Goal: Obtain resource: Download file/media

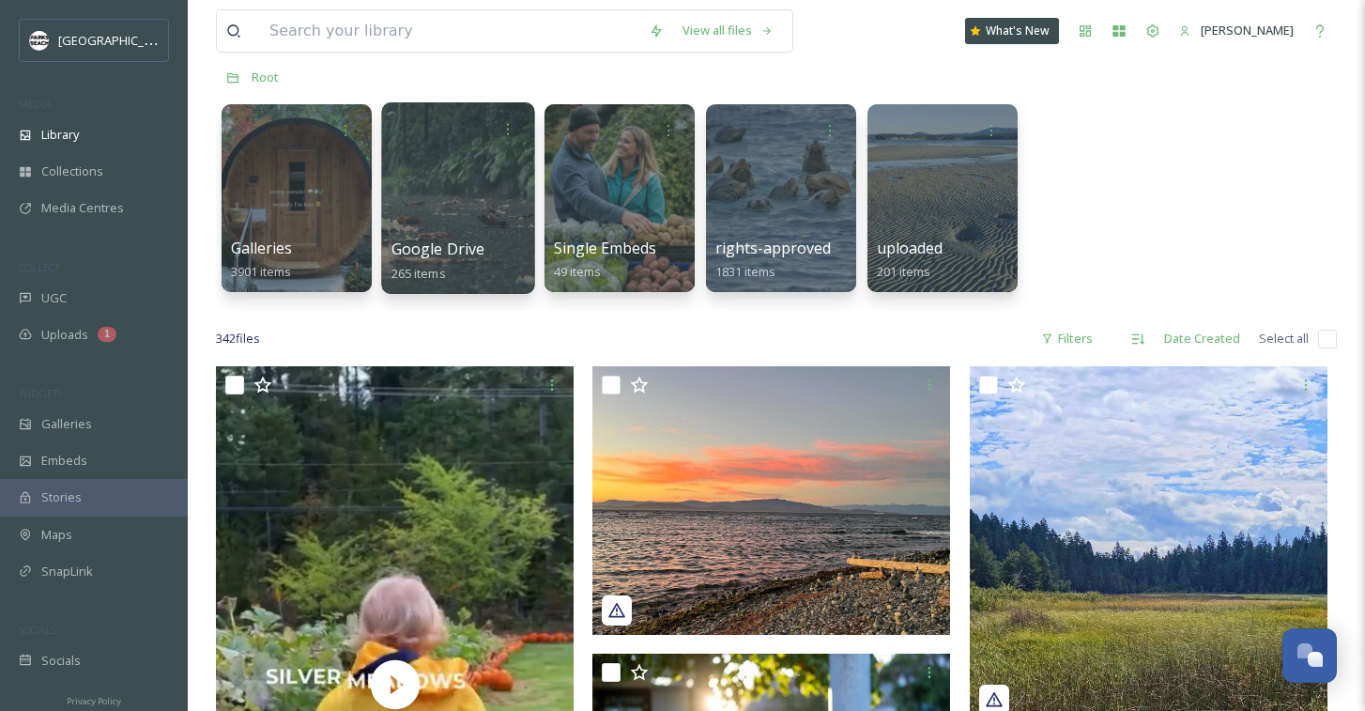
scroll to position [372, 0]
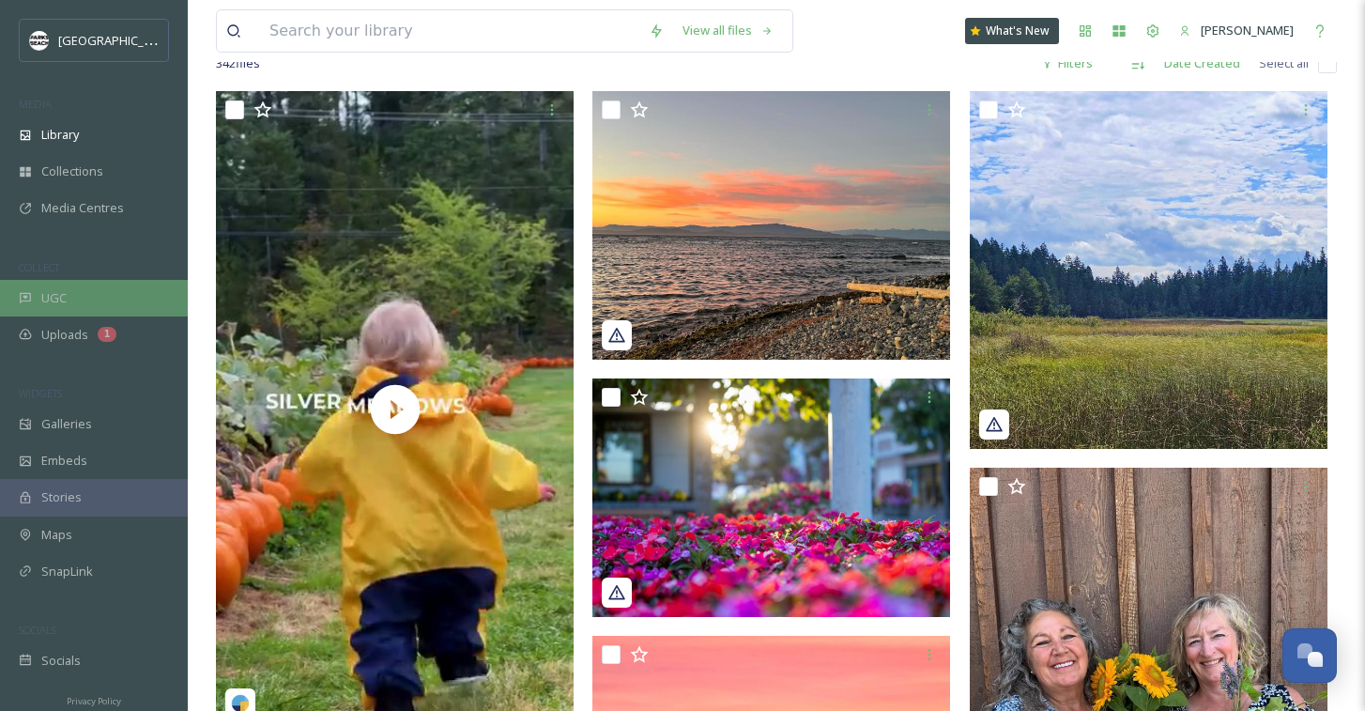
click at [37, 291] on div "UGC" at bounding box center [94, 298] width 188 height 37
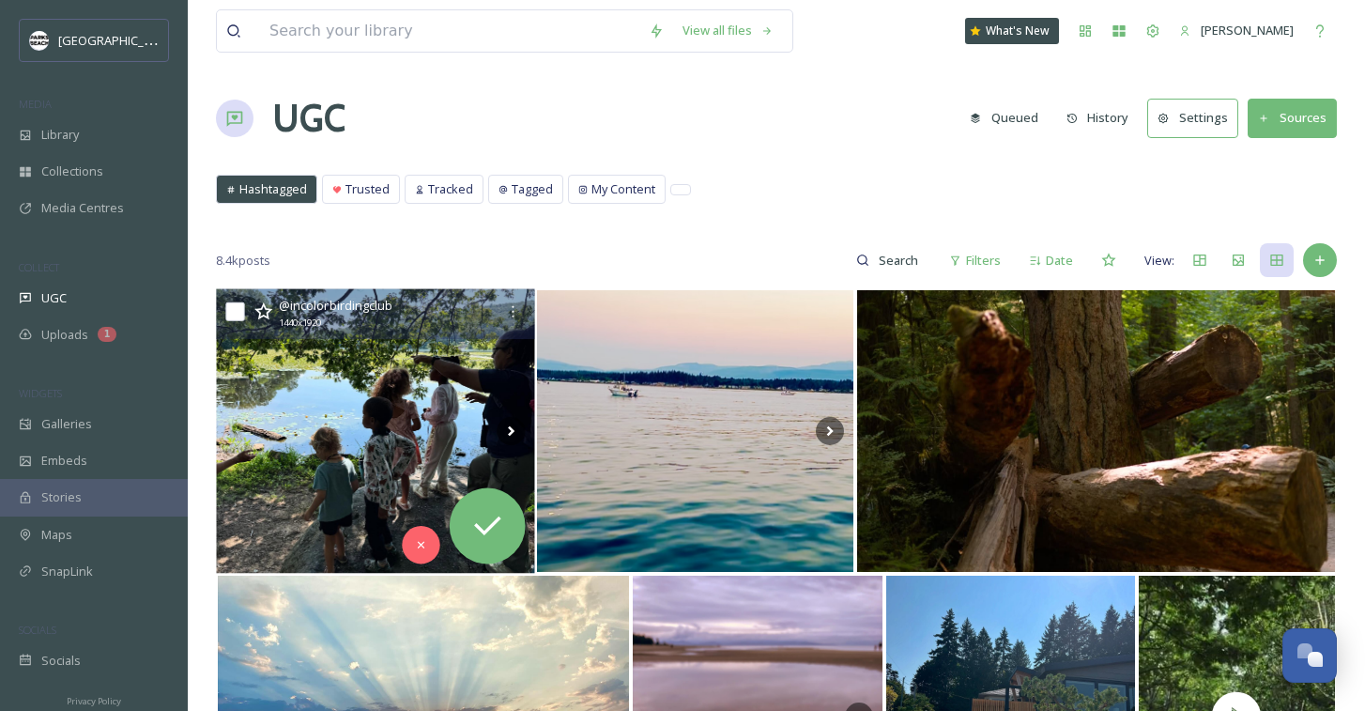
click at [304, 471] on img at bounding box center [375, 431] width 319 height 285
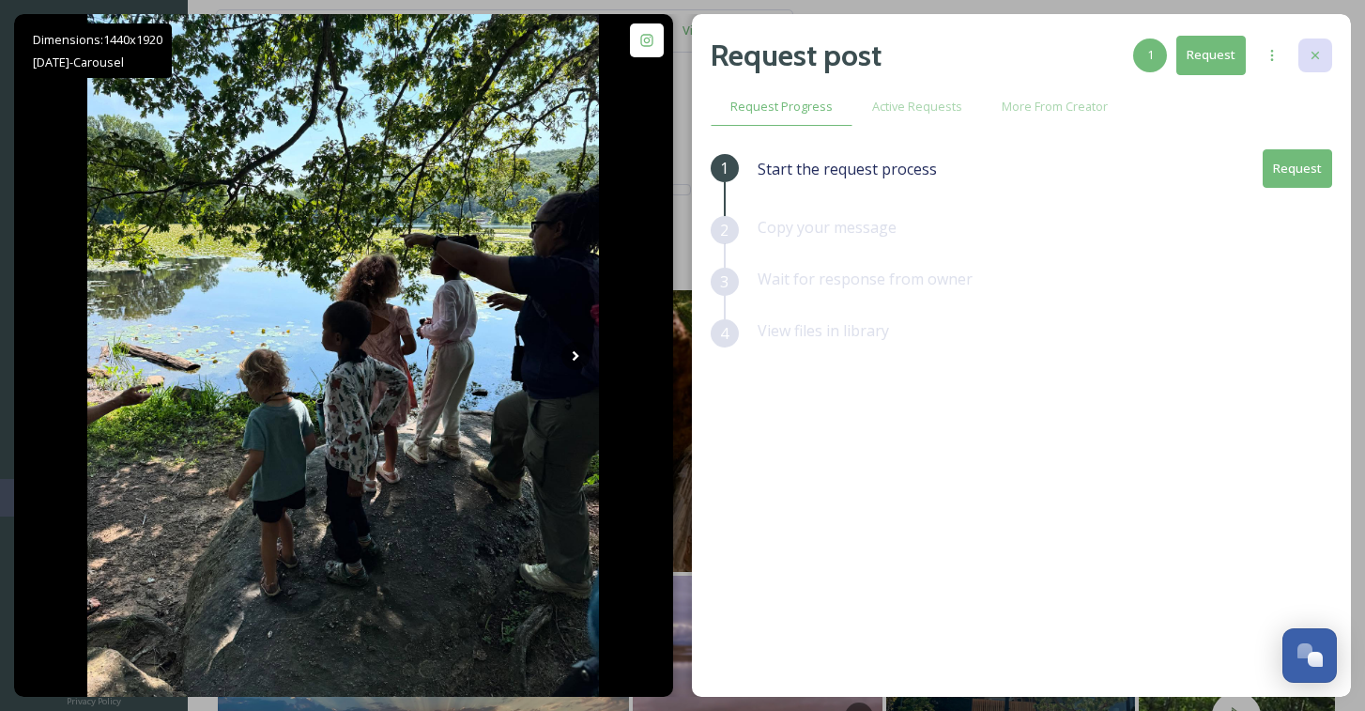
click at [1311, 42] on div at bounding box center [1316, 56] width 34 height 34
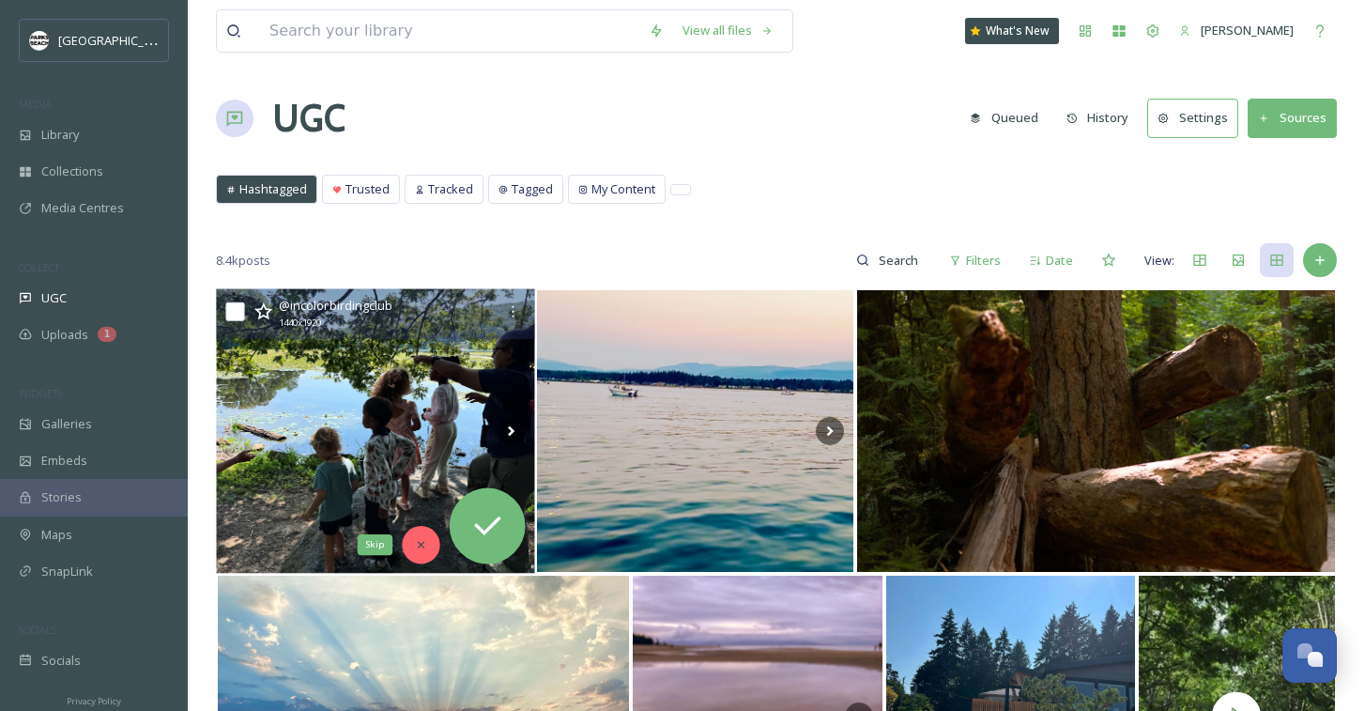
click at [412, 551] on div "Skip" at bounding box center [422, 545] width 38 height 38
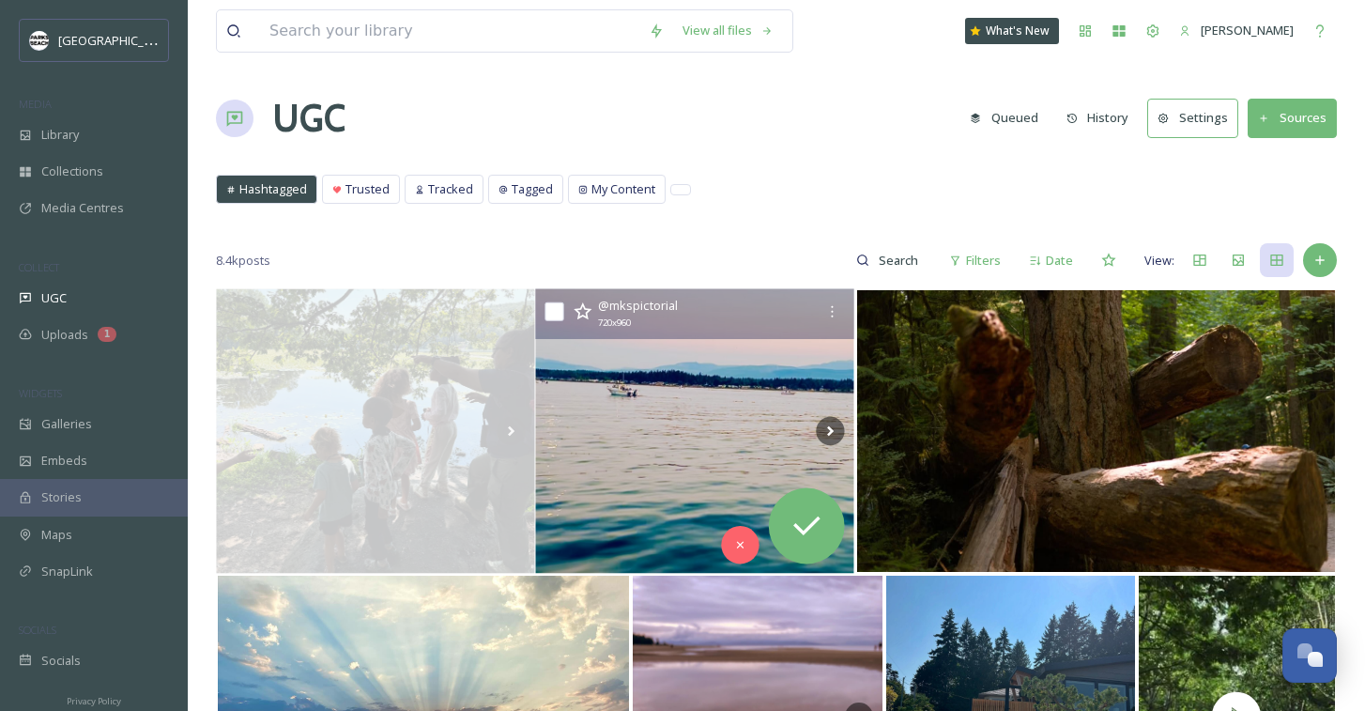
click at [637, 461] on img at bounding box center [695, 431] width 319 height 285
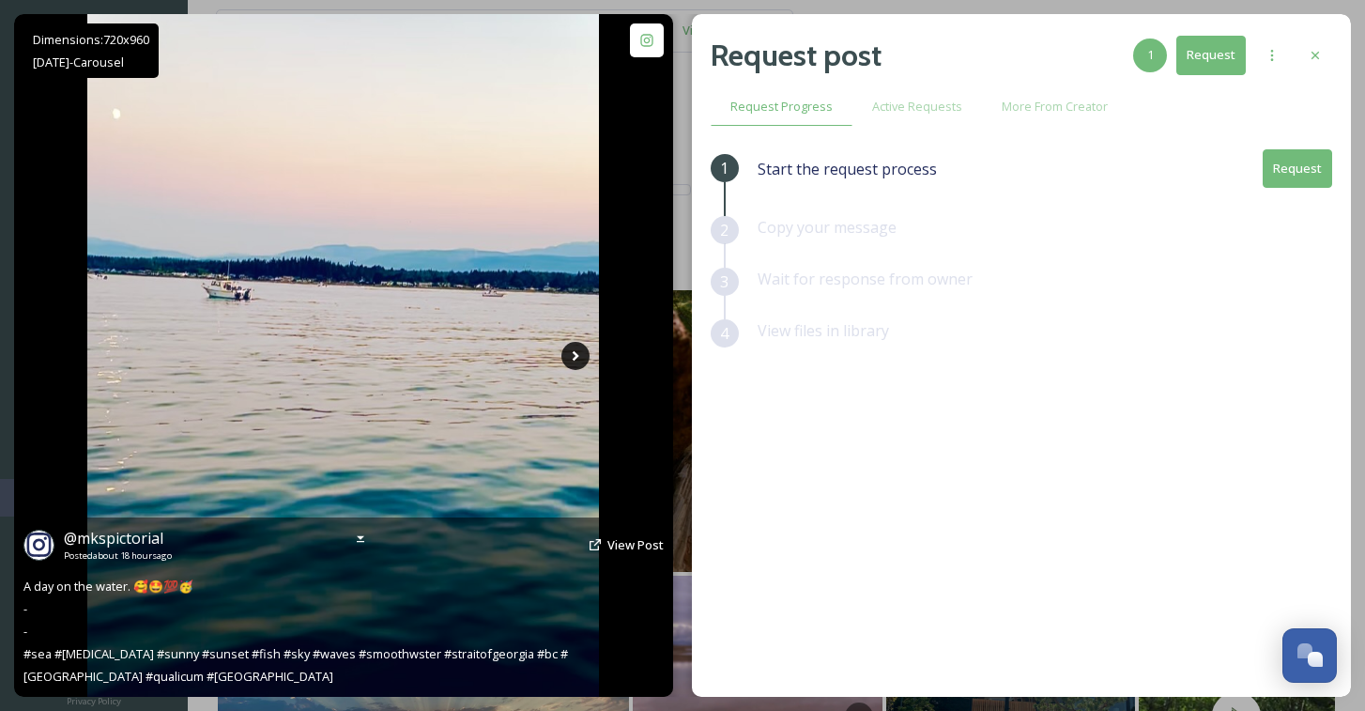
click at [578, 348] on icon at bounding box center [576, 356] width 28 height 28
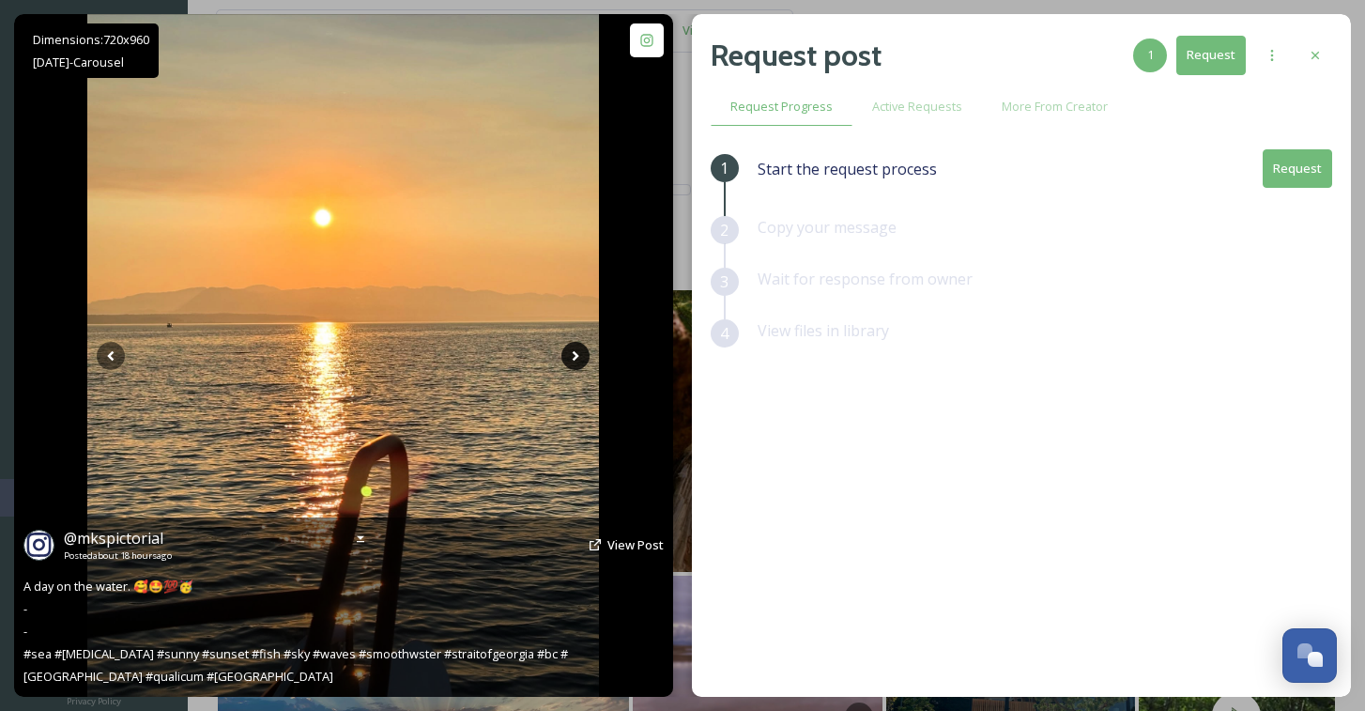
click at [578, 348] on icon at bounding box center [576, 356] width 28 height 28
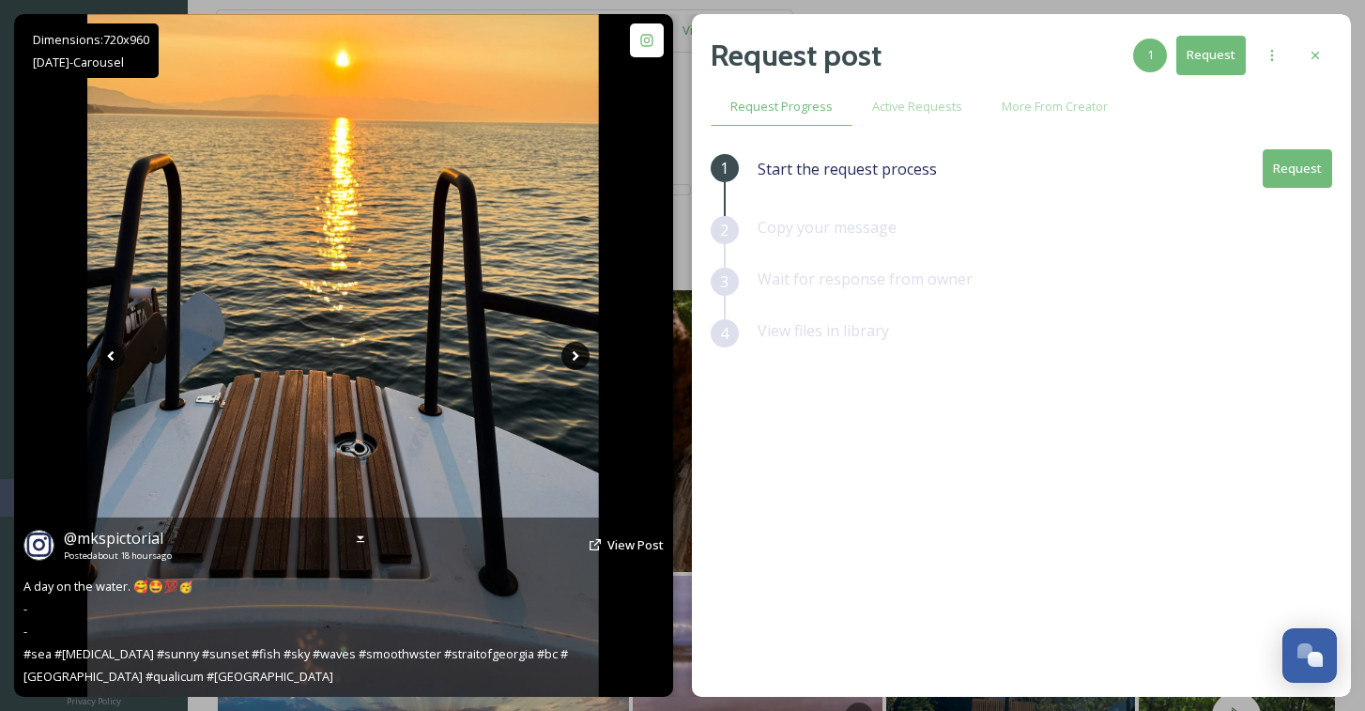
click at [578, 349] on icon at bounding box center [576, 356] width 28 height 28
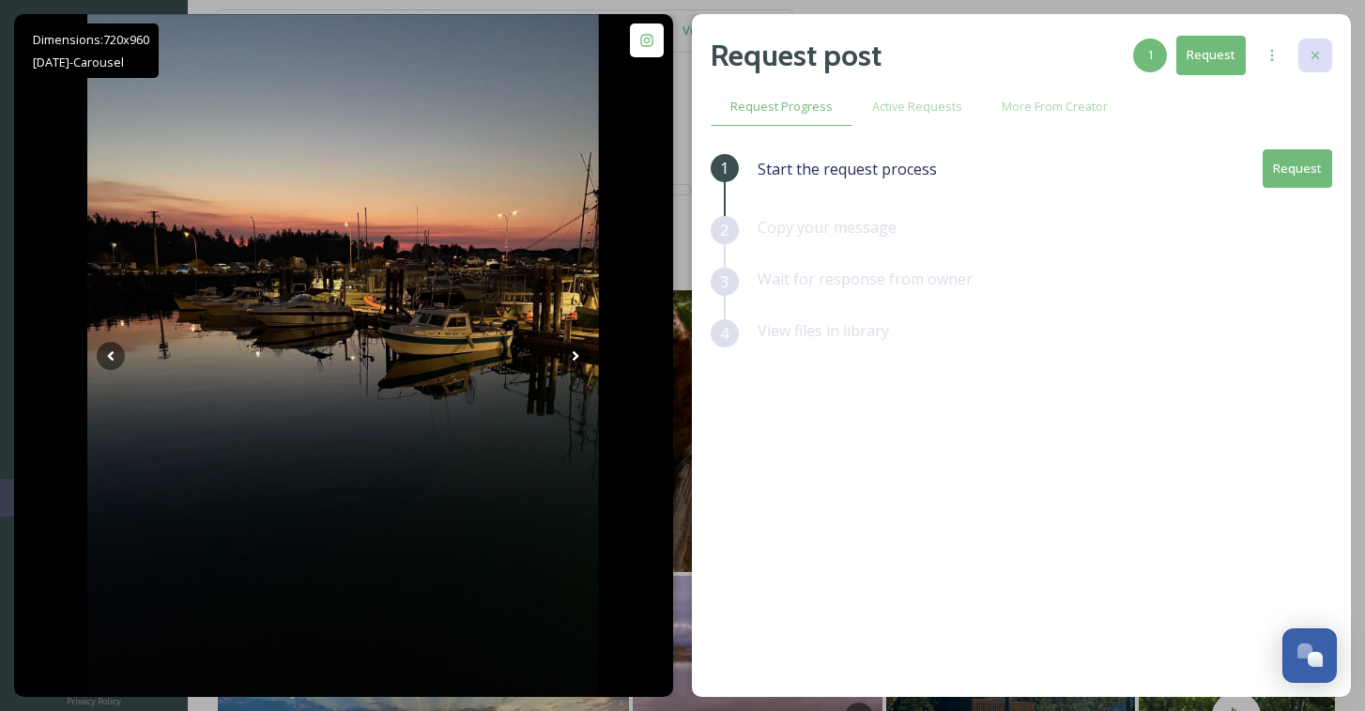
click at [1316, 45] on div at bounding box center [1316, 56] width 34 height 34
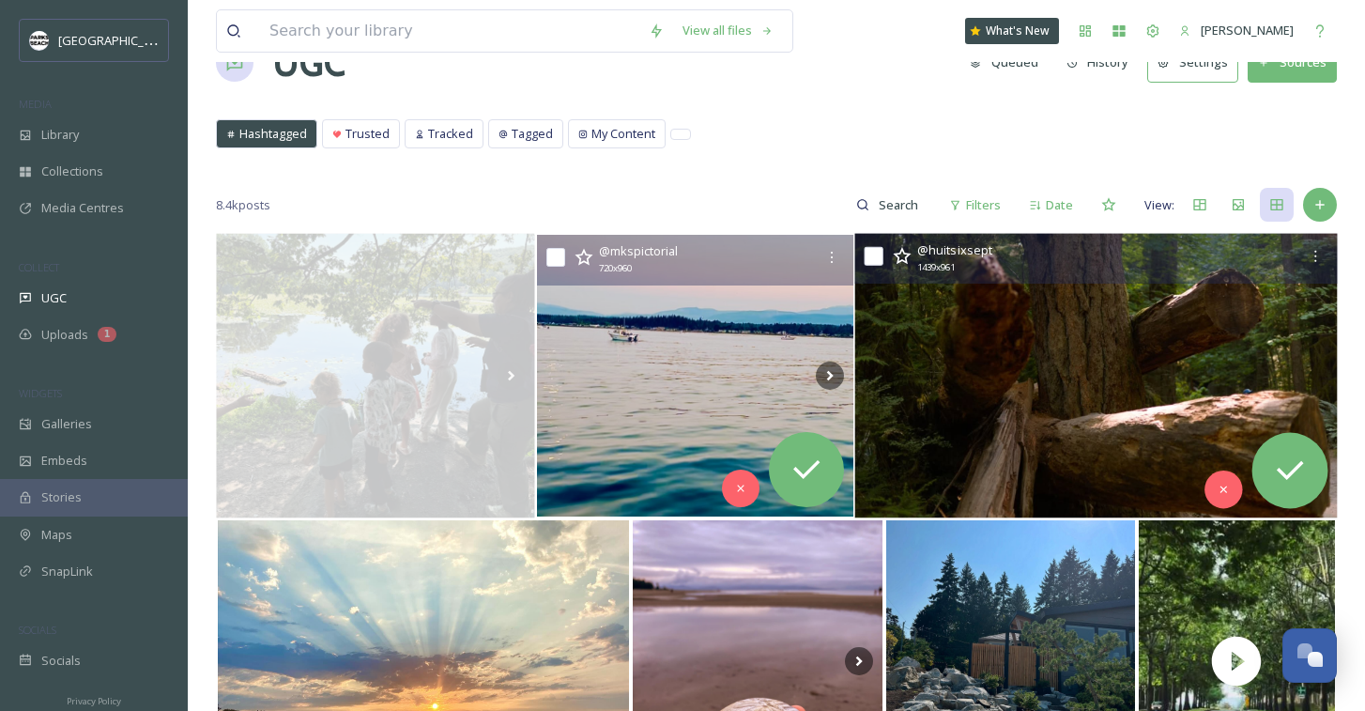
scroll to position [270, 0]
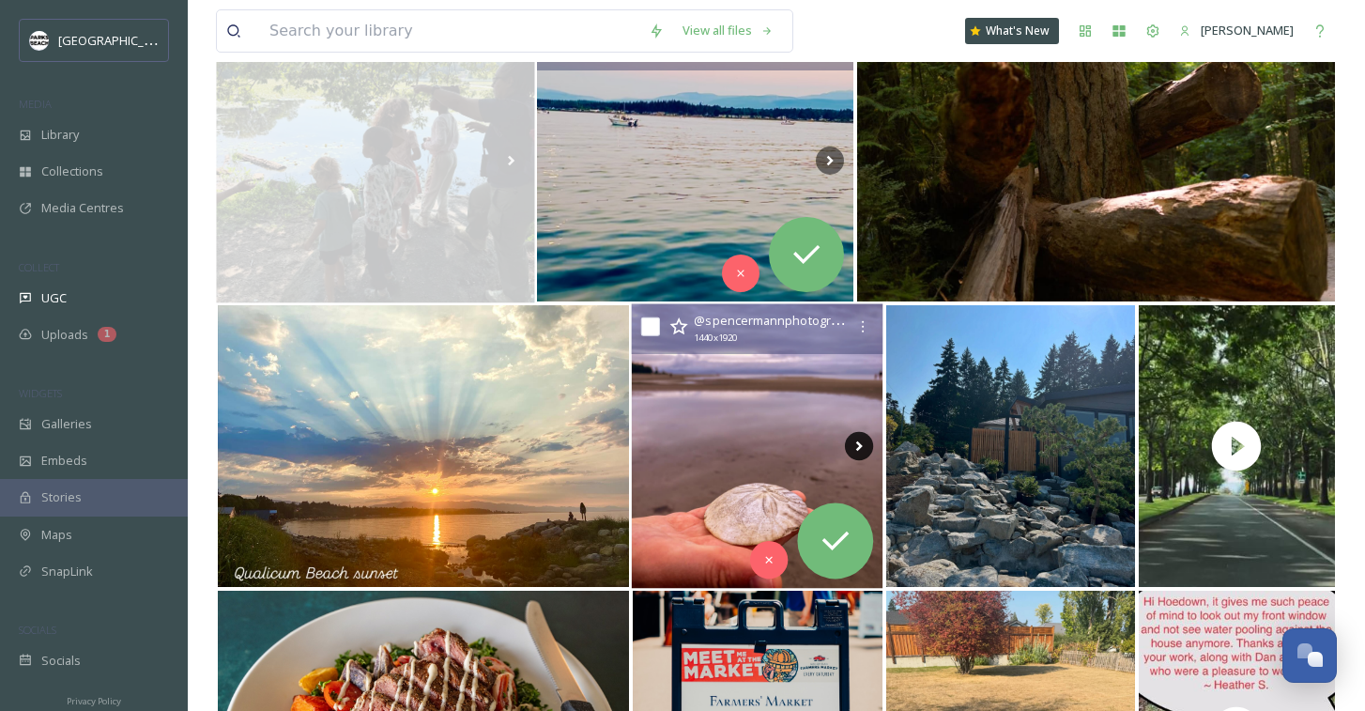
click at [855, 435] on icon at bounding box center [860, 446] width 28 height 28
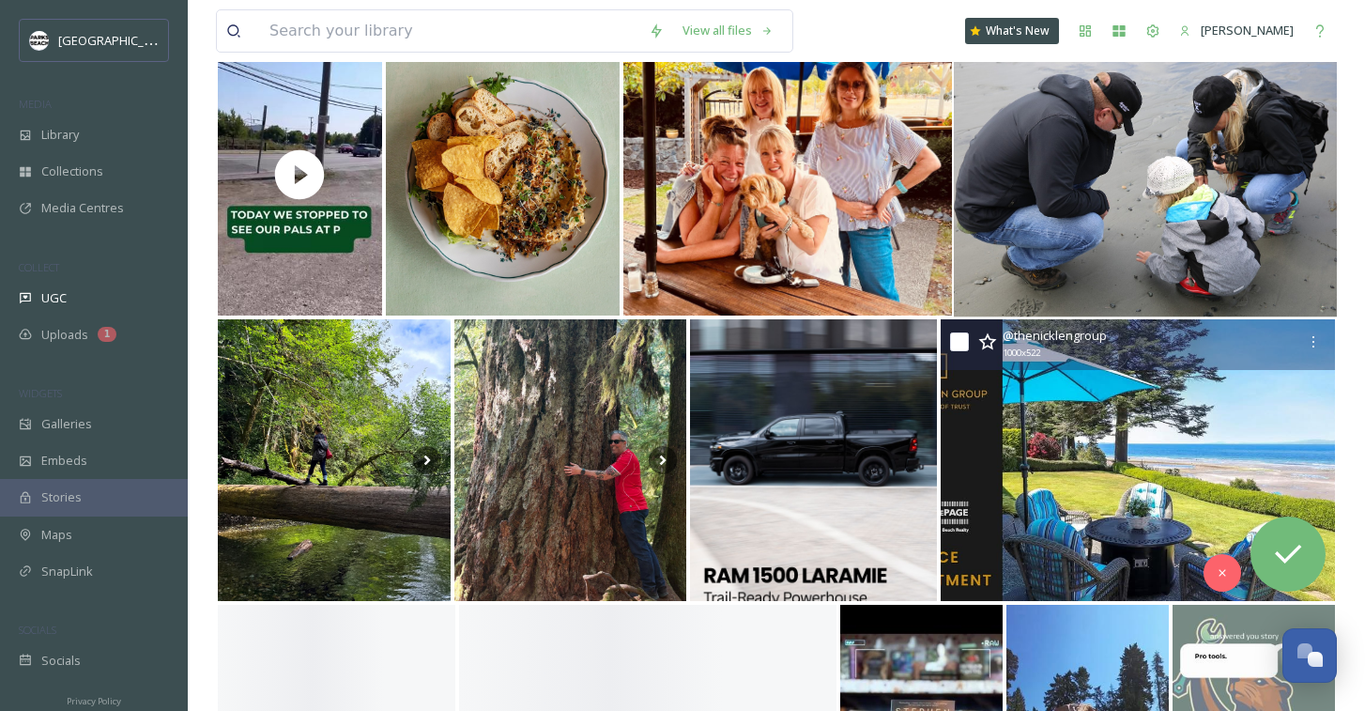
scroll to position [1109, 0]
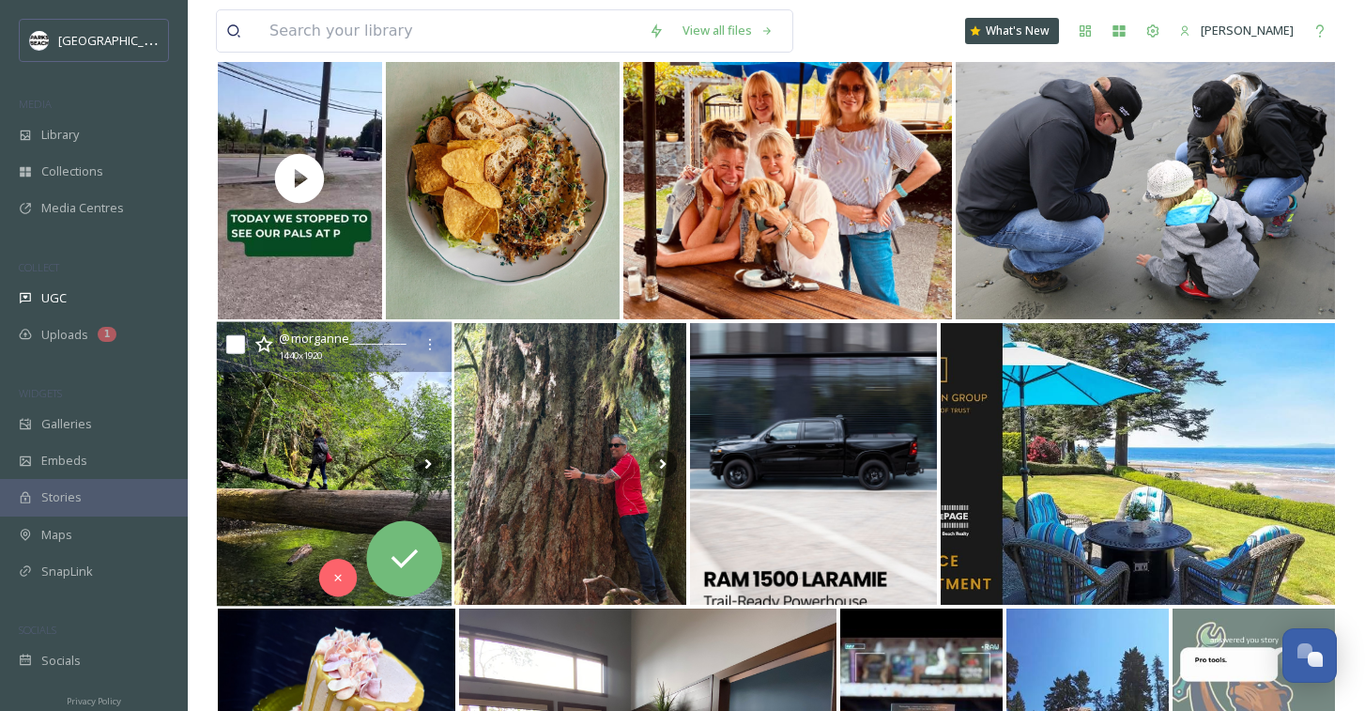
click at [351, 430] on img at bounding box center [334, 464] width 235 height 285
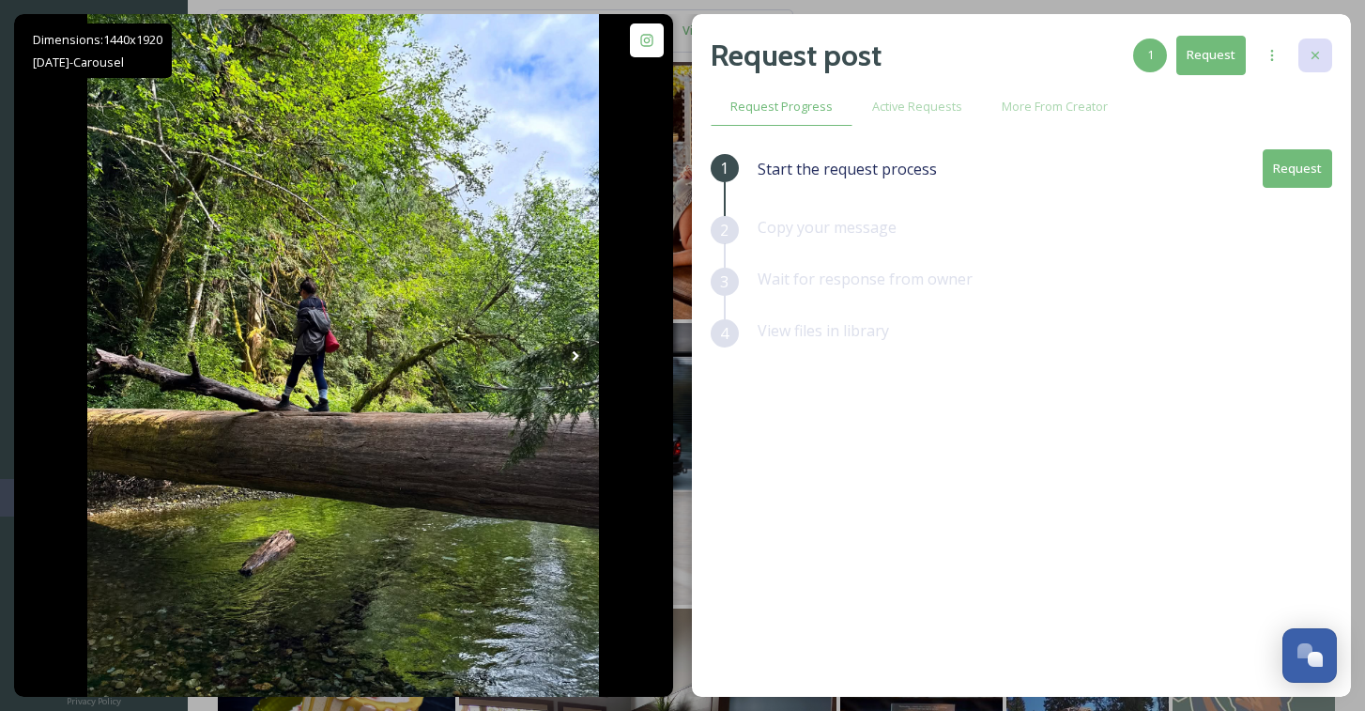
click at [1310, 54] on icon at bounding box center [1315, 55] width 15 height 15
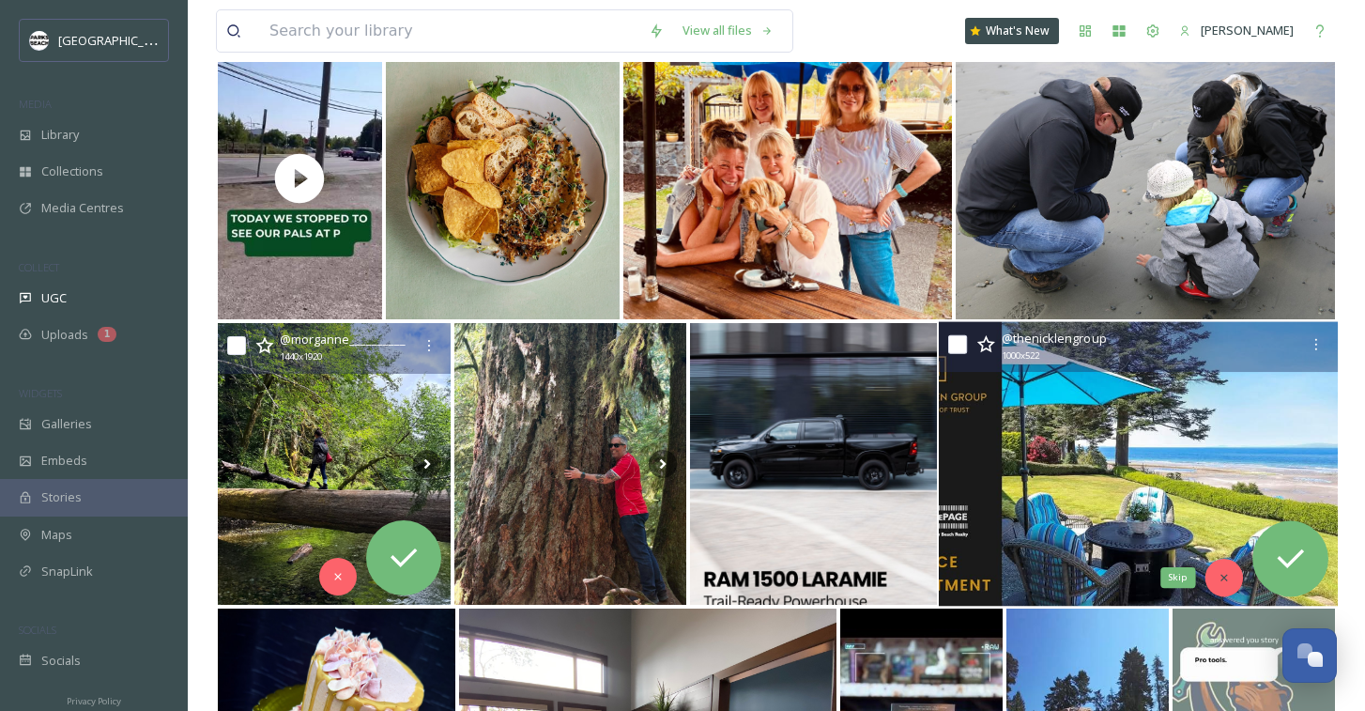
click at [1223, 570] on div "Skip" at bounding box center [1224, 578] width 38 height 38
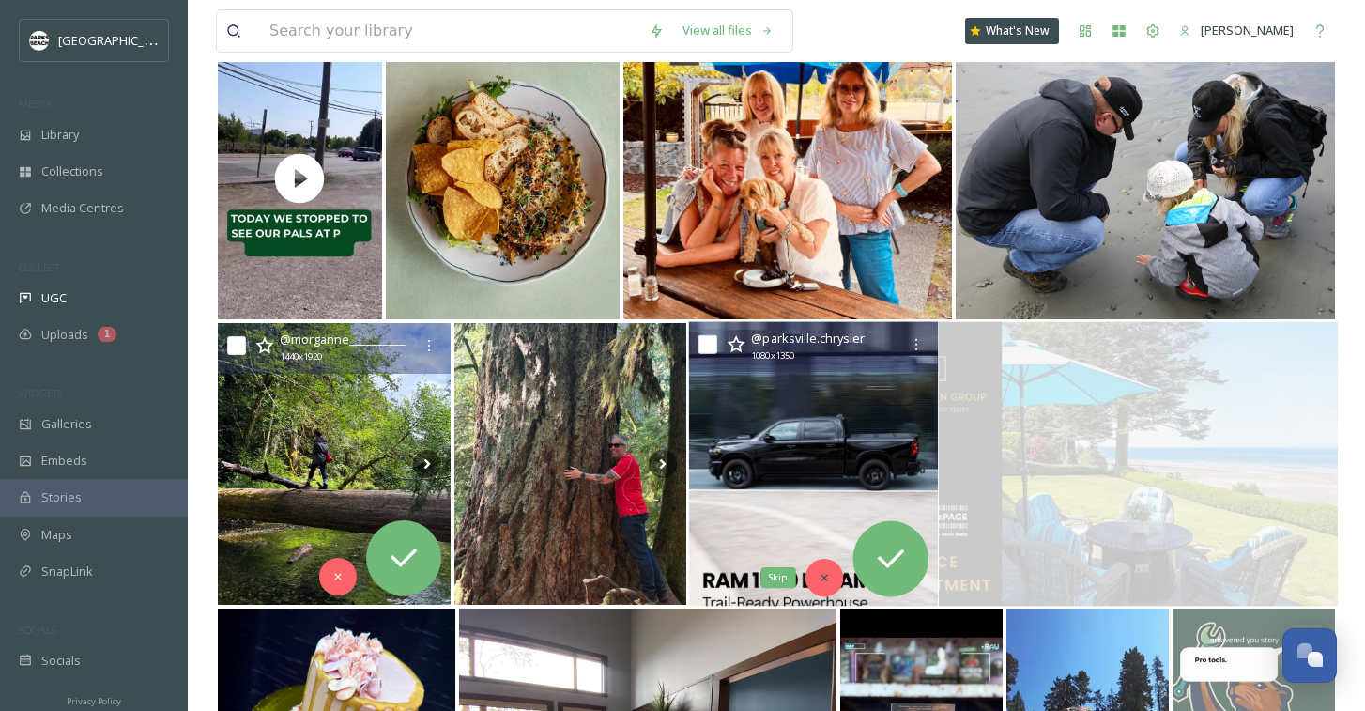
click at [816, 572] on div "Skip" at bounding box center [824, 578] width 38 height 38
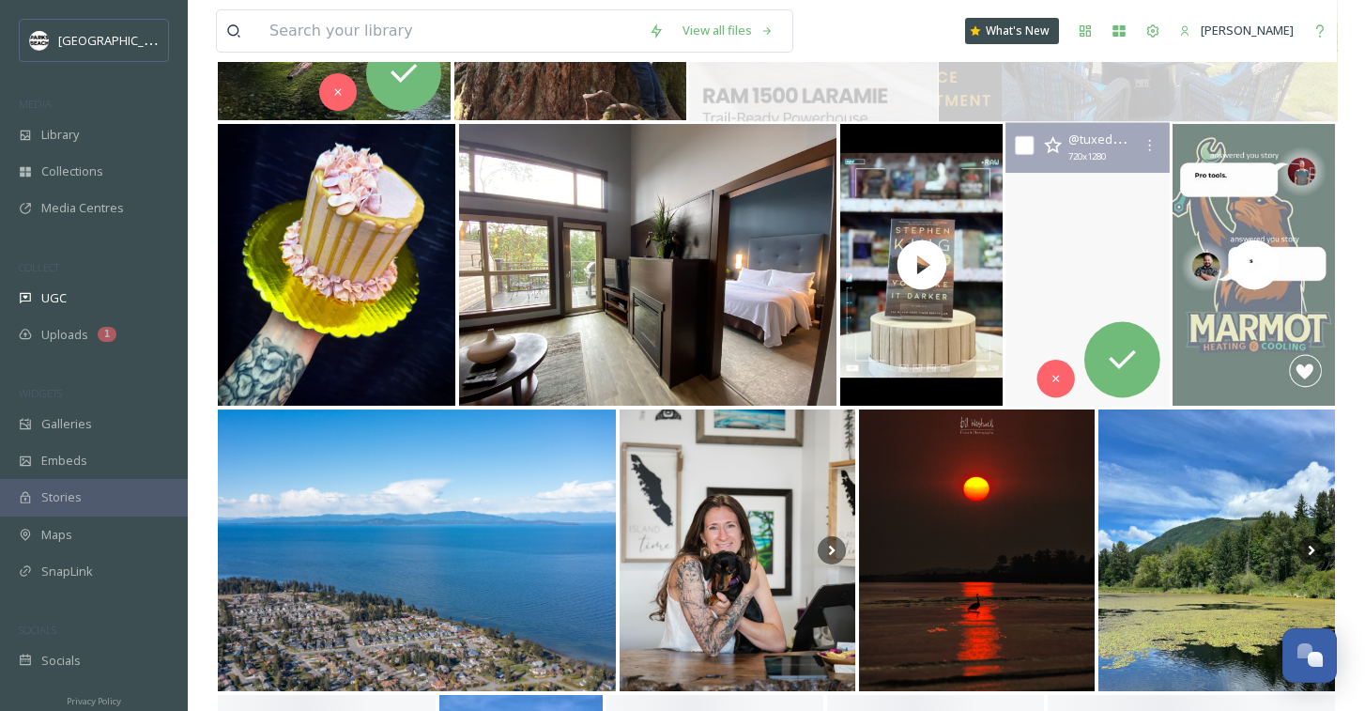
scroll to position [1638, 0]
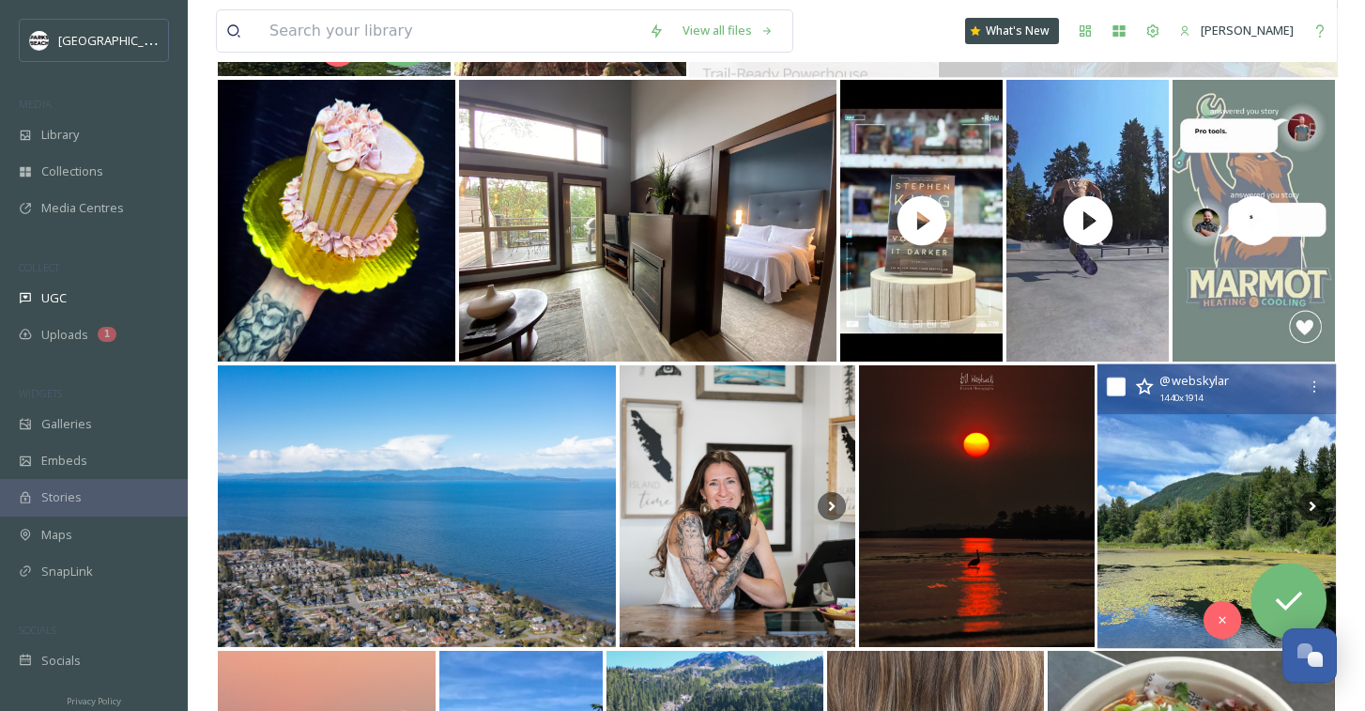
click at [1152, 564] on img at bounding box center [1217, 506] width 239 height 285
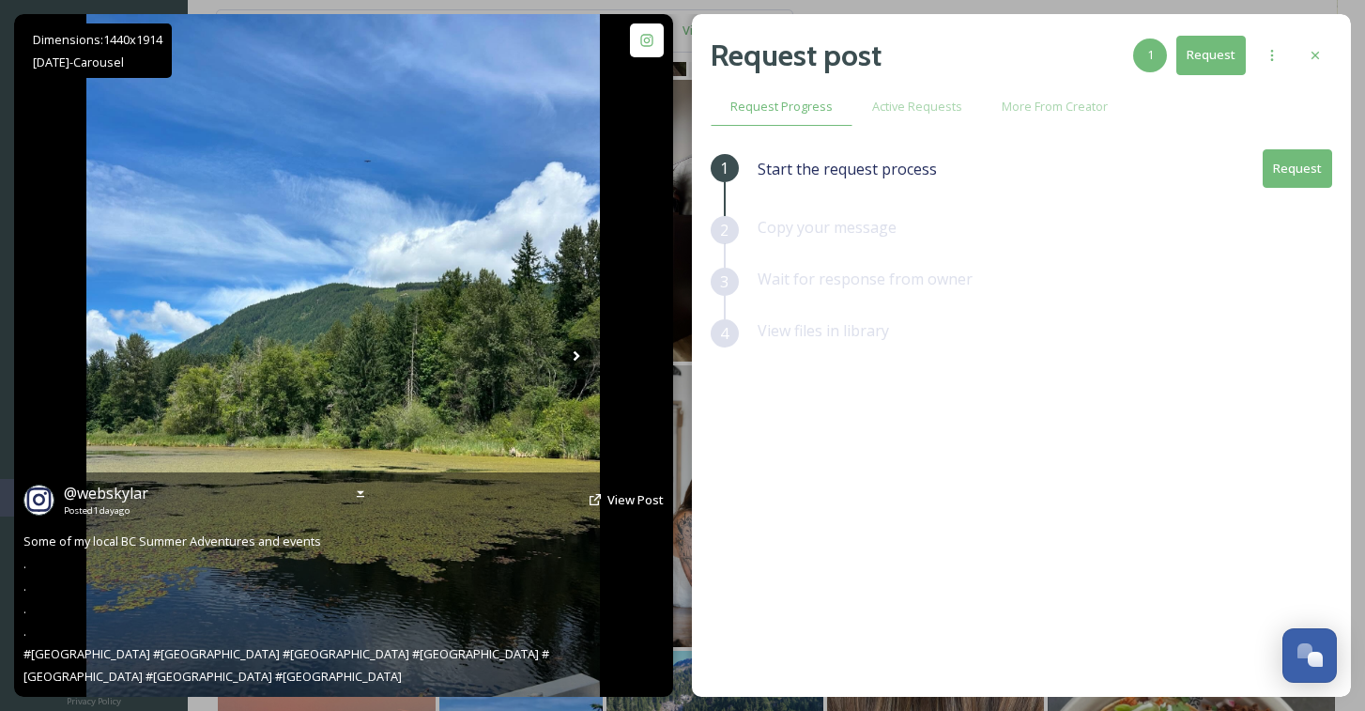
scroll to position [1833, 0]
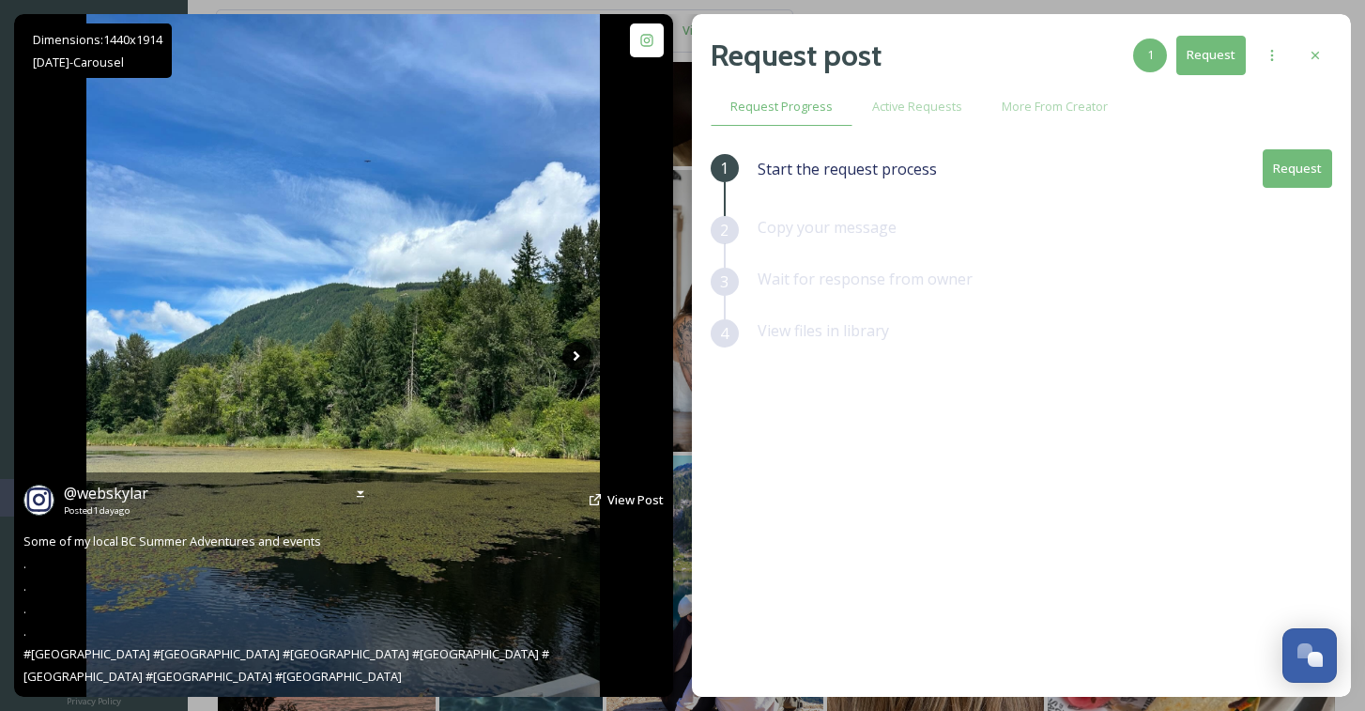
click at [571, 351] on icon at bounding box center [577, 356] width 28 height 28
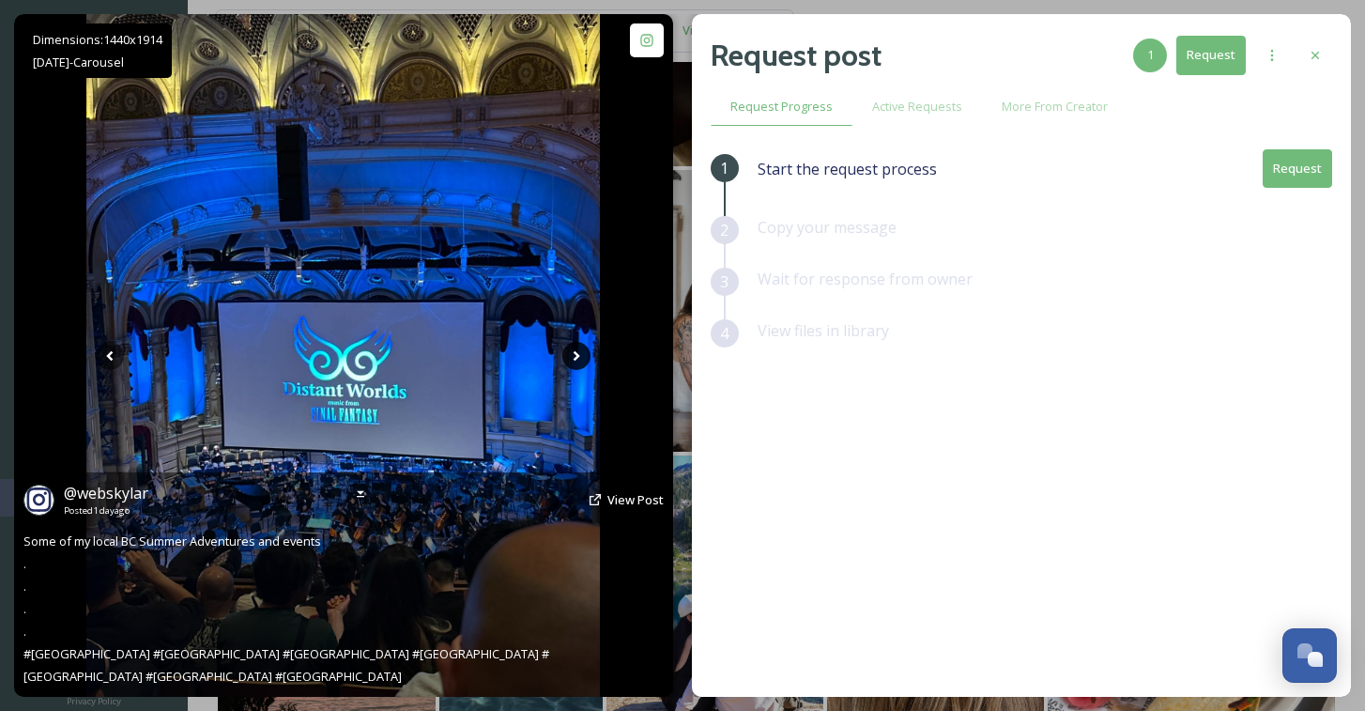
click at [572, 350] on icon at bounding box center [577, 356] width 28 height 28
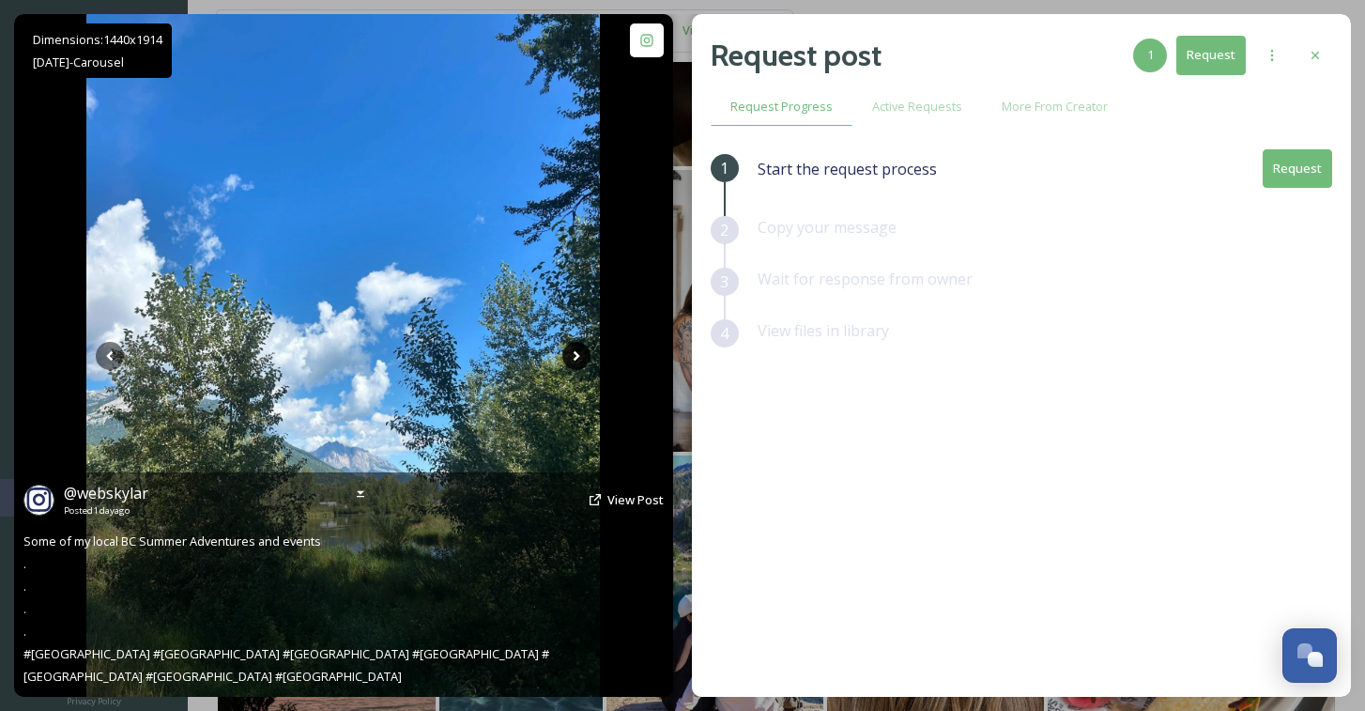
click at [572, 350] on icon at bounding box center [577, 356] width 28 height 28
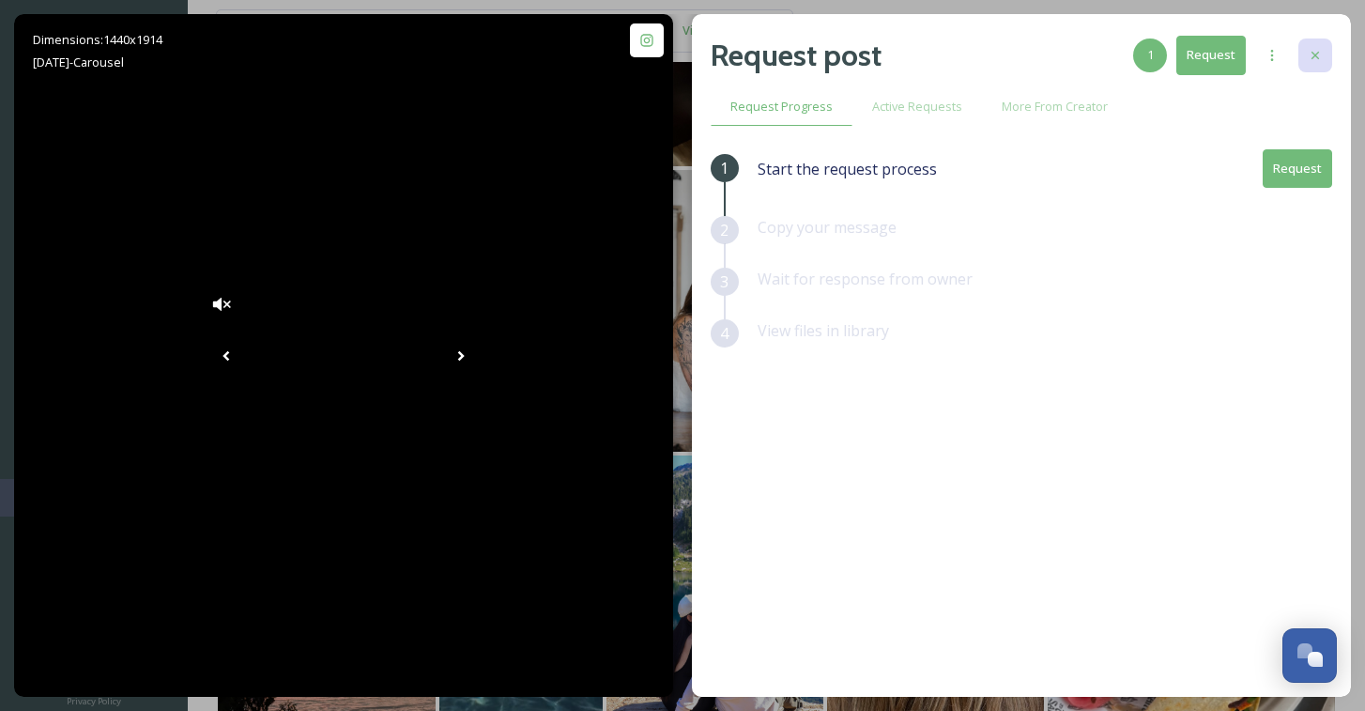
click at [1316, 49] on icon at bounding box center [1315, 55] width 15 height 15
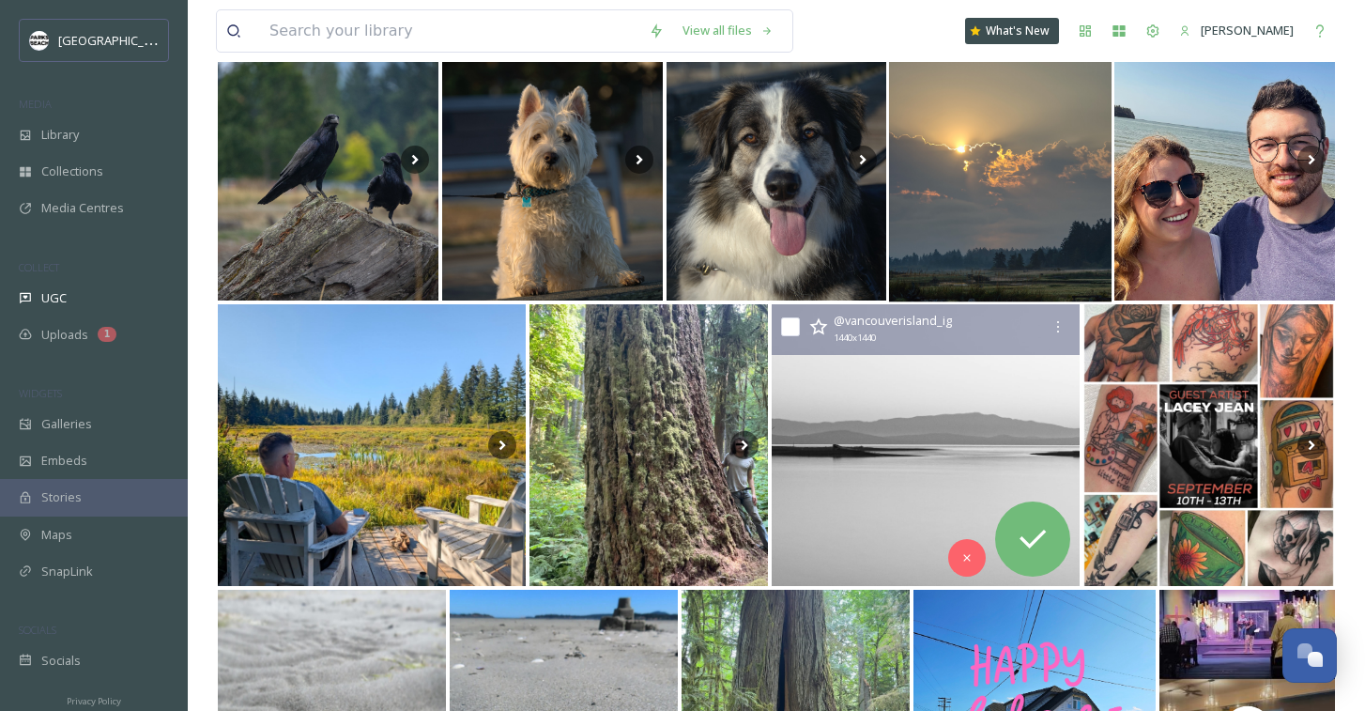
scroll to position [3467, 0]
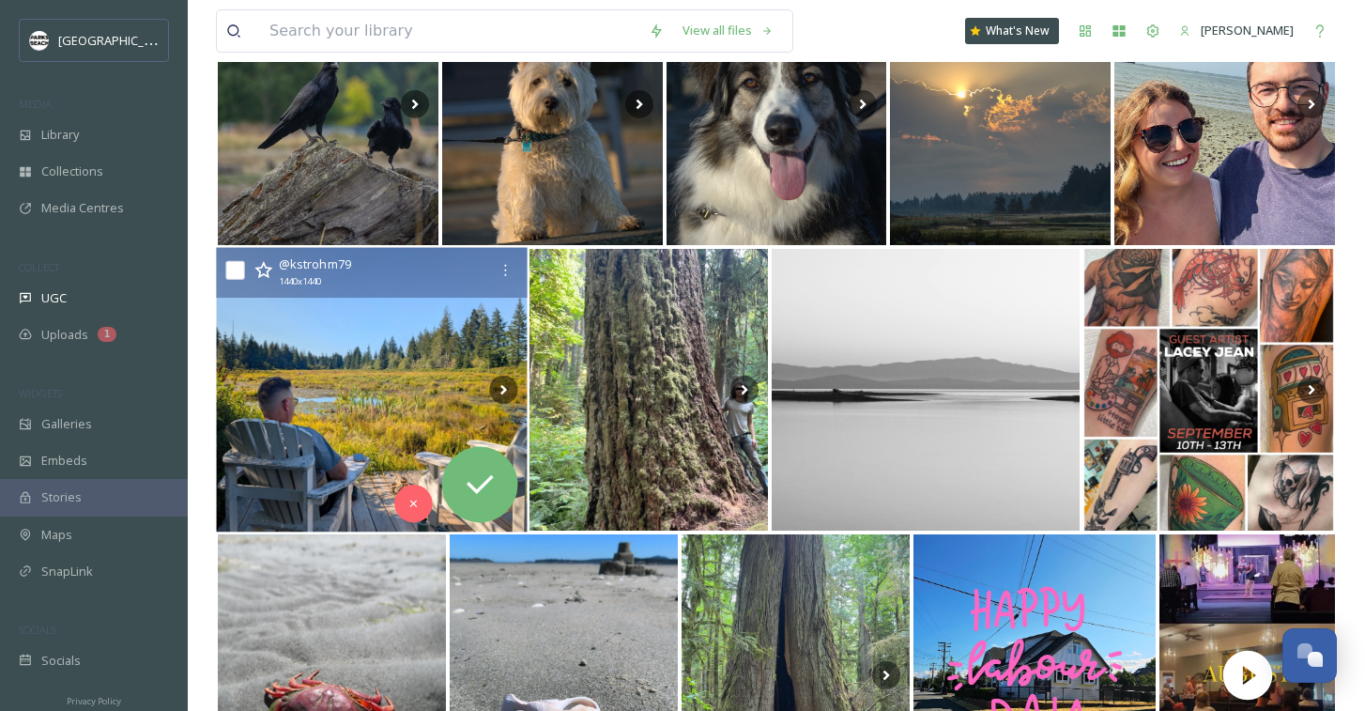
click at [361, 445] on img at bounding box center [372, 390] width 312 height 285
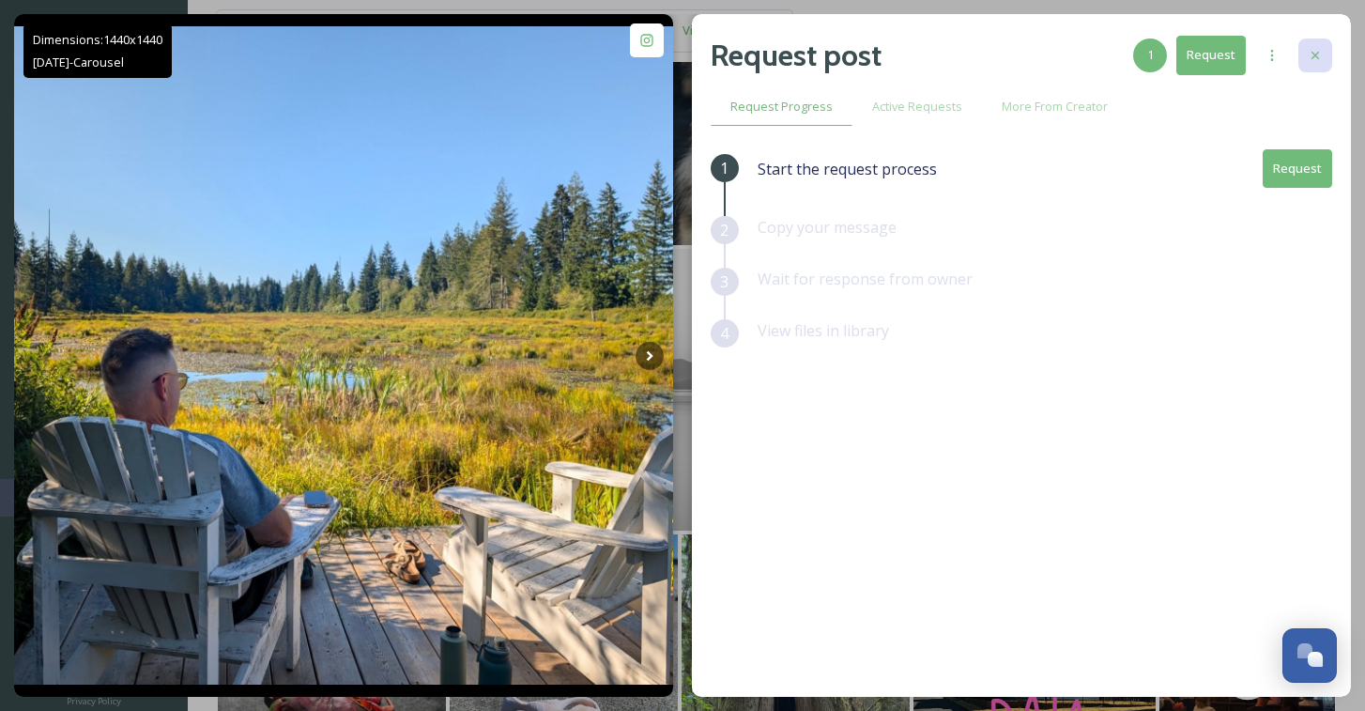
click at [1315, 53] on icon at bounding box center [1315, 55] width 15 height 15
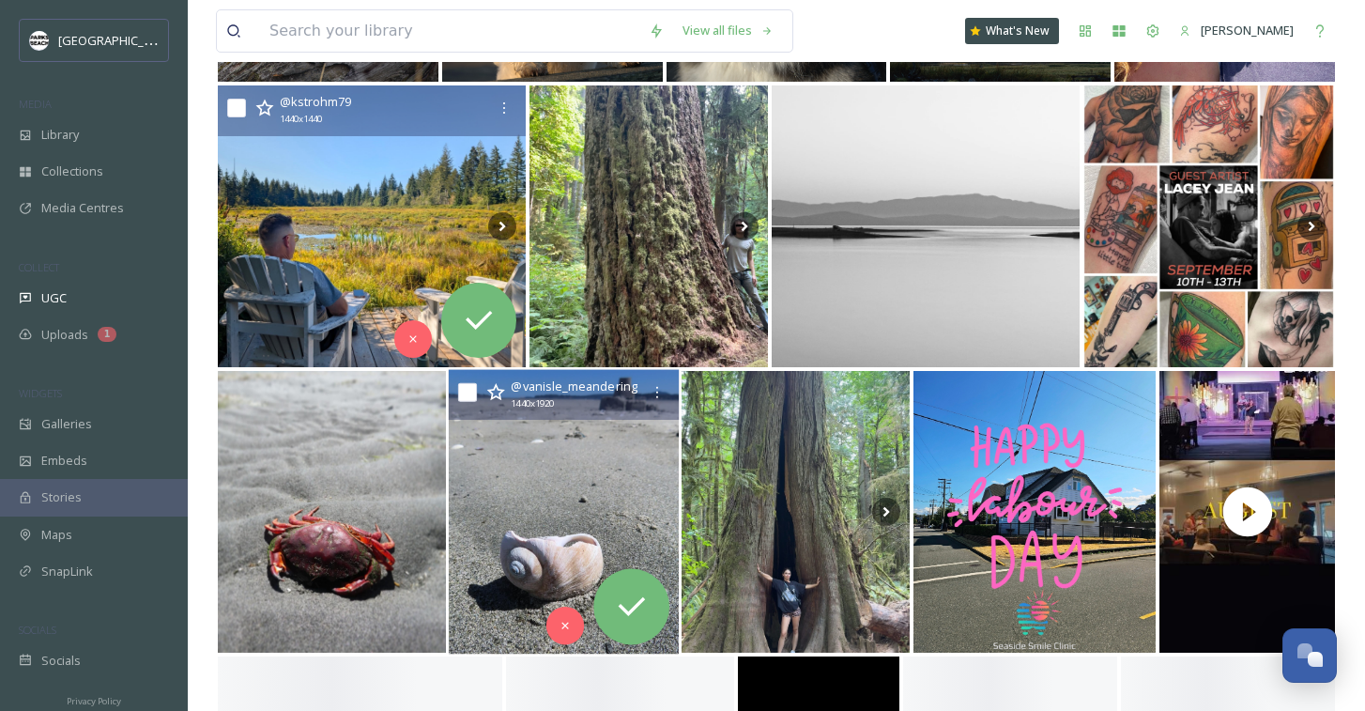
scroll to position [3669, 0]
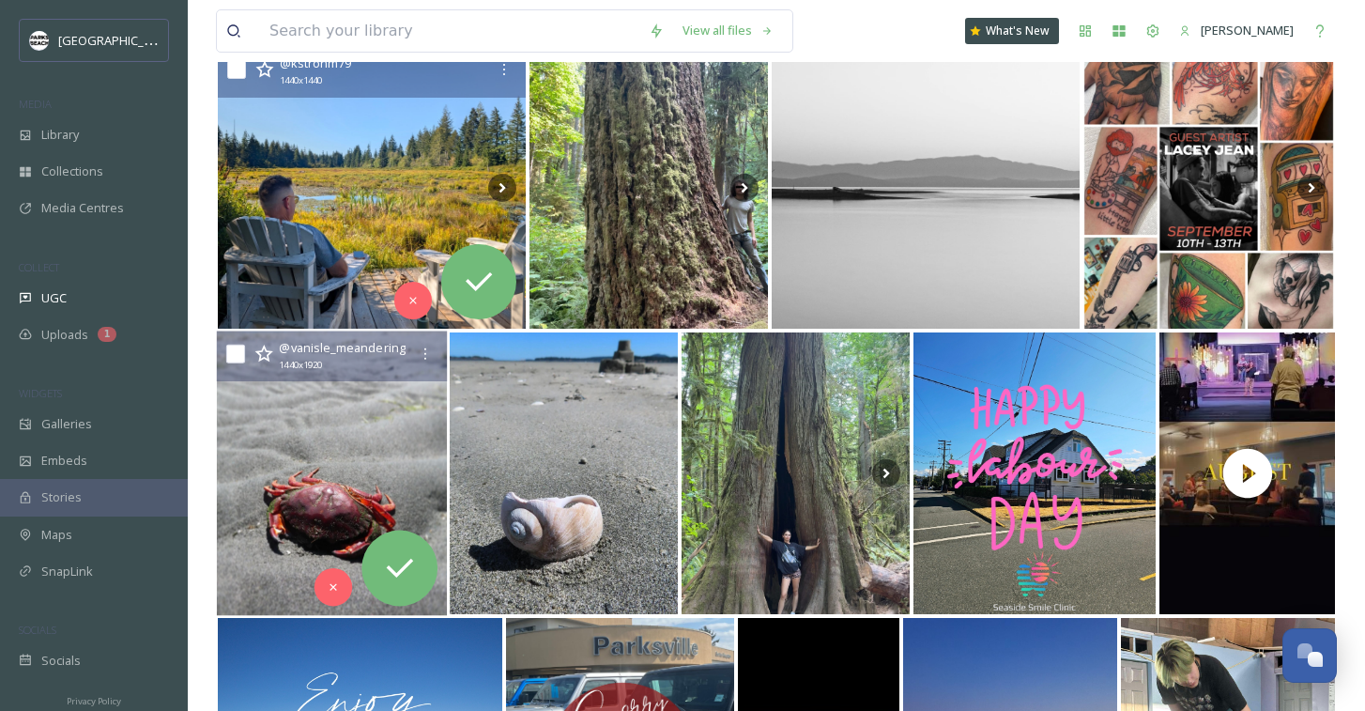
click at [274, 476] on img at bounding box center [332, 473] width 230 height 285
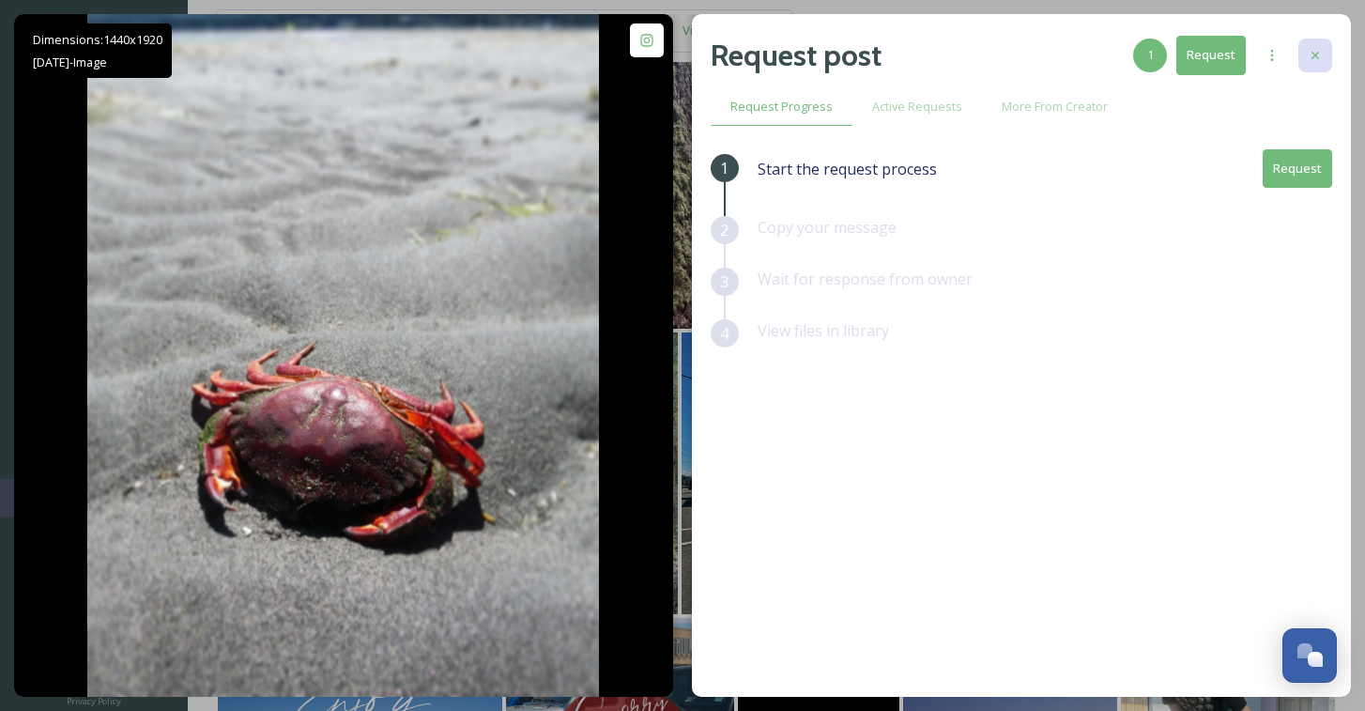
click at [1321, 52] on icon at bounding box center [1315, 55] width 15 height 15
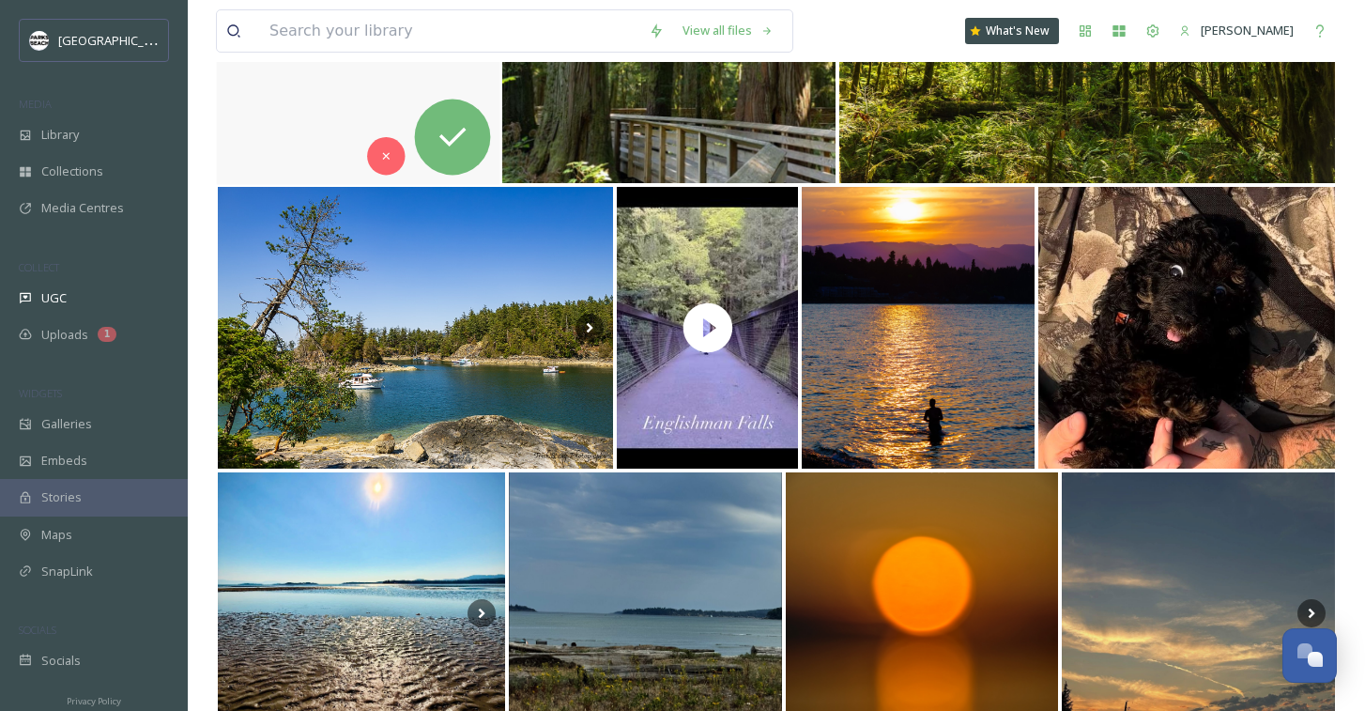
scroll to position [5292, 0]
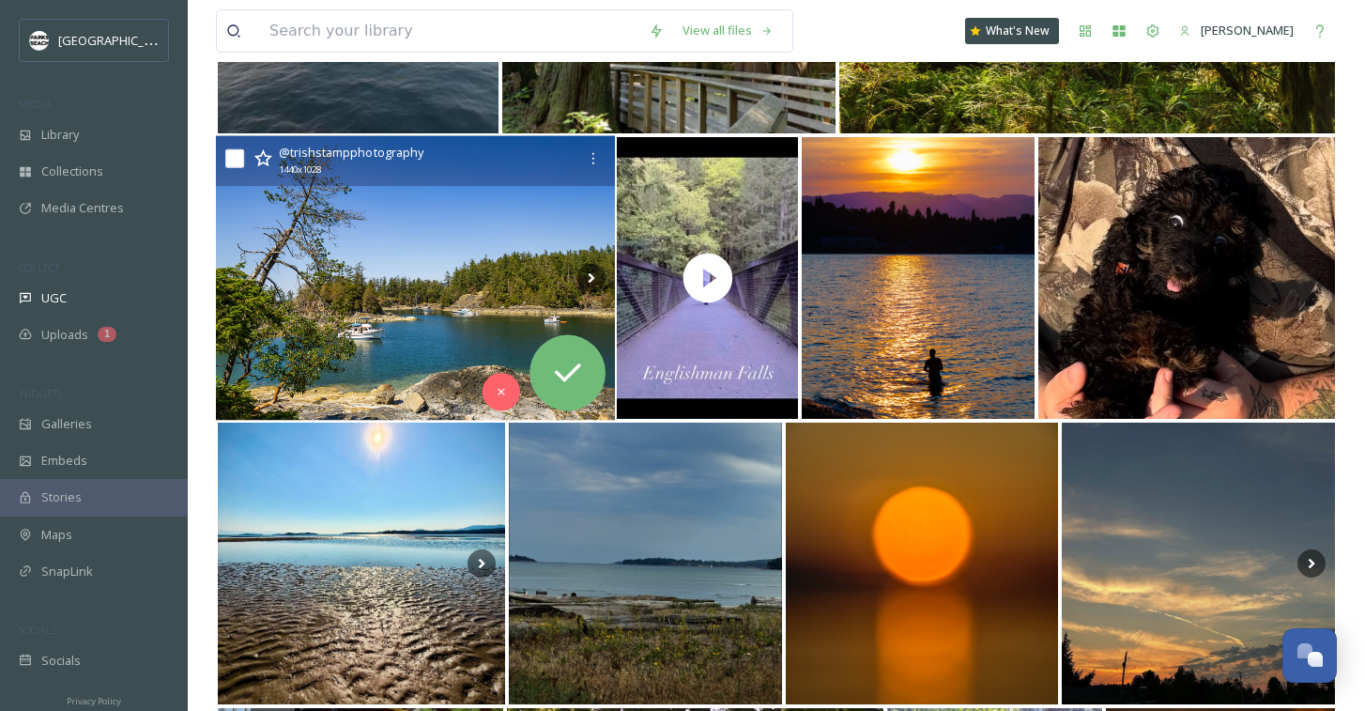
click at [350, 278] on img at bounding box center [416, 278] width 400 height 285
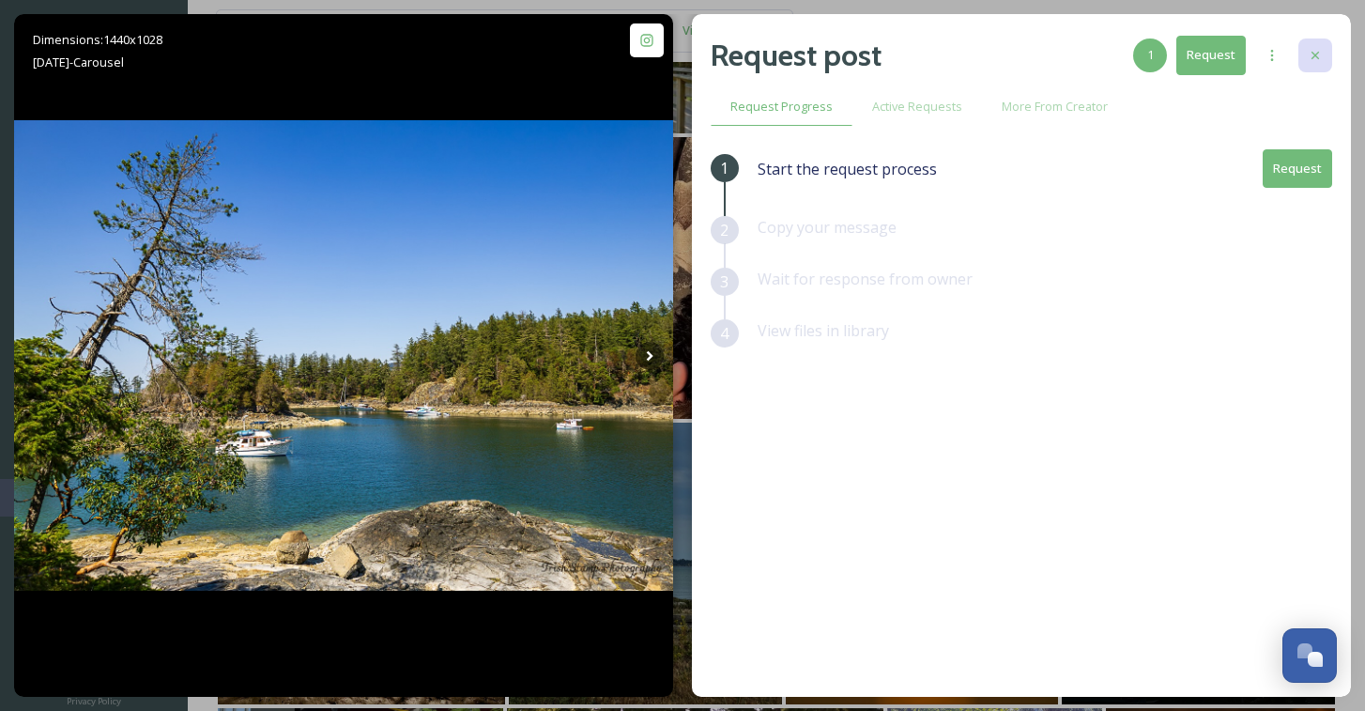
click at [1320, 41] on div at bounding box center [1316, 56] width 34 height 34
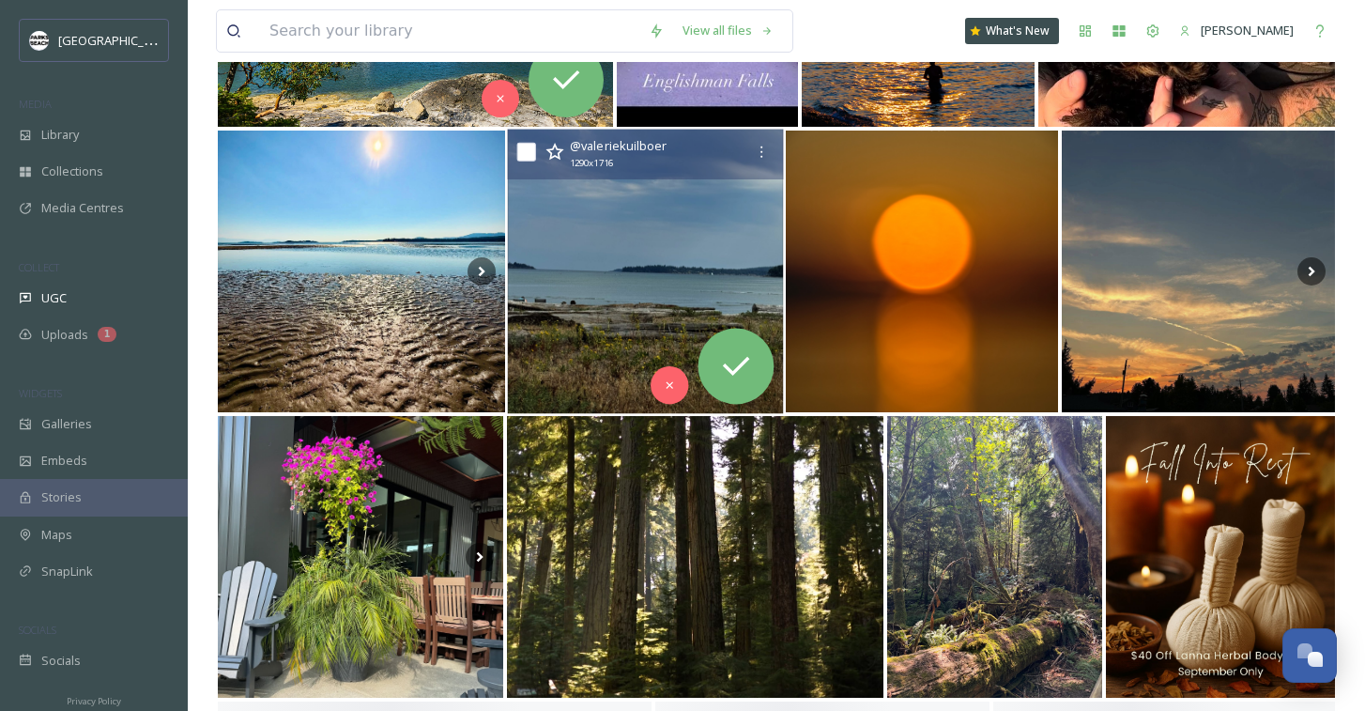
scroll to position [5631, 0]
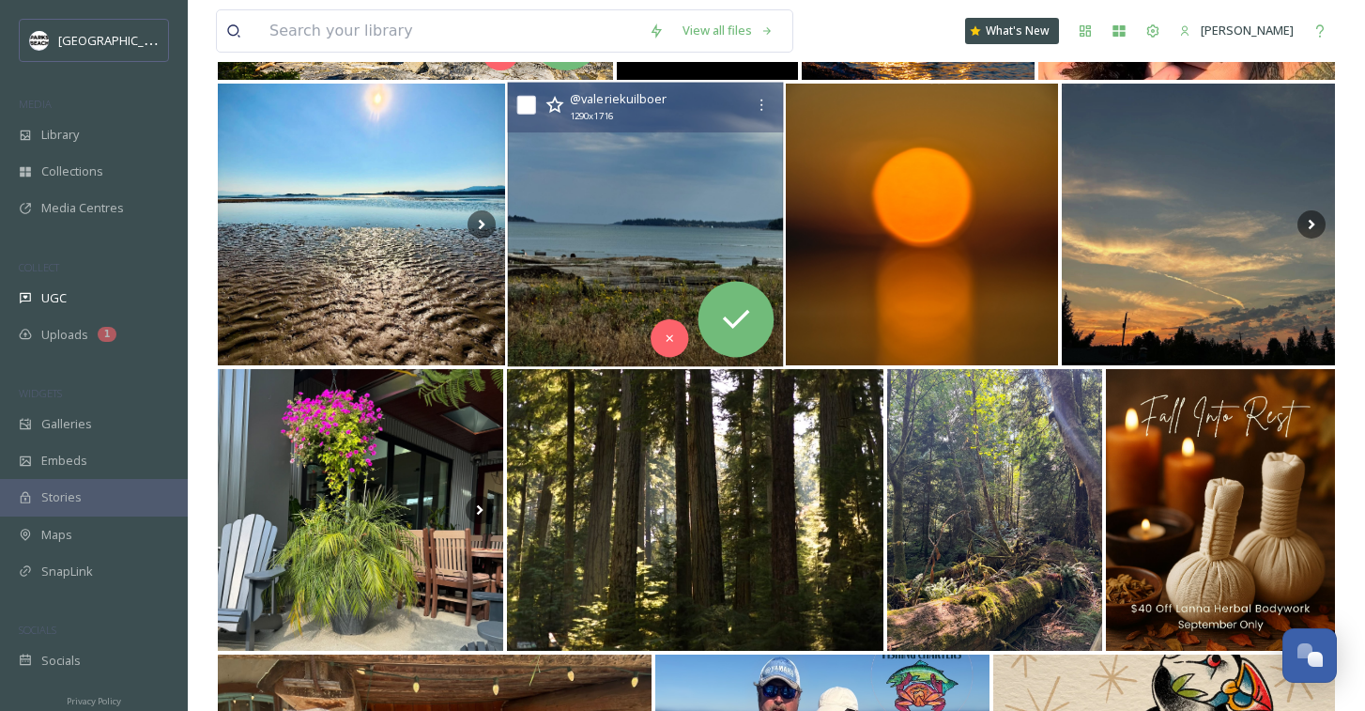
click at [609, 337] on img at bounding box center [645, 225] width 276 height 285
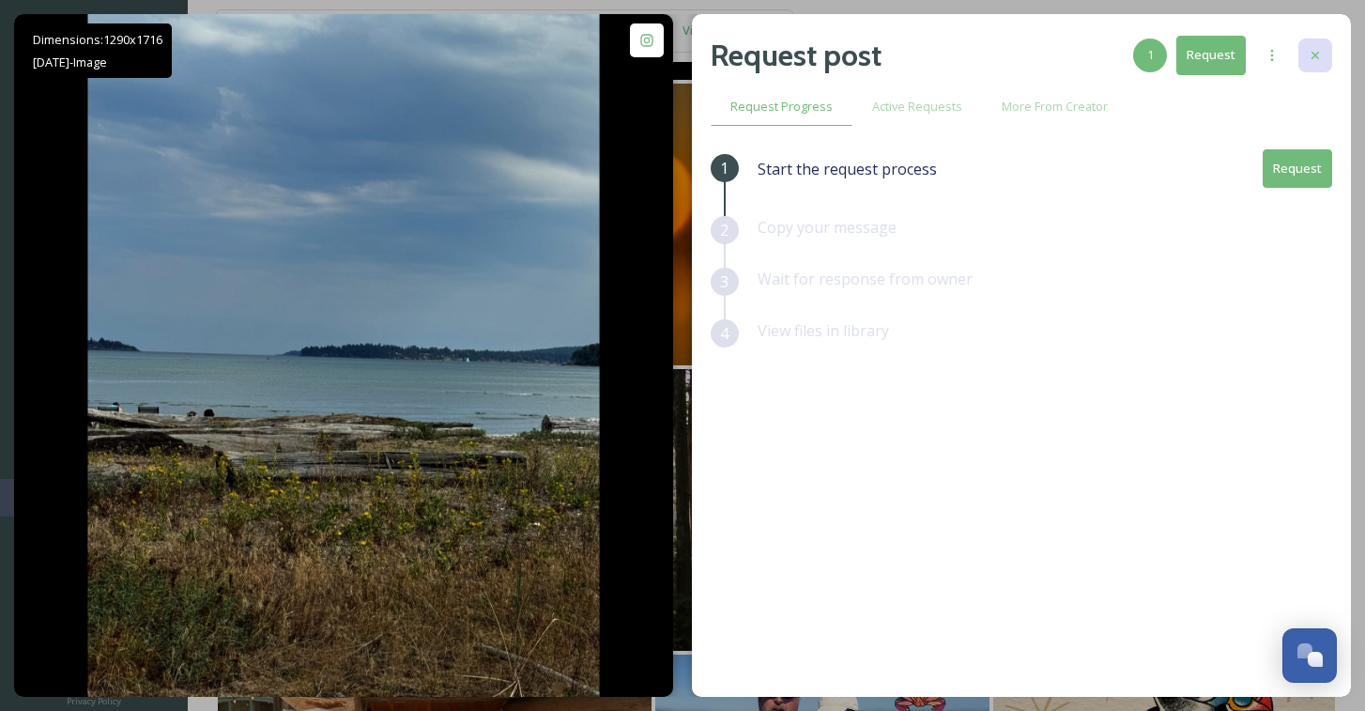
click at [1304, 49] on div at bounding box center [1316, 56] width 34 height 34
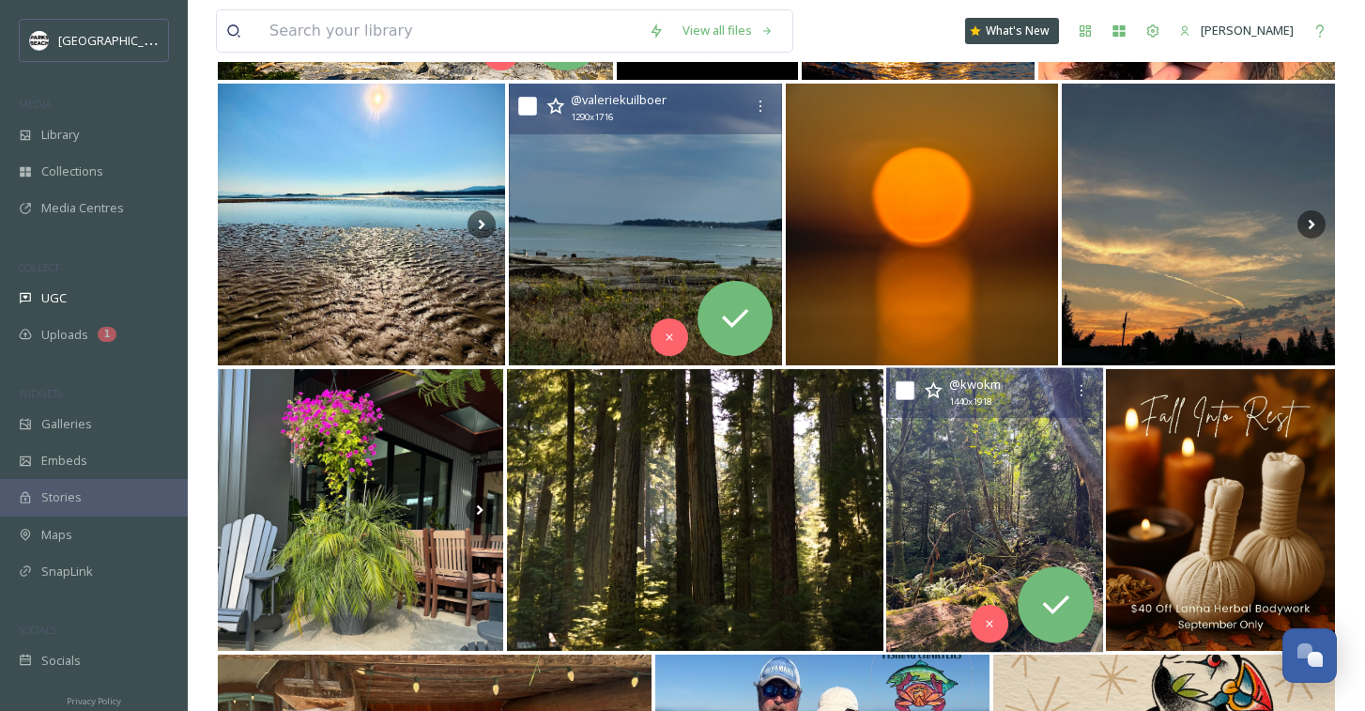
click at [937, 467] on img at bounding box center [994, 510] width 217 height 285
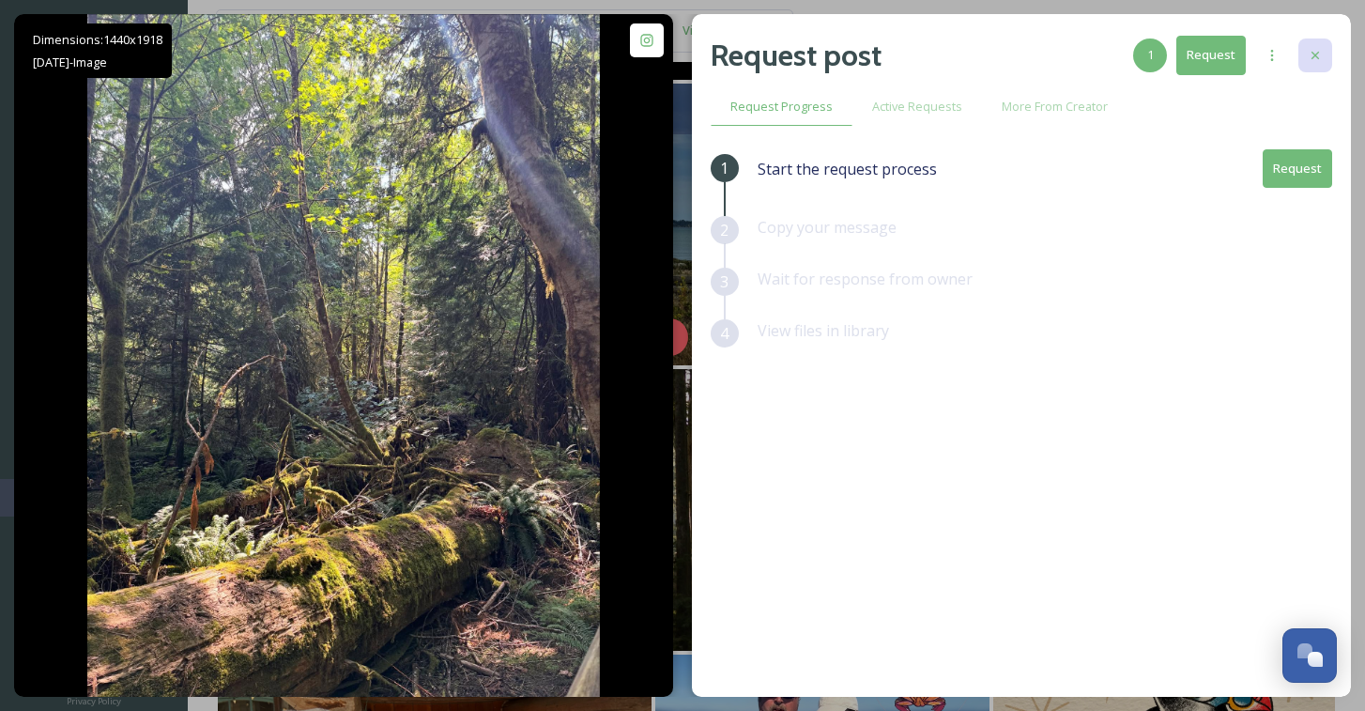
click at [1312, 64] on div at bounding box center [1316, 56] width 34 height 34
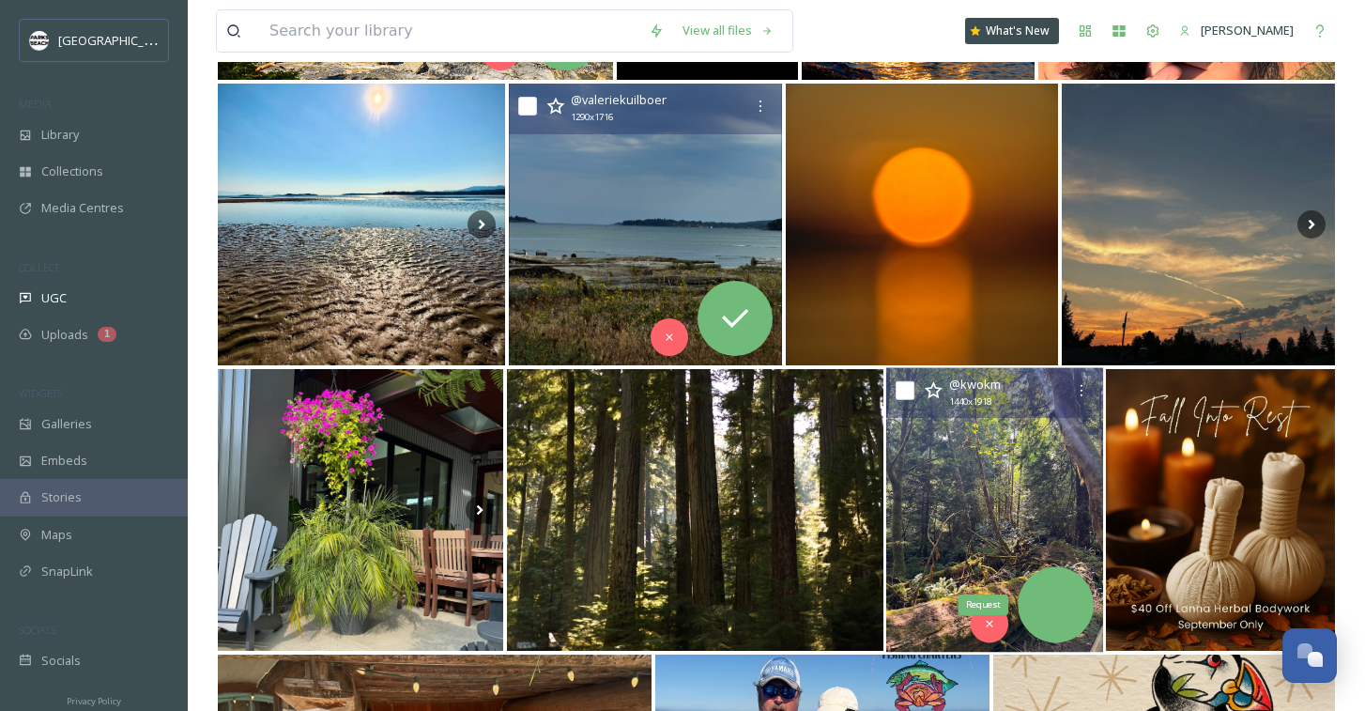
click at [1050, 601] on icon at bounding box center [1057, 605] width 38 height 38
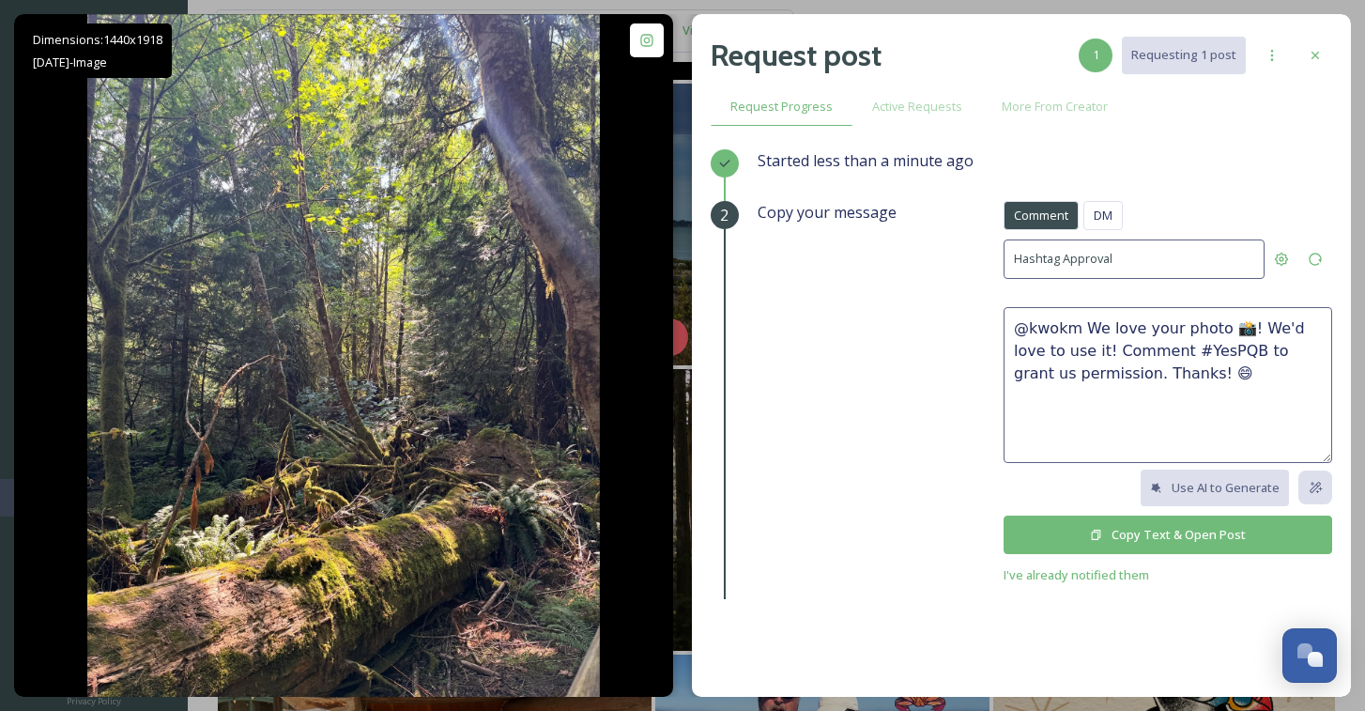
click at [1185, 523] on button "Copy Text & Open Post" at bounding box center [1168, 535] width 329 height 39
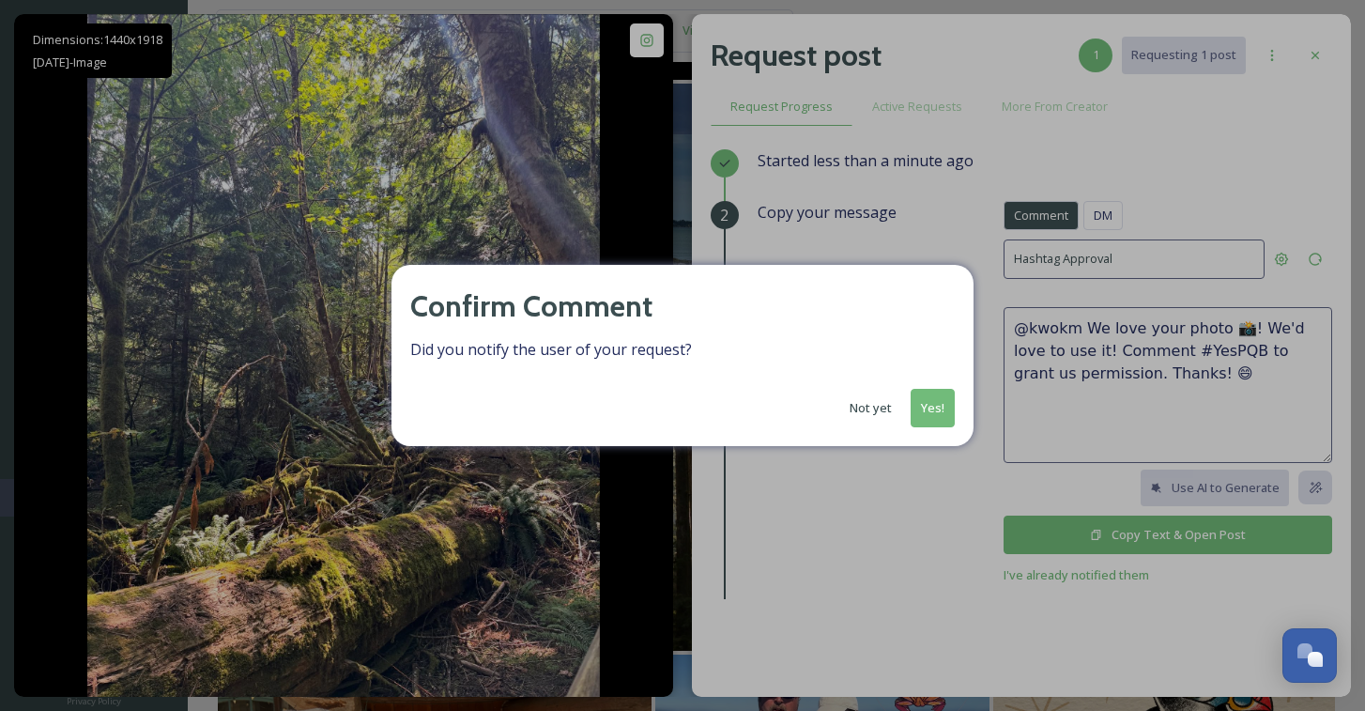
click at [932, 409] on button "Yes!" at bounding box center [933, 408] width 44 height 39
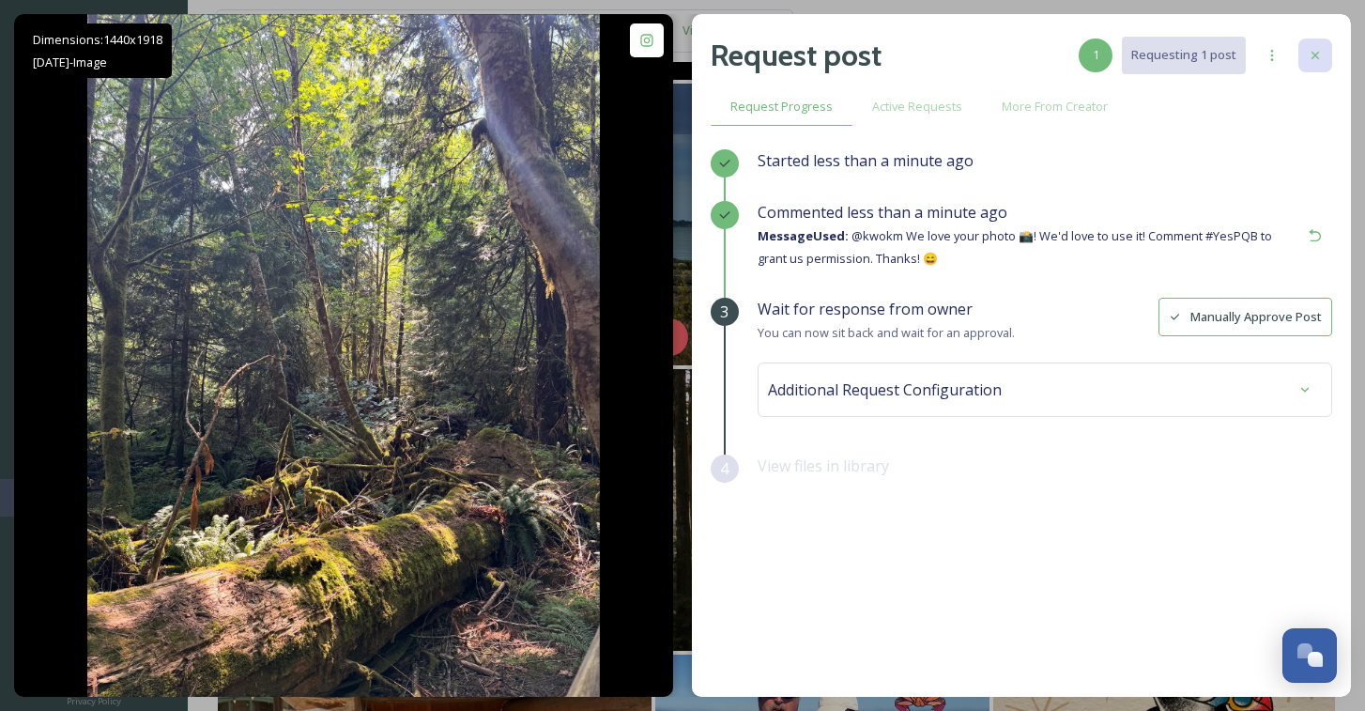
click at [1309, 49] on icon at bounding box center [1315, 55] width 15 height 15
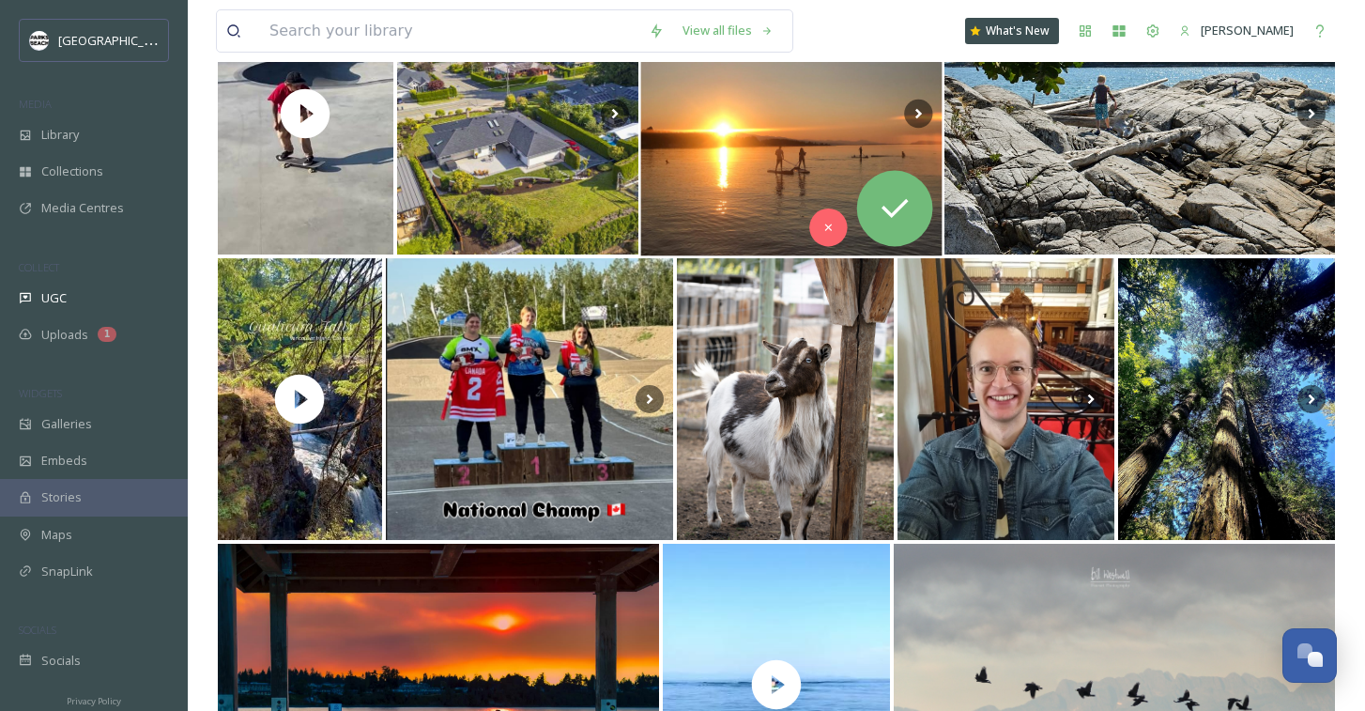
scroll to position [6920, 0]
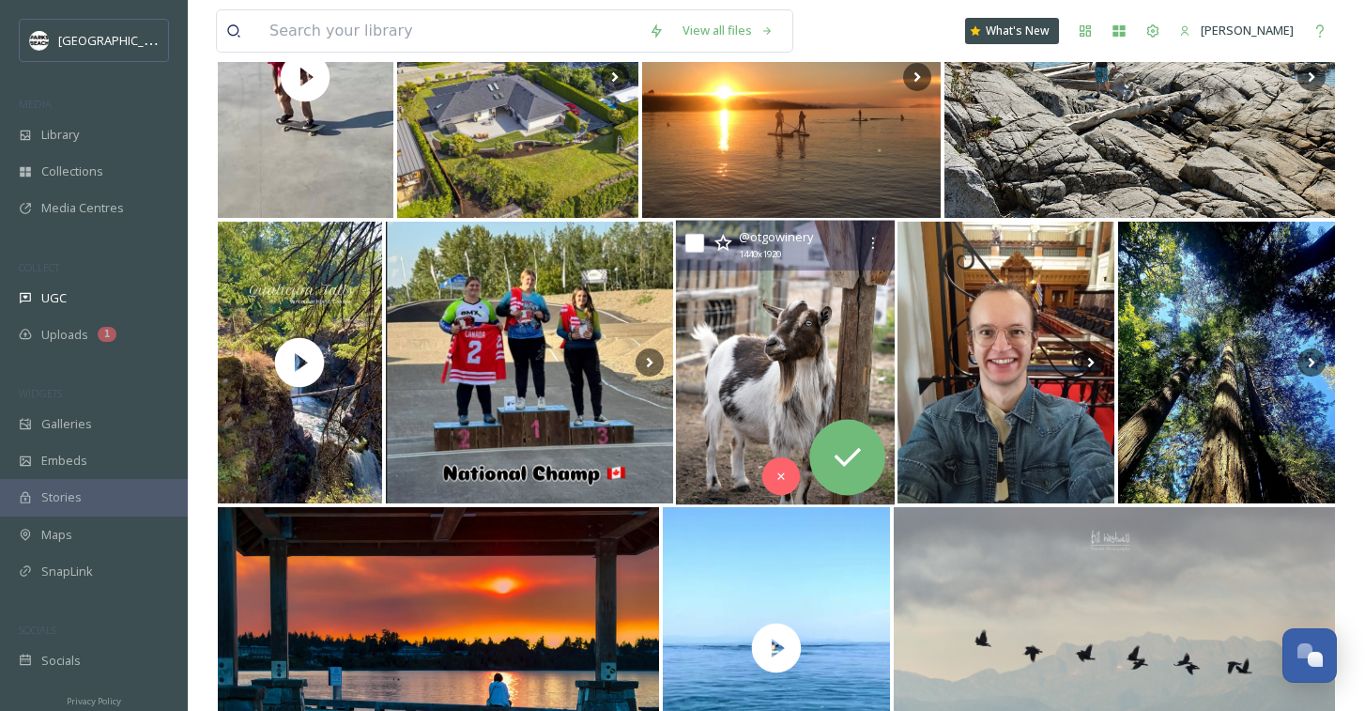
click at [739, 392] on img at bounding box center [785, 363] width 219 height 285
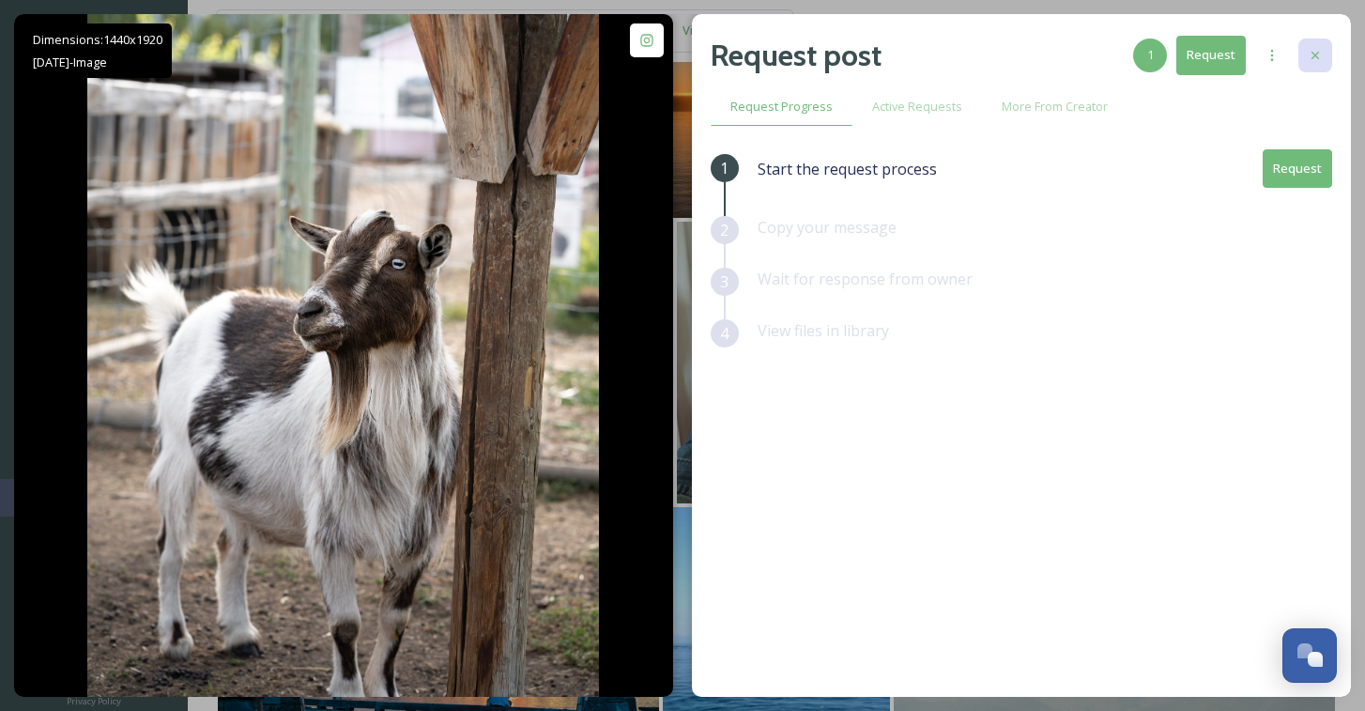
click at [1314, 51] on icon at bounding box center [1315, 55] width 15 height 15
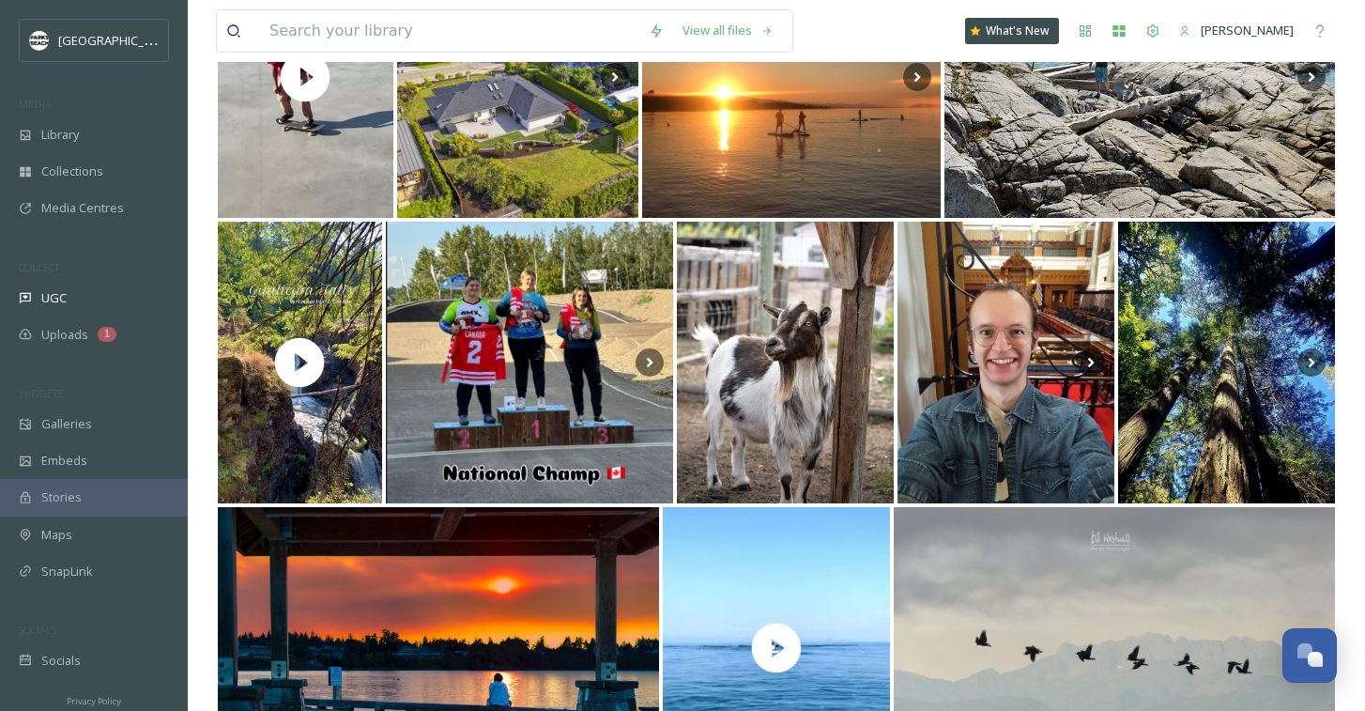
scroll to position [7320, 0]
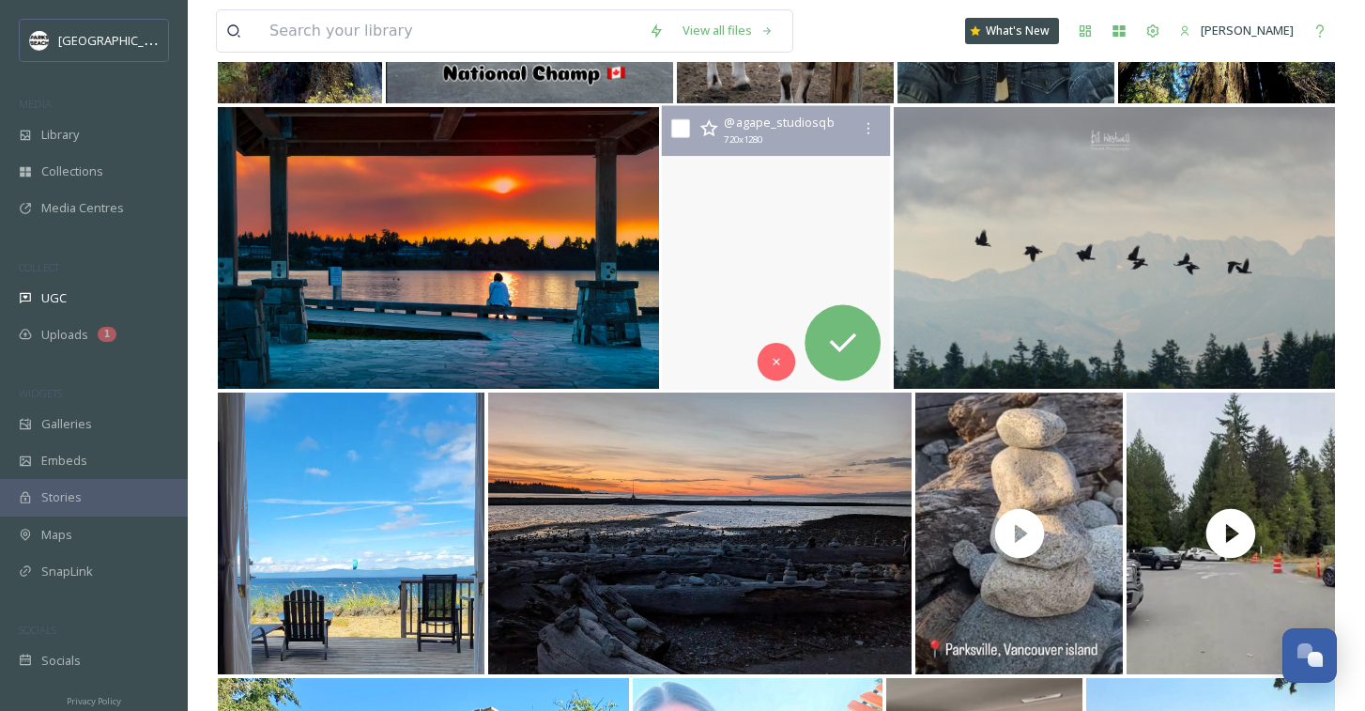
click at [732, 359] on video "Meanwhile in Qualicum\a\aWho needs a boat anyway when you can just step out of …" at bounding box center [776, 248] width 229 height 285
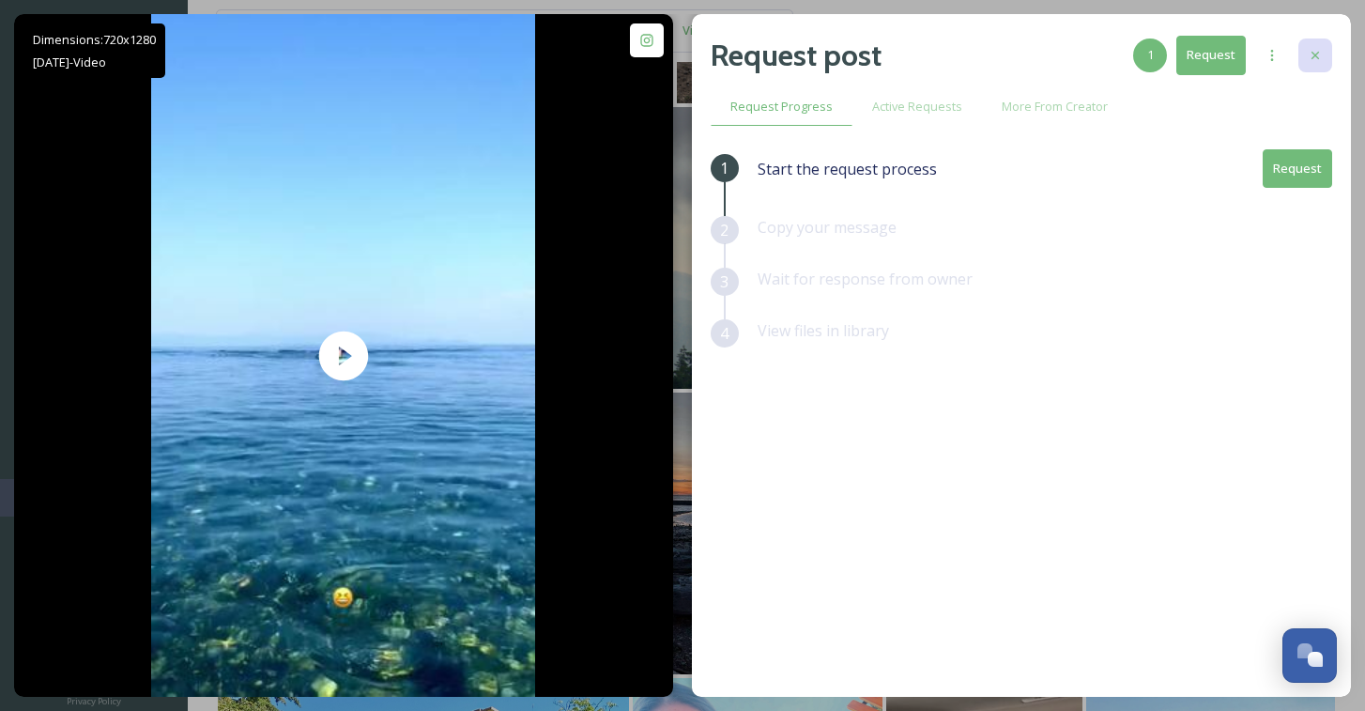
click at [1314, 58] on icon at bounding box center [1315, 55] width 15 height 15
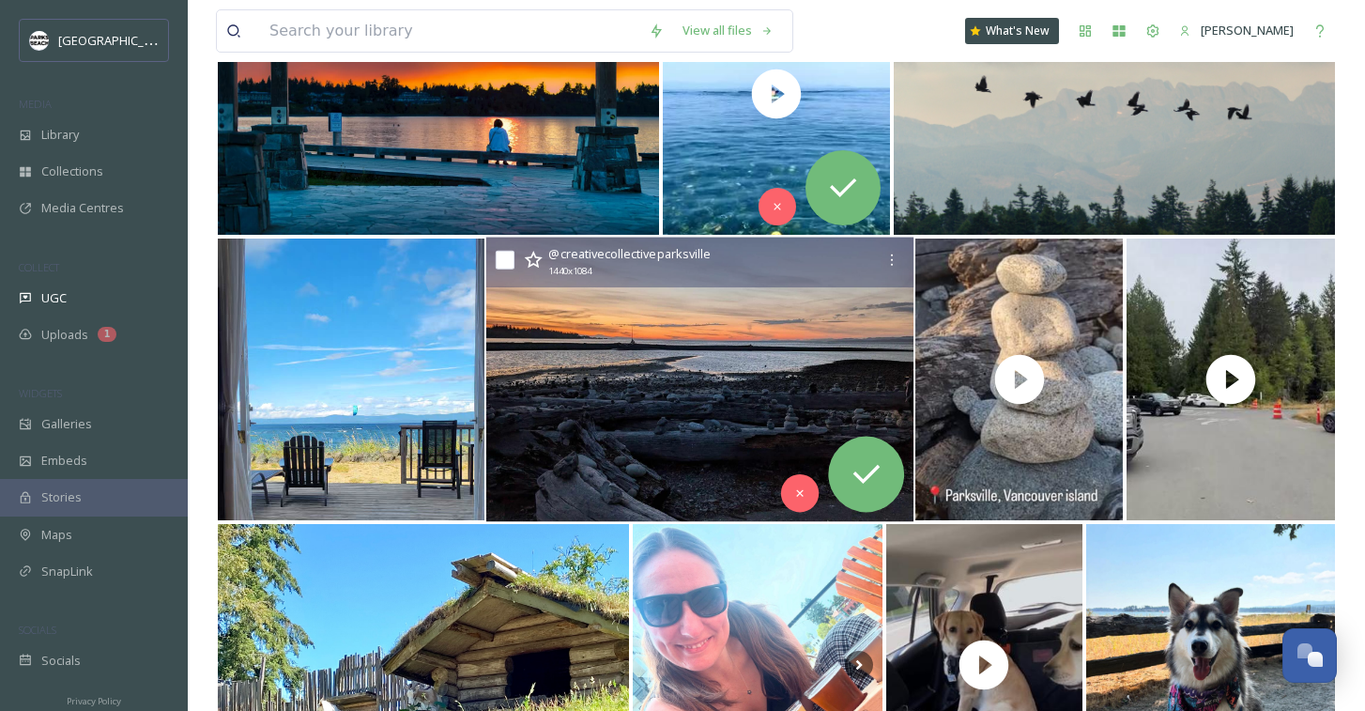
scroll to position [7527, 0]
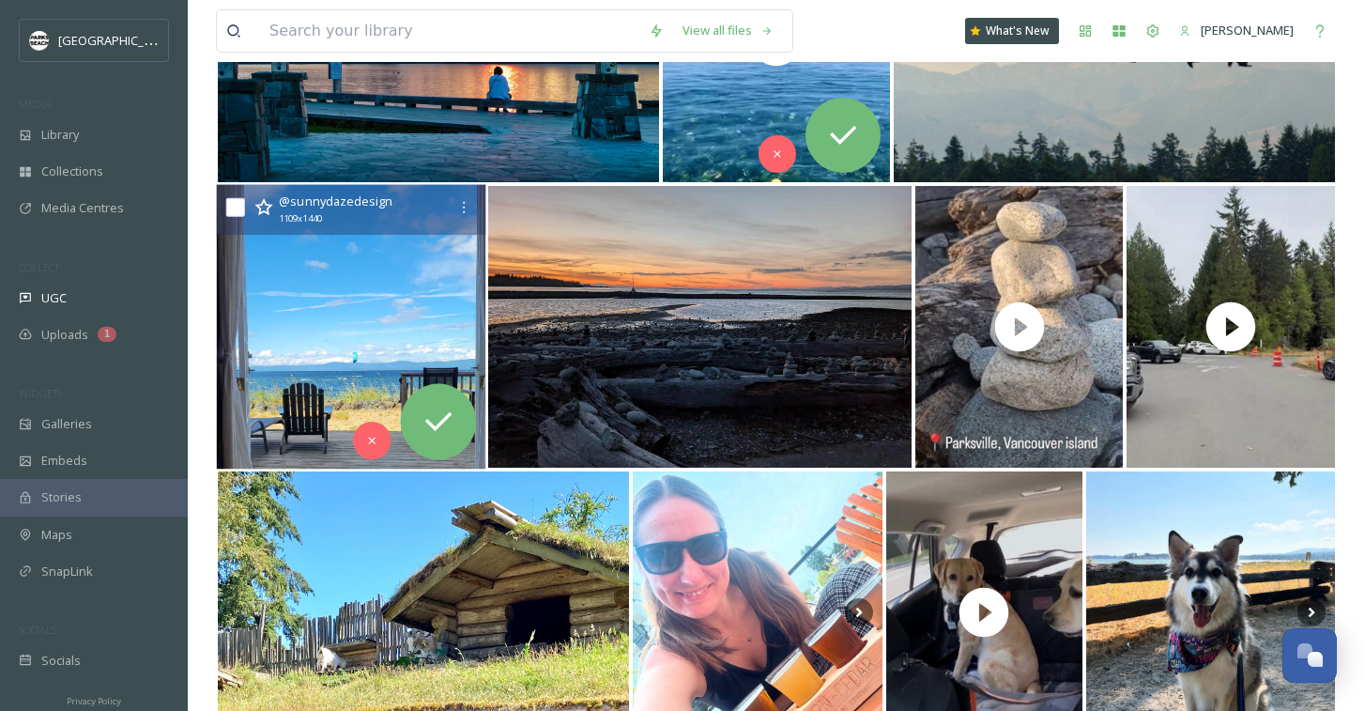
click at [304, 383] on img at bounding box center [352, 327] width 270 height 285
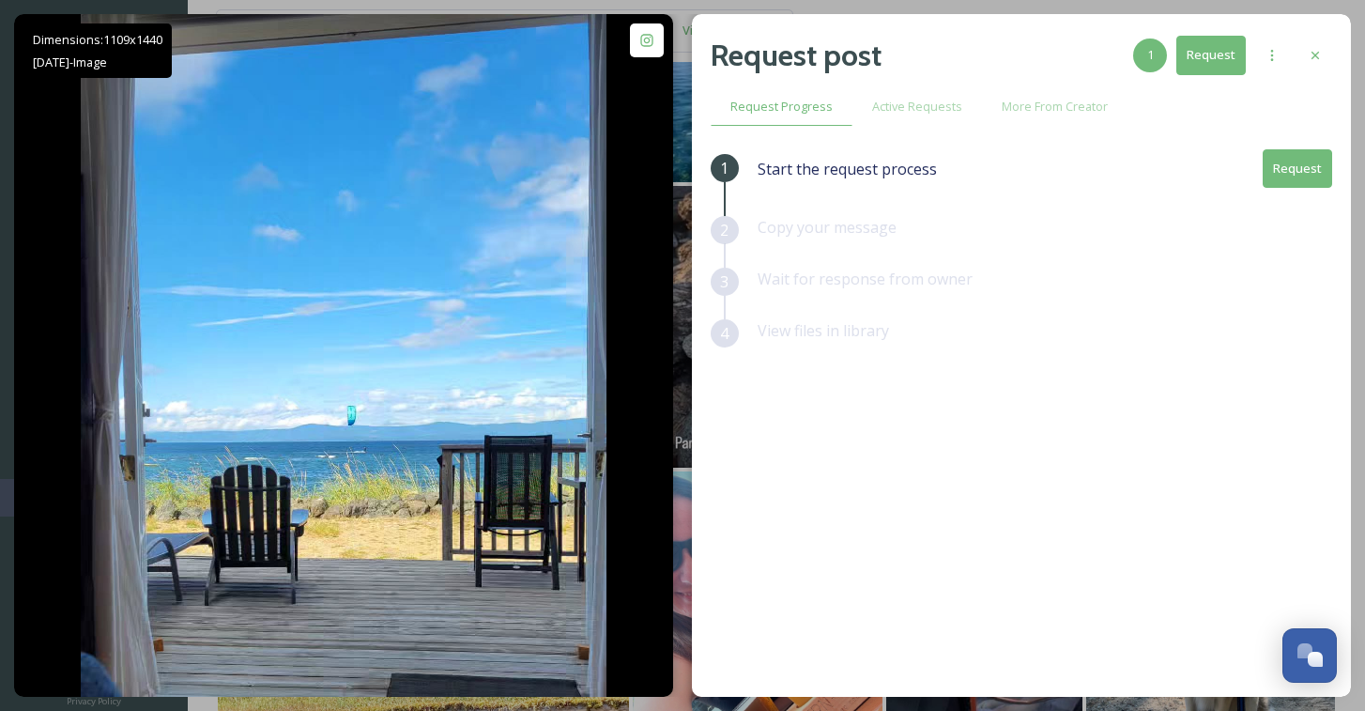
click at [1314, 171] on button "Request" at bounding box center [1297, 168] width 69 height 39
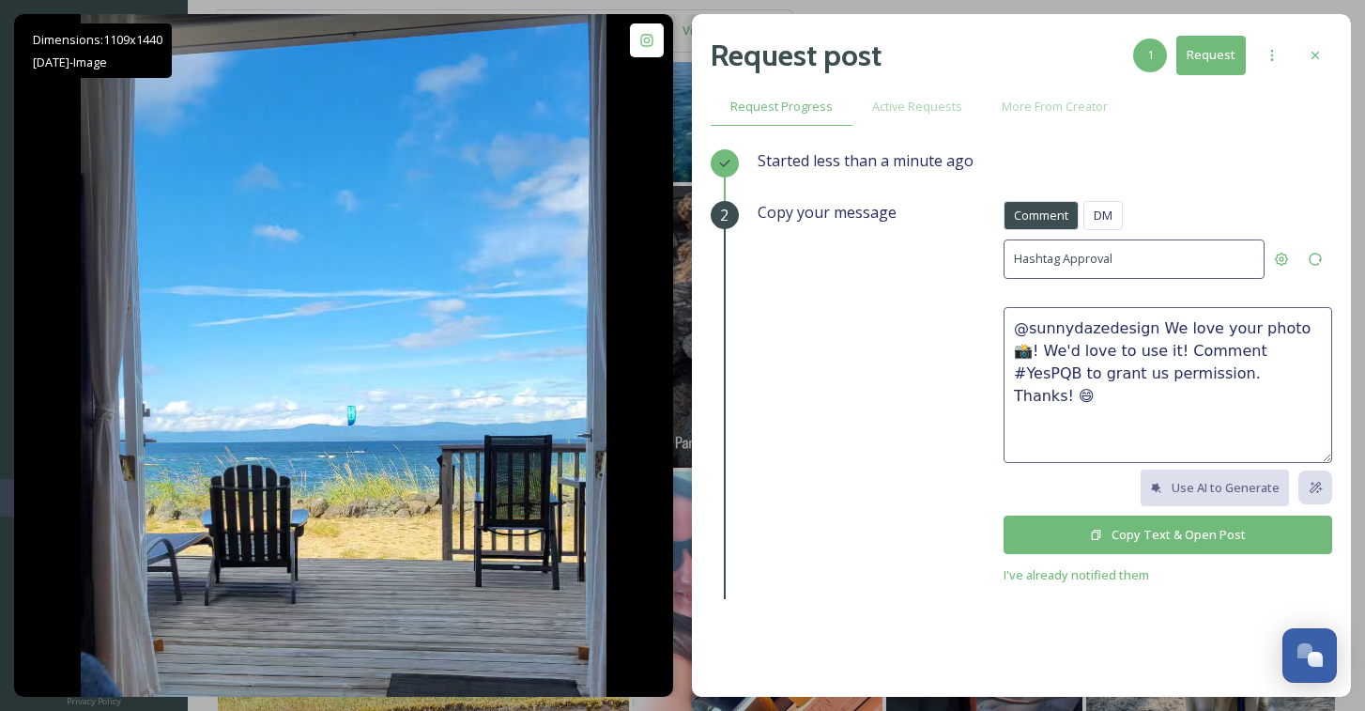
click at [1163, 524] on button "Copy Text & Open Post" at bounding box center [1168, 535] width 329 height 39
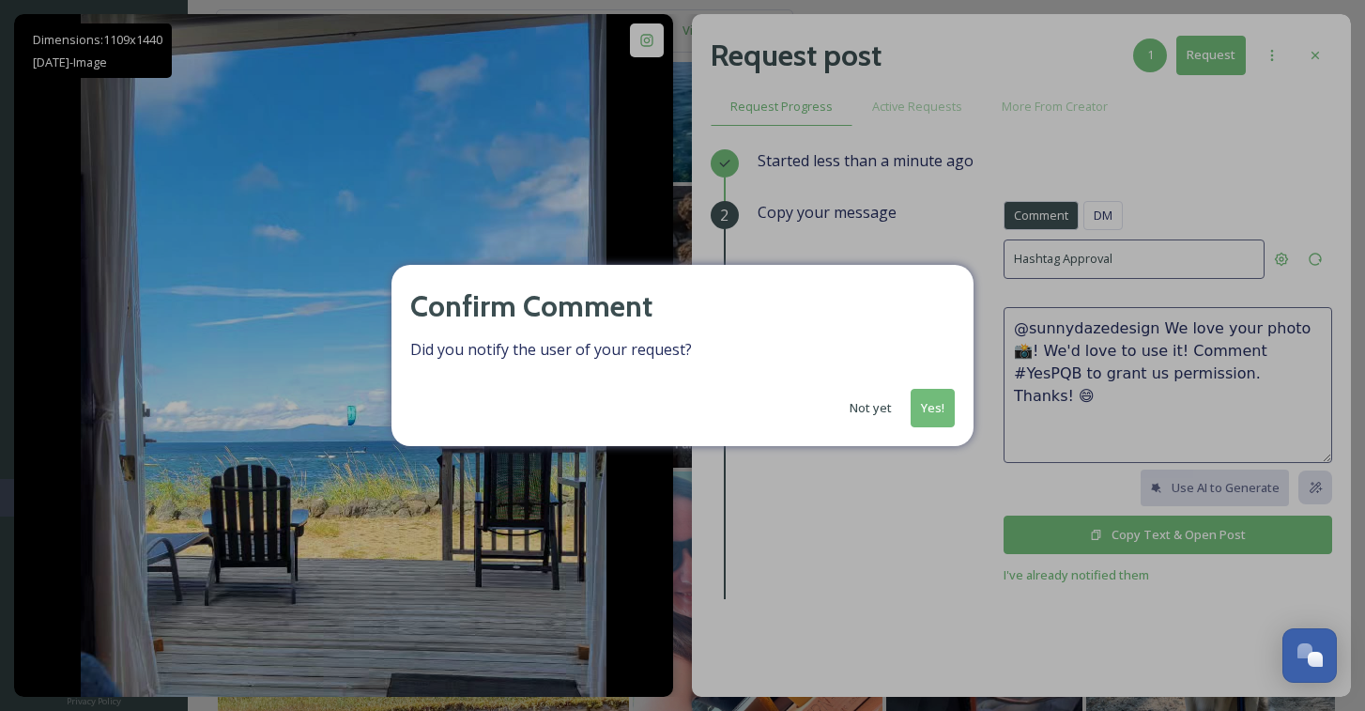
click at [927, 395] on button "Yes!" at bounding box center [933, 408] width 44 height 39
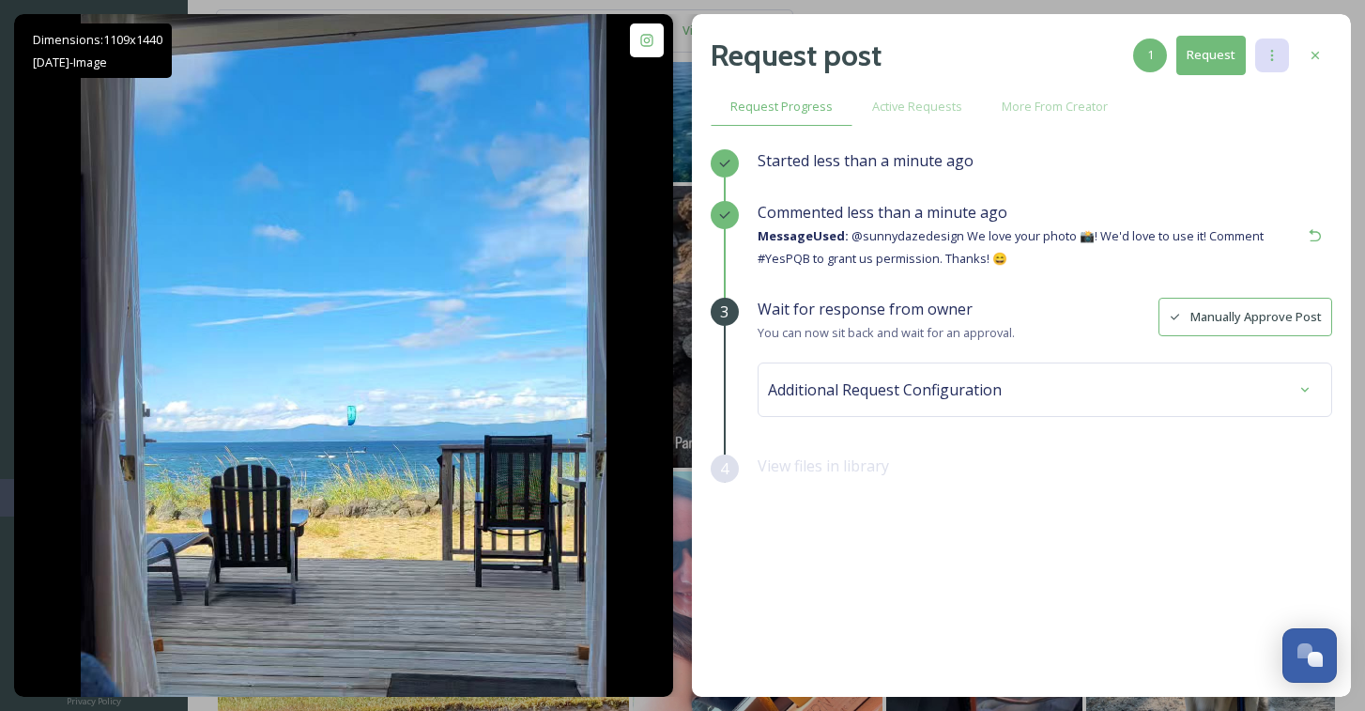
click at [1272, 53] on icon at bounding box center [1272, 55] width 15 height 15
click at [964, 494] on div "View files in library" at bounding box center [1045, 481] width 575 height 52
click at [1237, 316] on button "Manually Approve Post" at bounding box center [1246, 317] width 174 height 39
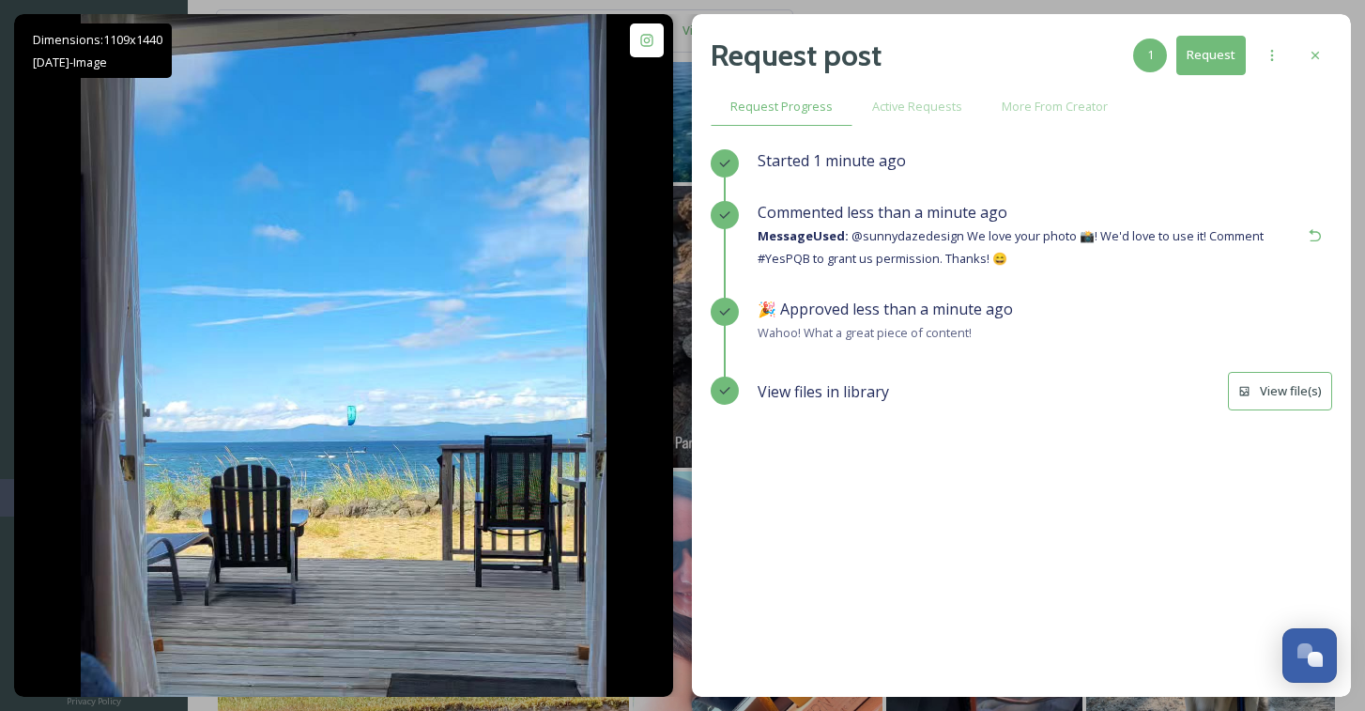
click at [1262, 394] on button "View file(s)" at bounding box center [1280, 391] width 104 height 39
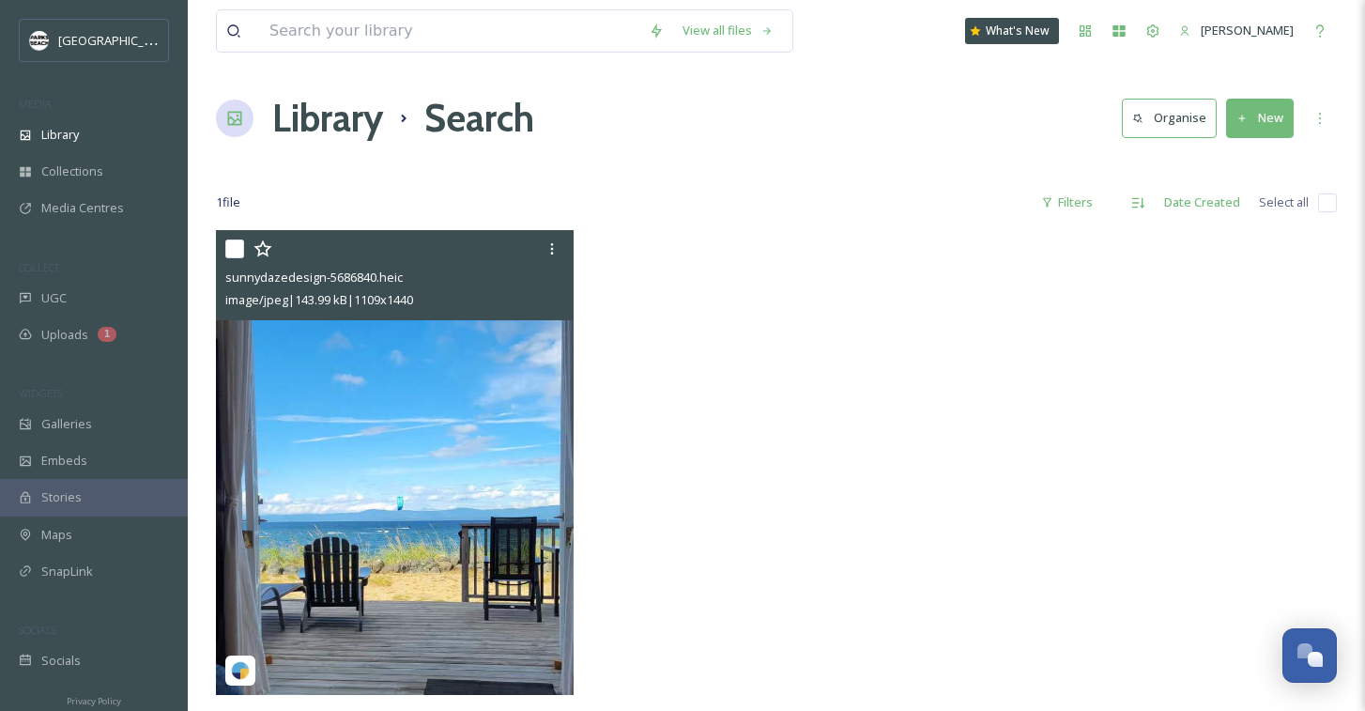
click at [462, 373] on img at bounding box center [395, 462] width 358 height 465
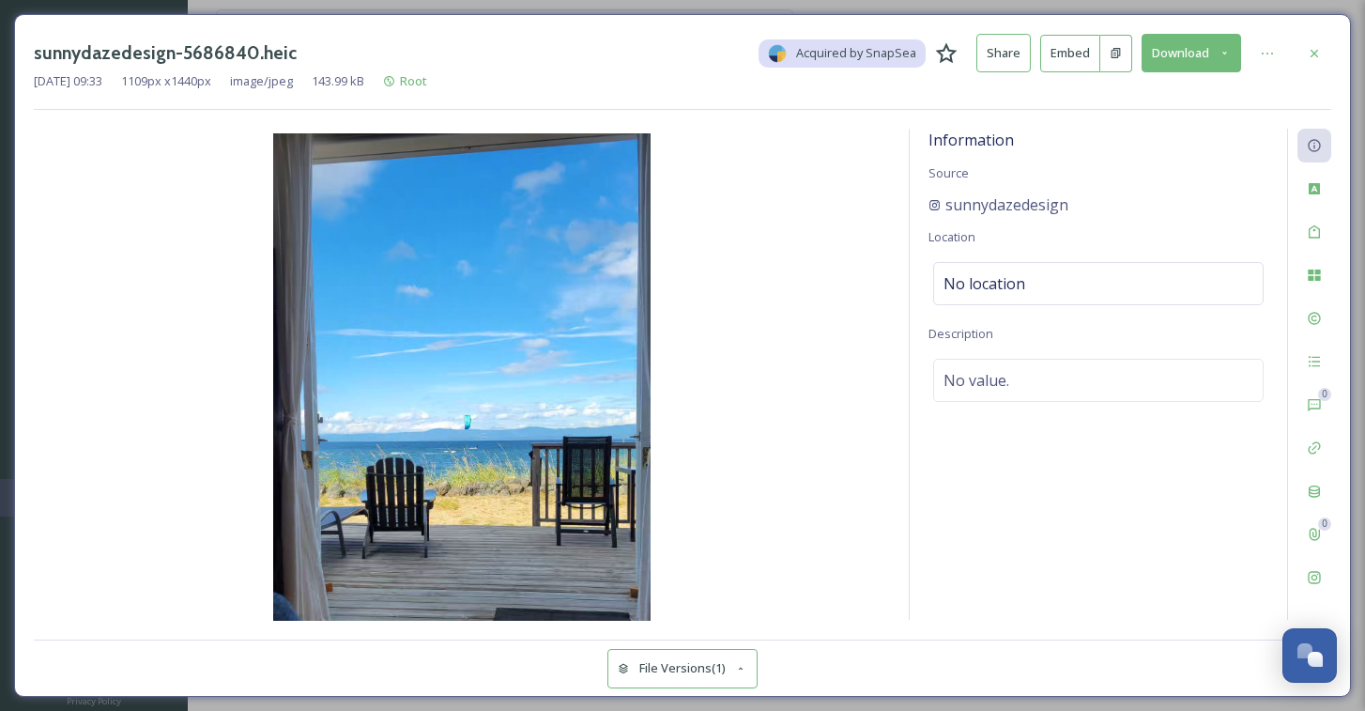
click at [701, 656] on button "File Versions (1)" at bounding box center [683, 668] width 150 height 39
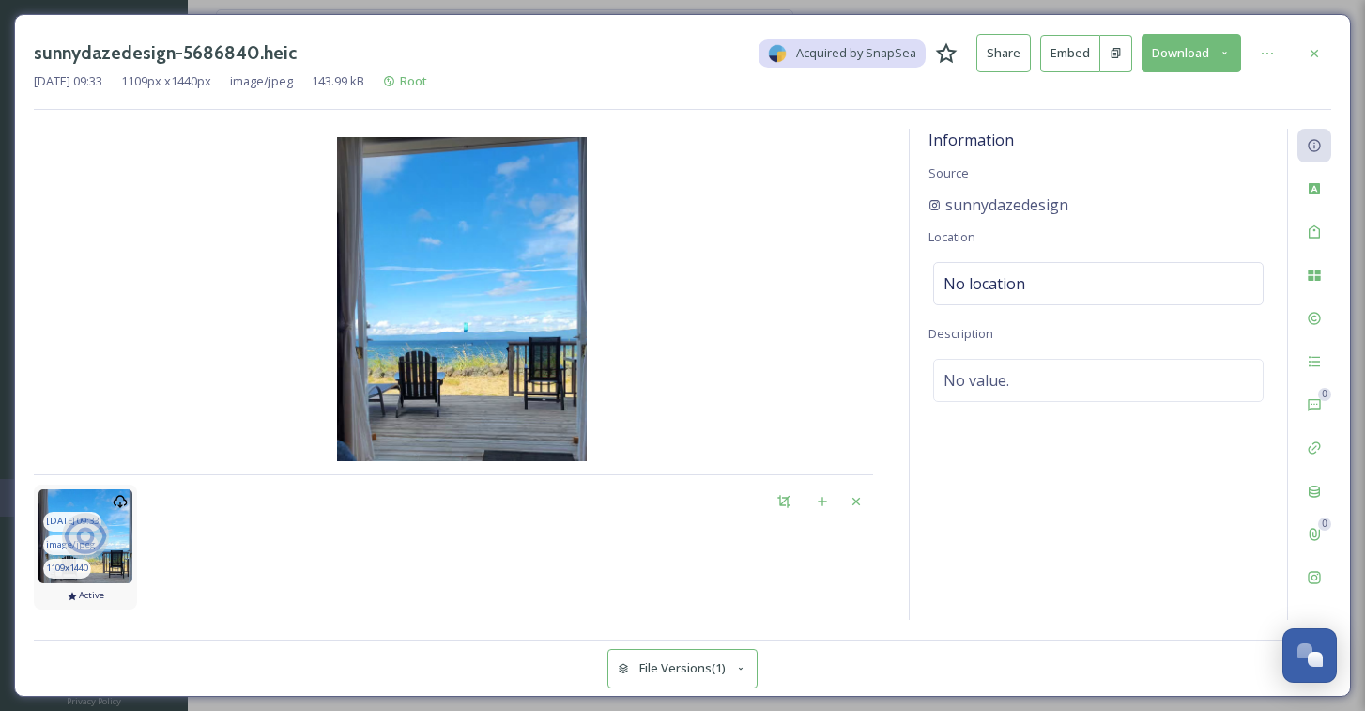
click at [105, 524] on icon at bounding box center [85, 536] width 47 height 47
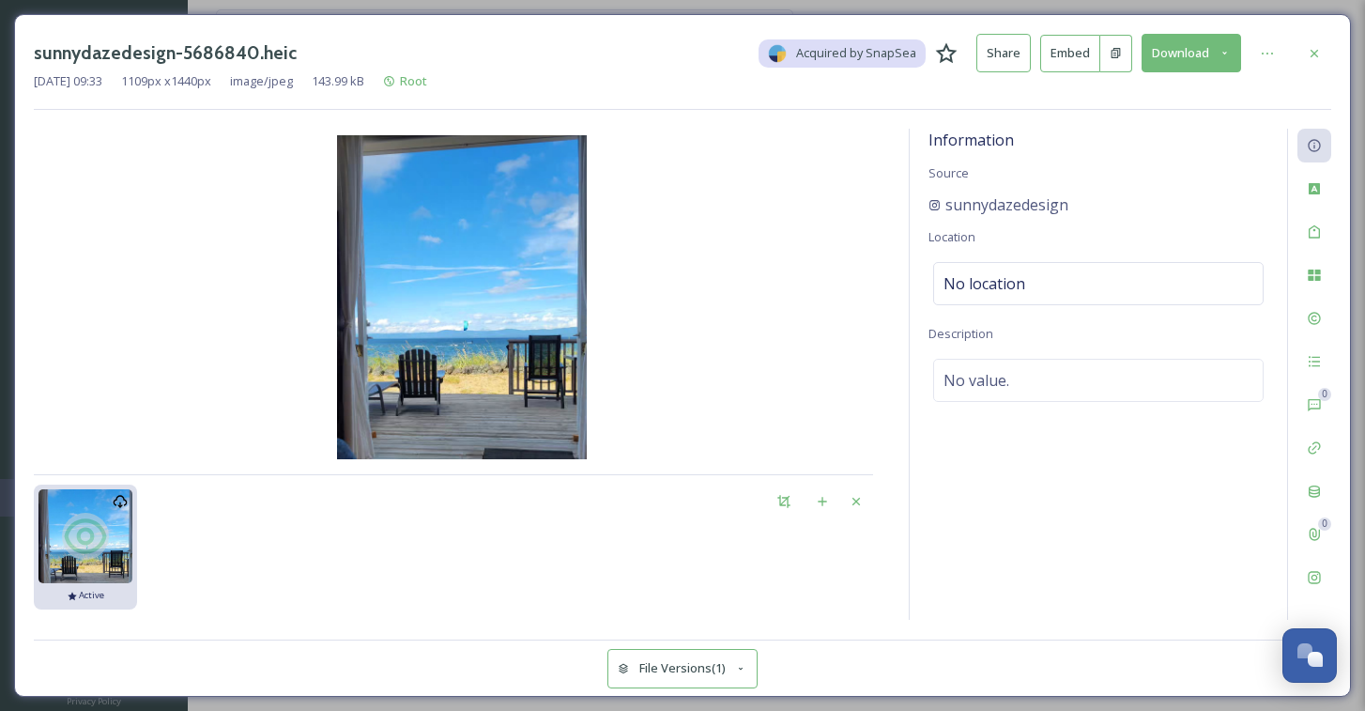
click at [1211, 64] on button "Download" at bounding box center [1192, 53] width 100 height 39
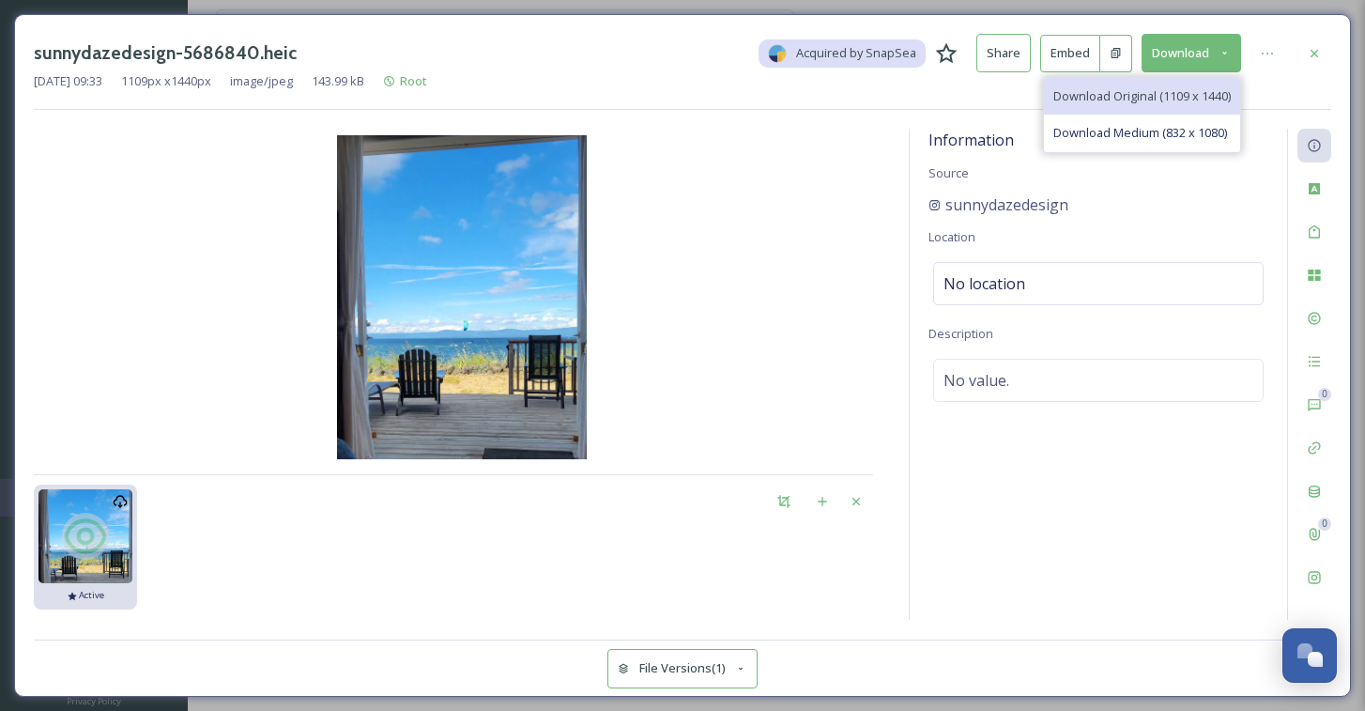
click at [1110, 91] on span "Download Original (1109 x 1440)" at bounding box center [1142, 96] width 177 height 18
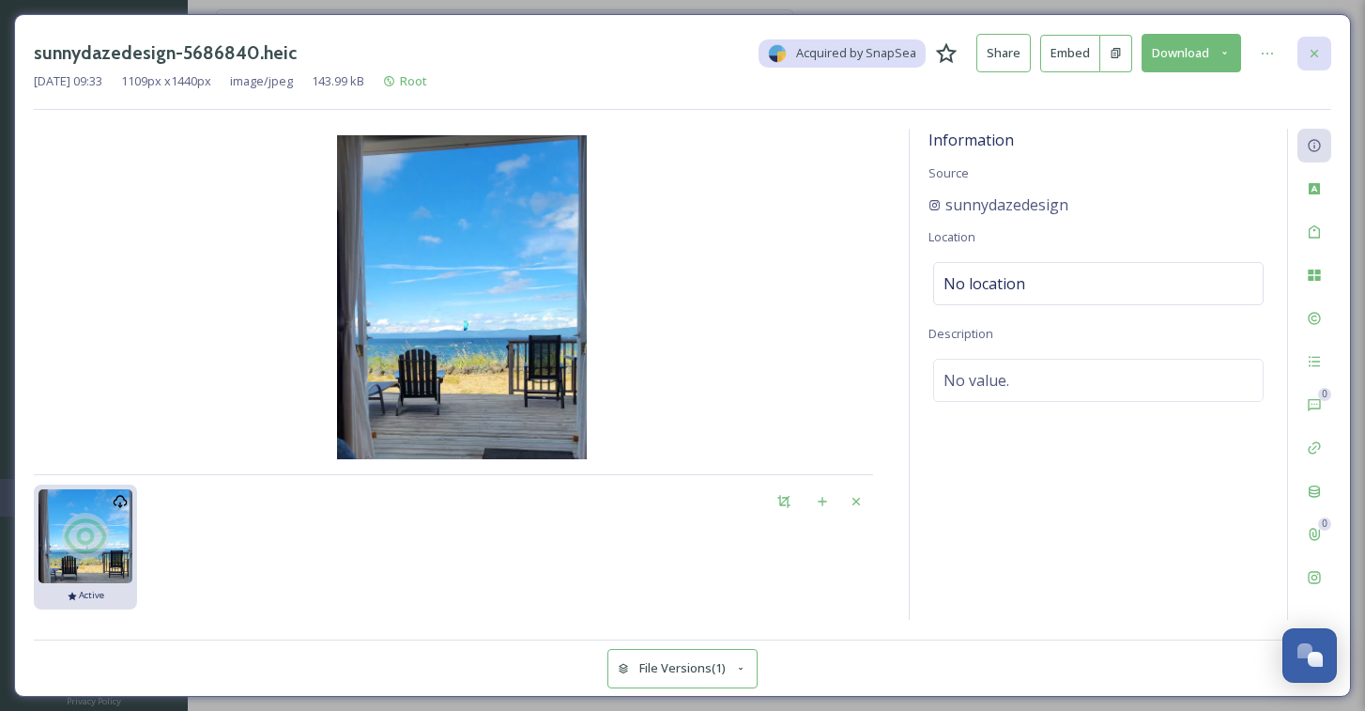
click at [1306, 56] on div at bounding box center [1315, 54] width 34 height 34
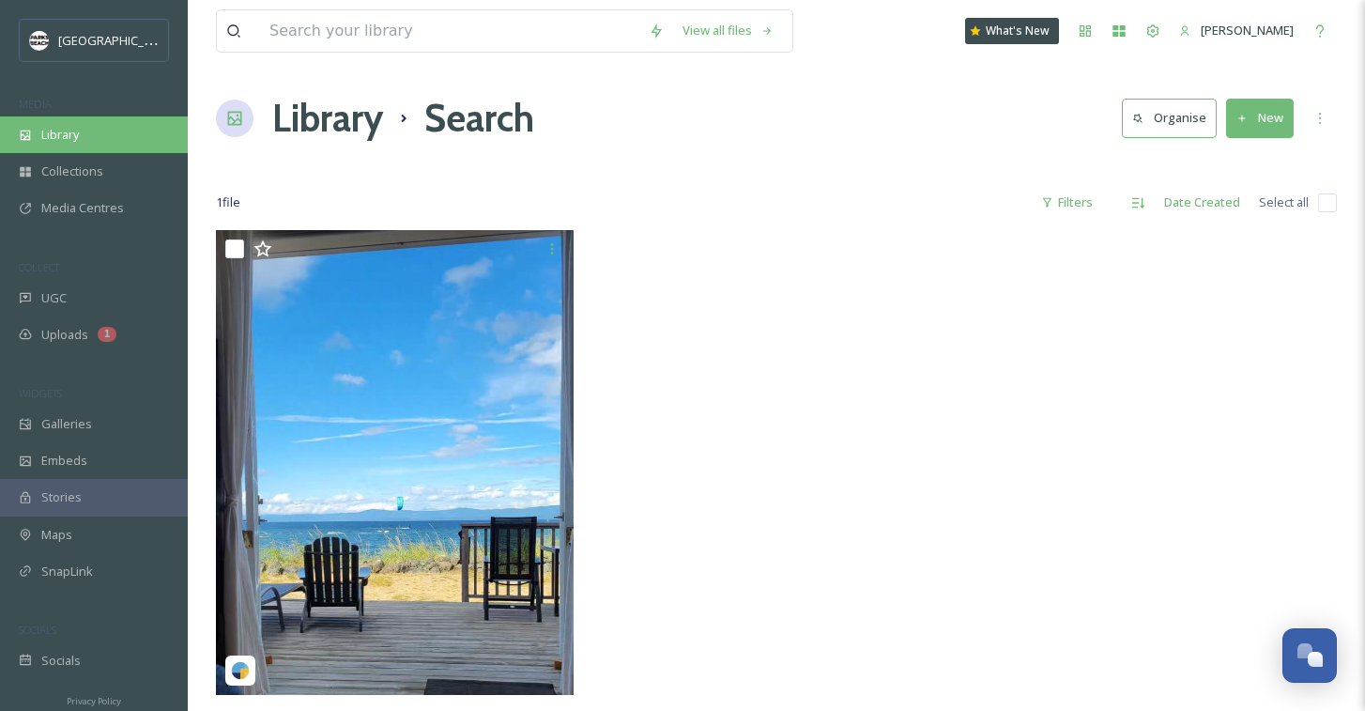
click at [77, 137] on span "Library" at bounding box center [60, 135] width 38 height 18
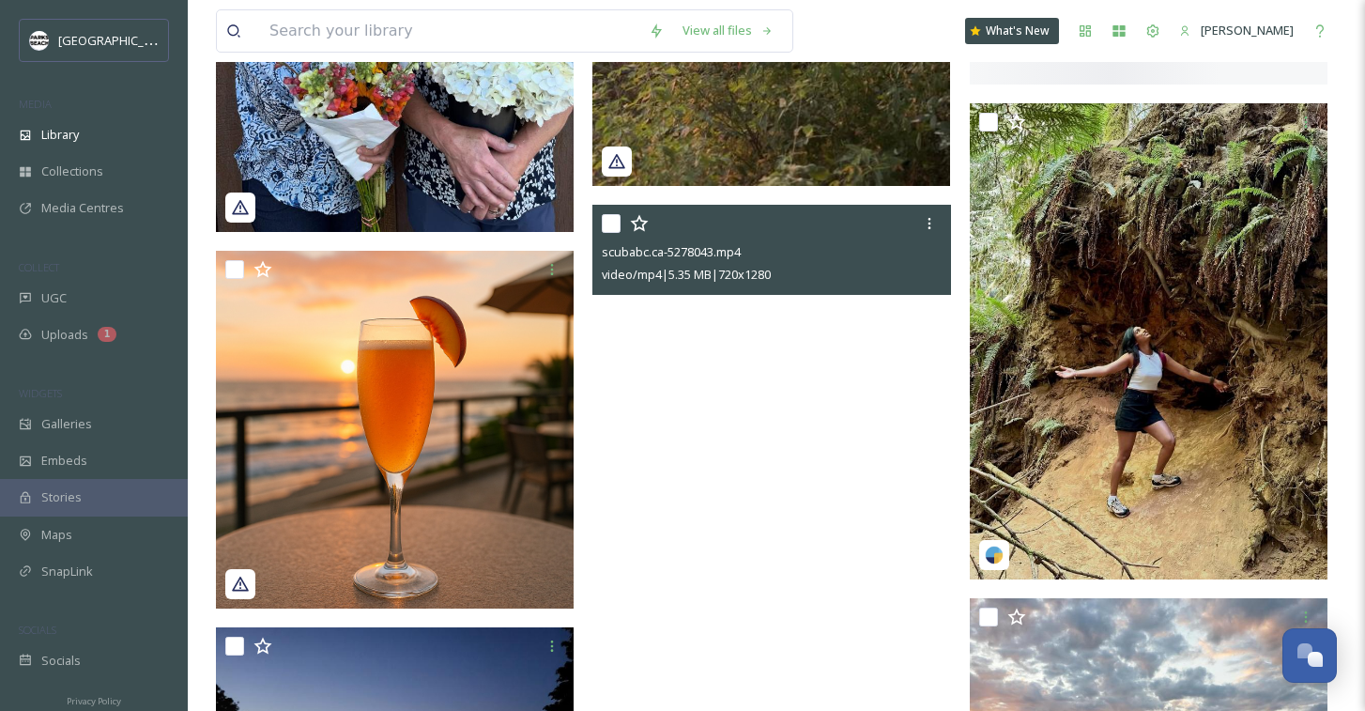
scroll to position [1519, 0]
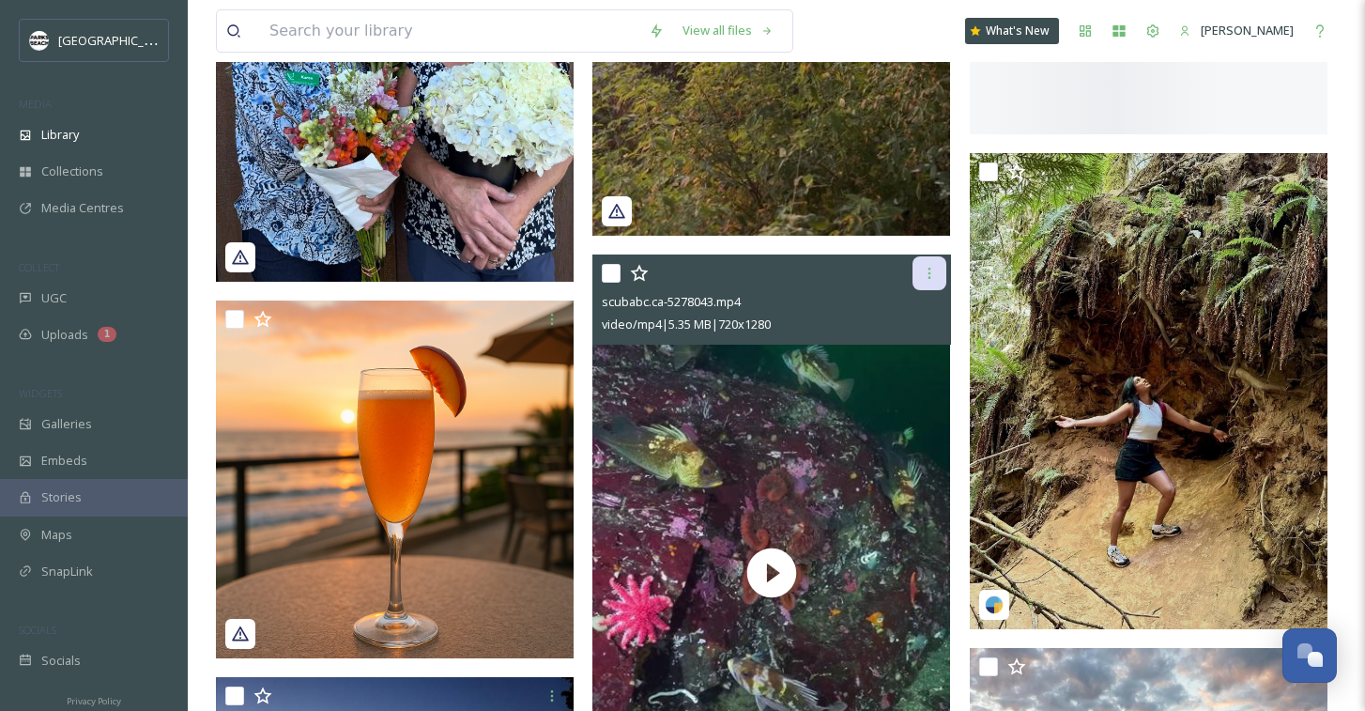
click at [933, 277] on icon at bounding box center [929, 273] width 15 height 15
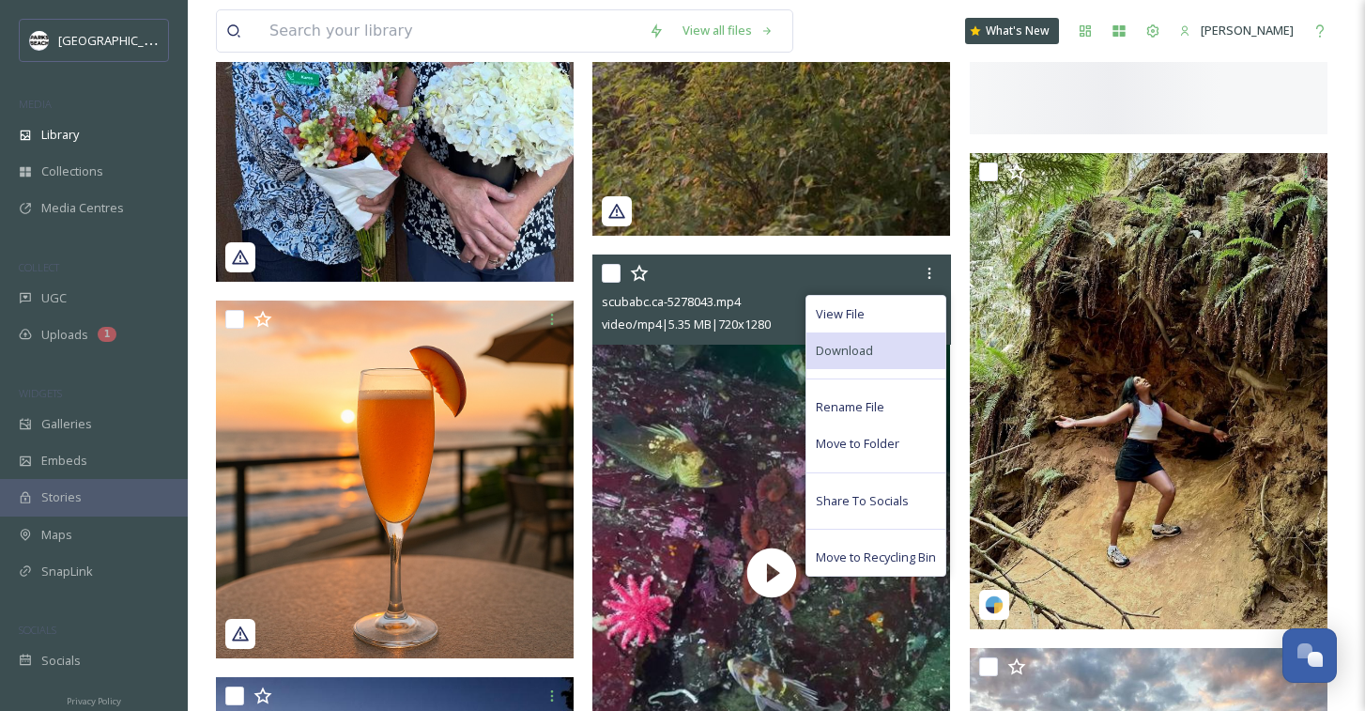
click at [870, 347] on span "Download" at bounding box center [844, 351] width 57 height 18
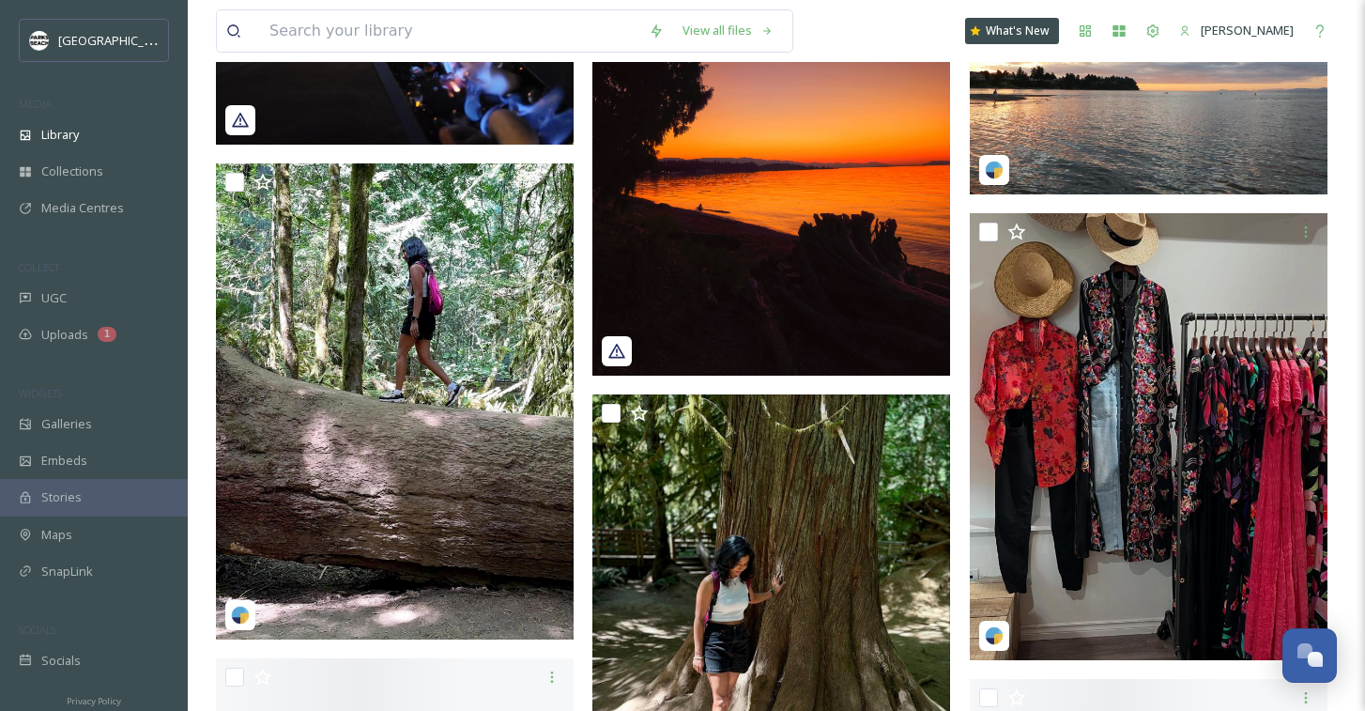
scroll to position [3107, 0]
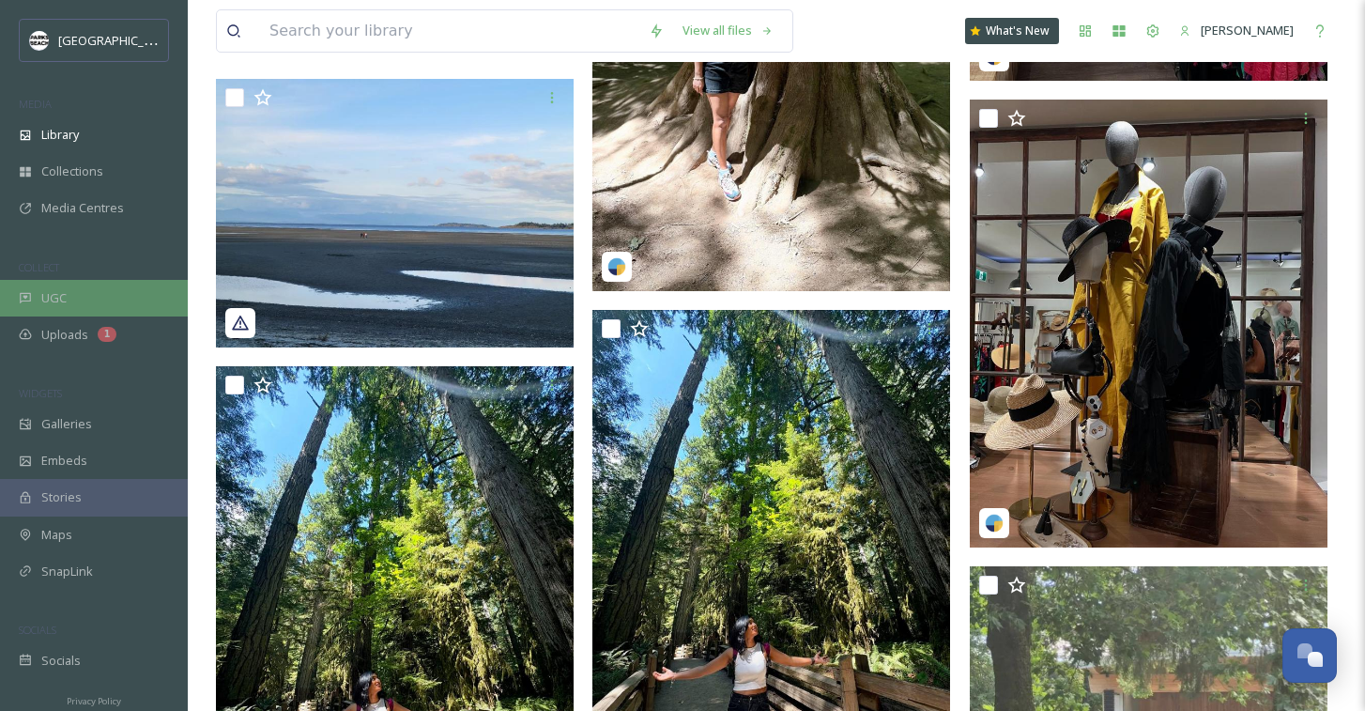
click at [54, 304] on span "UGC" at bounding box center [53, 298] width 25 height 18
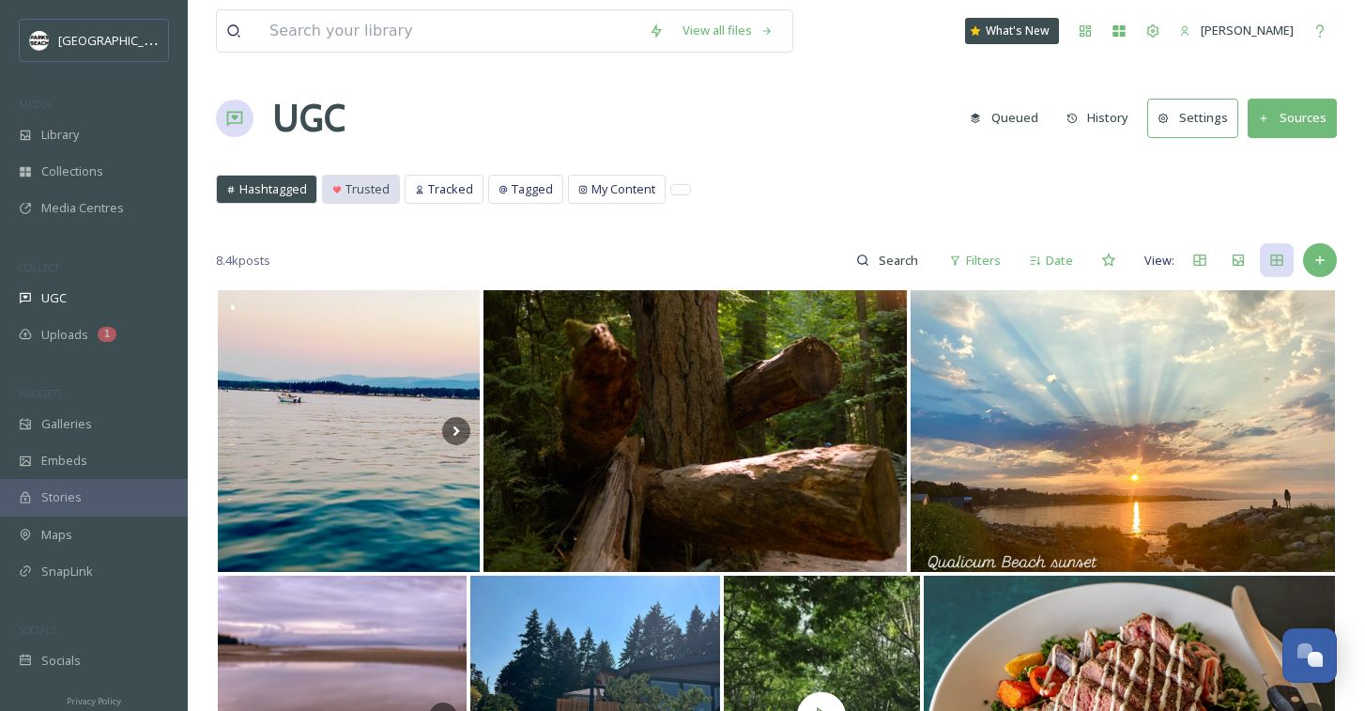
click at [334, 187] on icon at bounding box center [336, 189] width 9 height 9
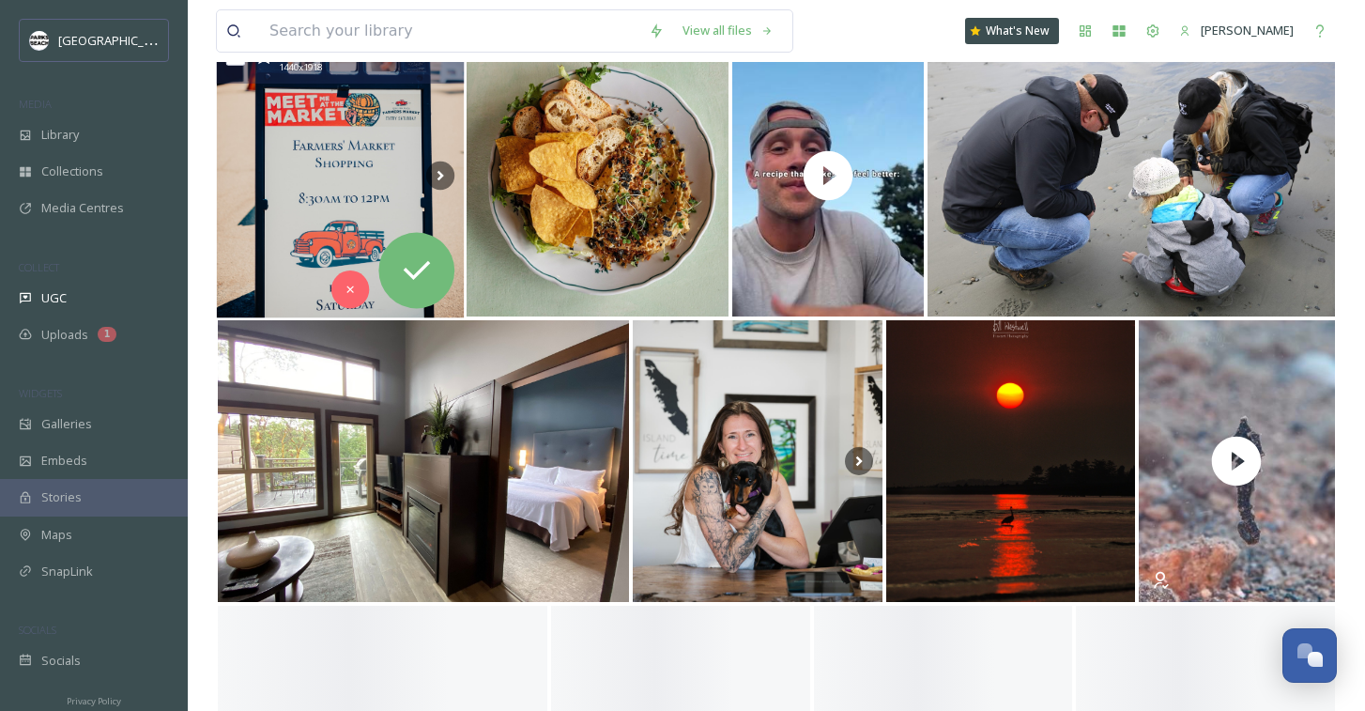
scroll to position [508, 0]
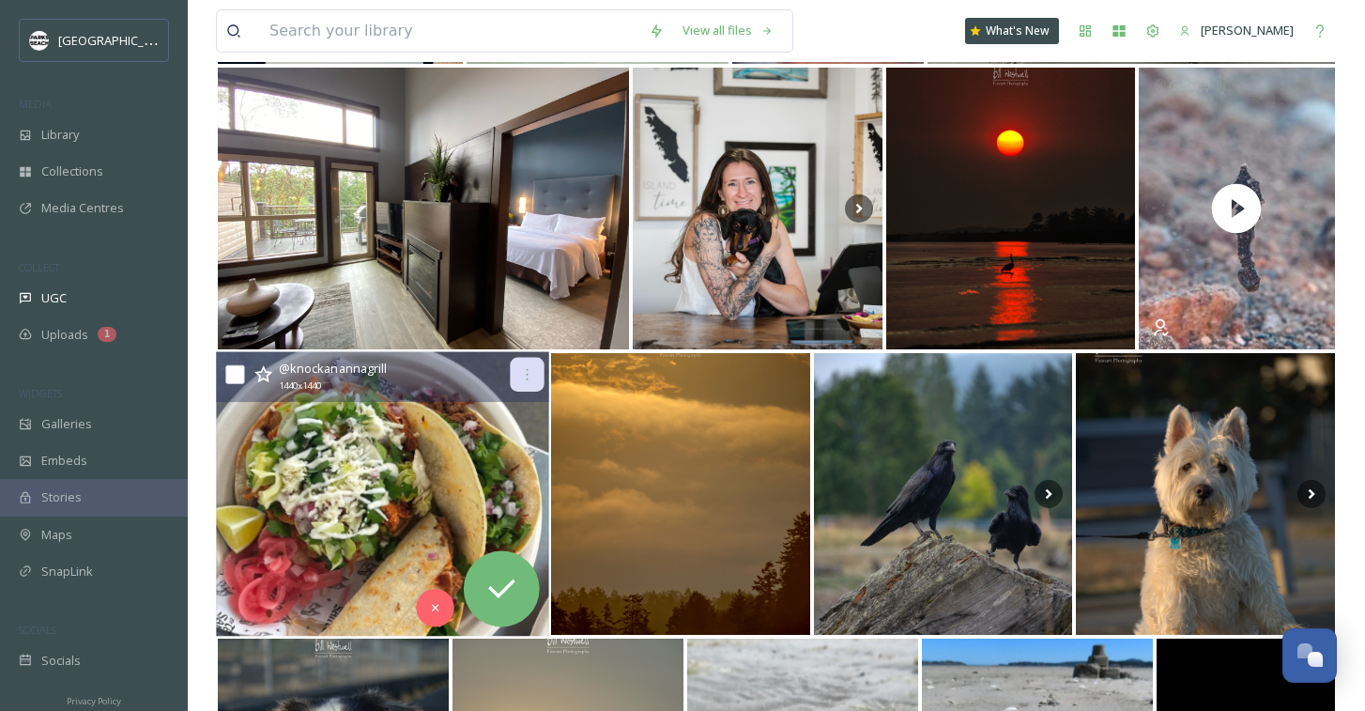
click at [533, 375] on icon at bounding box center [526, 374] width 15 height 15
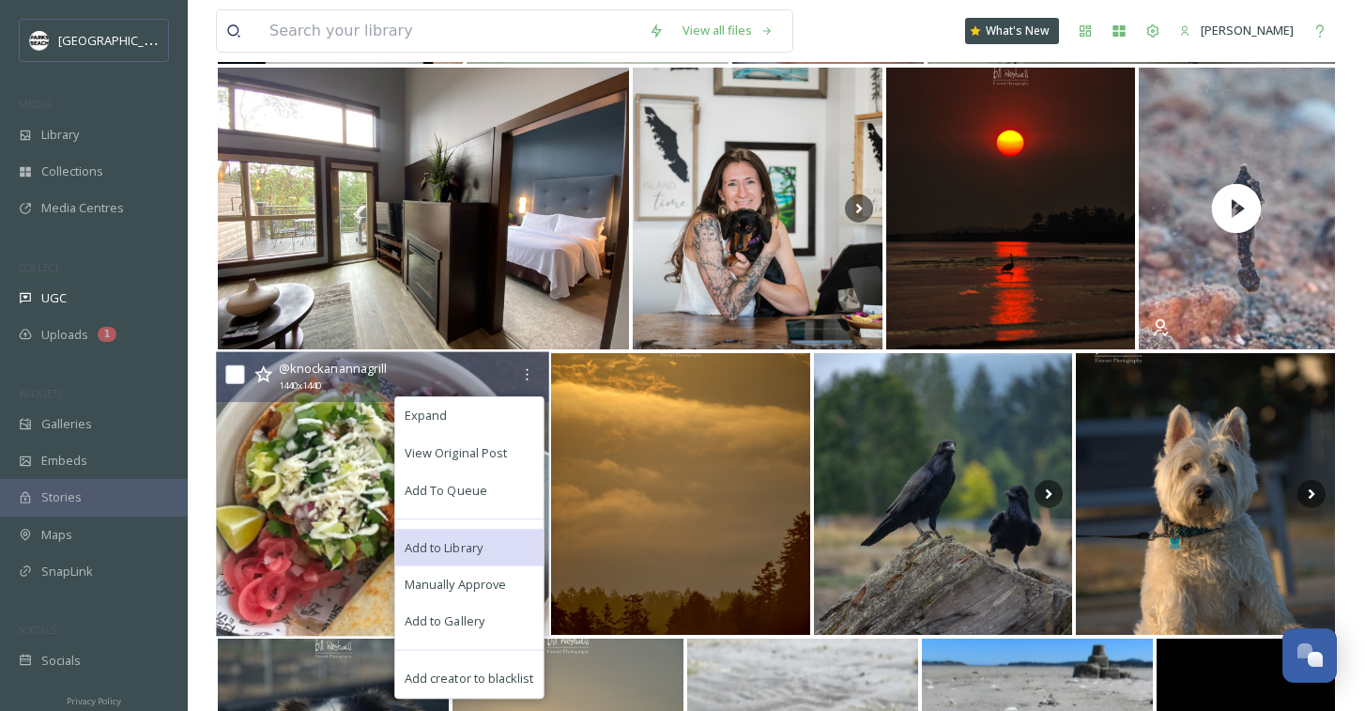
click at [468, 542] on span "Add to Library" at bounding box center [444, 547] width 78 height 18
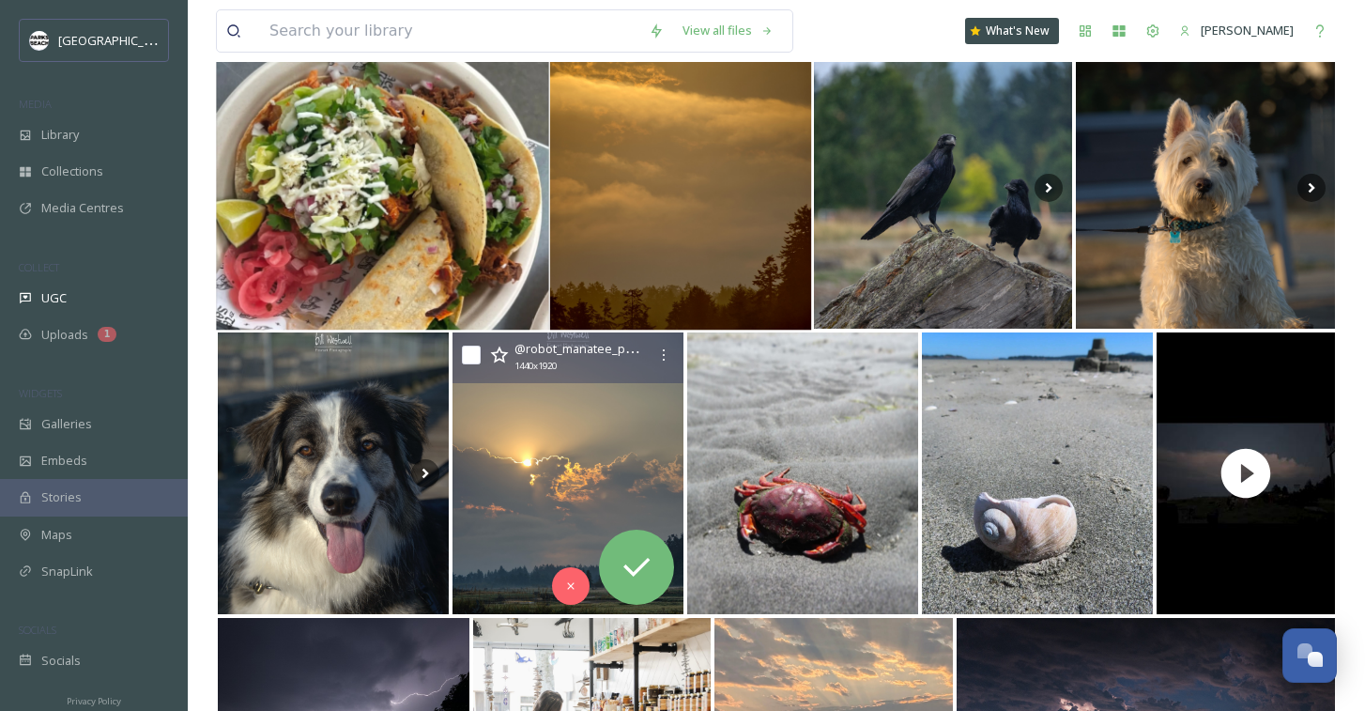
scroll to position [928, 0]
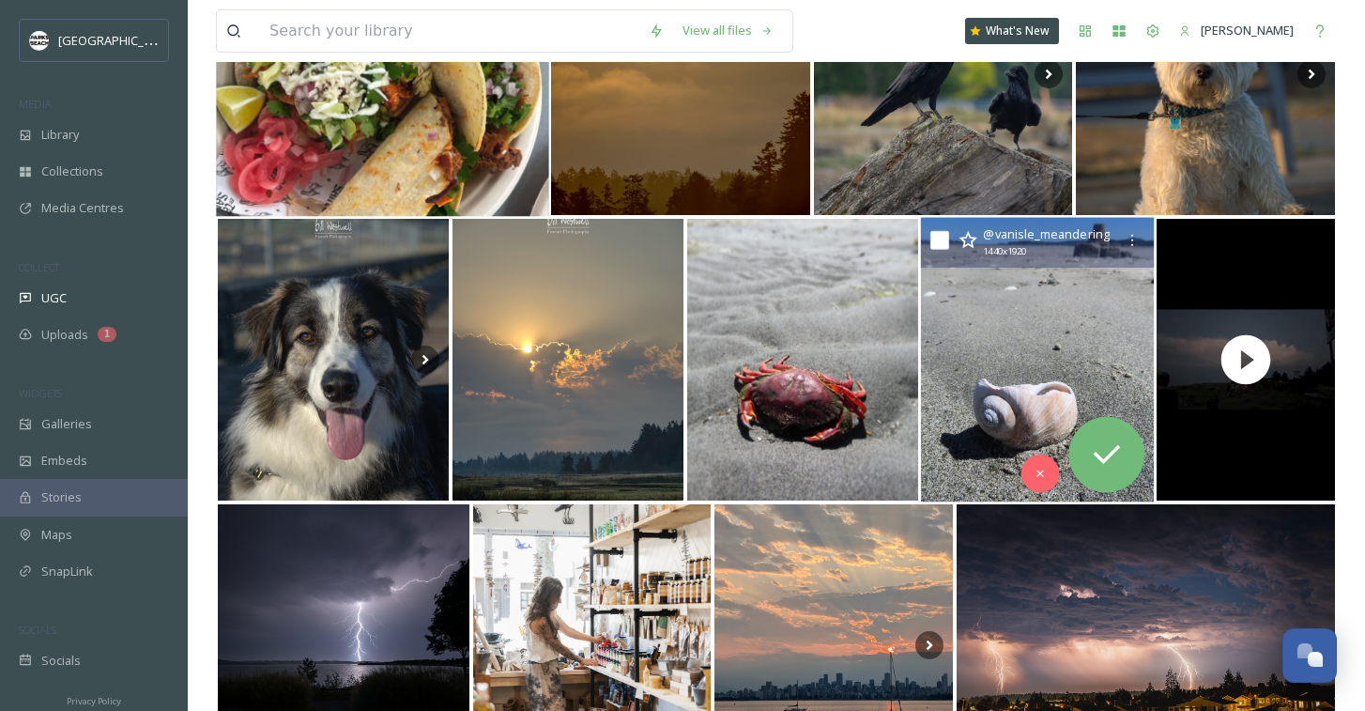
click at [1082, 323] on img at bounding box center [1038, 360] width 234 height 285
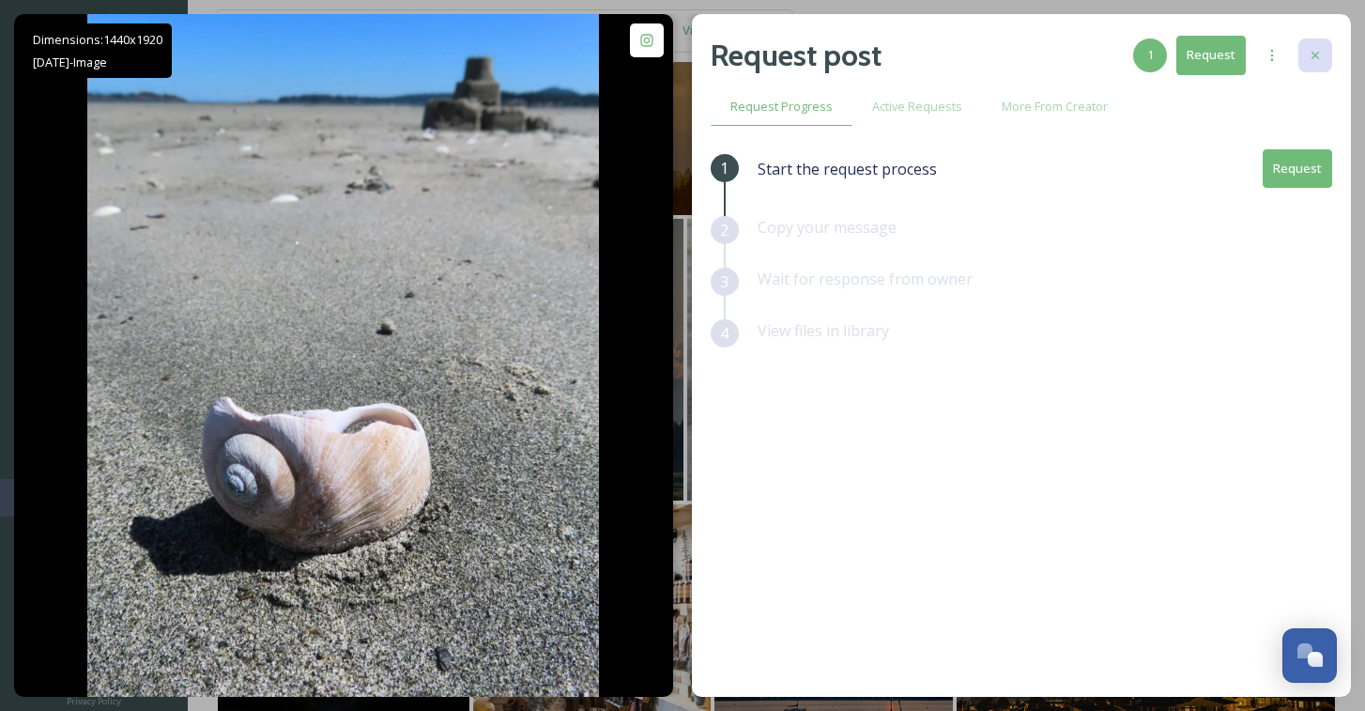
click at [1312, 58] on icon at bounding box center [1316, 56] width 8 height 8
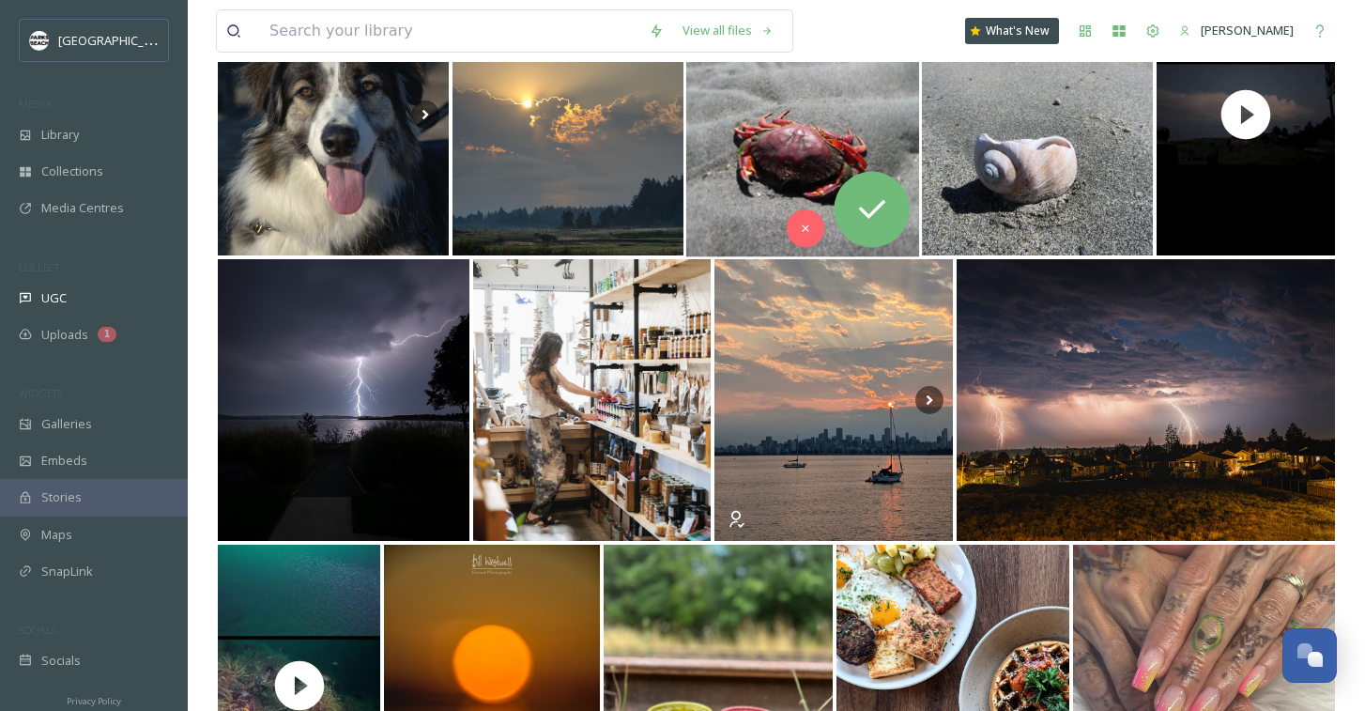
scroll to position [1211, 0]
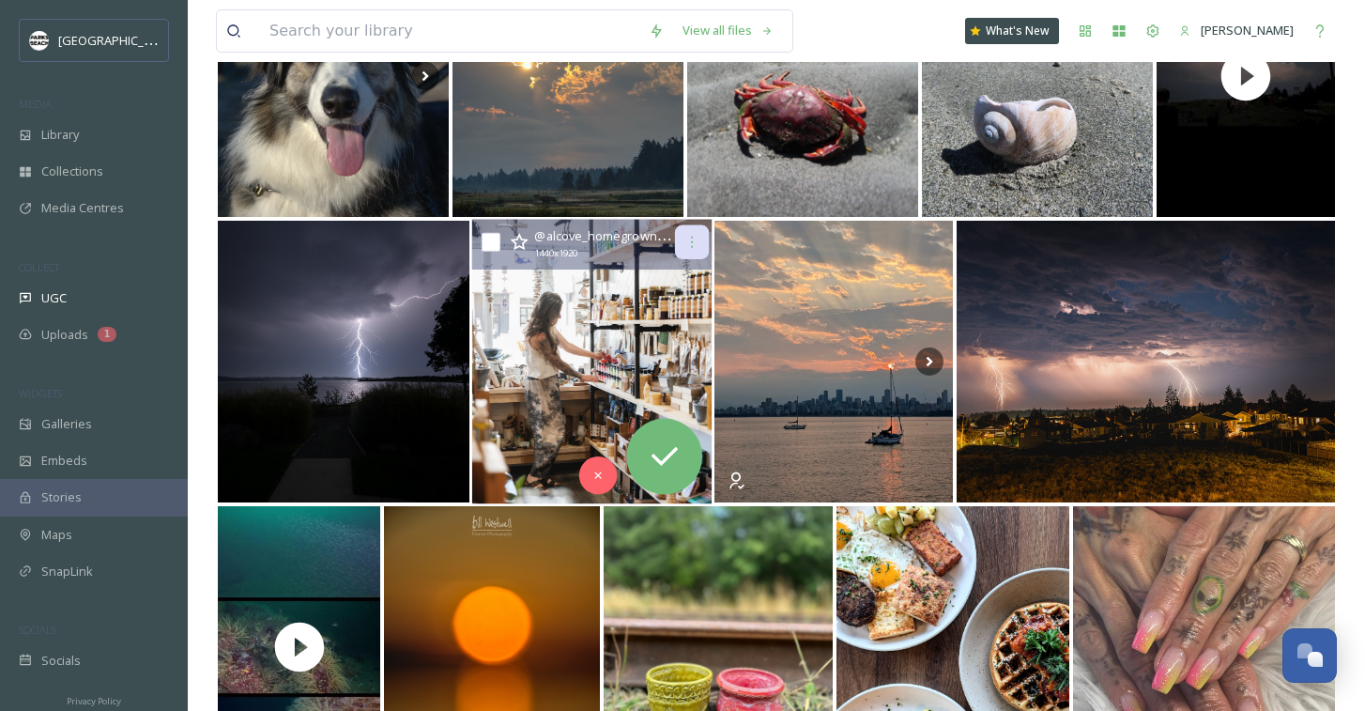
click at [694, 245] on icon at bounding box center [692, 242] width 15 height 15
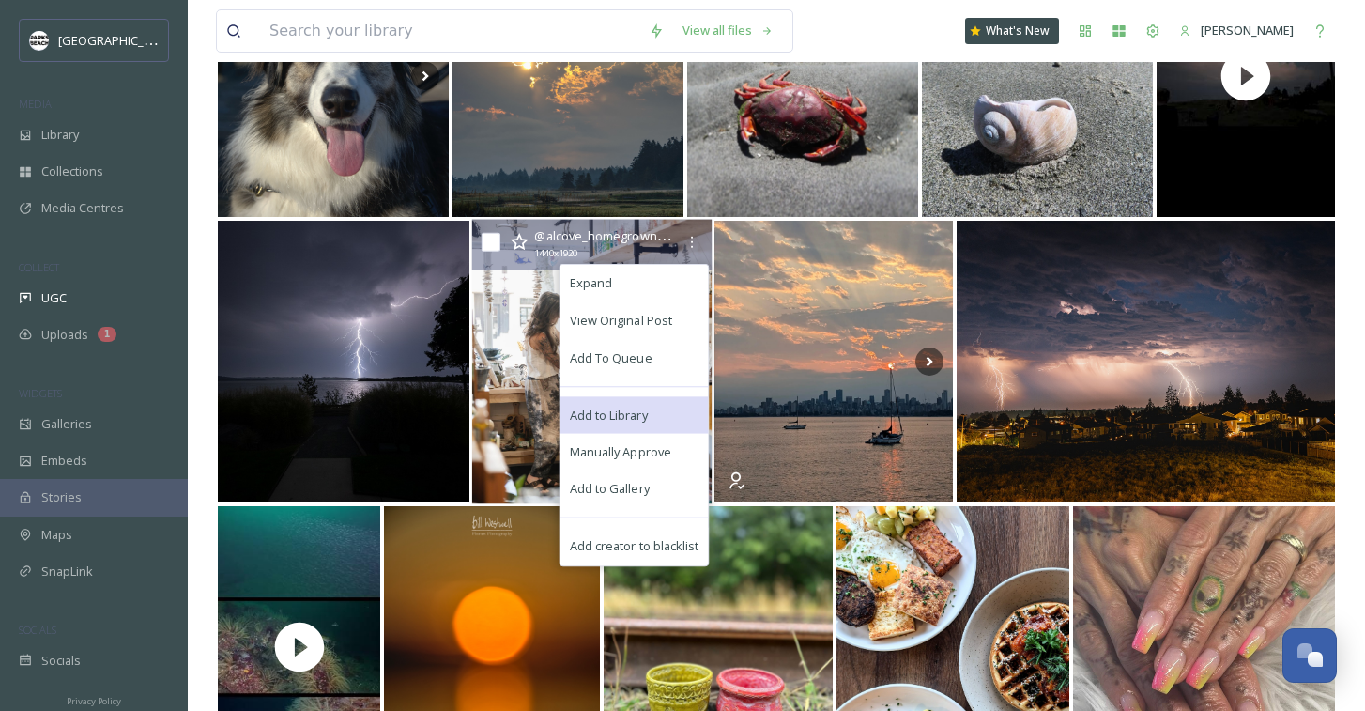
click at [631, 408] on span "Add to Library" at bounding box center [609, 415] width 78 height 18
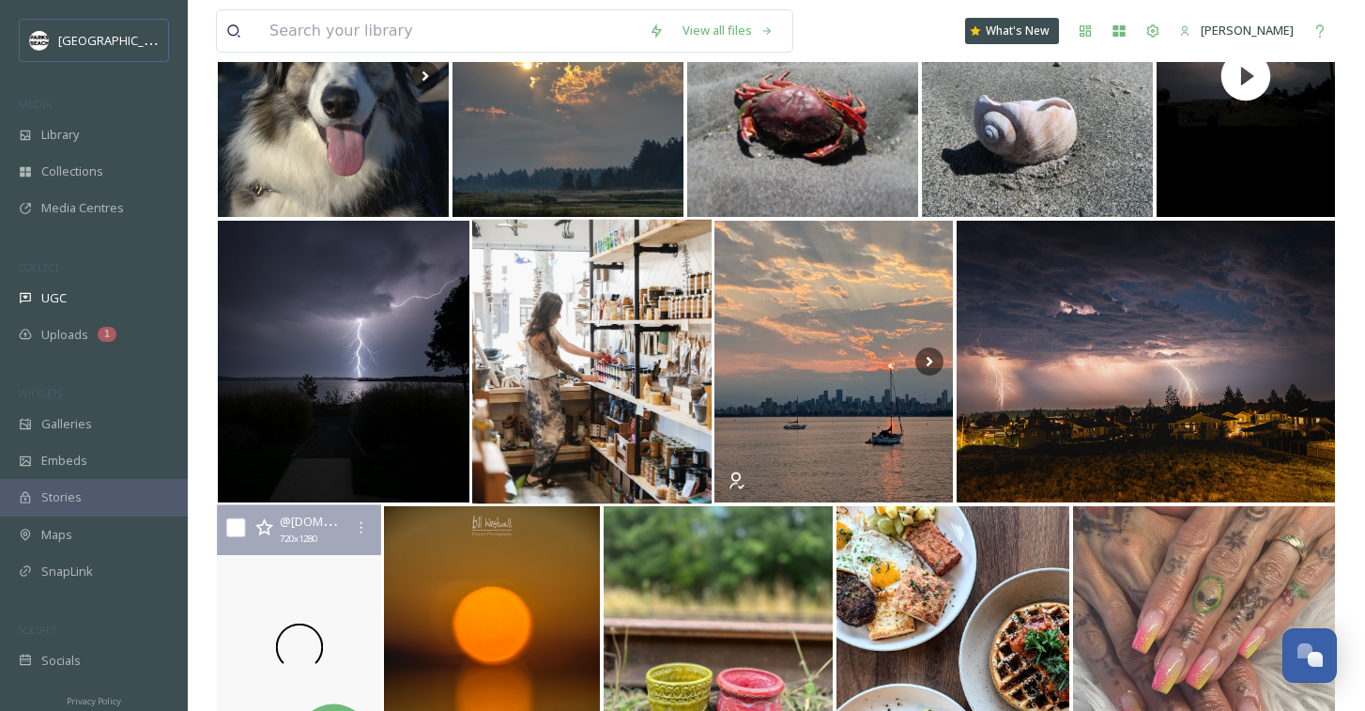
scroll to position [1404, 0]
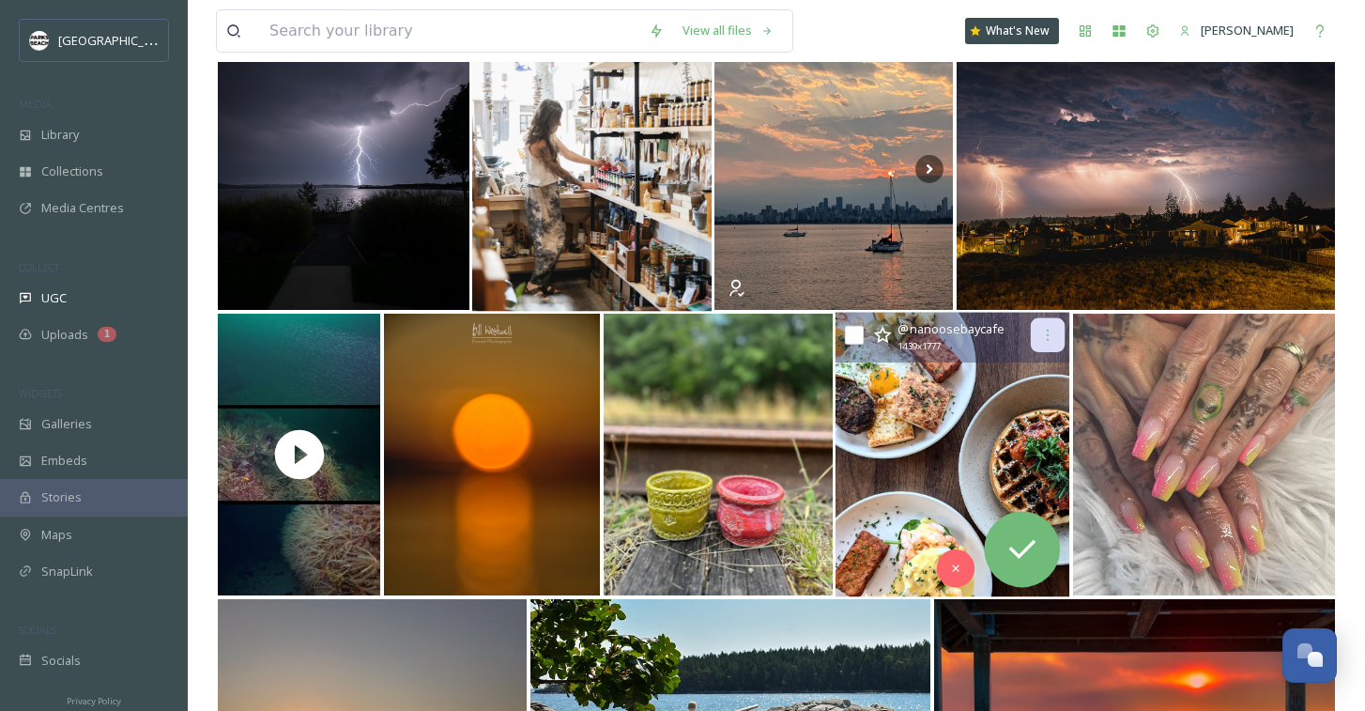
click at [1048, 335] on icon at bounding box center [1049, 335] width 2 height 11
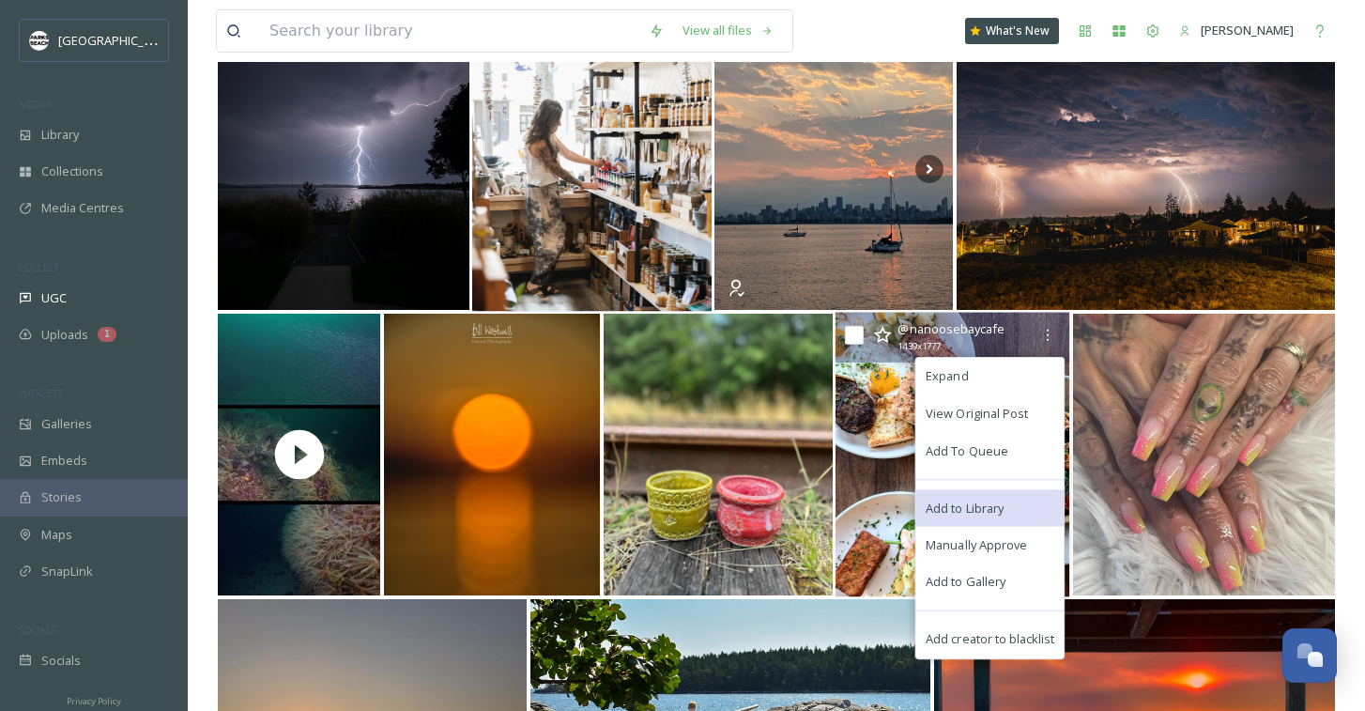
click at [951, 497] on div "Add to Library" at bounding box center [991, 508] width 148 height 38
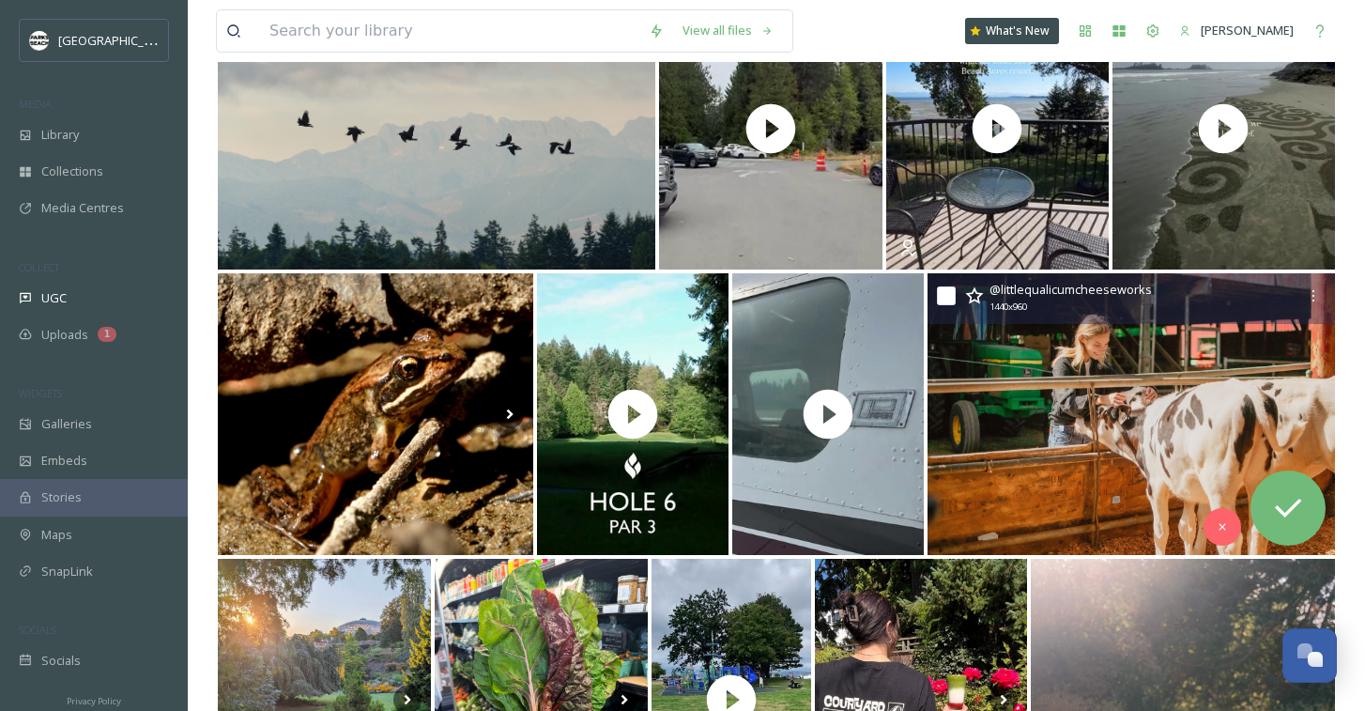
scroll to position [2307, 0]
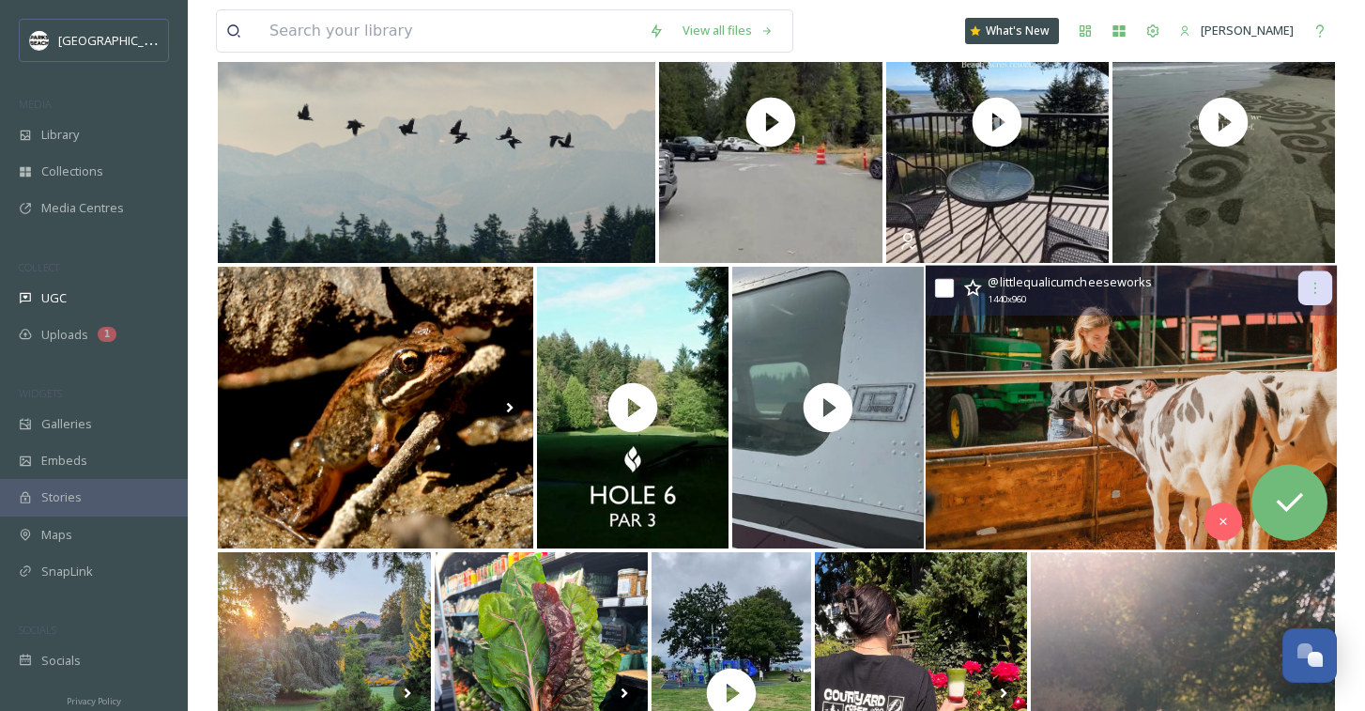
click at [1316, 294] on icon at bounding box center [1315, 288] width 15 height 15
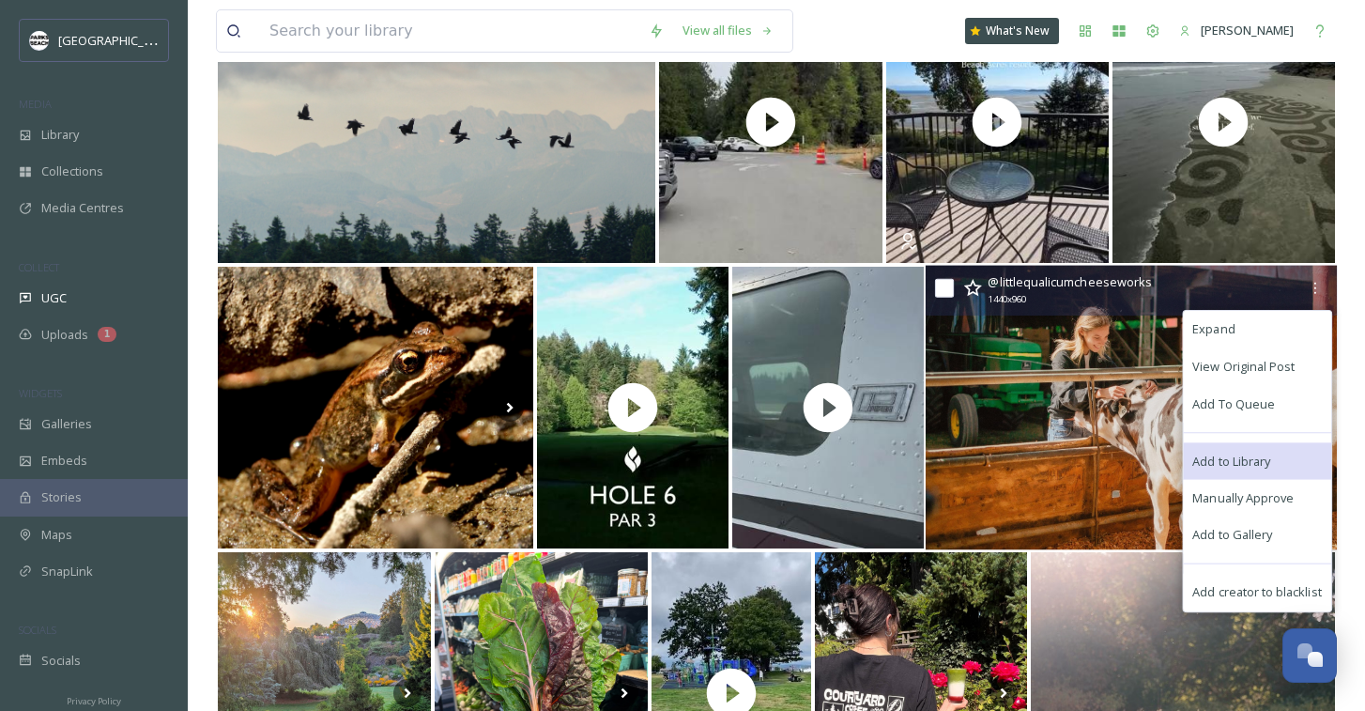
click at [1241, 458] on span "Add to Library" at bounding box center [1233, 461] width 78 height 18
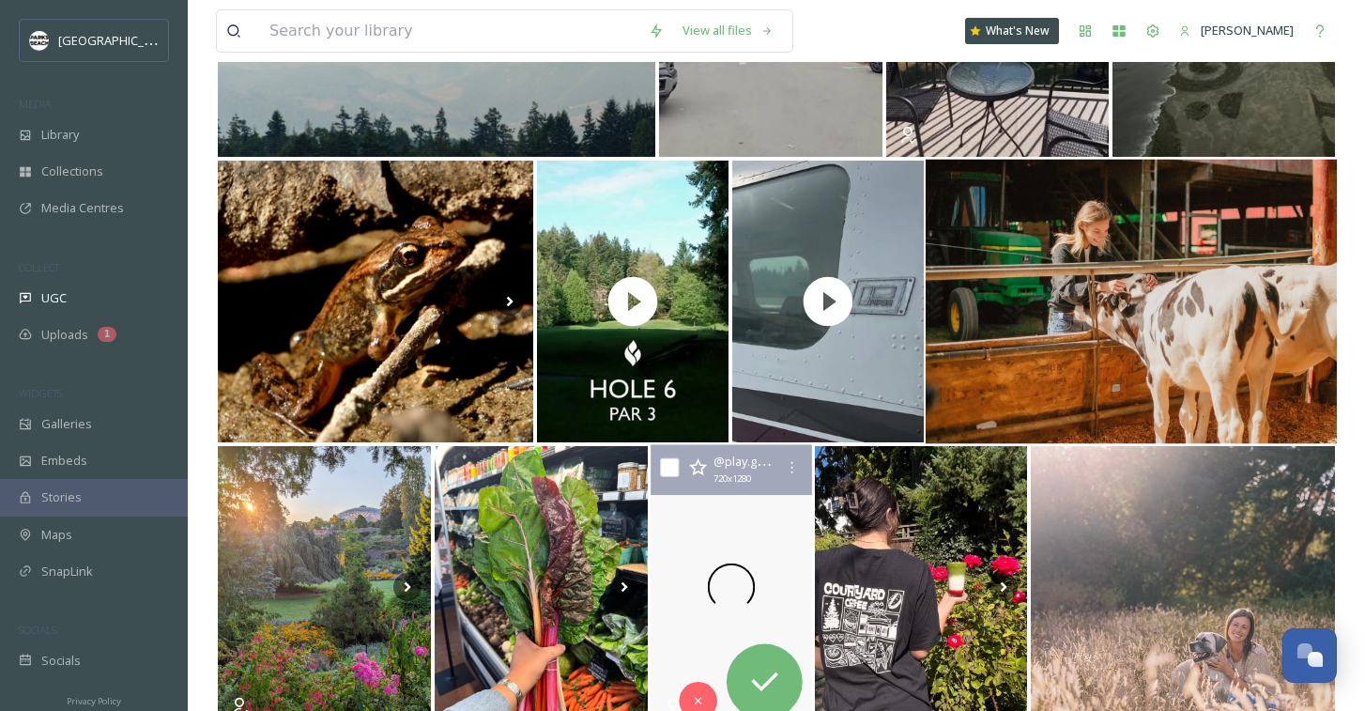
scroll to position [2462, 0]
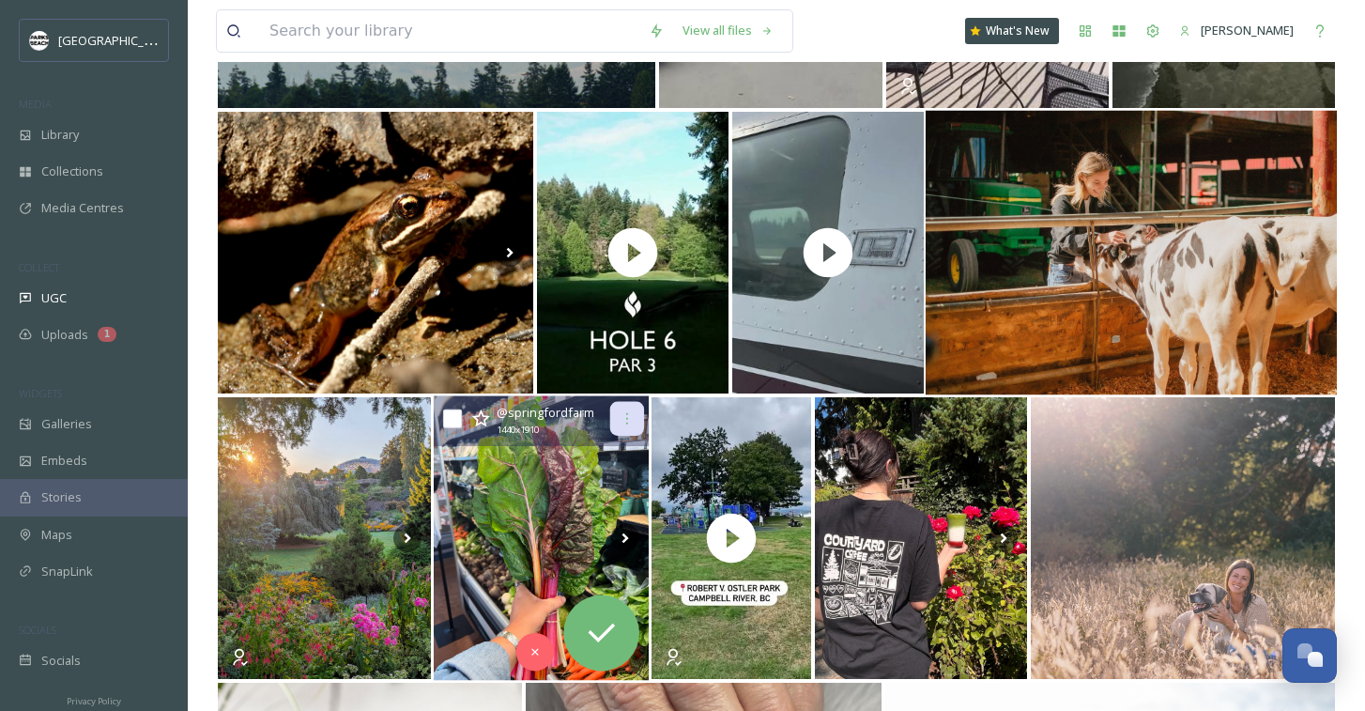
click at [634, 413] on icon at bounding box center [627, 418] width 15 height 15
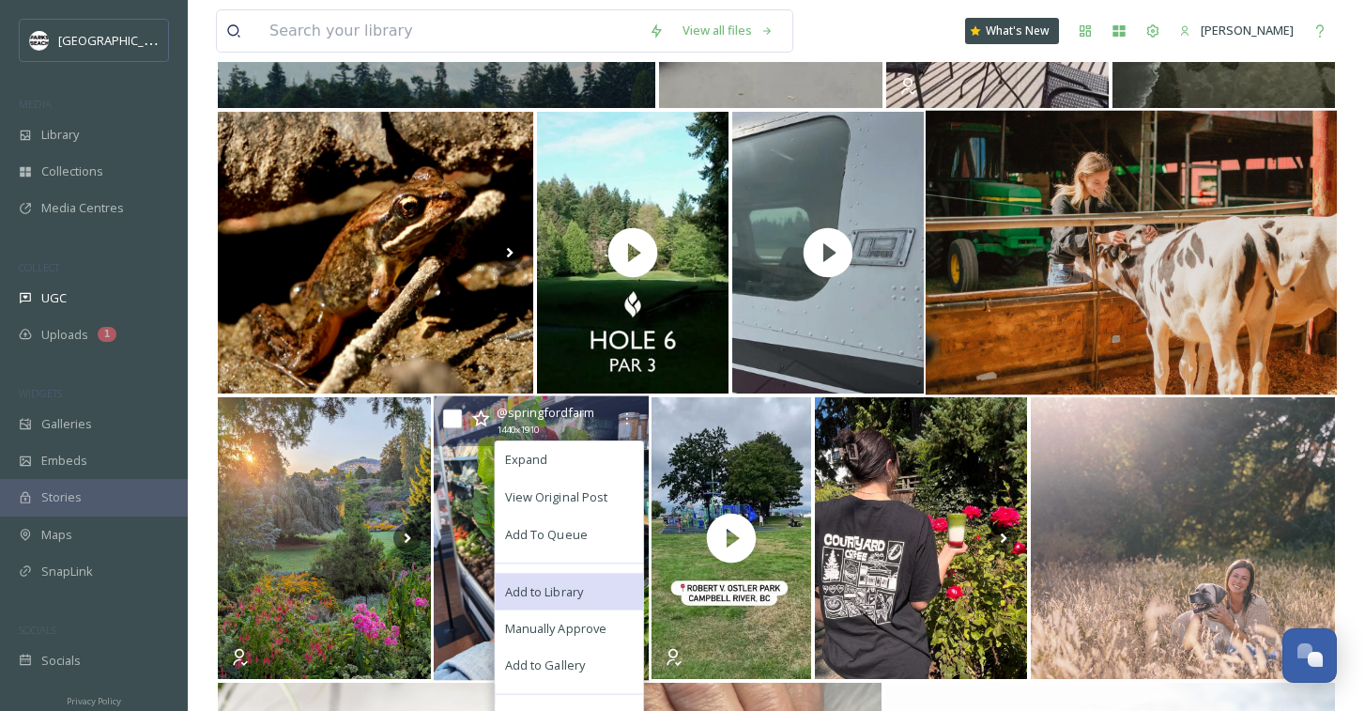
click at [541, 579] on div "Add to Library" at bounding box center [570, 592] width 148 height 38
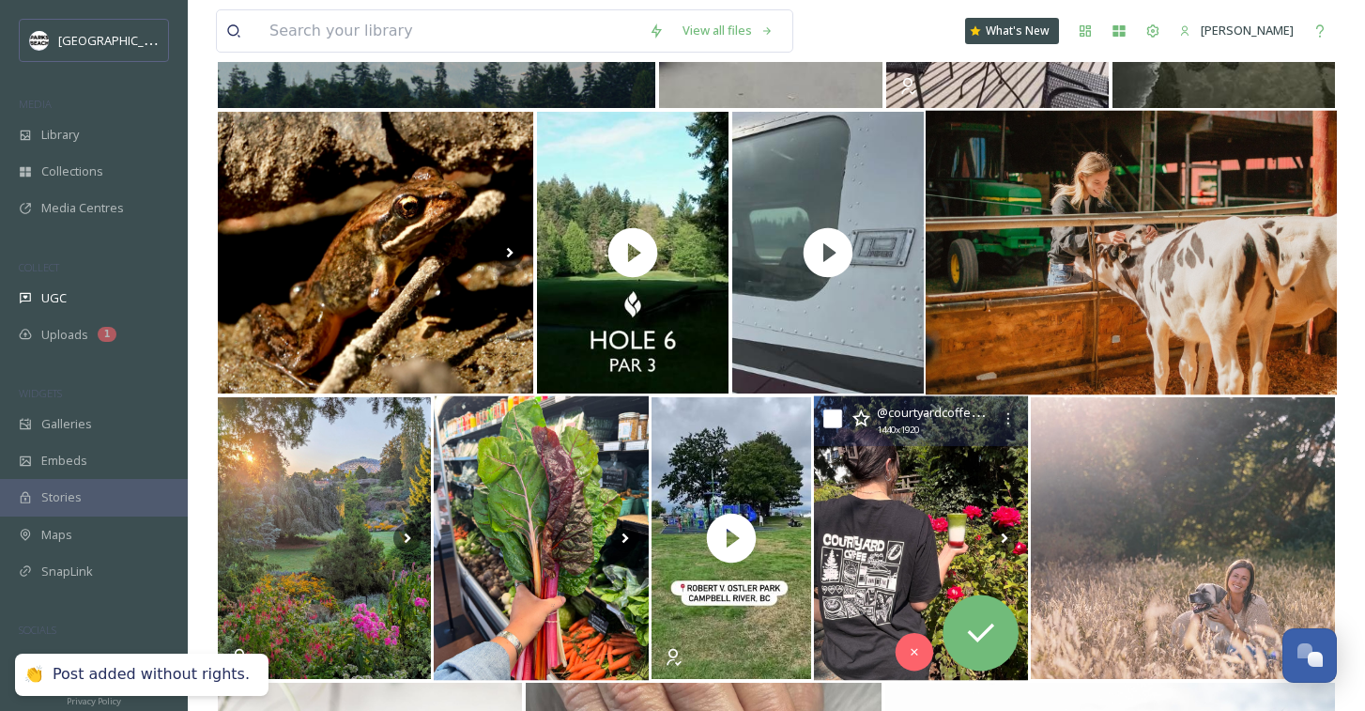
click at [1008, 423] on icon at bounding box center [1009, 418] width 2 height 11
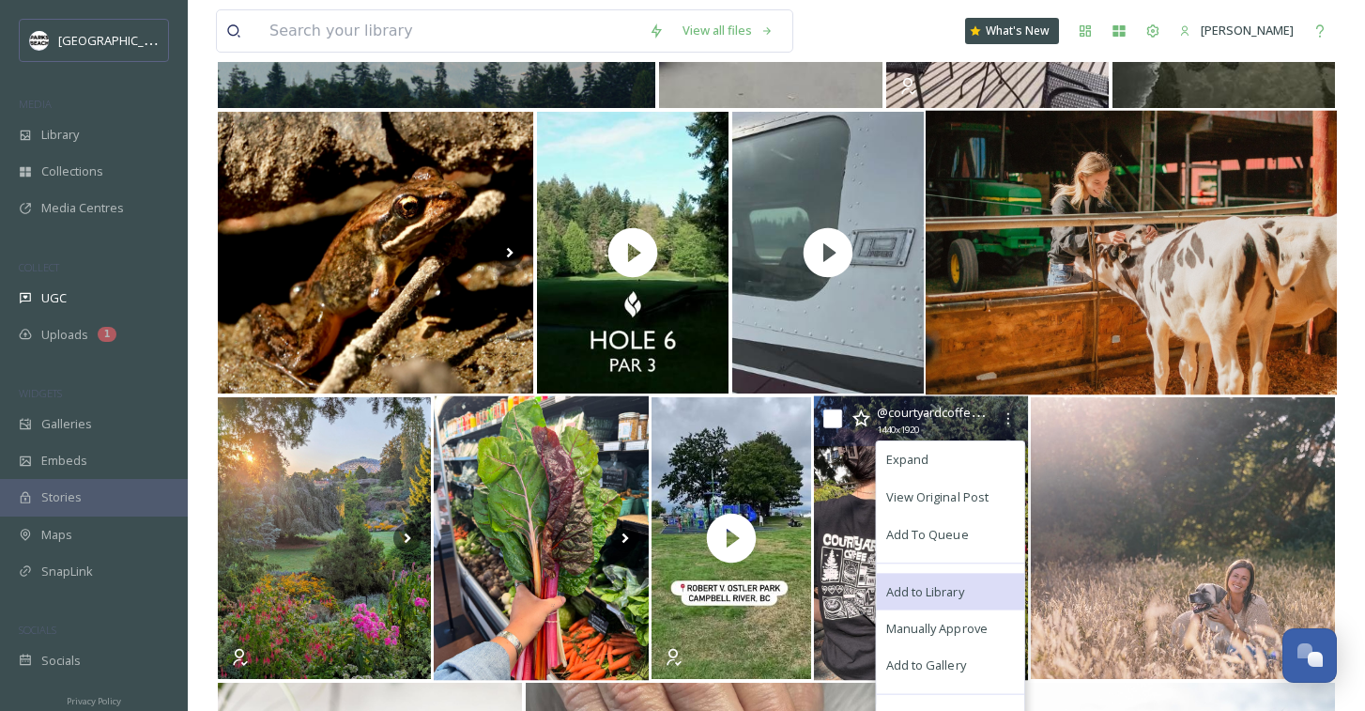
click at [928, 591] on span "Add to Library" at bounding box center [925, 591] width 78 height 18
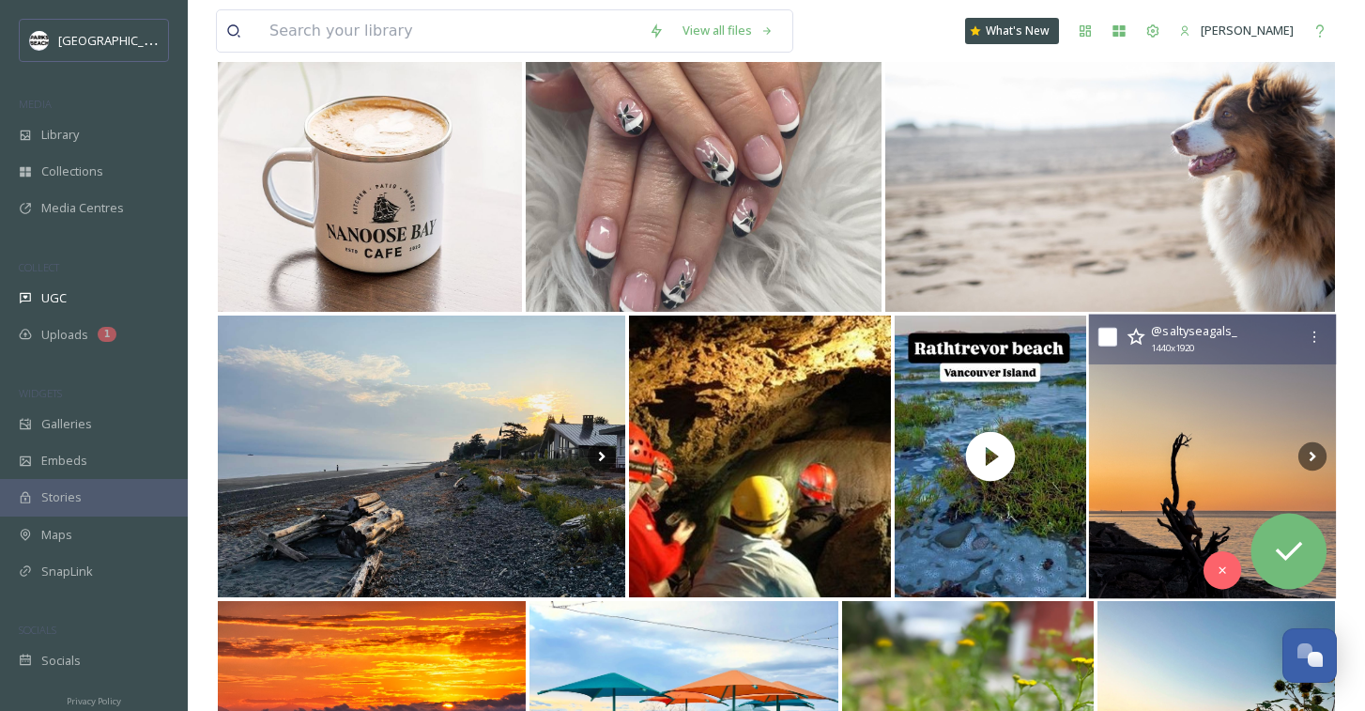
scroll to position [3302, 0]
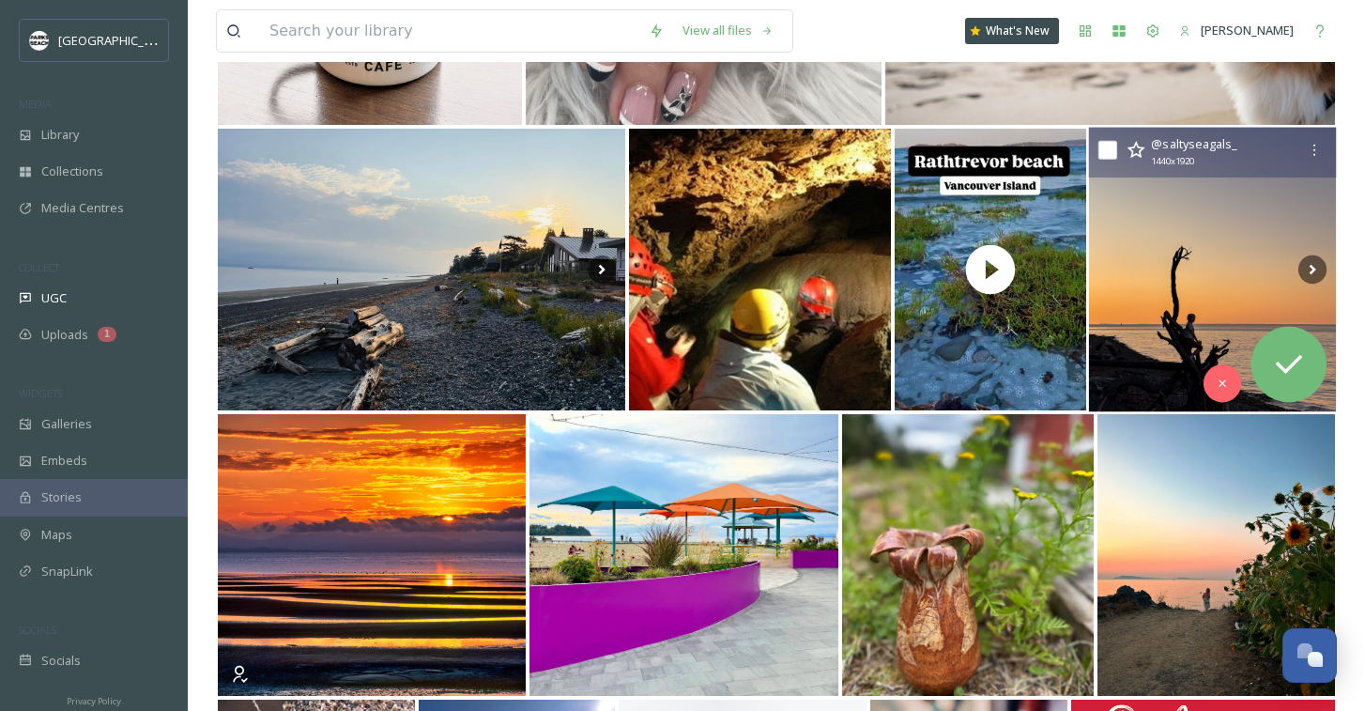
click at [1179, 346] on img at bounding box center [1212, 270] width 247 height 285
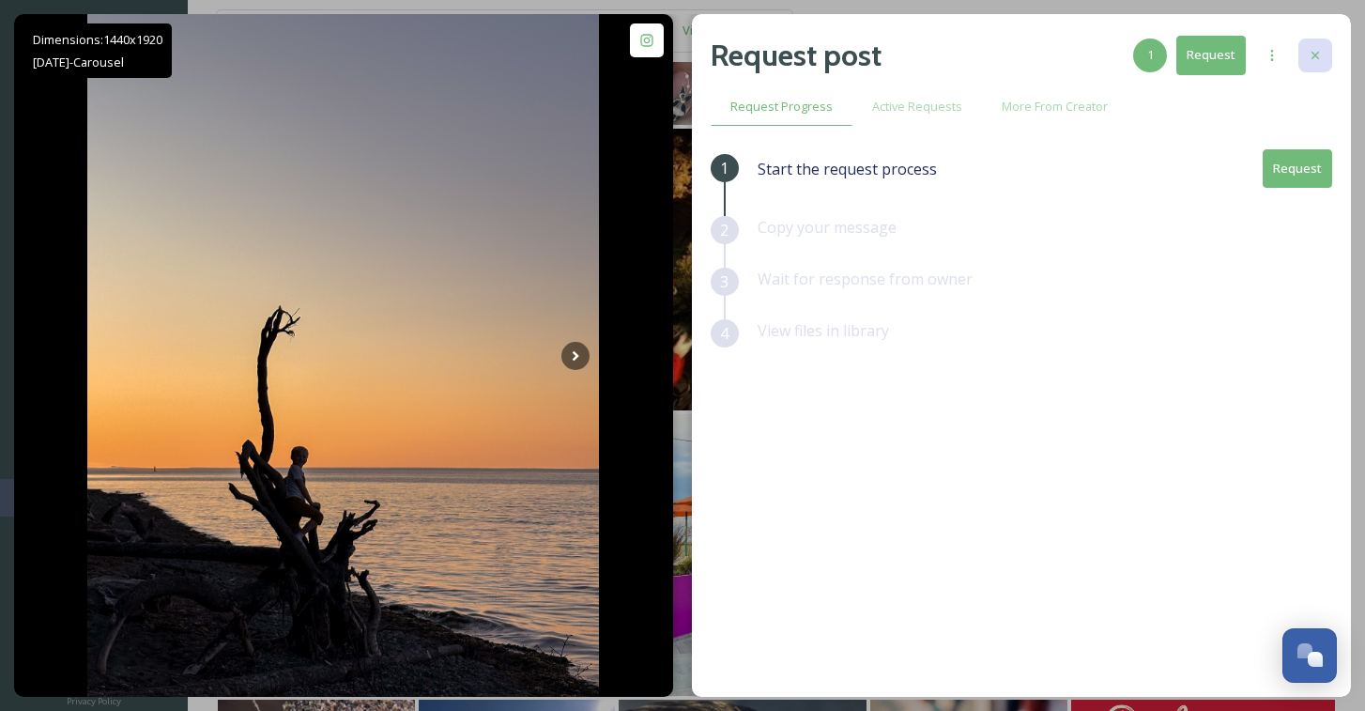
click at [1315, 48] on icon at bounding box center [1315, 55] width 15 height 15
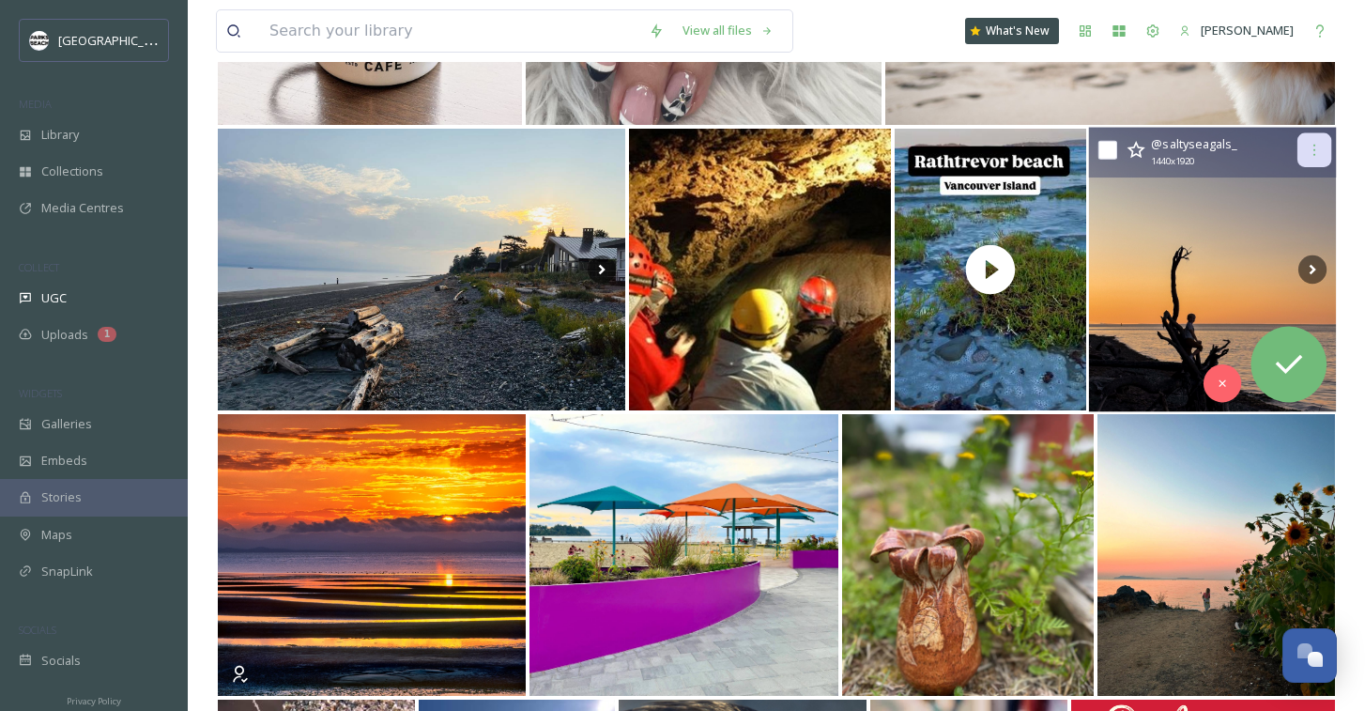
click at [1315, 151] on icon at bounding box center [1314, 150] width 15 height 15
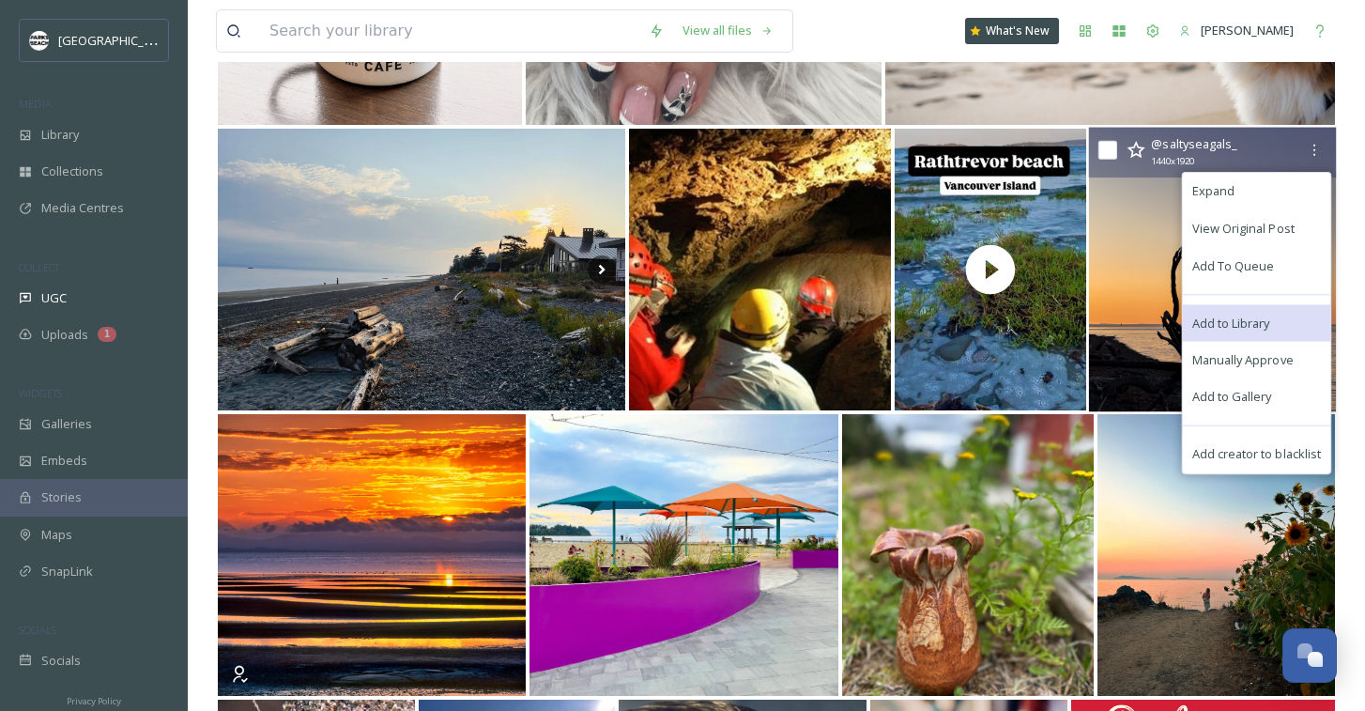
click at [1241, 324] on span "Add to Library" at bounding box center [1232, 323] width 78 height 18
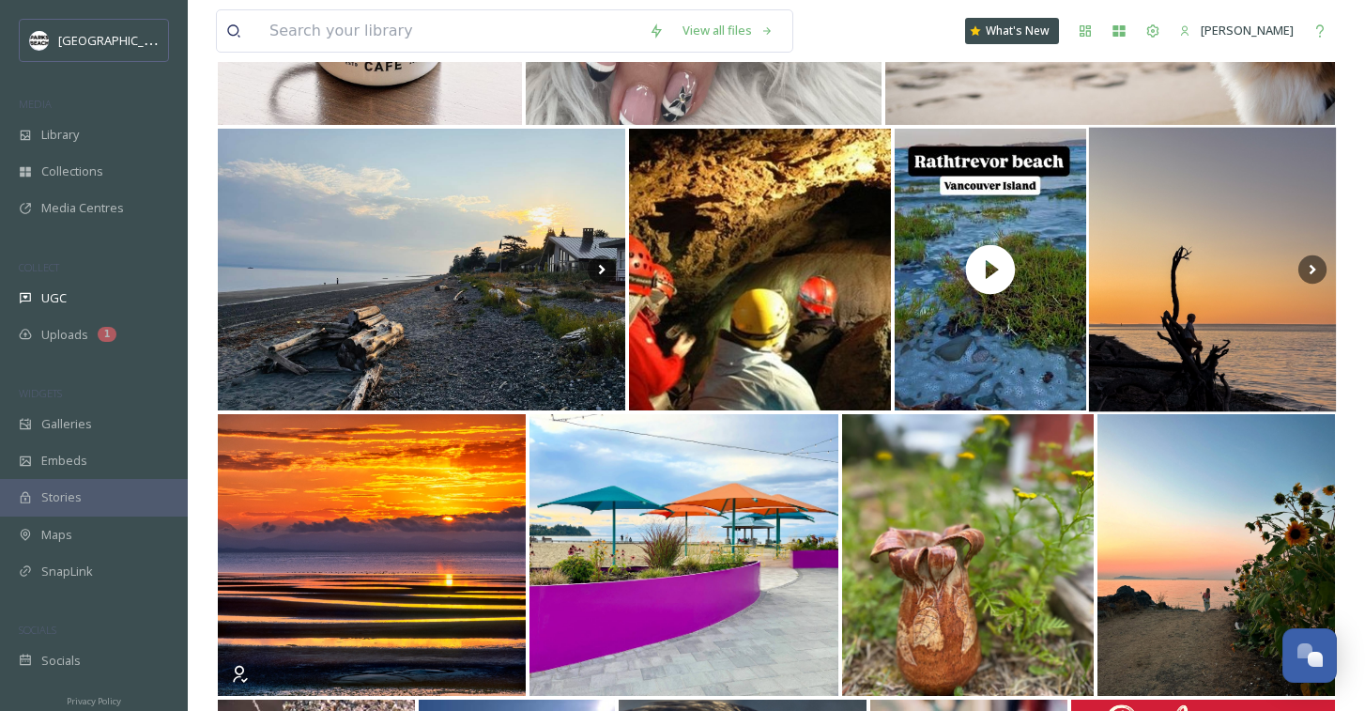
scroll to position [3514, 0]
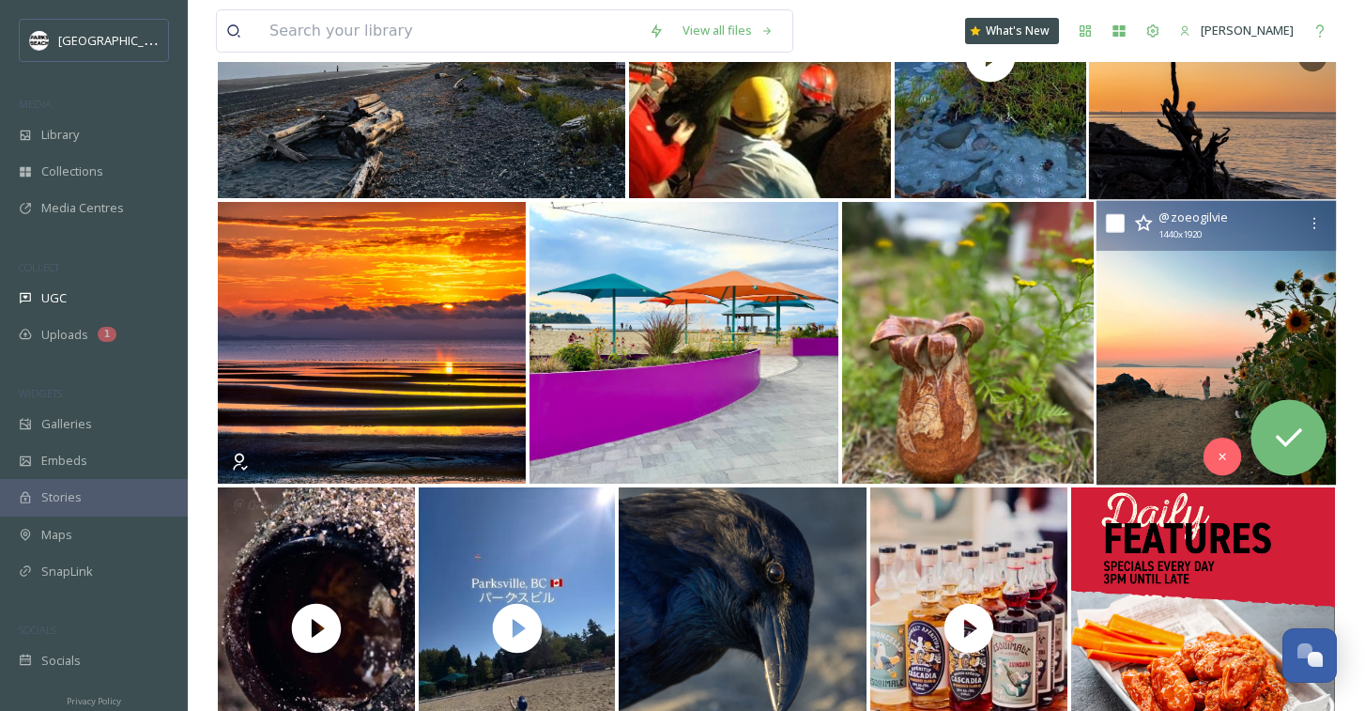
click at [1162, 405] on img at bounding box center [1216, 343] width 240 height 285
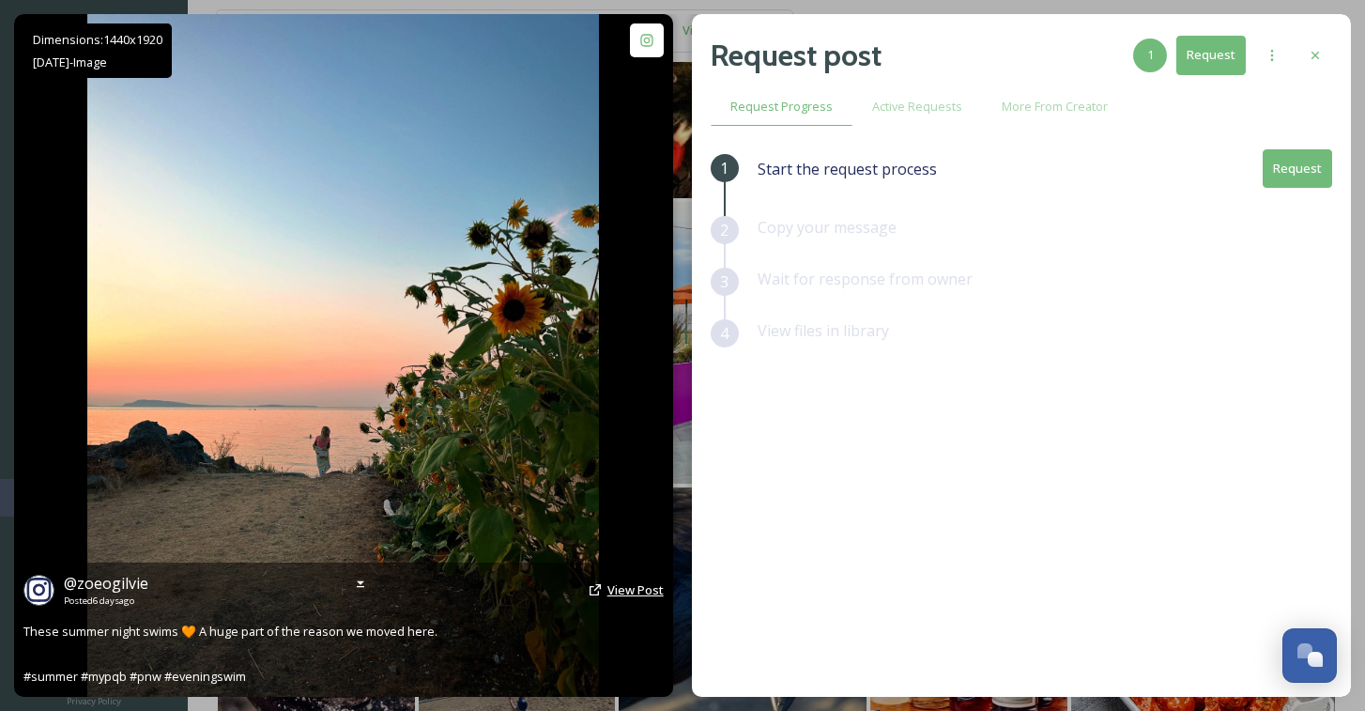
click at [647, 590] on span "View Post" at bounding box center [636, 589] width 56 height 17
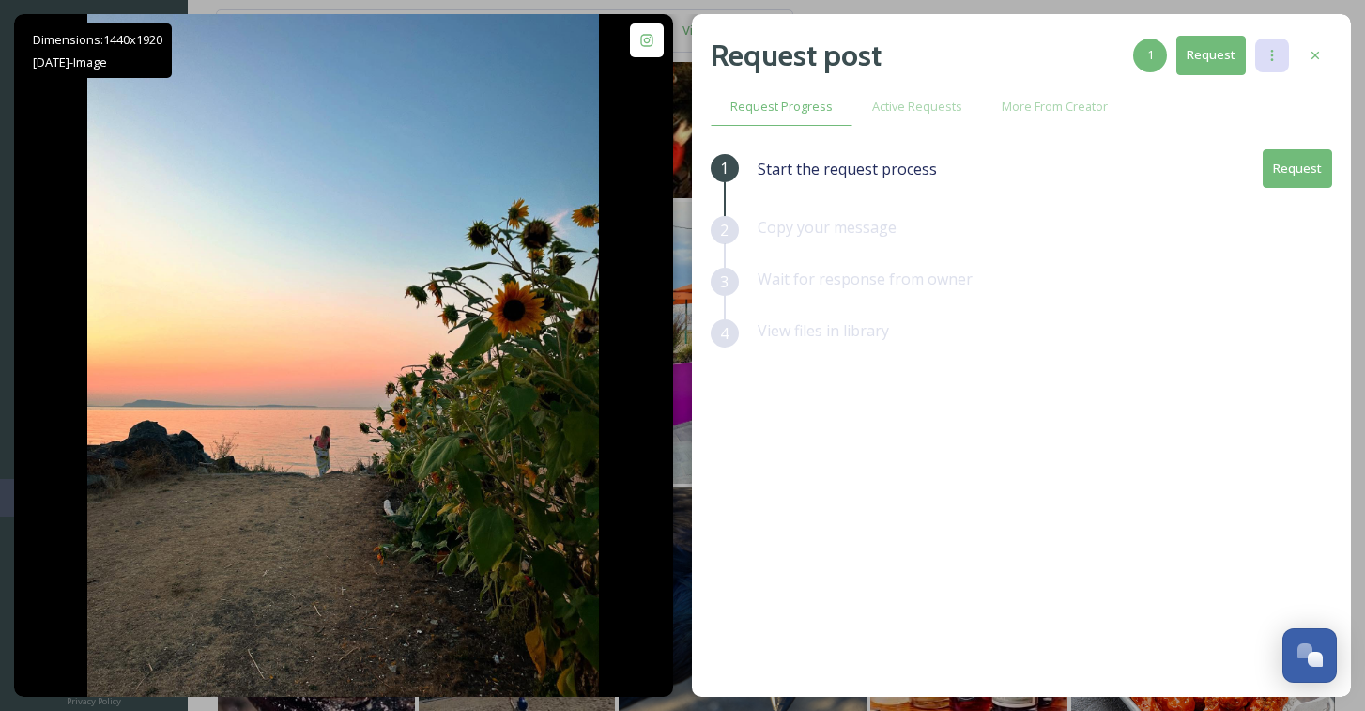
click at [1269, 54] on icon at bounding box center [1272, 55] width 15 height 15
click at [1322, 58] on icon at bounding box center [1315, 55] width 15 height 15
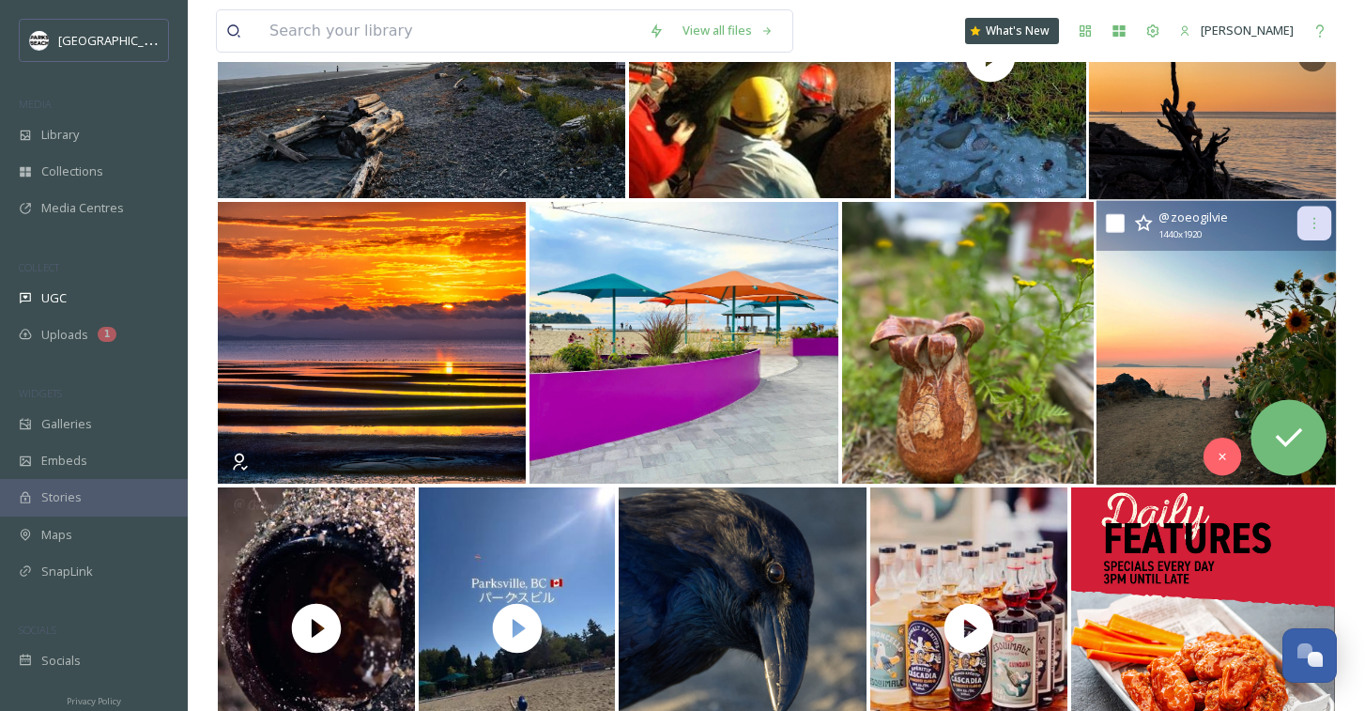
click at [1316, 224] on icon at bounding box center [1314, 223] width 15 height 15
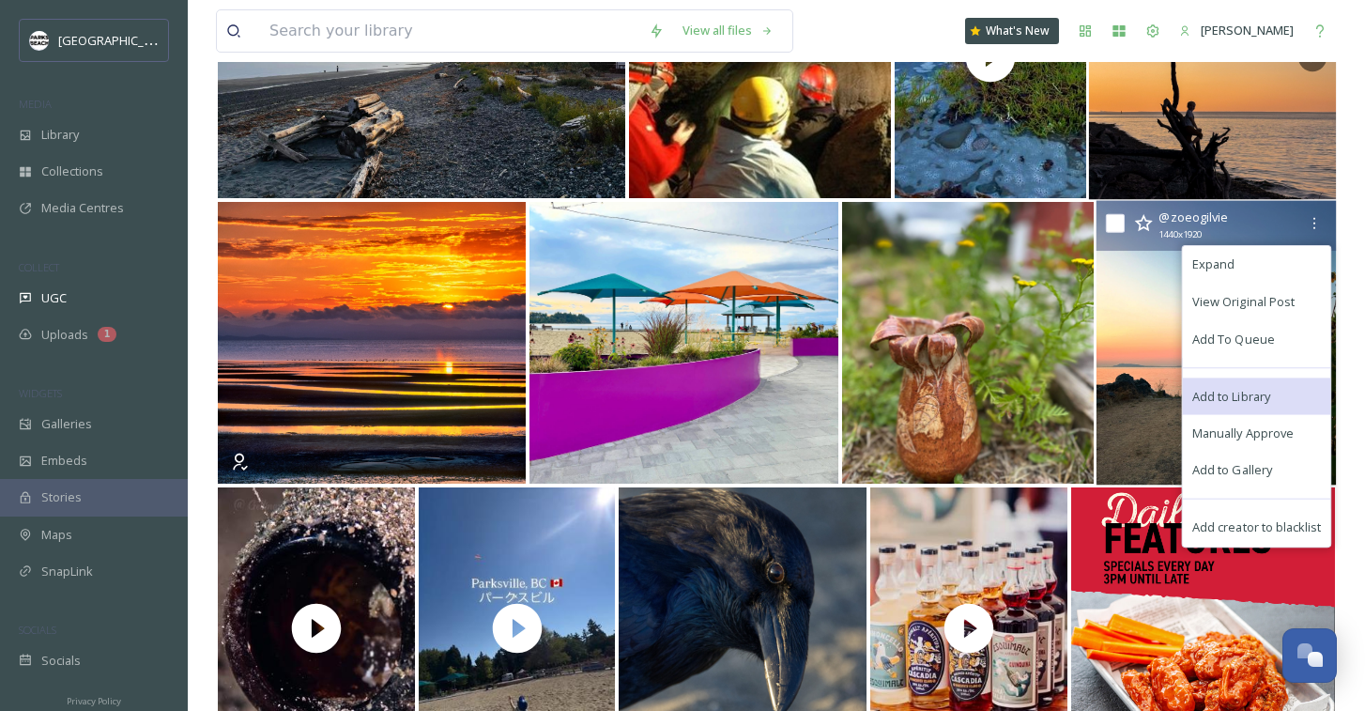
click at [1236, 394] on span "Add to Library" at bounding box center [1232, 396] width 78 height 18
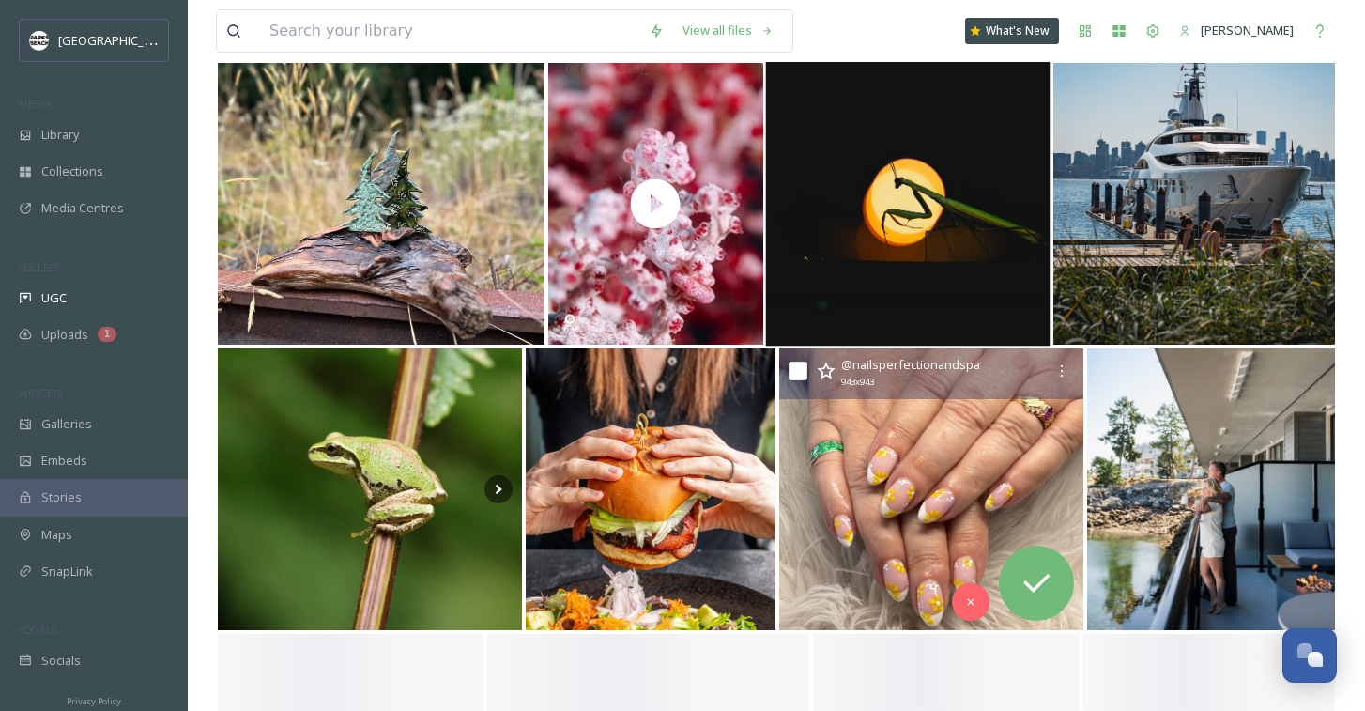
scroll to position [4818, 0]
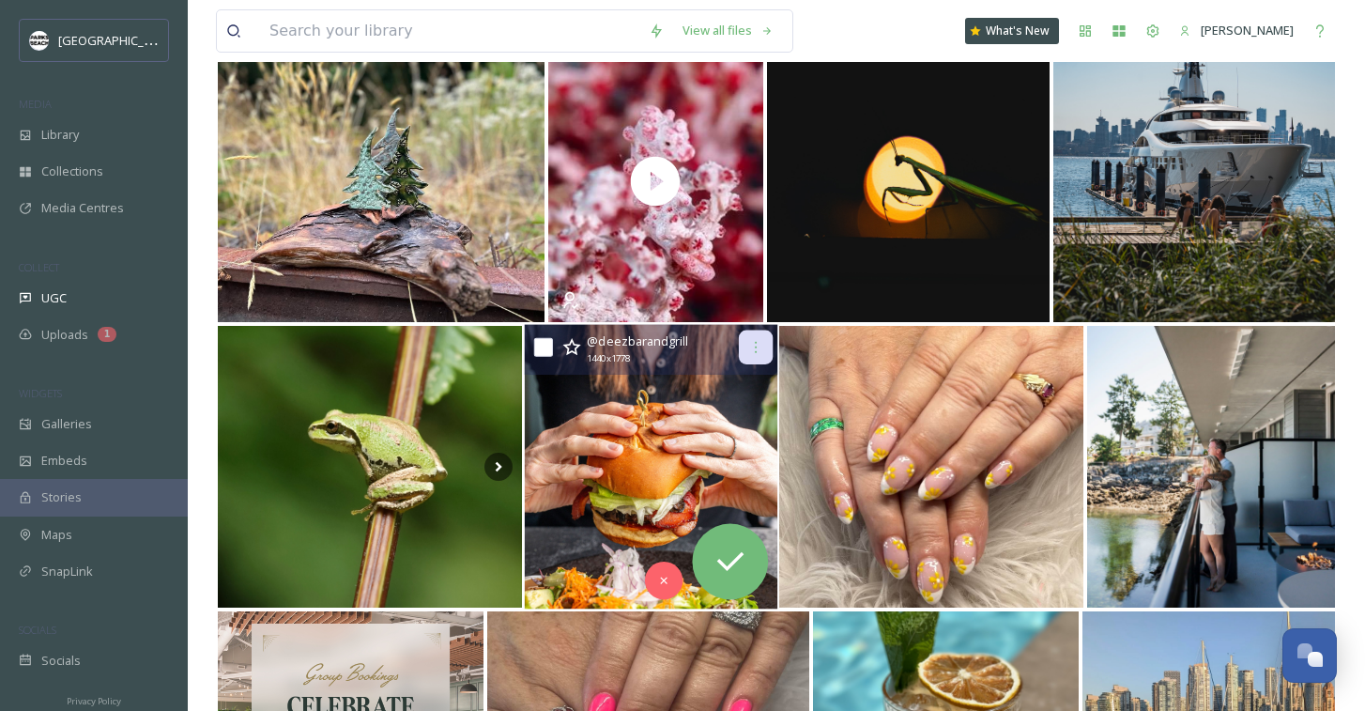
click at [760, 346] on icon at bounding box center [755, 347] width 15 height 15
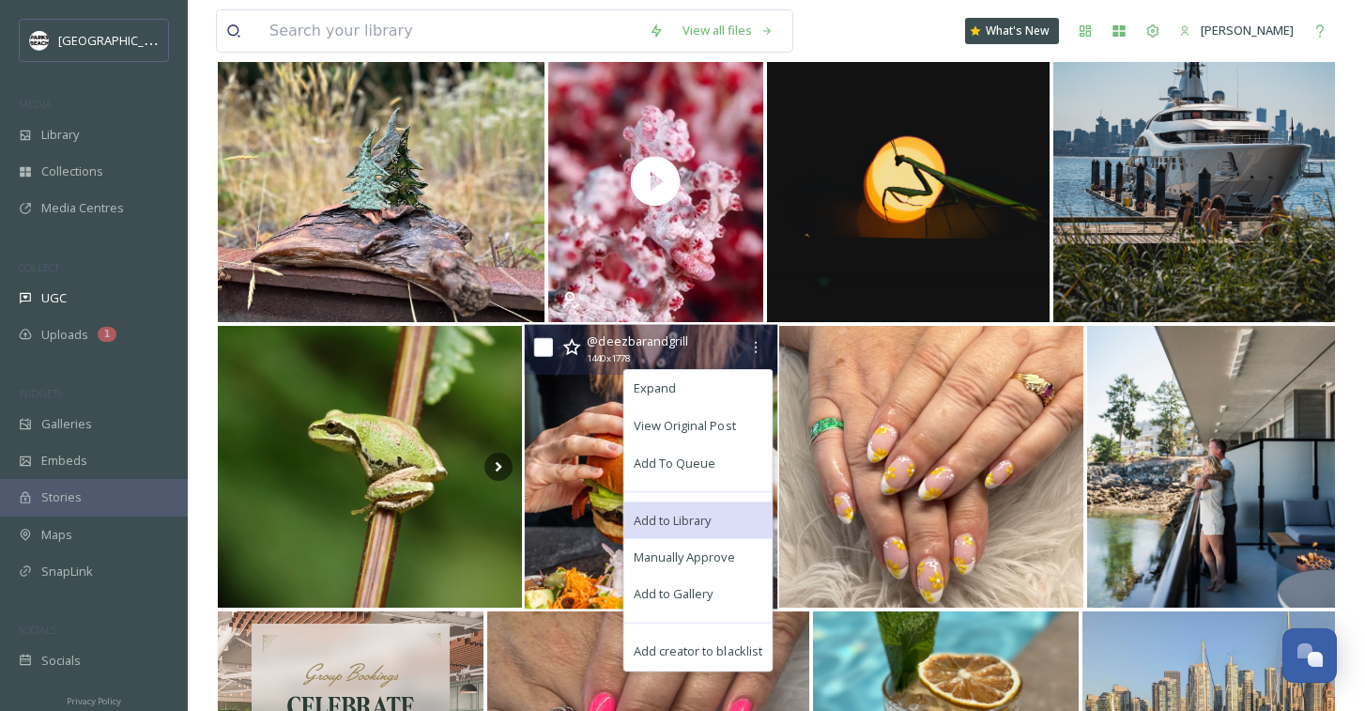
click at [703, 508] on div "Add to Library" at bounding box center [698, 520] width 148 height 38
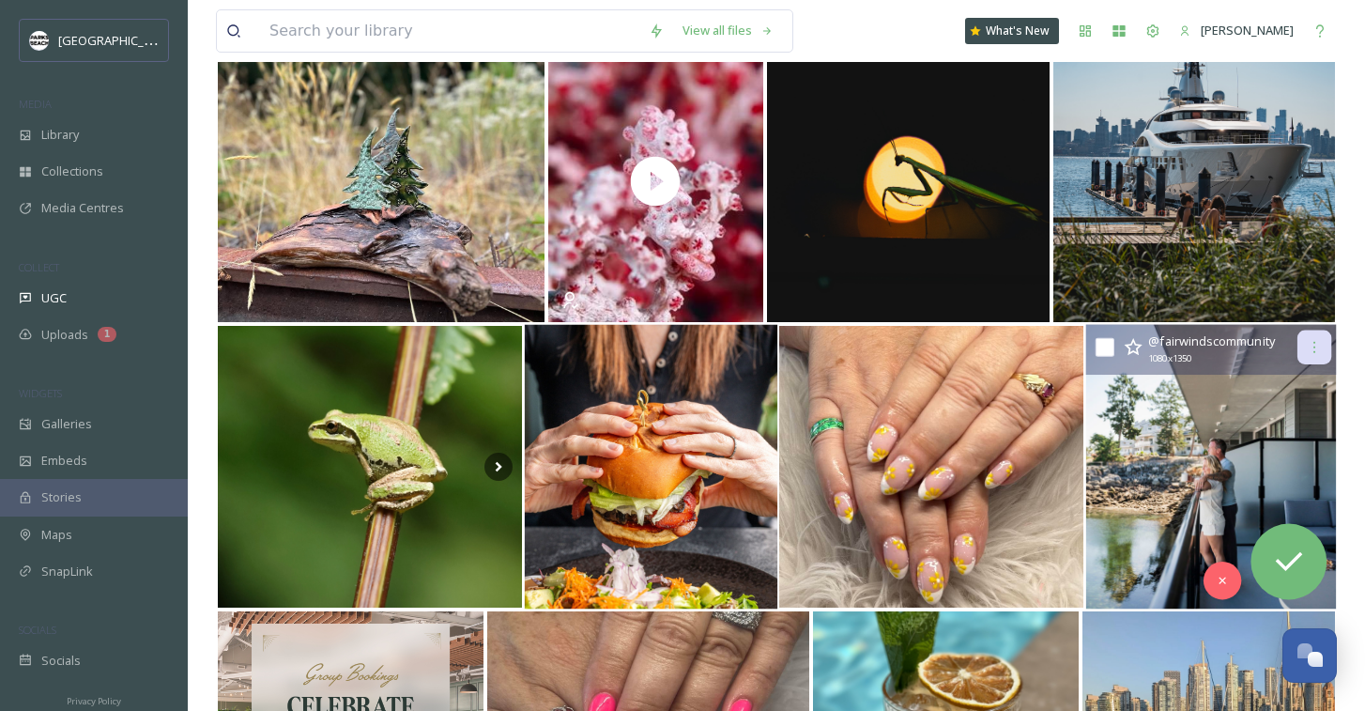
click at [1319, 359] on div at bounding box center [1315, 348] width 34 height 34
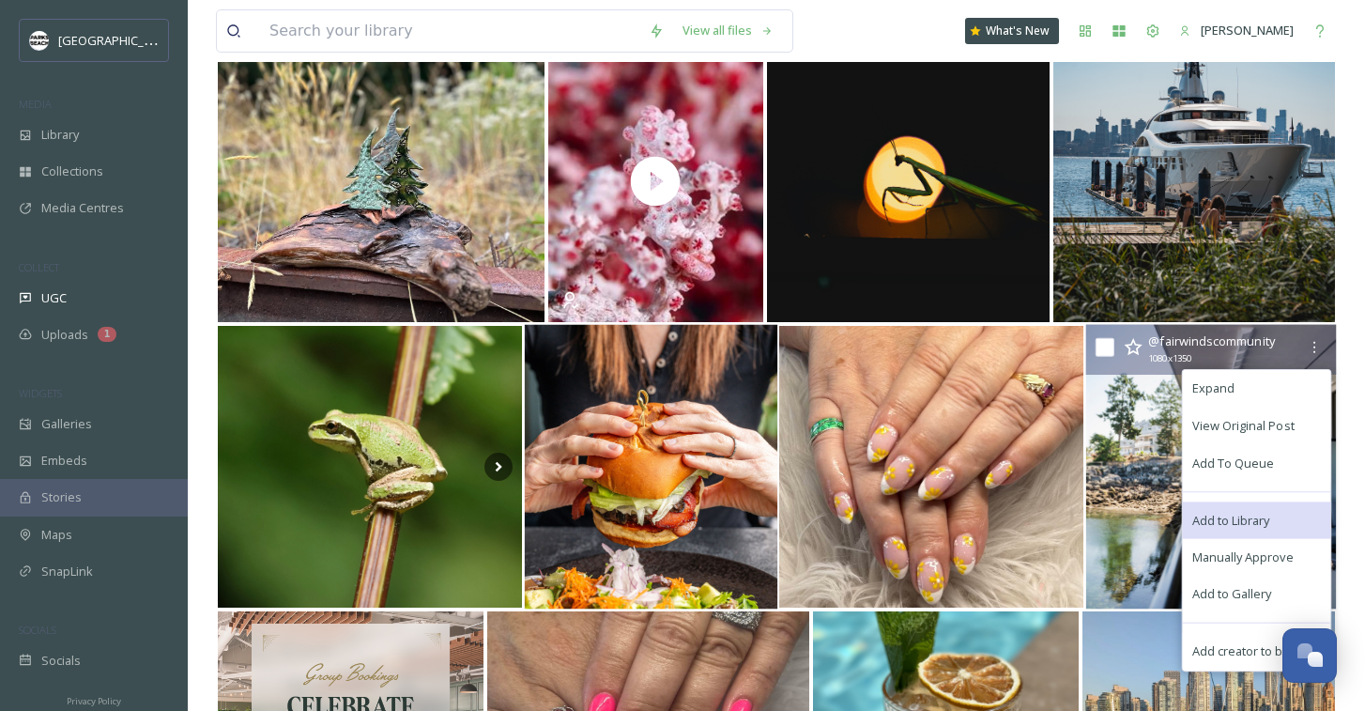
click at [1251, 509] on div "Add to Library" at bounding box center [1257, 520] width 148 height 38
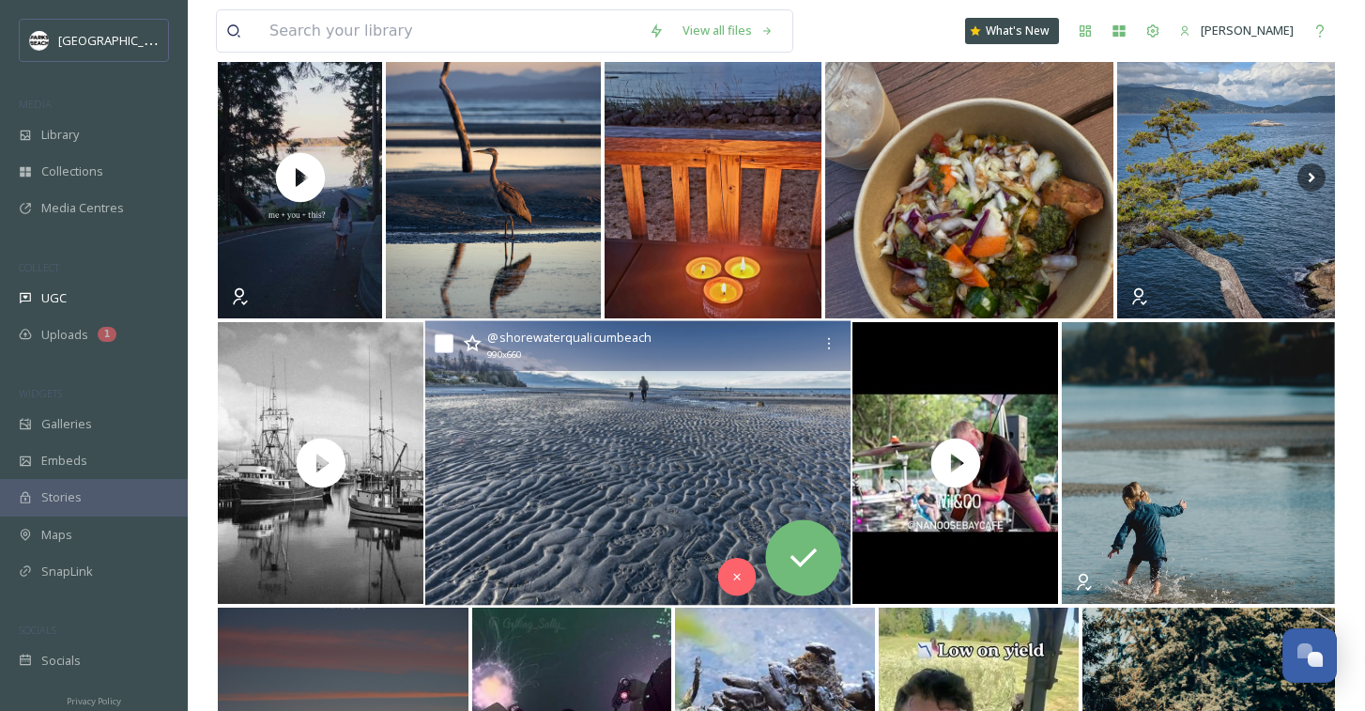
scroll to position [6822, 0]
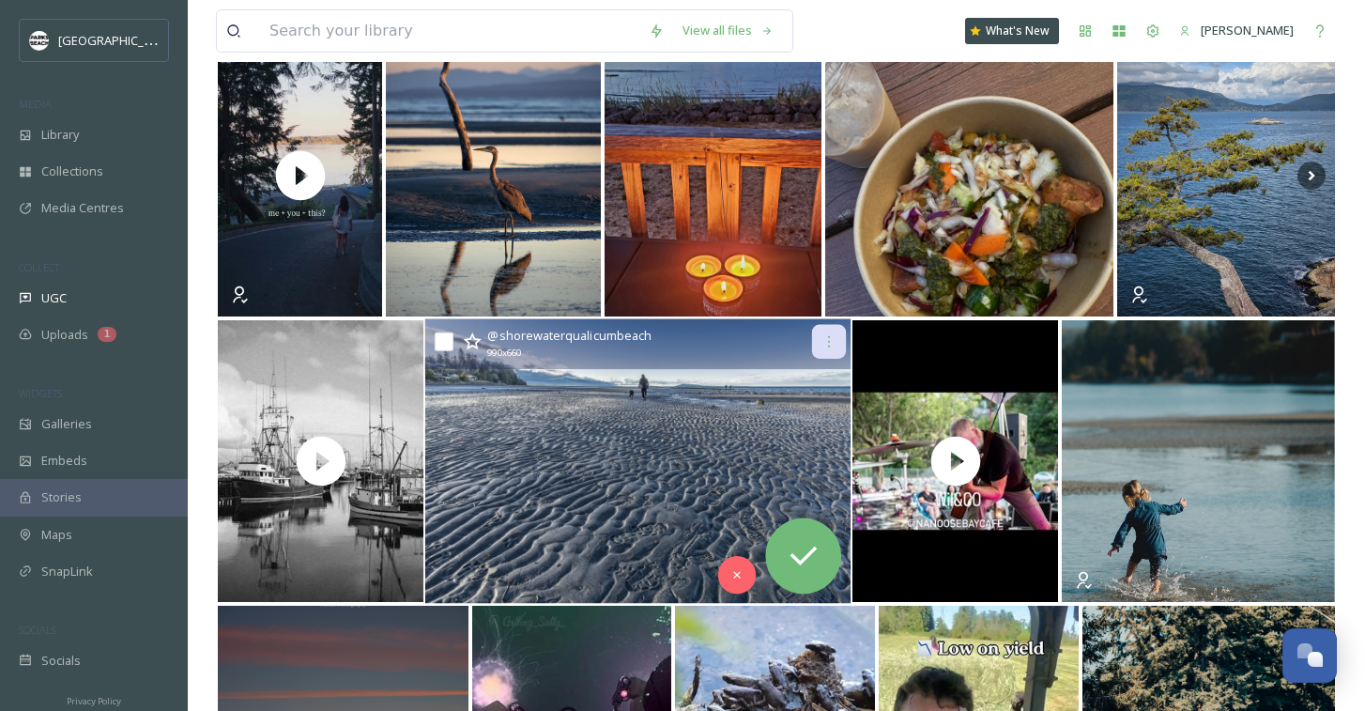
click at [828, 345] on icon at bounding box center [829, 341] width 15 height 15
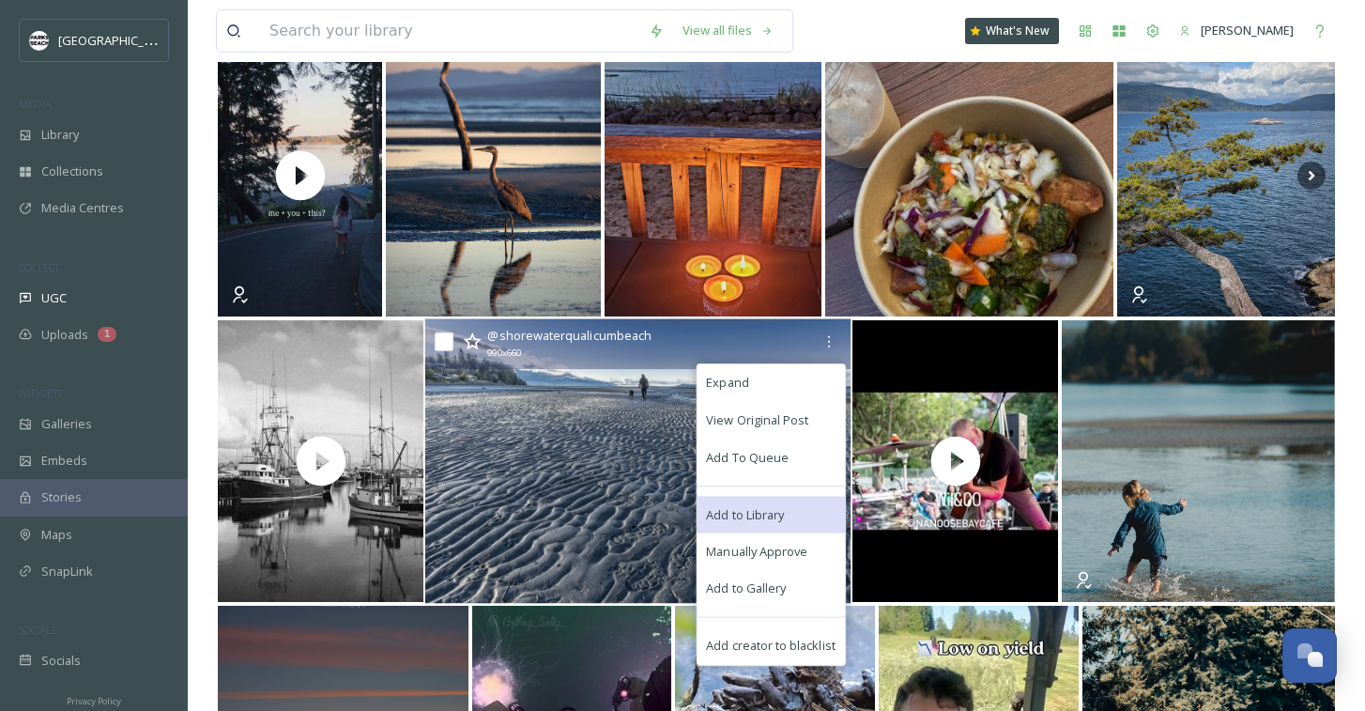
click at [743, 516] on span "Add to Library" at bounding box center [746, 514] width 78 height 18
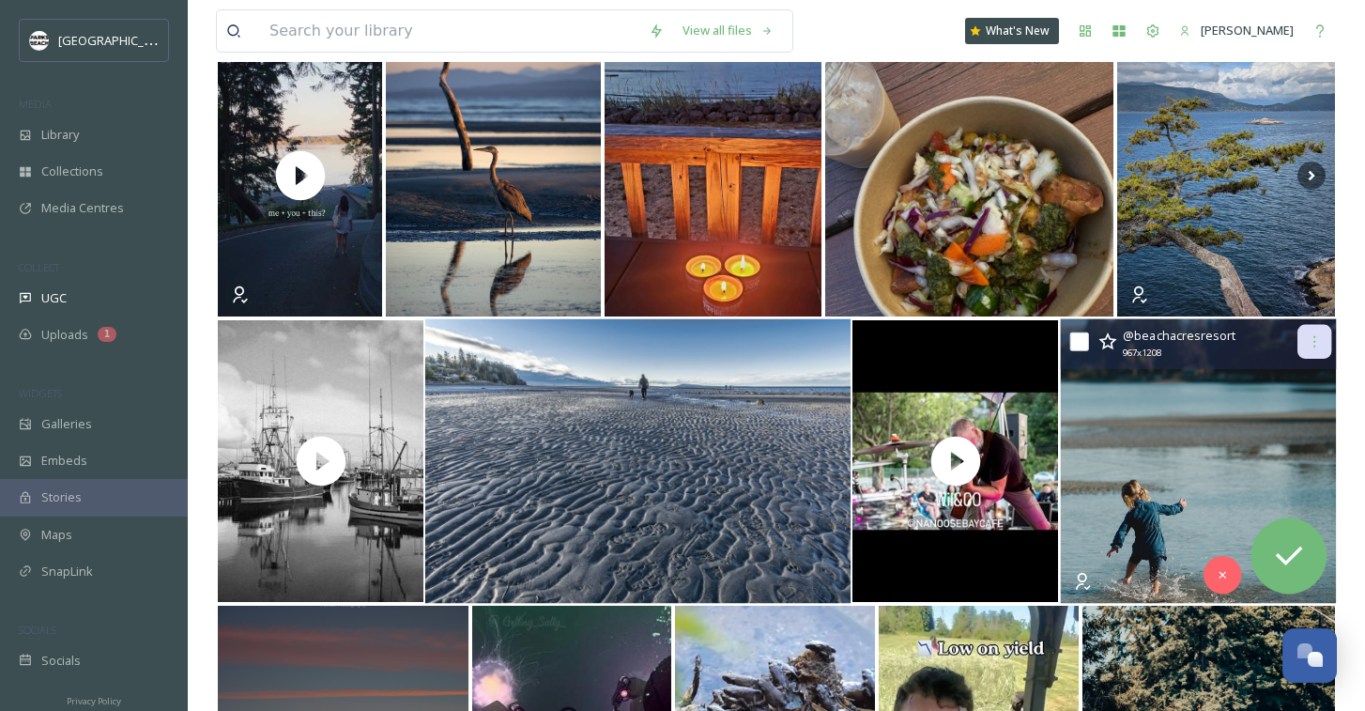
click at [1322, 342] on div at bounding box center [1315, 342] width 34 height 34
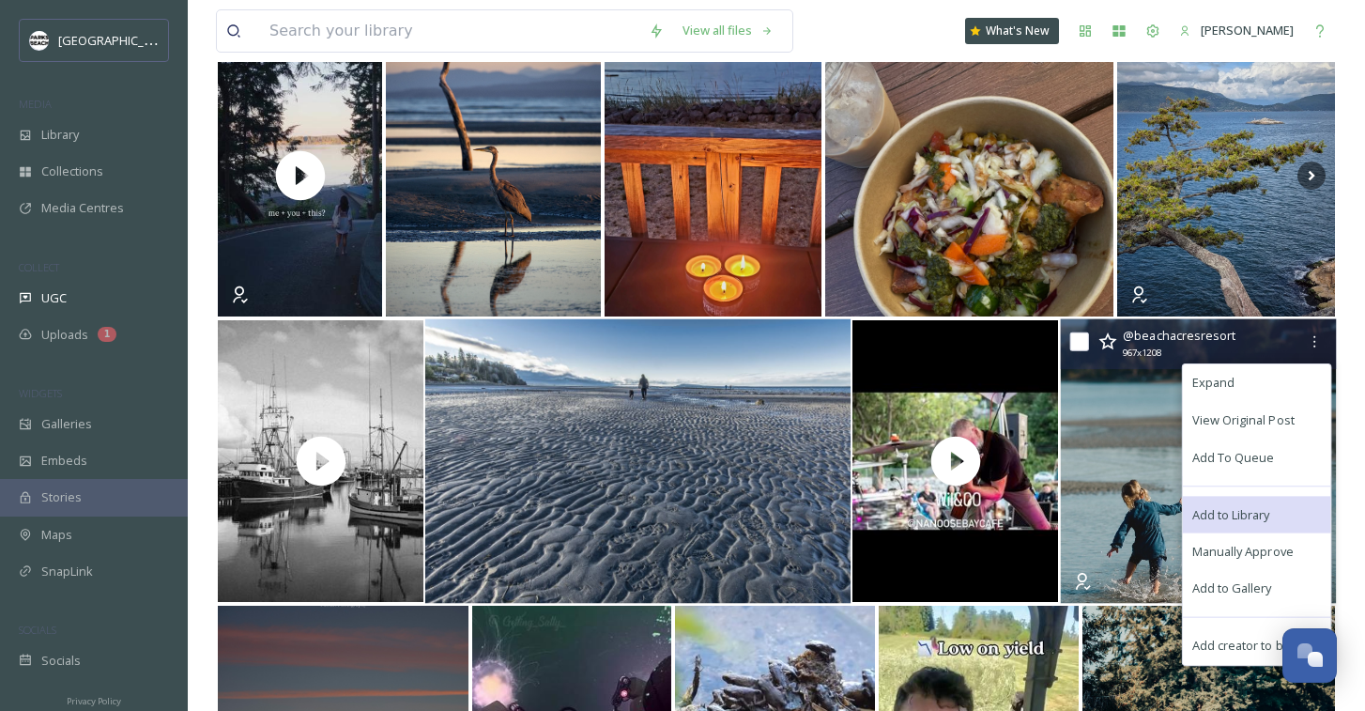
click at [1236, 505] on span "Add to Library" at bounding box center [1232, 514] width 78 height 18
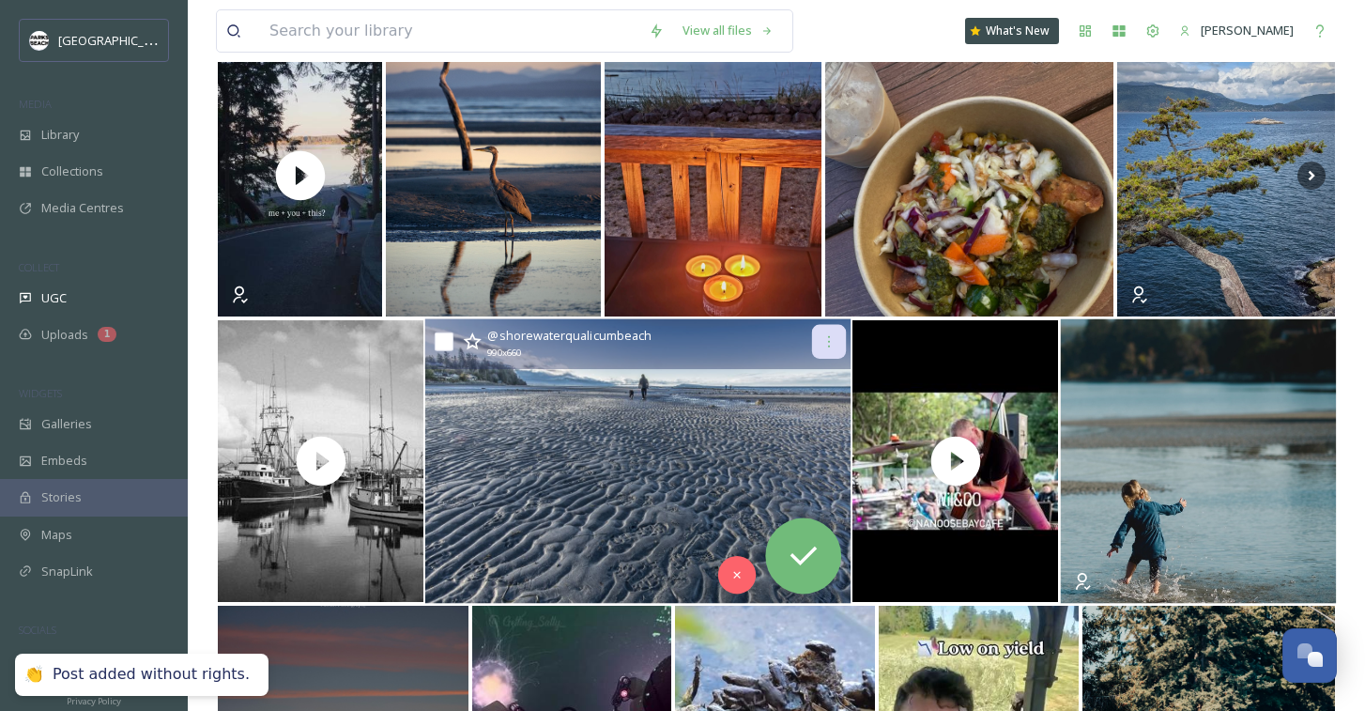
click at [830, 336] on icon at bounding box center [829, 341] width 15 height 15
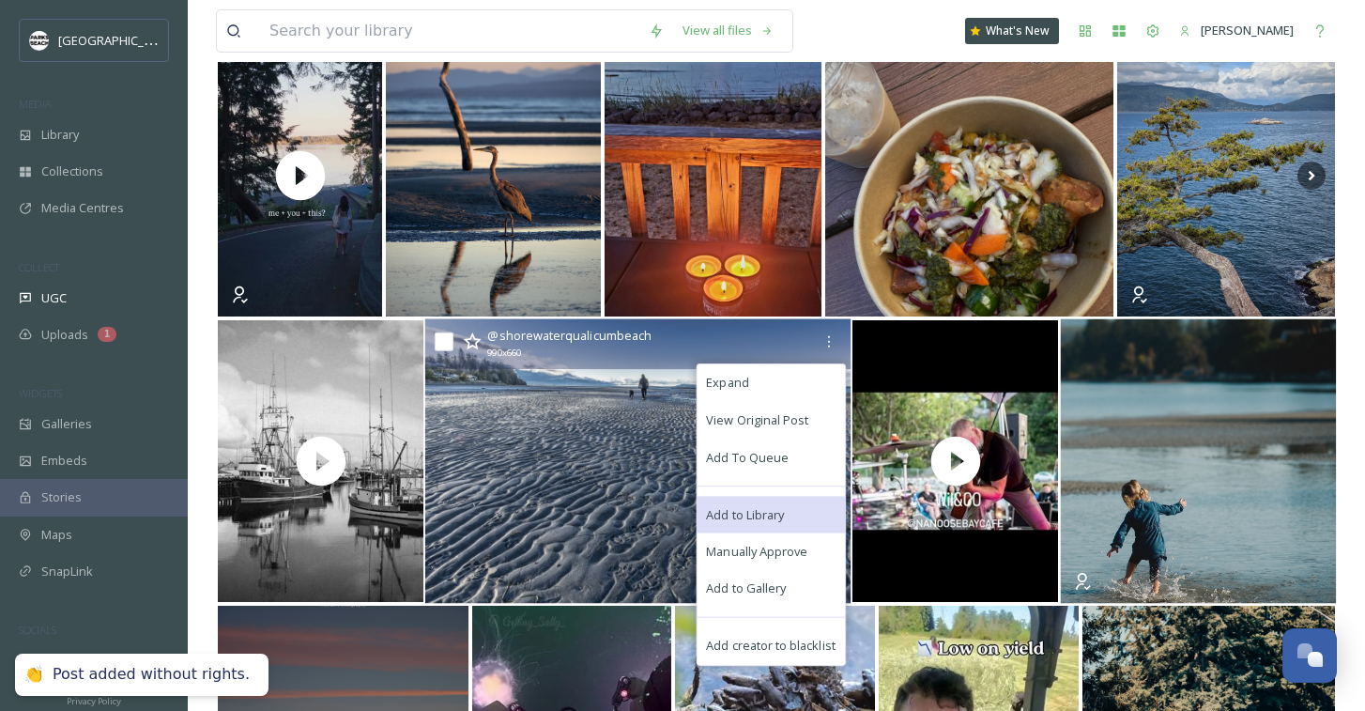
click at [759, 507] on span "Add to Library" at bounding box center [746, 514] width 78 height 18
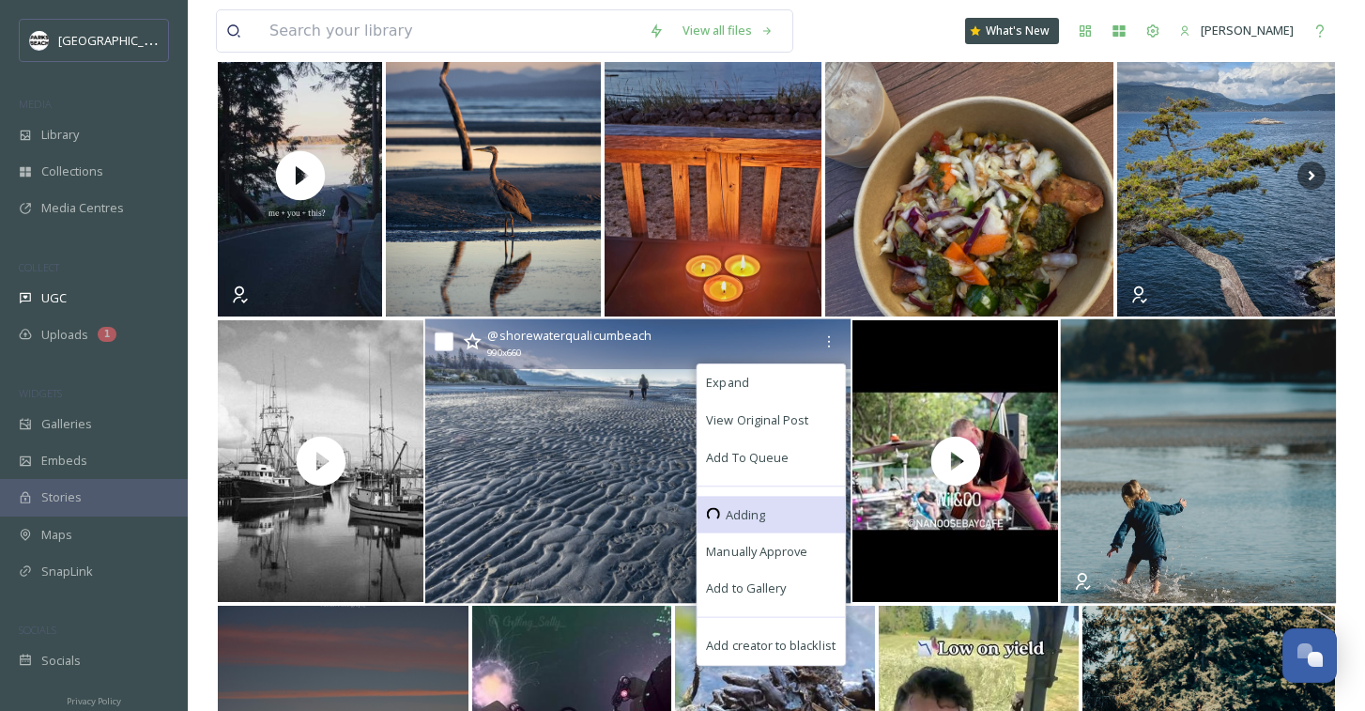
scroll to position [7168, 0]
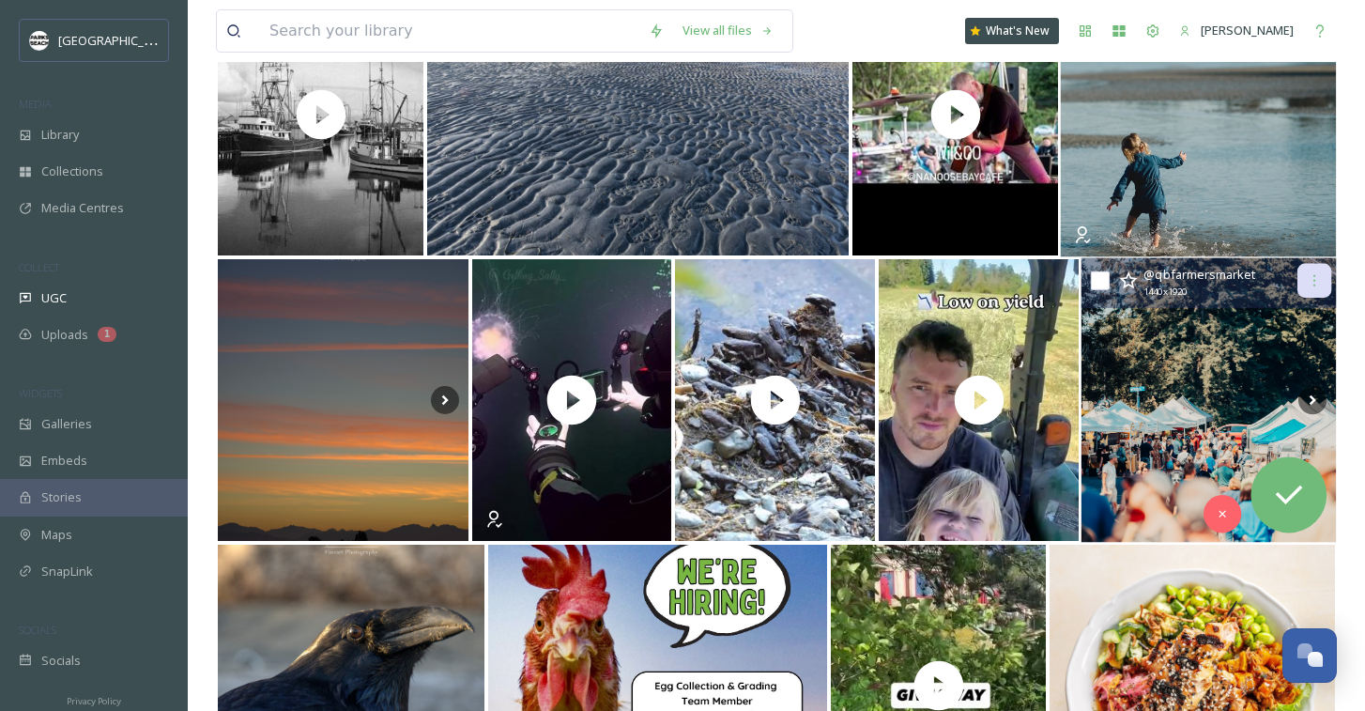
click at [1309, 274] on icon at bounding box center [1314, 280] width 15 height 15
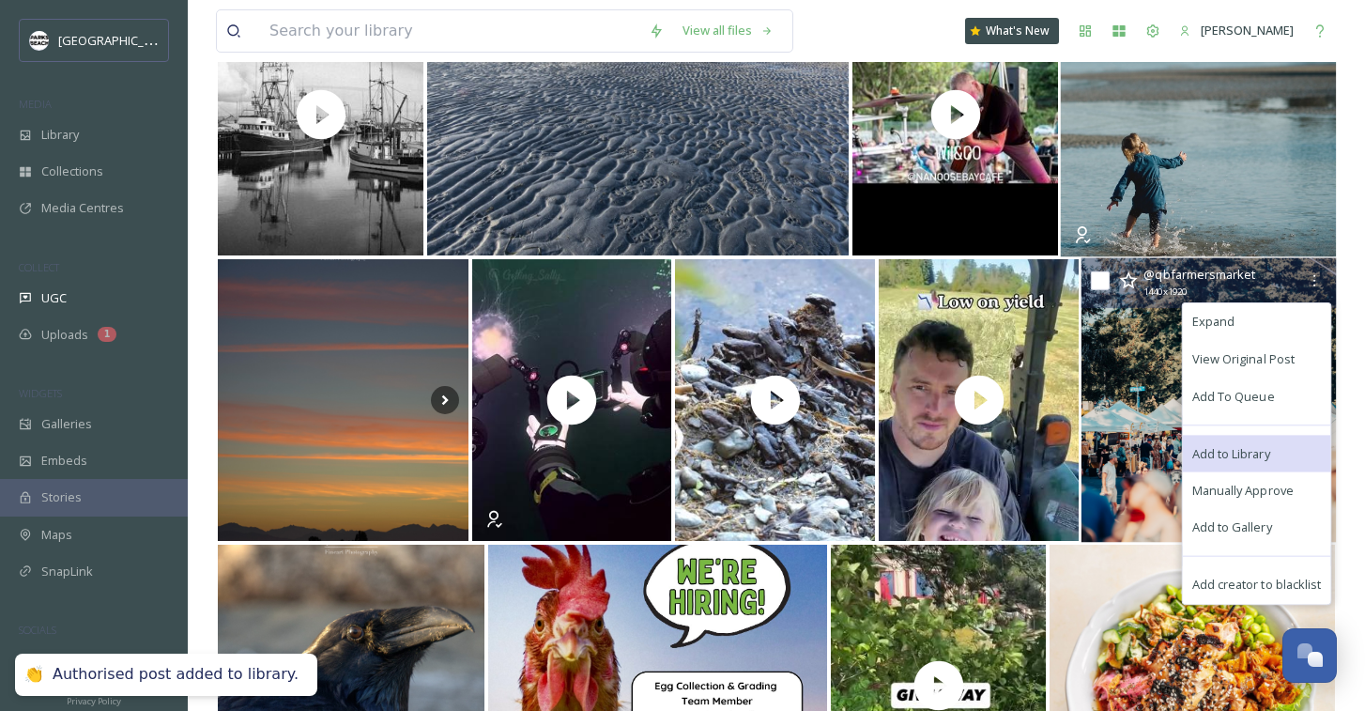
click at [1216, 455] on span "Add to Library" at bounding box center [1232, 453] width 78 height 18
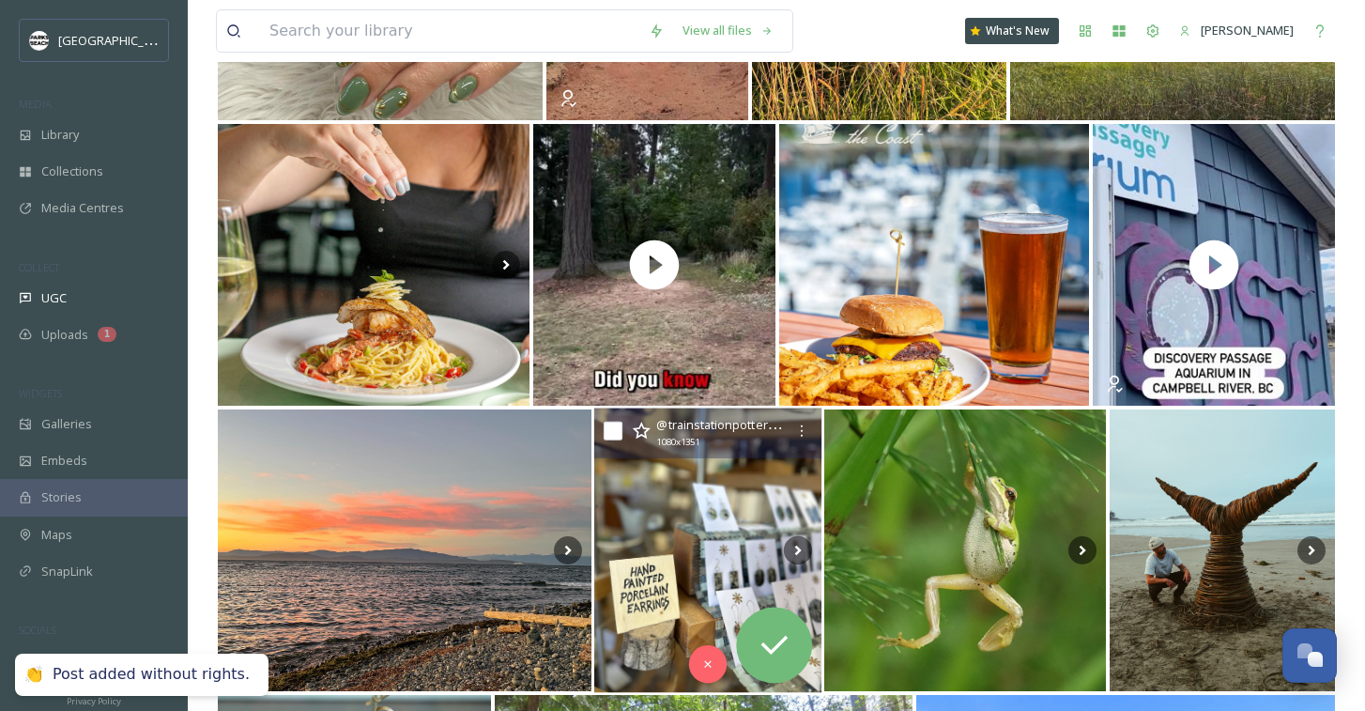
scroll to position [8250, 0]
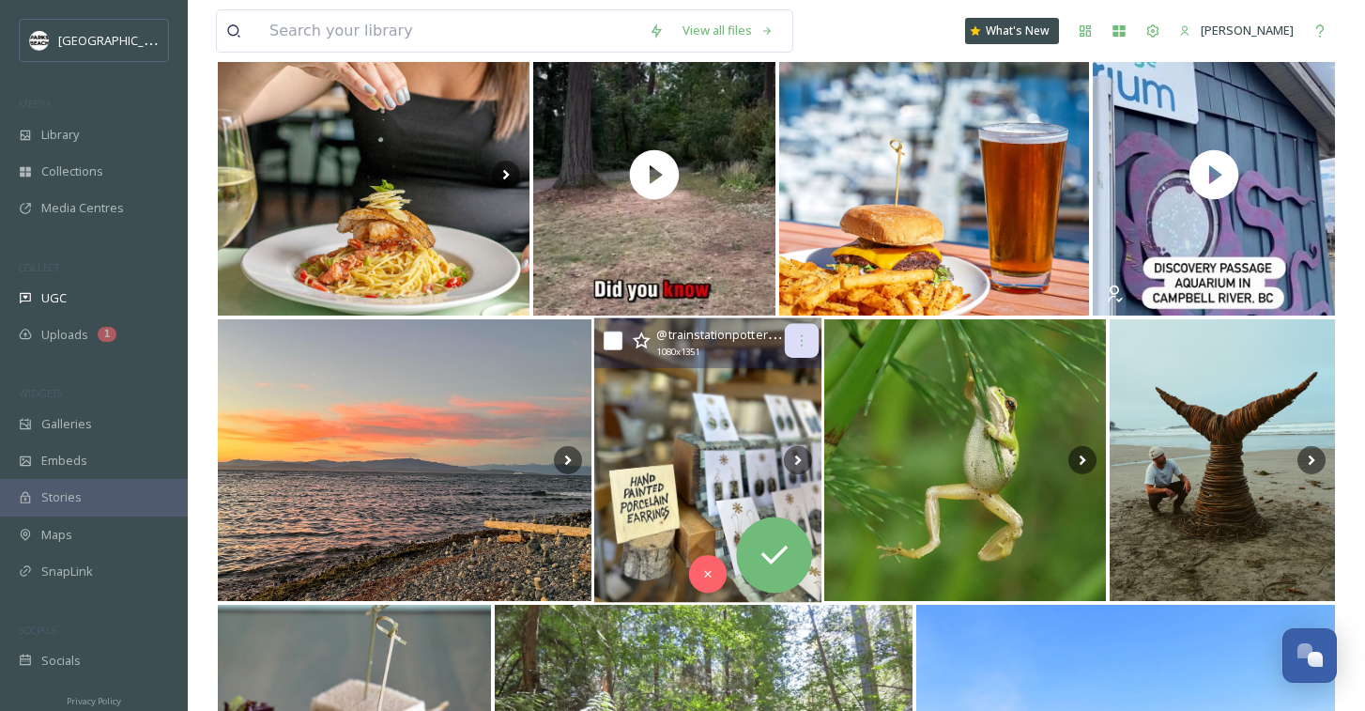
click at [803, 341] on icon at bounding box center [801, 340] width 15 height 15
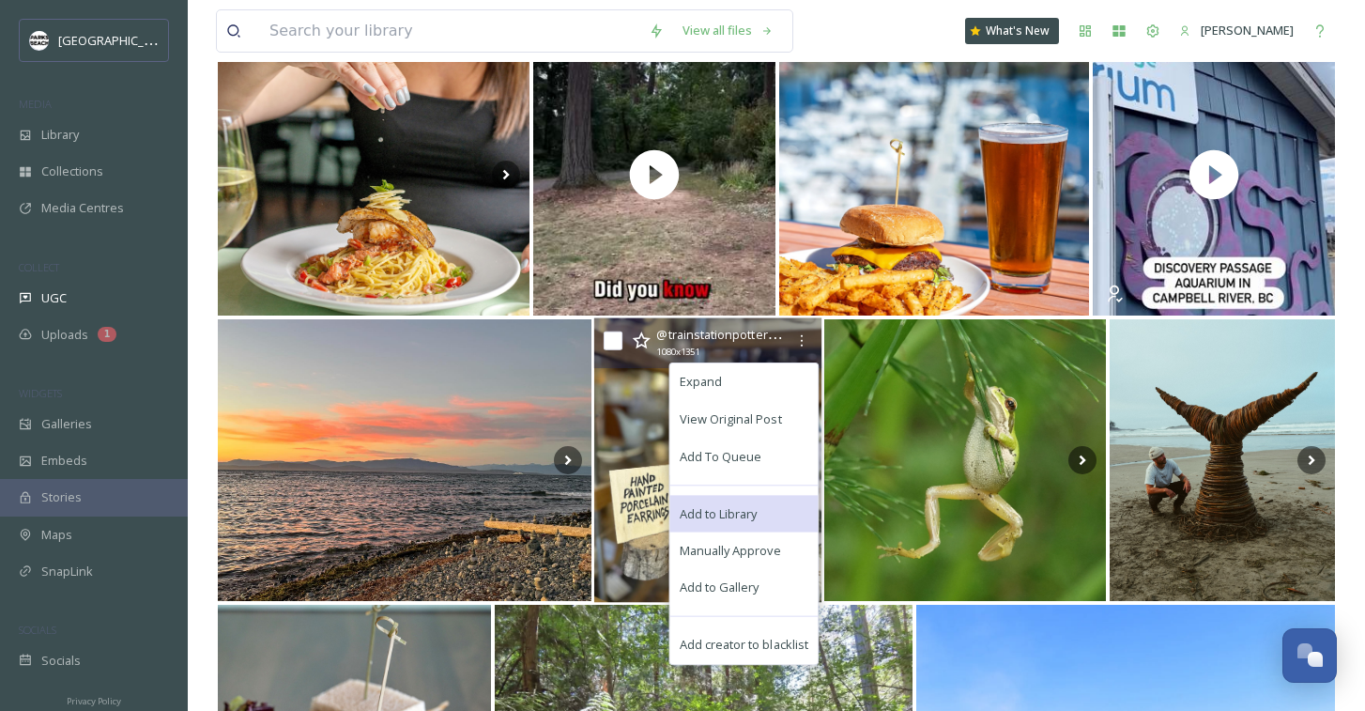
click at [719, 509] on span "Add to Library" at bounding box center [719, 513] width 78 height 18
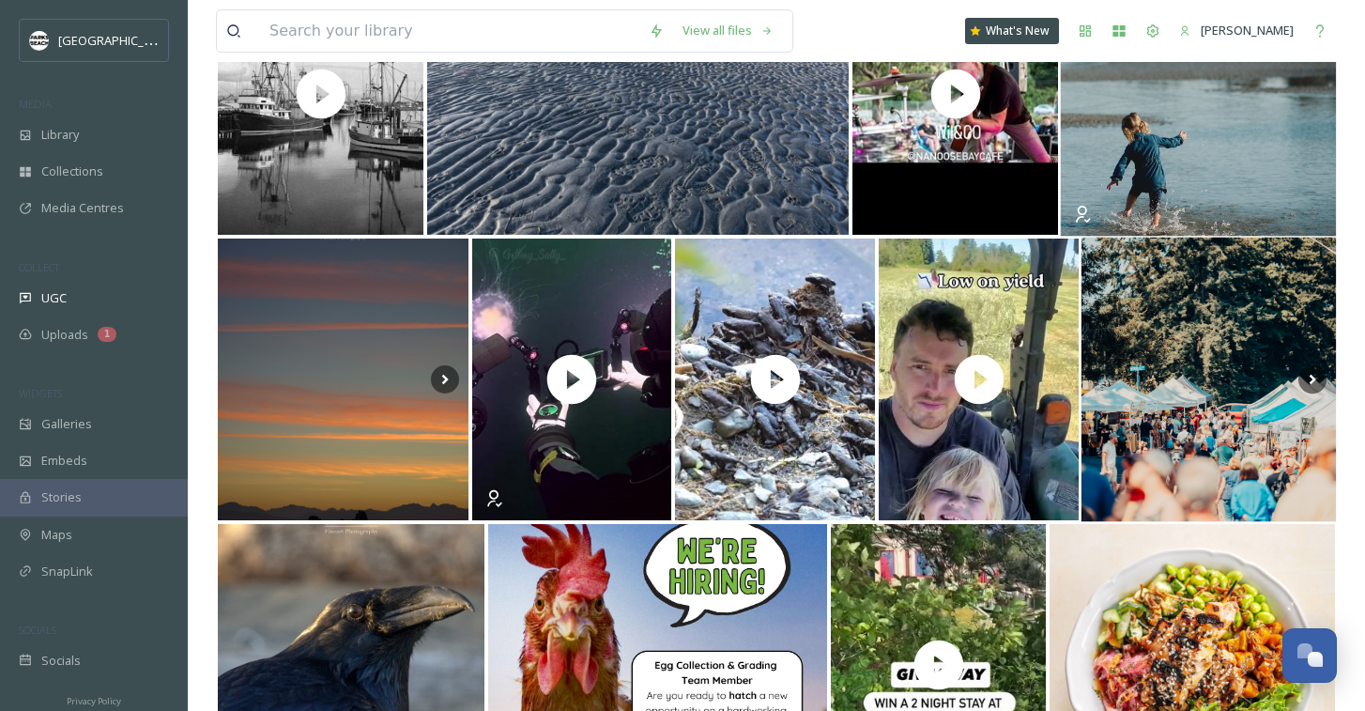
scroll to position [7014, 0]
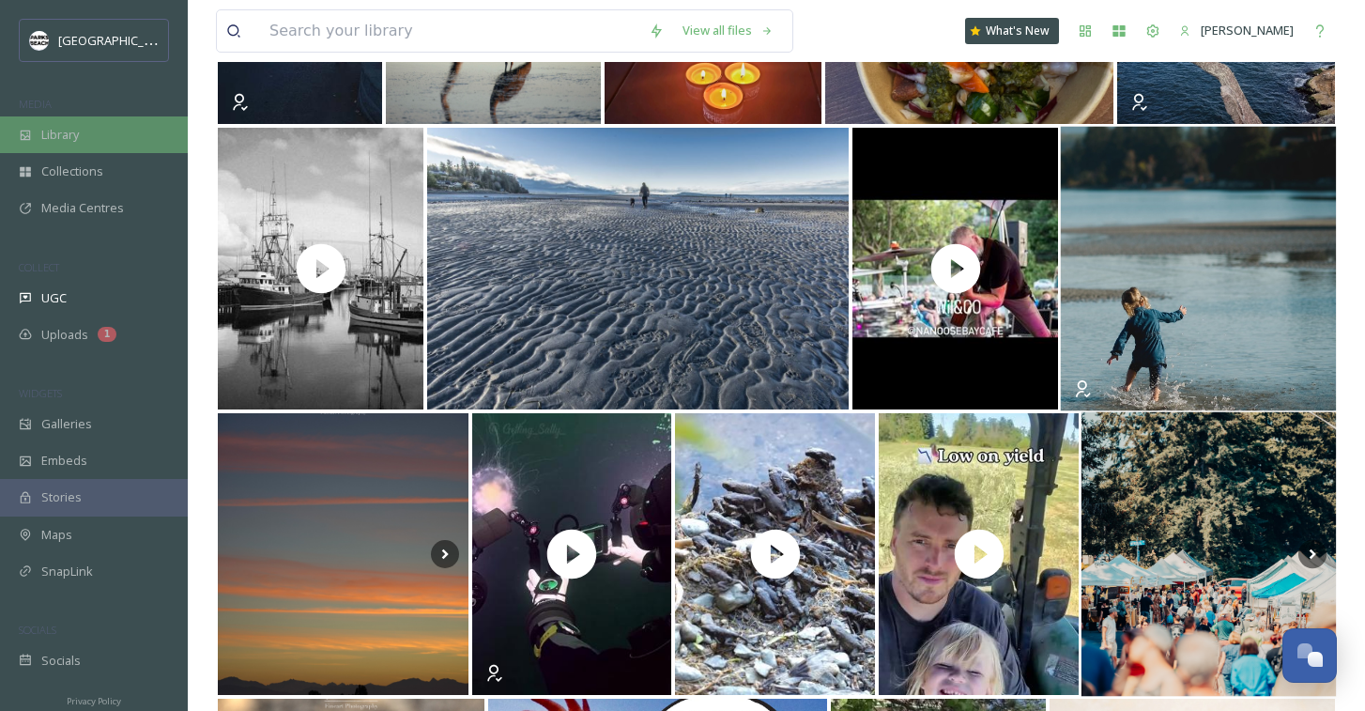
click at [57, 132] on span "Library" at bounding box center [60, 135] width 38 height 18
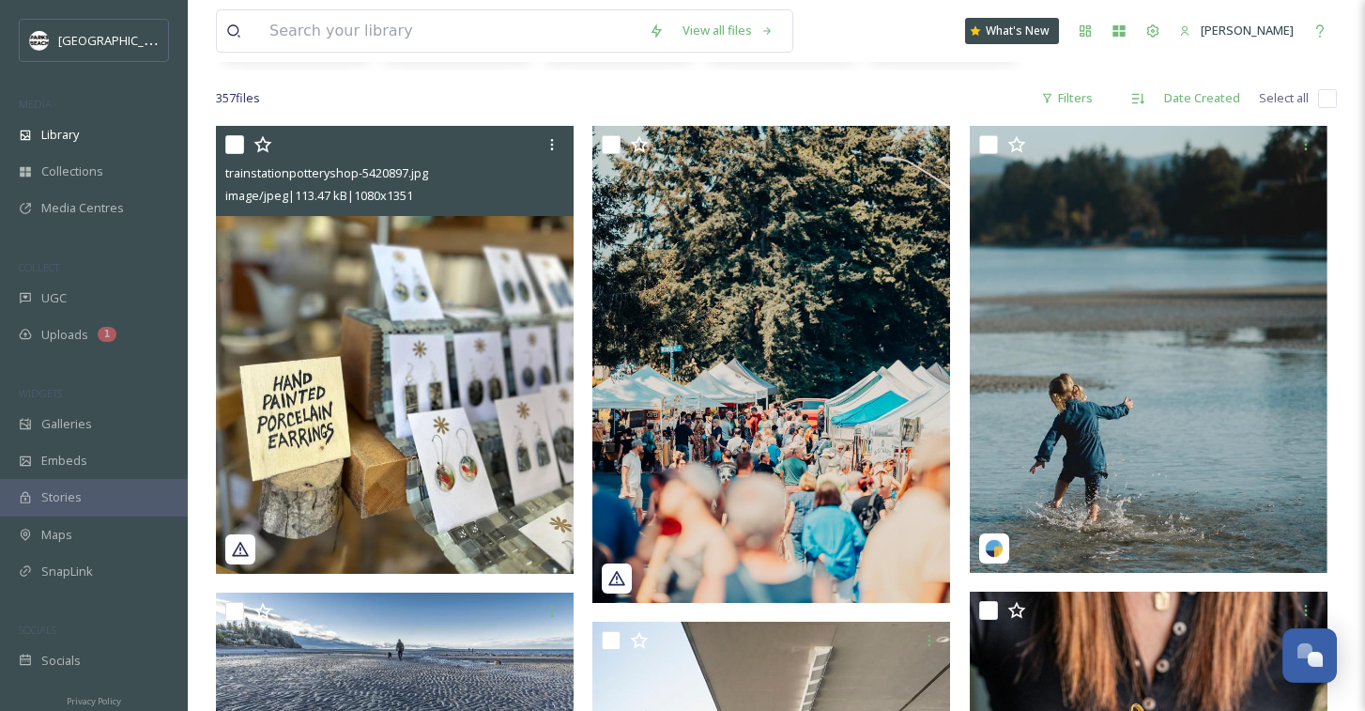
scroll to position [324, 0]
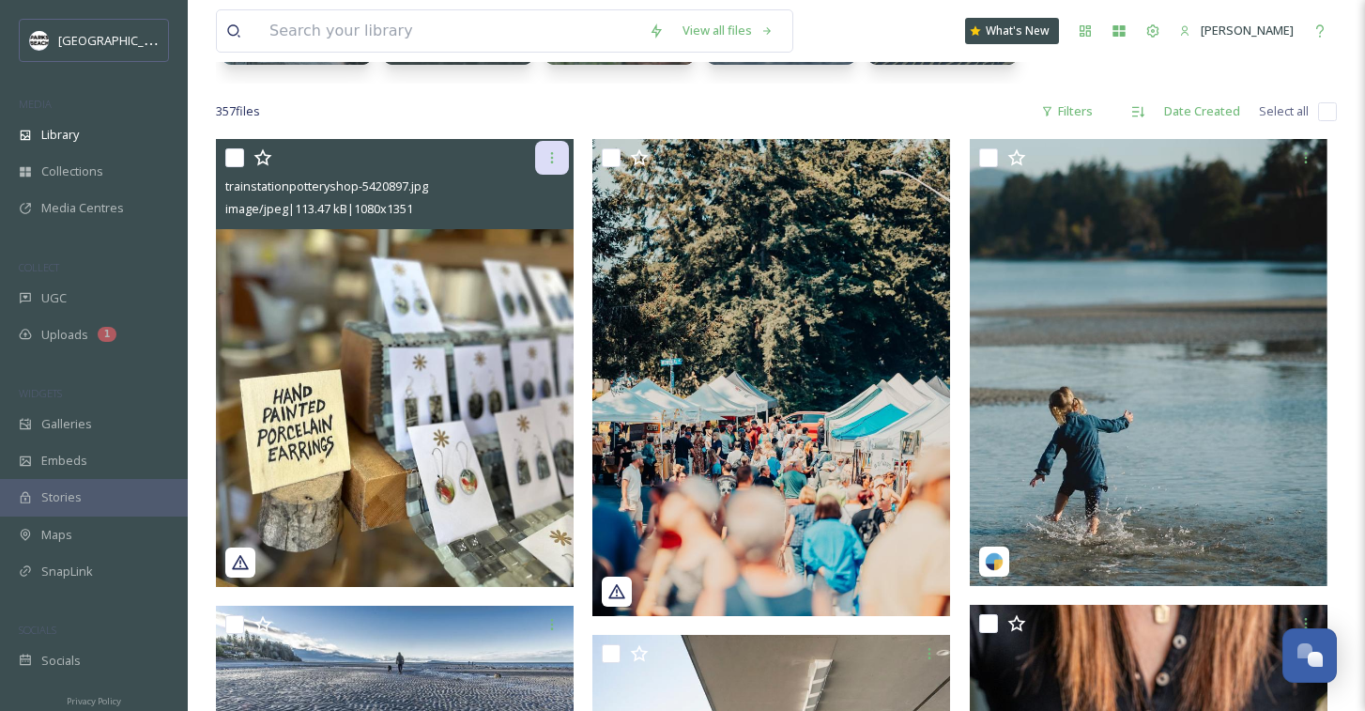
click at [549, 150] on icon at bounding box center [552, 157] width 15 height 15
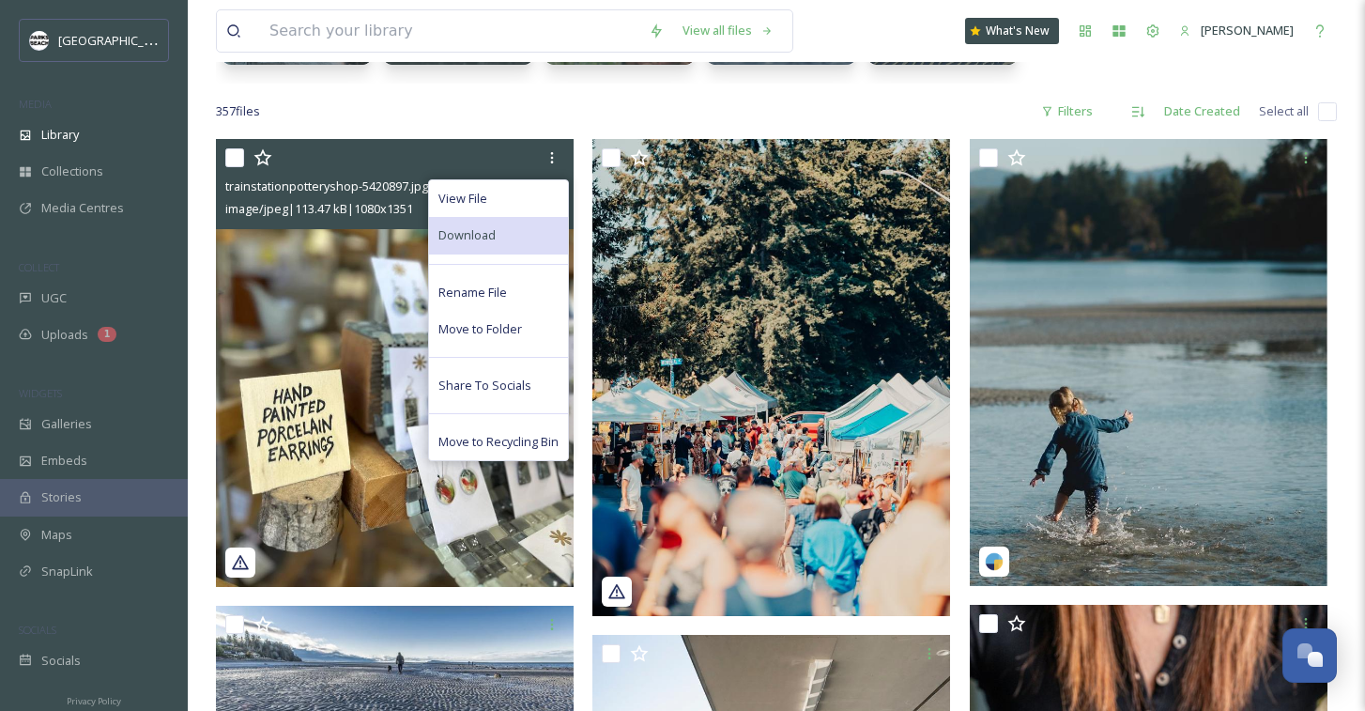
click at [486, 245] on div "Download" at bounding box center [498, 235] width 139 height 37
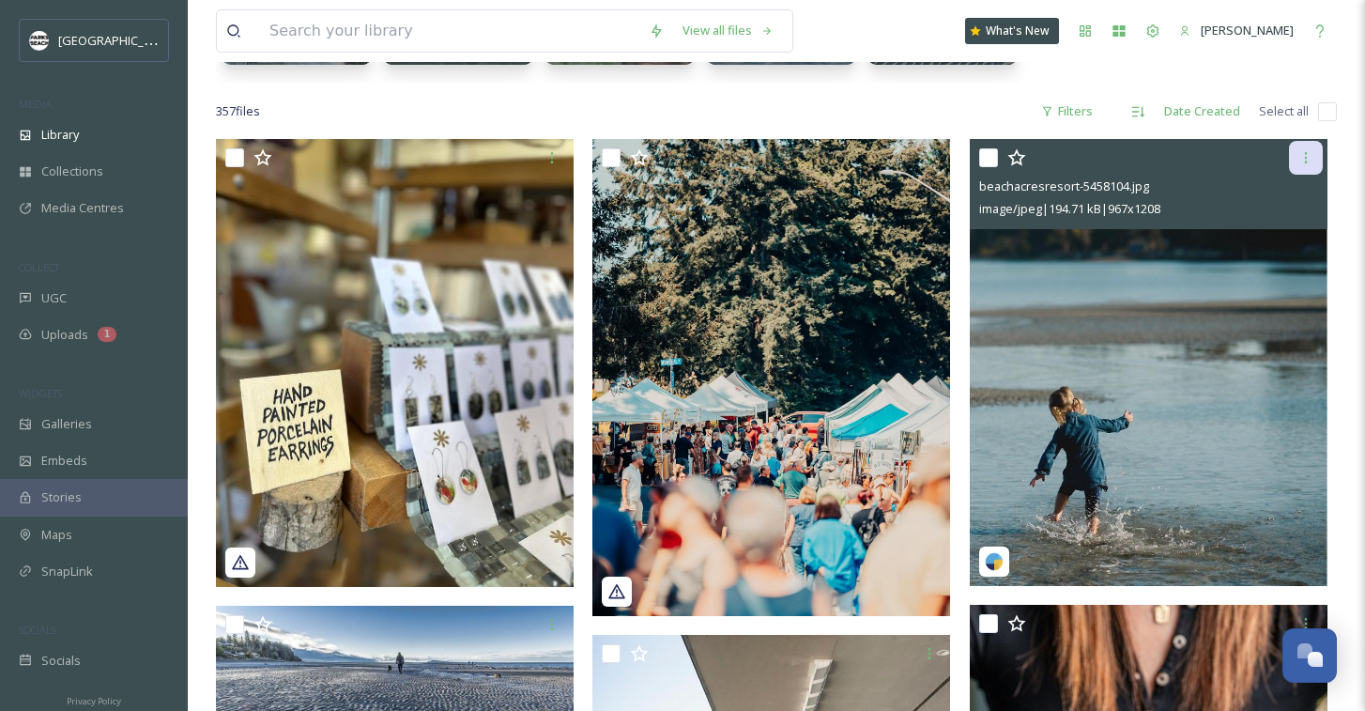
click at [1306, 155] on icon at bounding box center [1306, 157] width 15 height 15
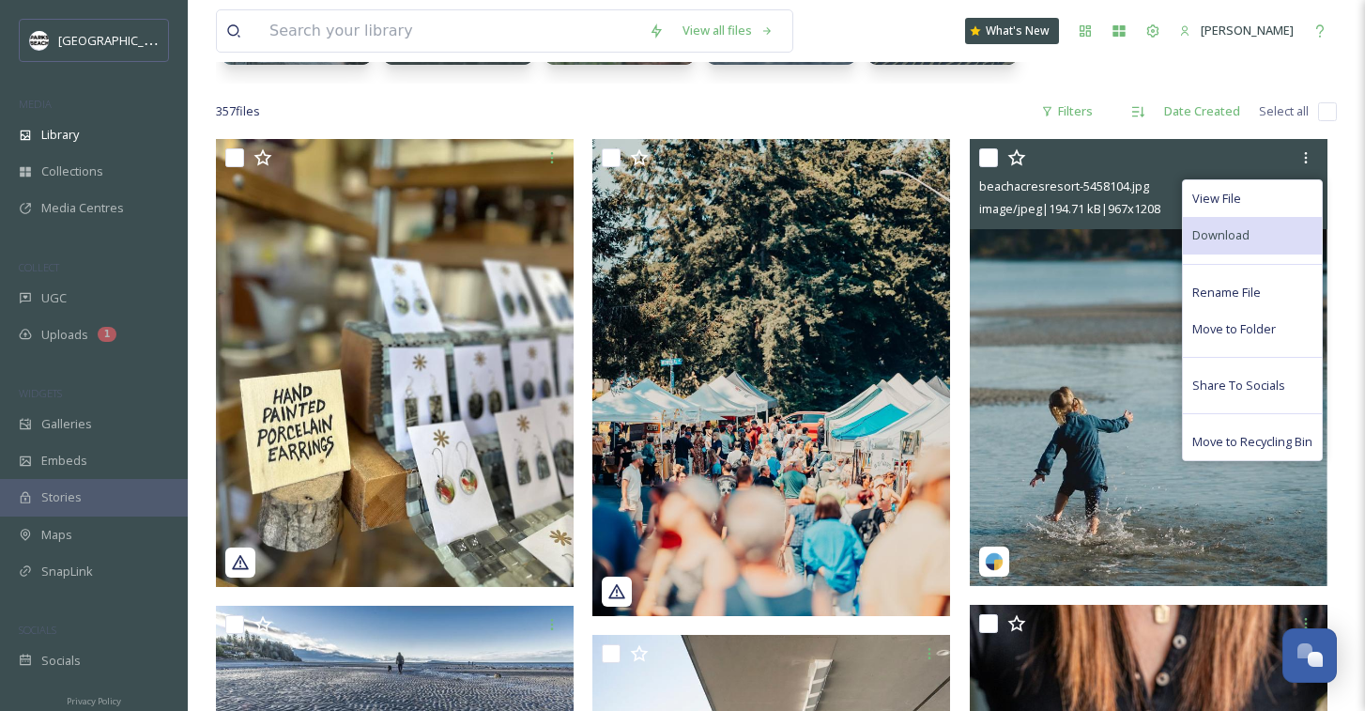
click at [1242, 233] on span "Download" at bounding box center [1221, 235] width 57 height 18
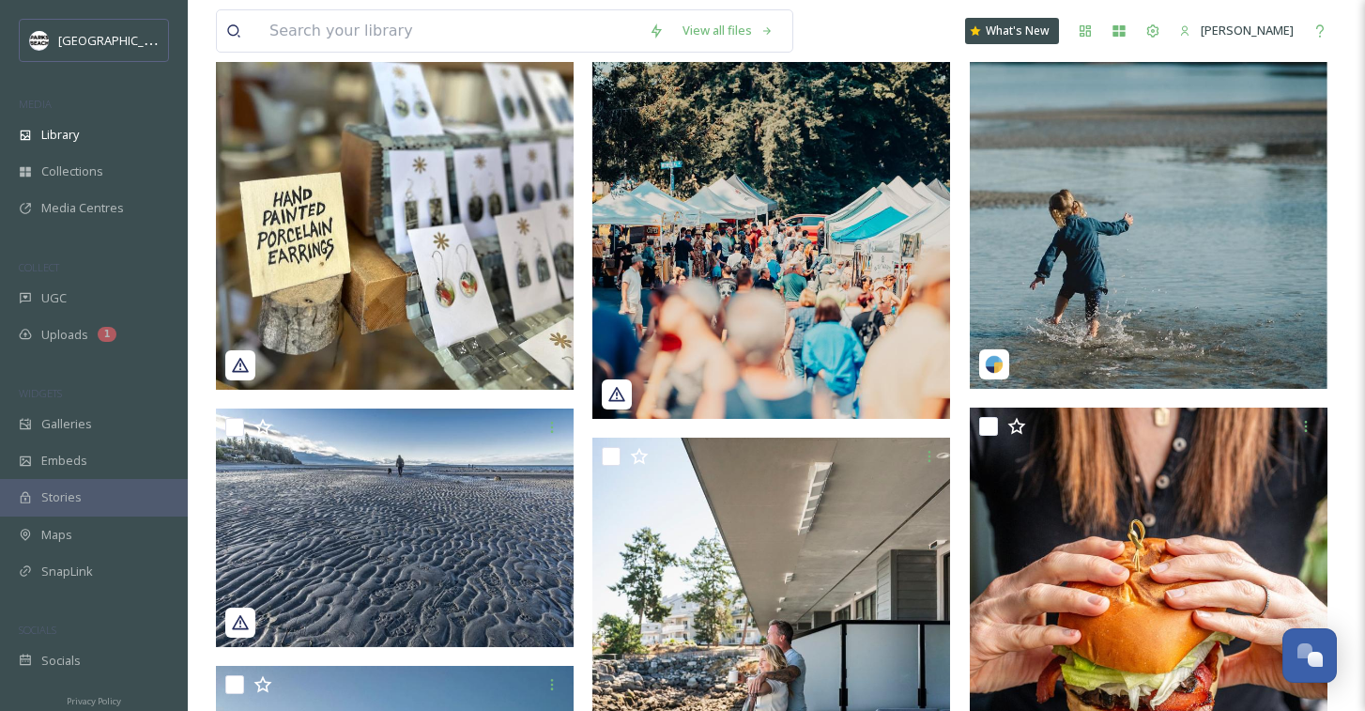
scroll to position [569, 0]
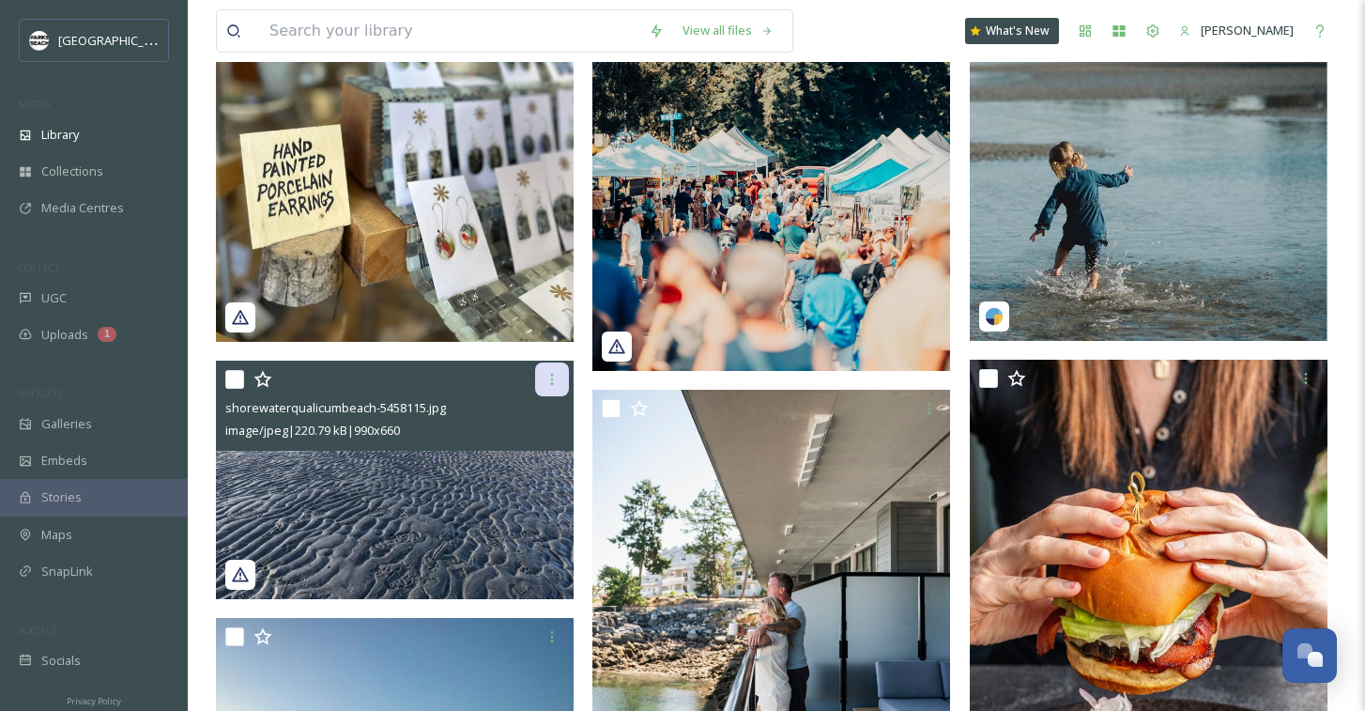
click at [554, 378] on icon at bounding box center [552, 379] width 15 height 15
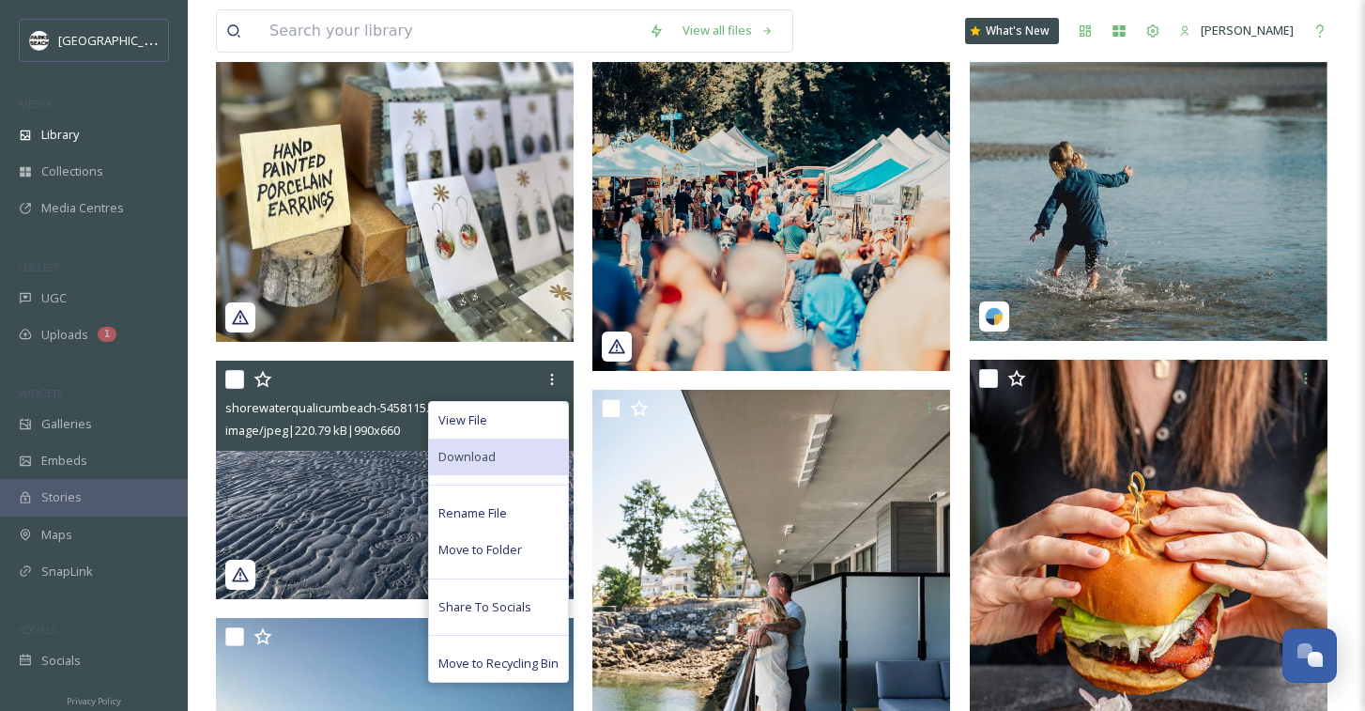
click at [492, 458] on span "Download" at bounding box center [467, 457] width 57 height 18
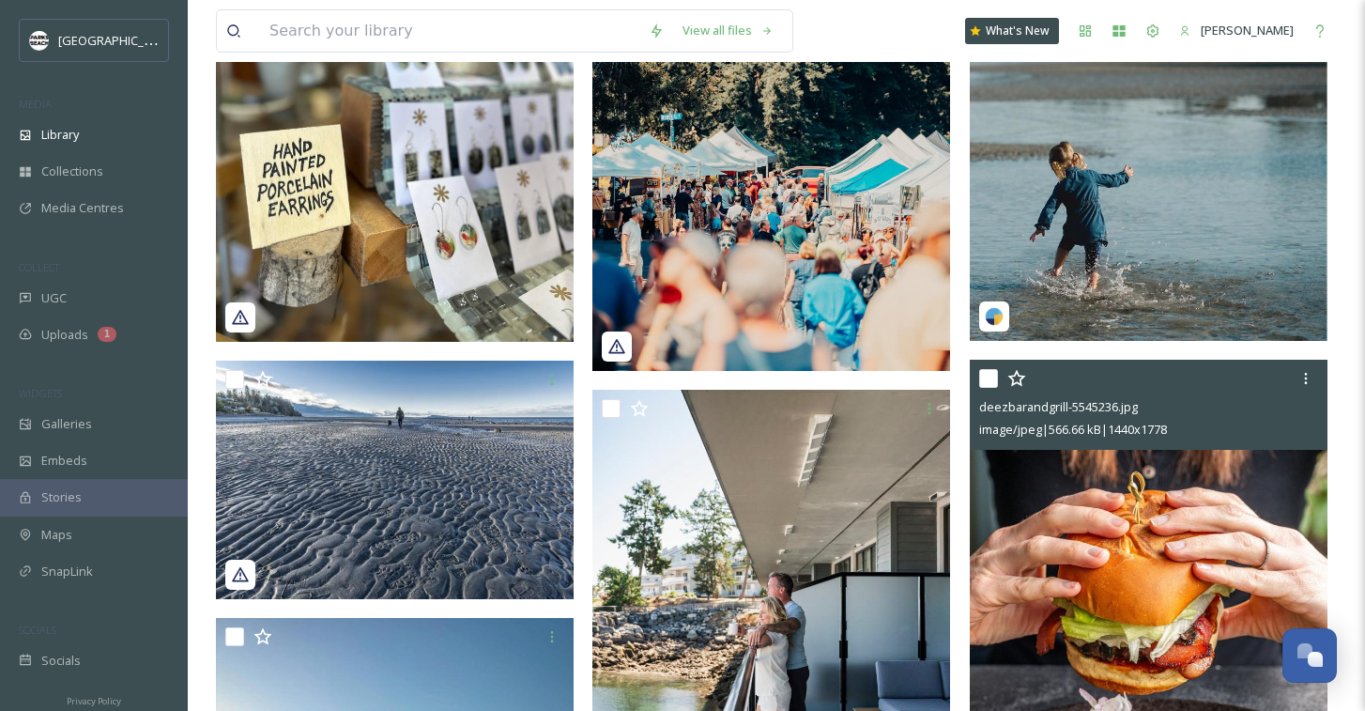
scroll to position [887, 0]
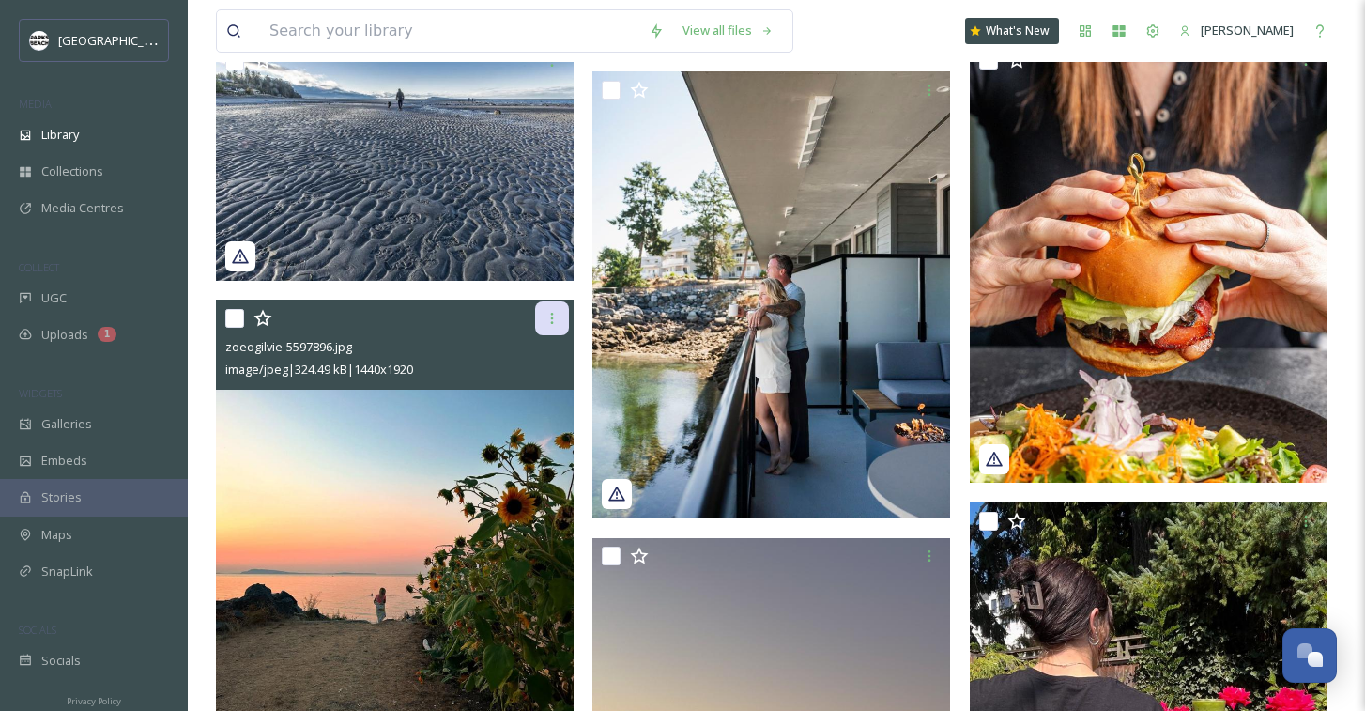
click at [550, 321] on icon at bounding box center [552, 318] width 15 height 15
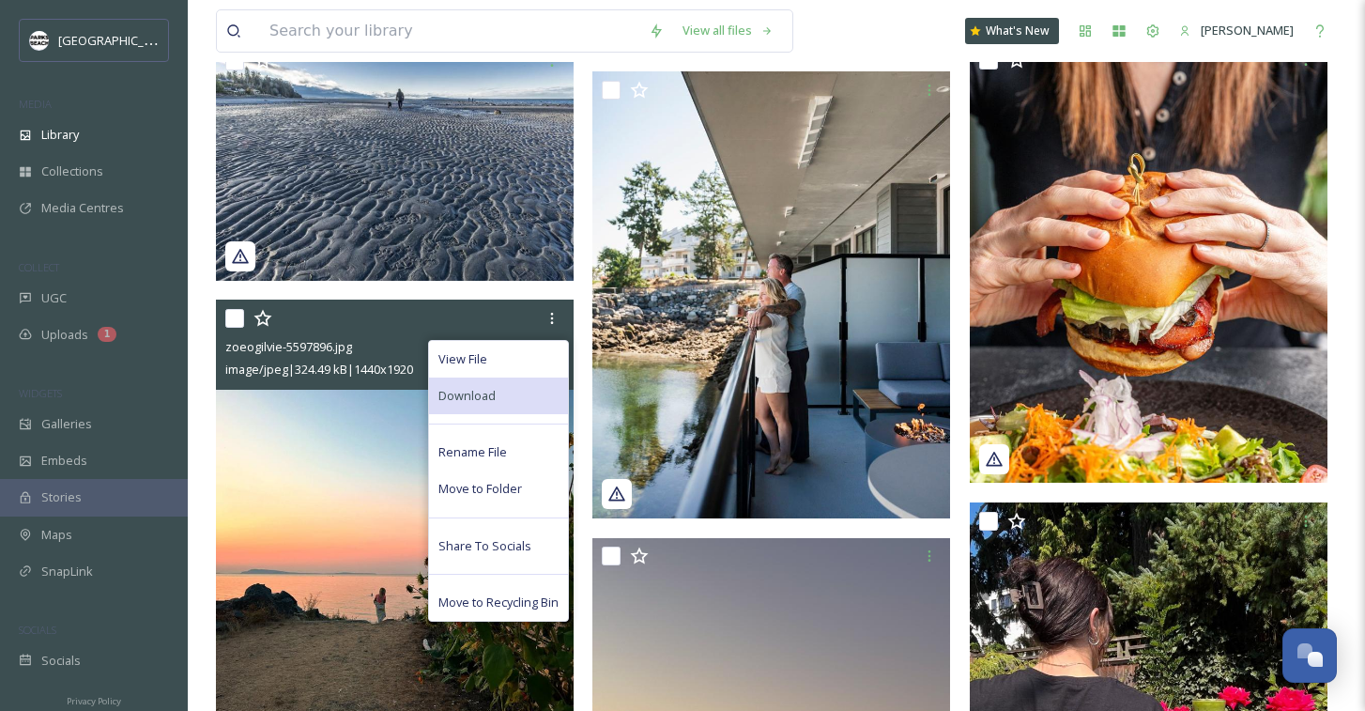
click at [489, 382] on div "Download" at bounding box center [498, 396] width 139 height 37
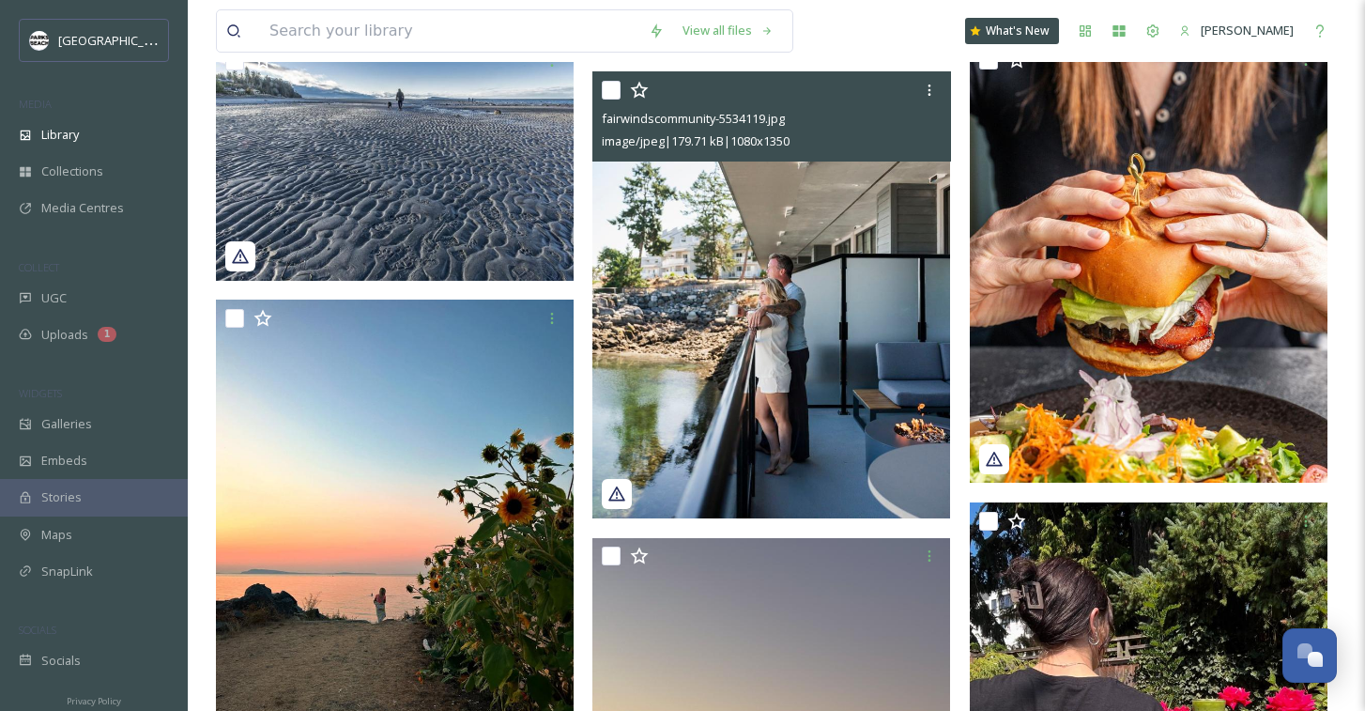
scroll to position [1125, 0]
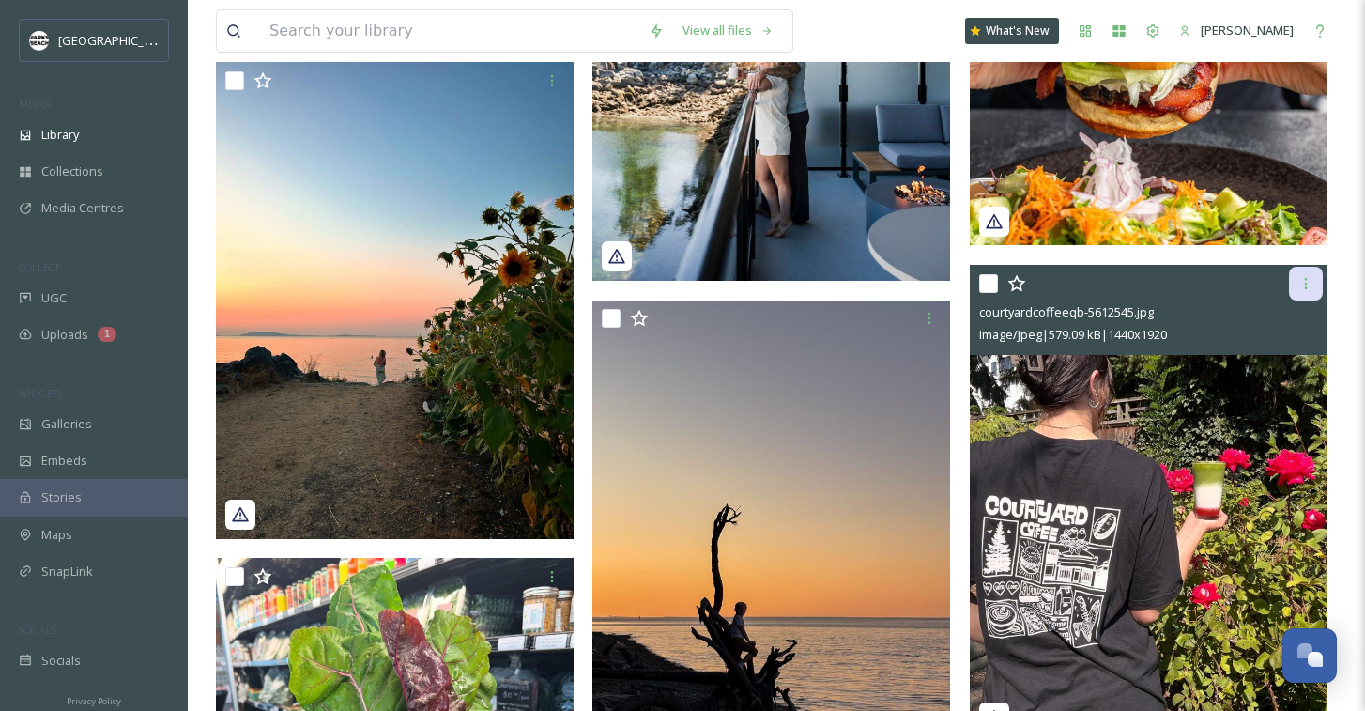
click at [1306, 279] on icon at bounding box center [1306, 283] width 3 height 11
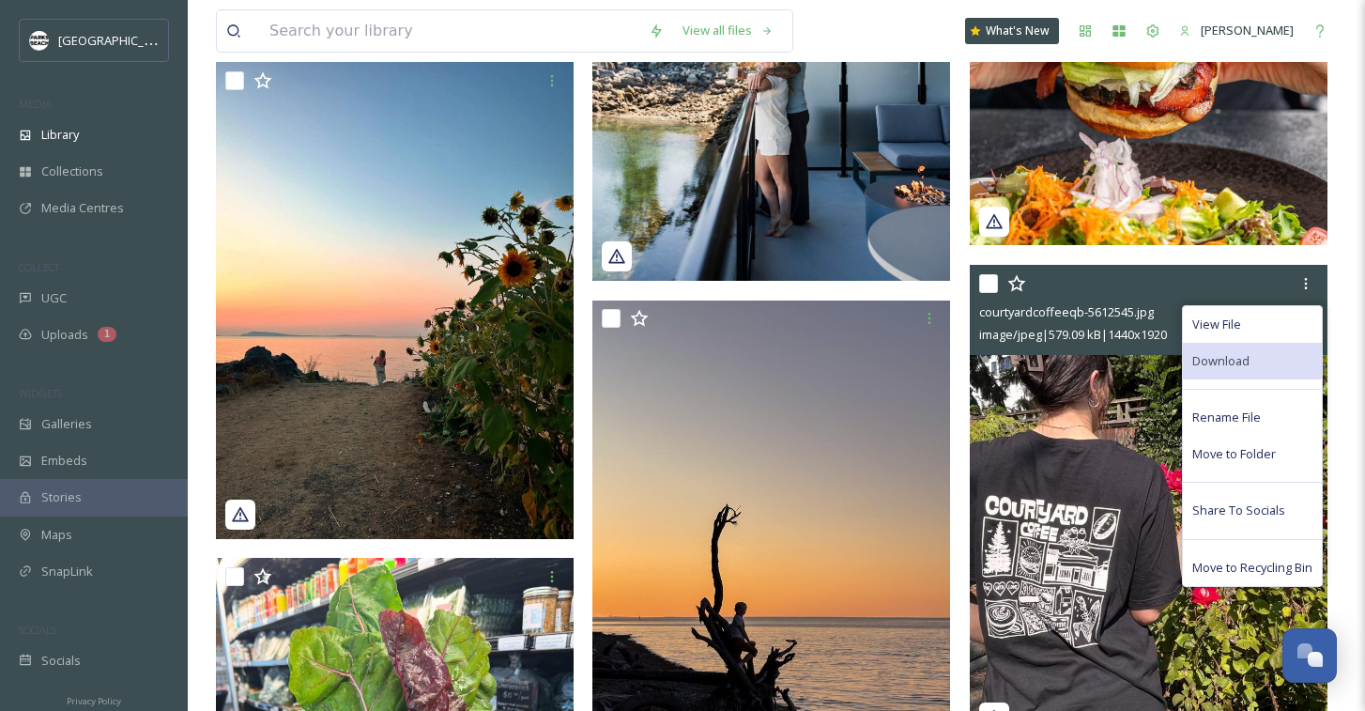
click at [1230, 354] on span "Download" at bounding box center [1221, 361] width 57 height 18
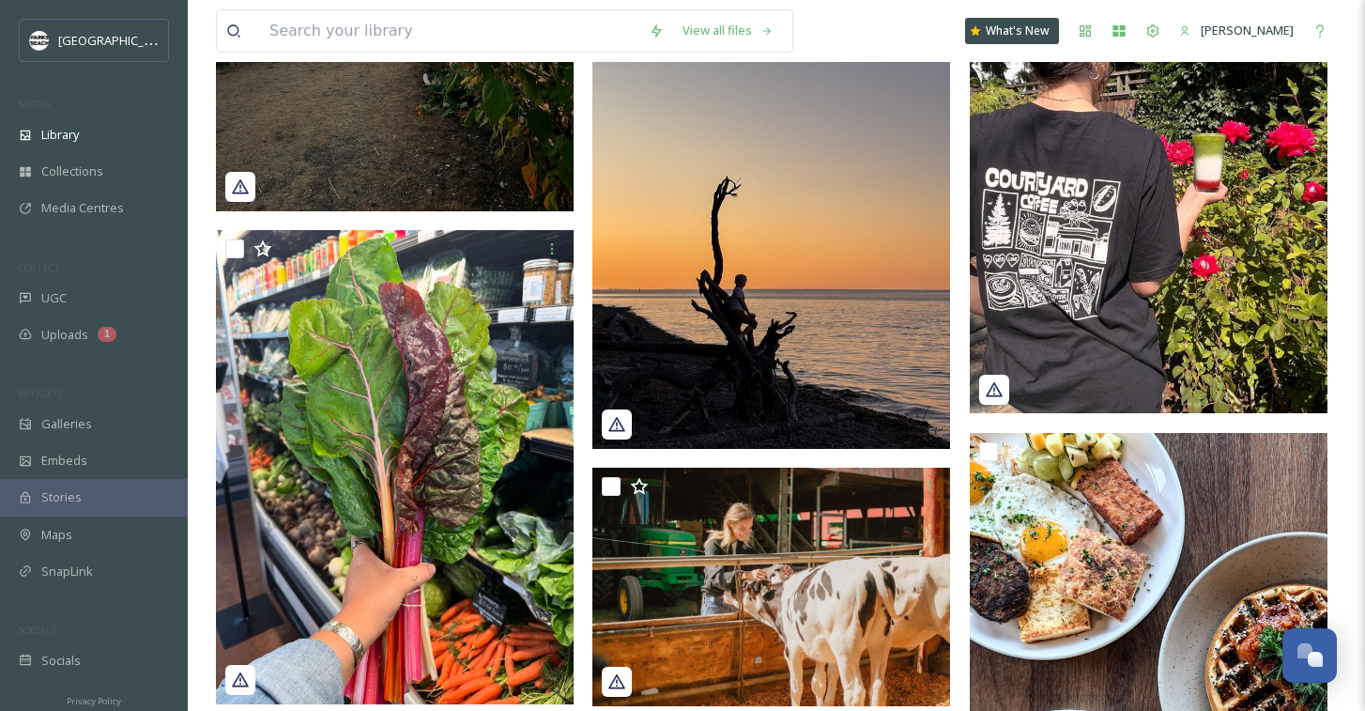
scroll to position [1291, 0]
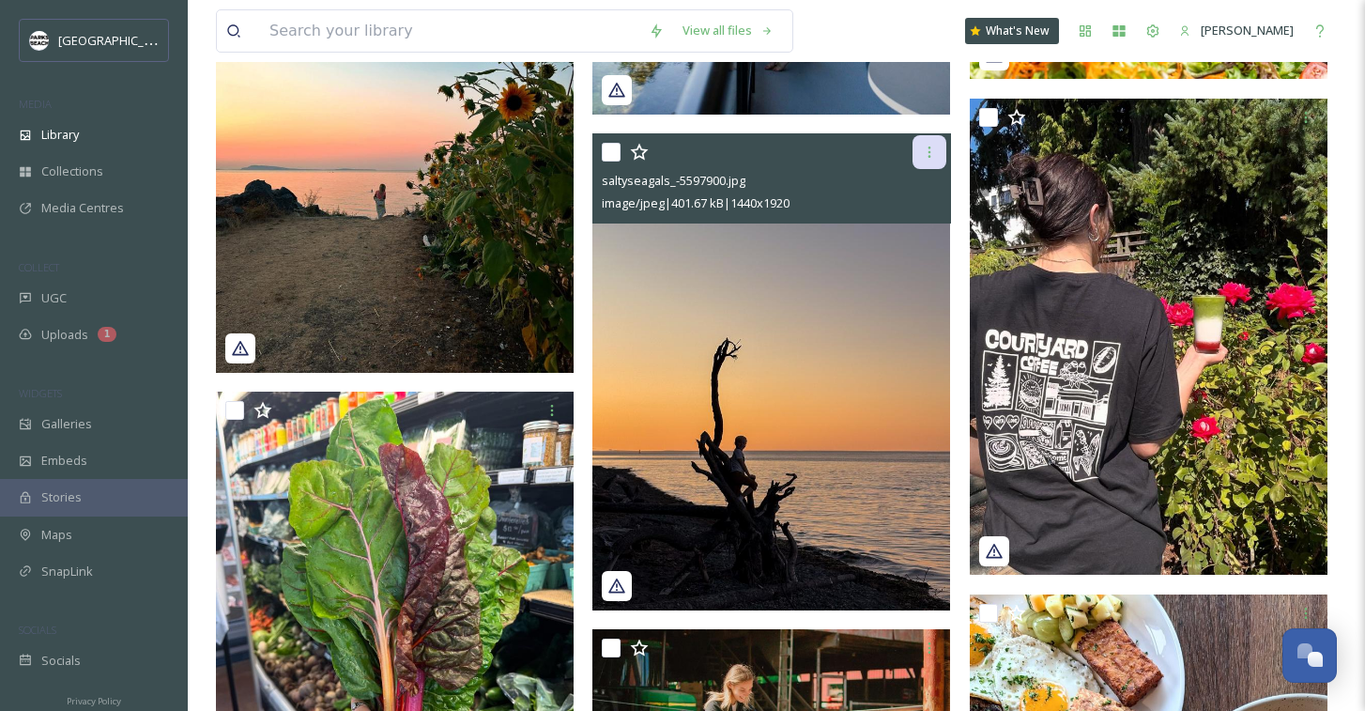
click at [931, 147] on icon at bounding box center [929, 152] width 15 height 15
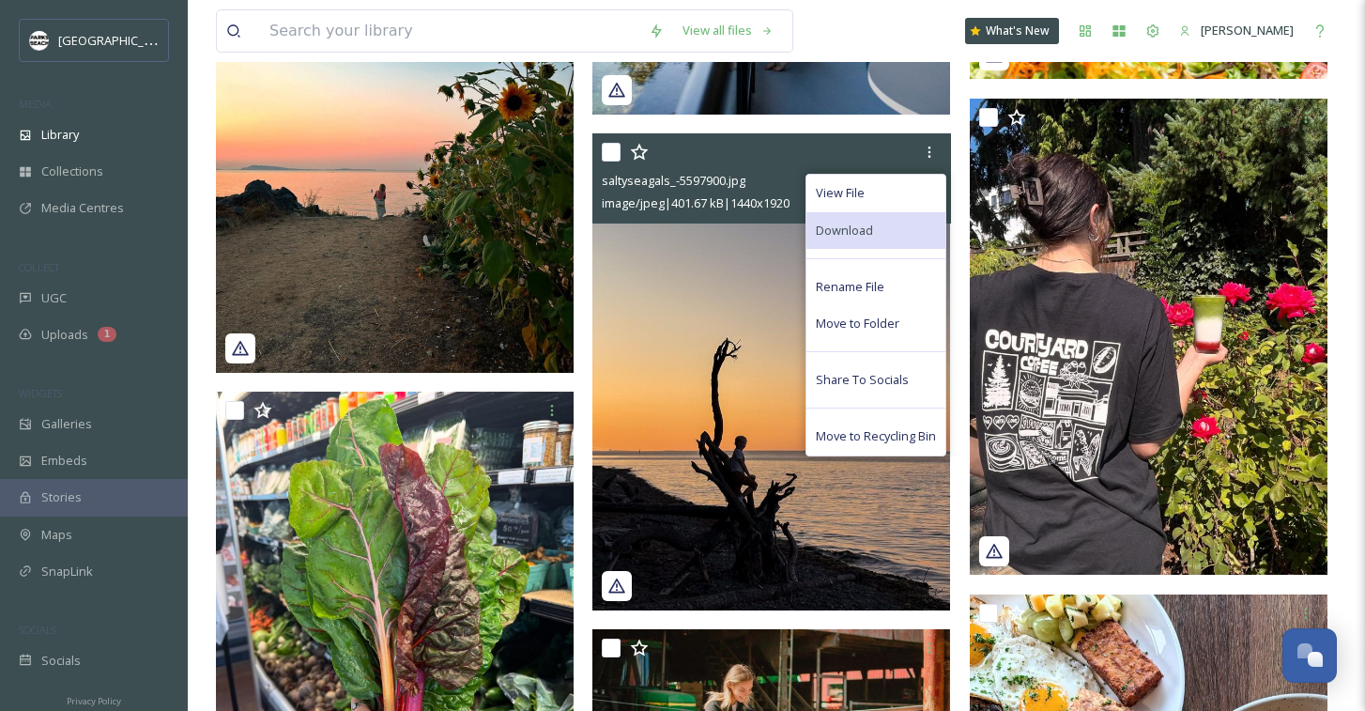
click at [847, 232] on span "Download" at bounding box center [844, 231] width 57 height 18
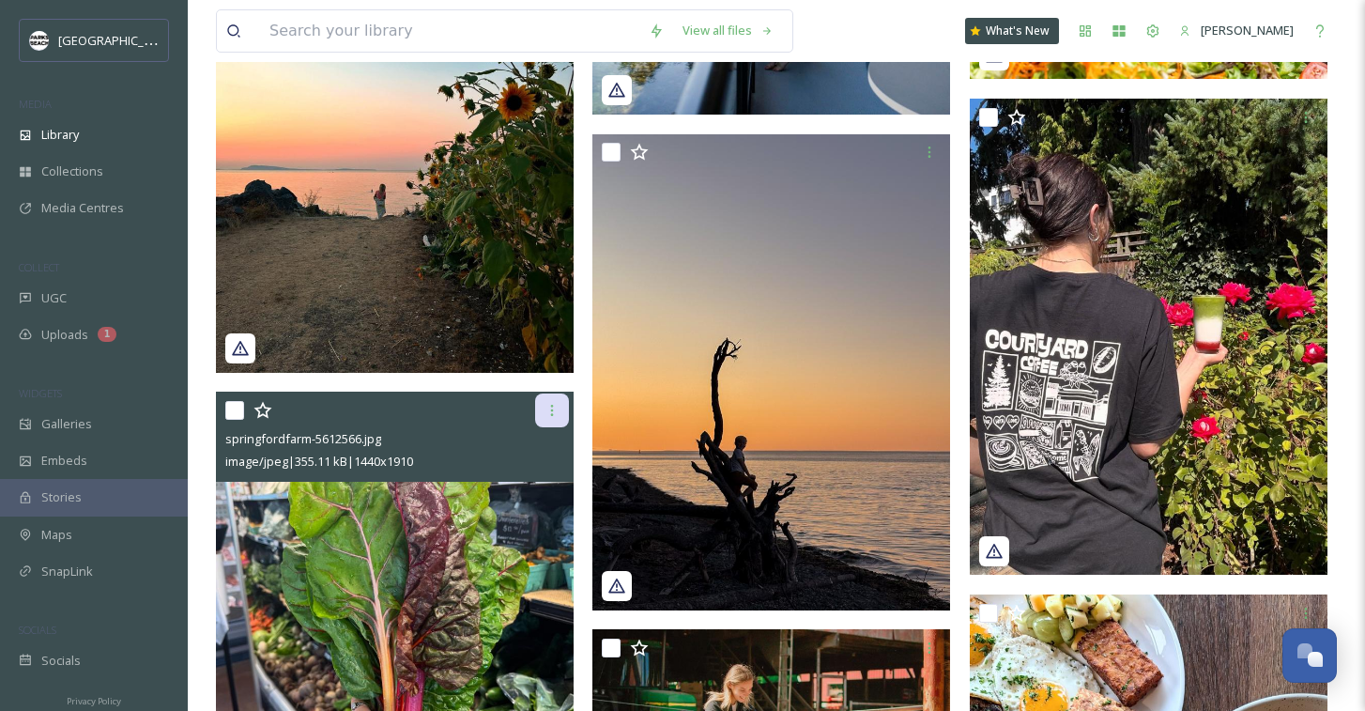
click at [552, 410] on icon at bounding box center [552, 410] width 3 height 11
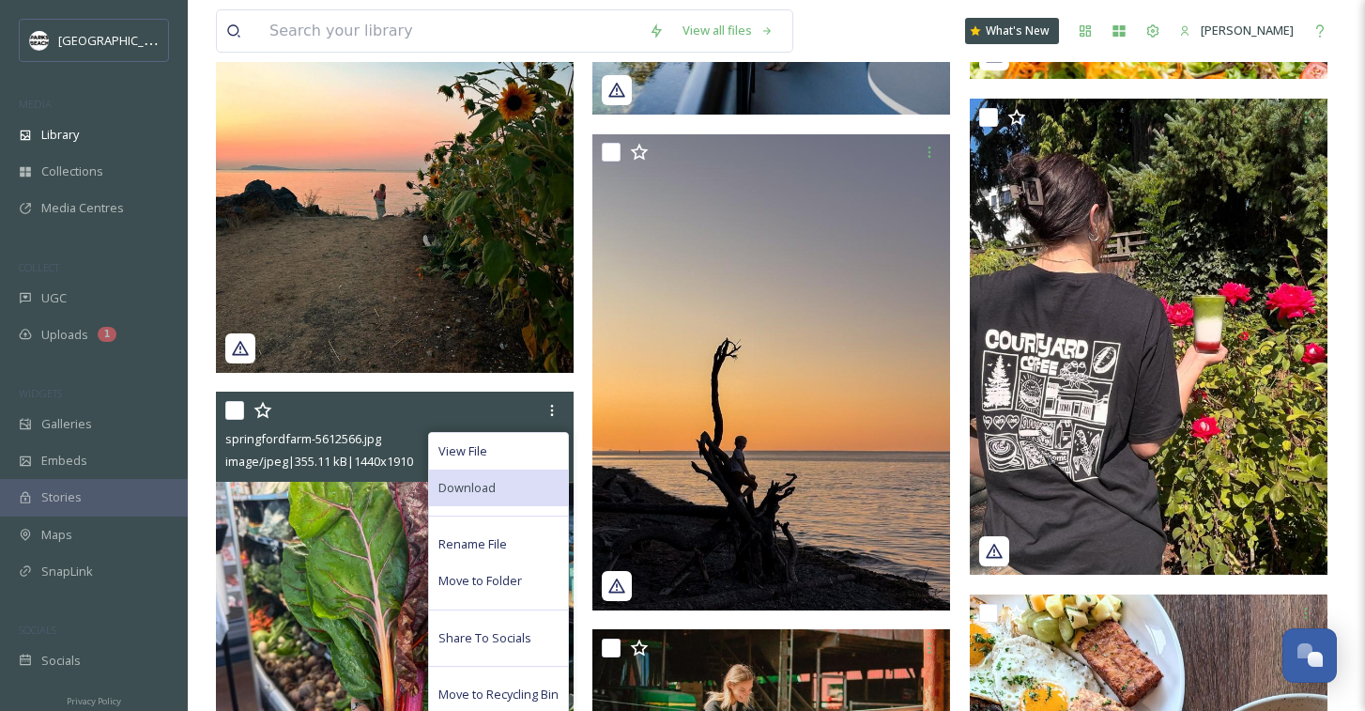
click at [486, 482] on span "Download" at bounding box center [467, 488] width 57 height 18
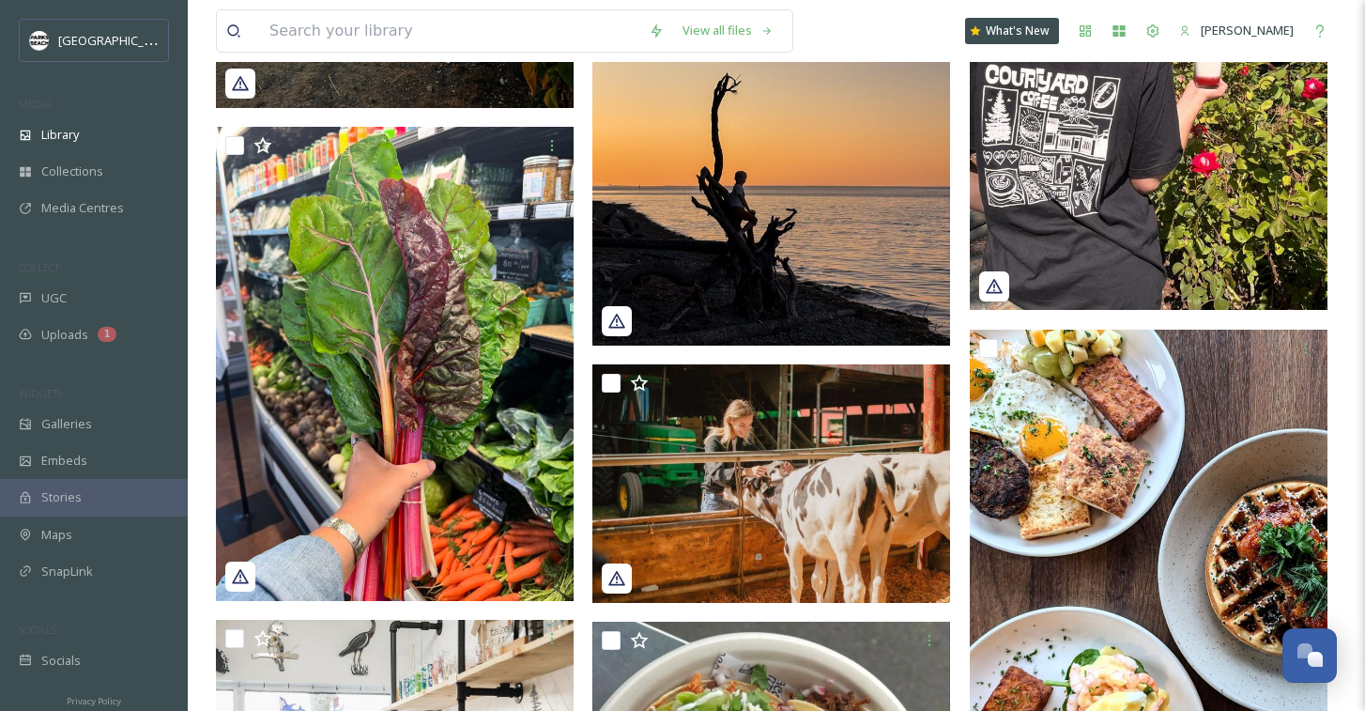
scroll to position [1608, 0]
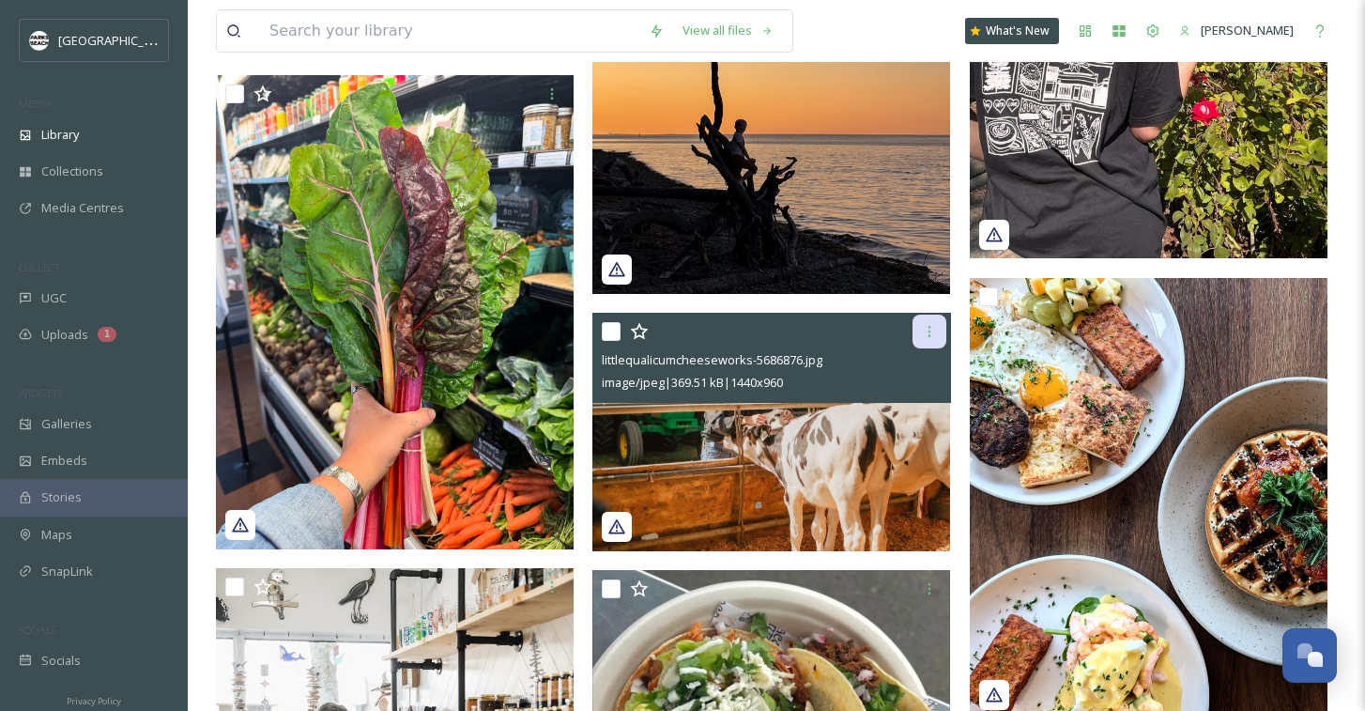
click at [931, 331] on icon at bounding box center [929, 331] width 15 height 15
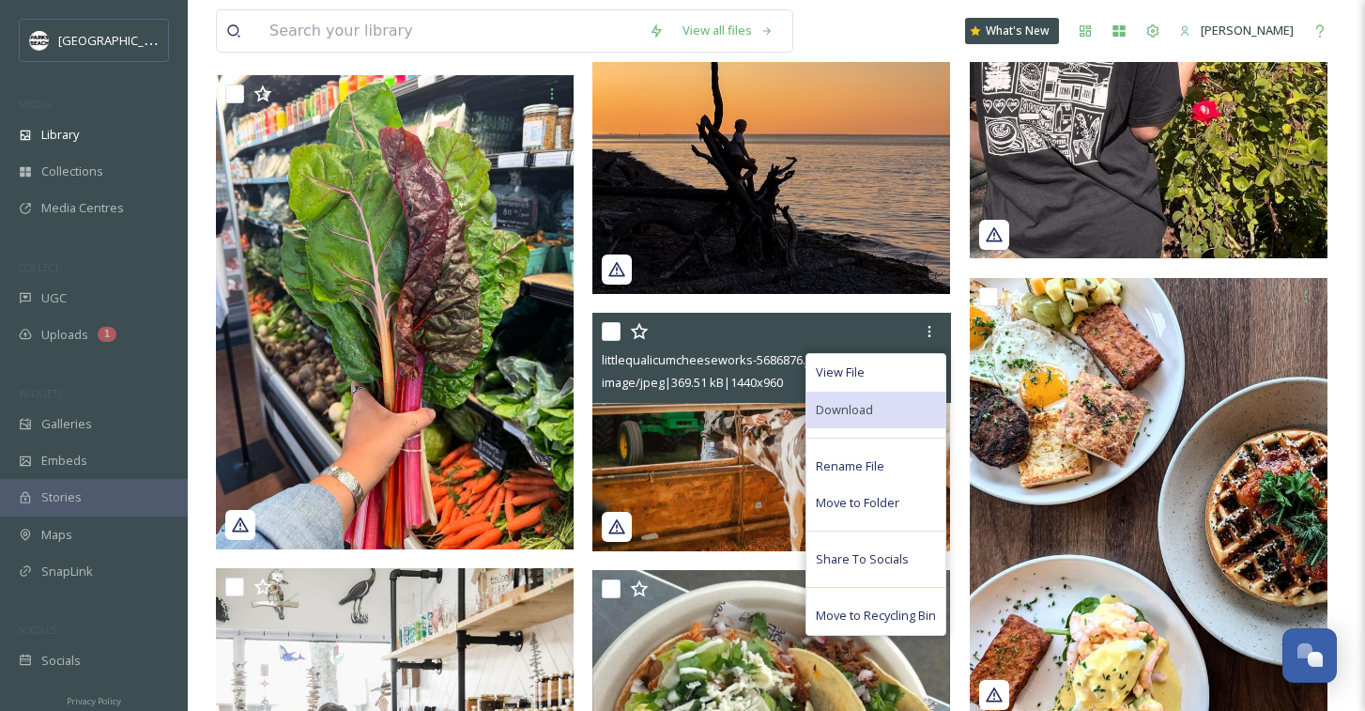
click at [882, 393] on div "Download" at bounding box center [876, 410] width 139 height 37
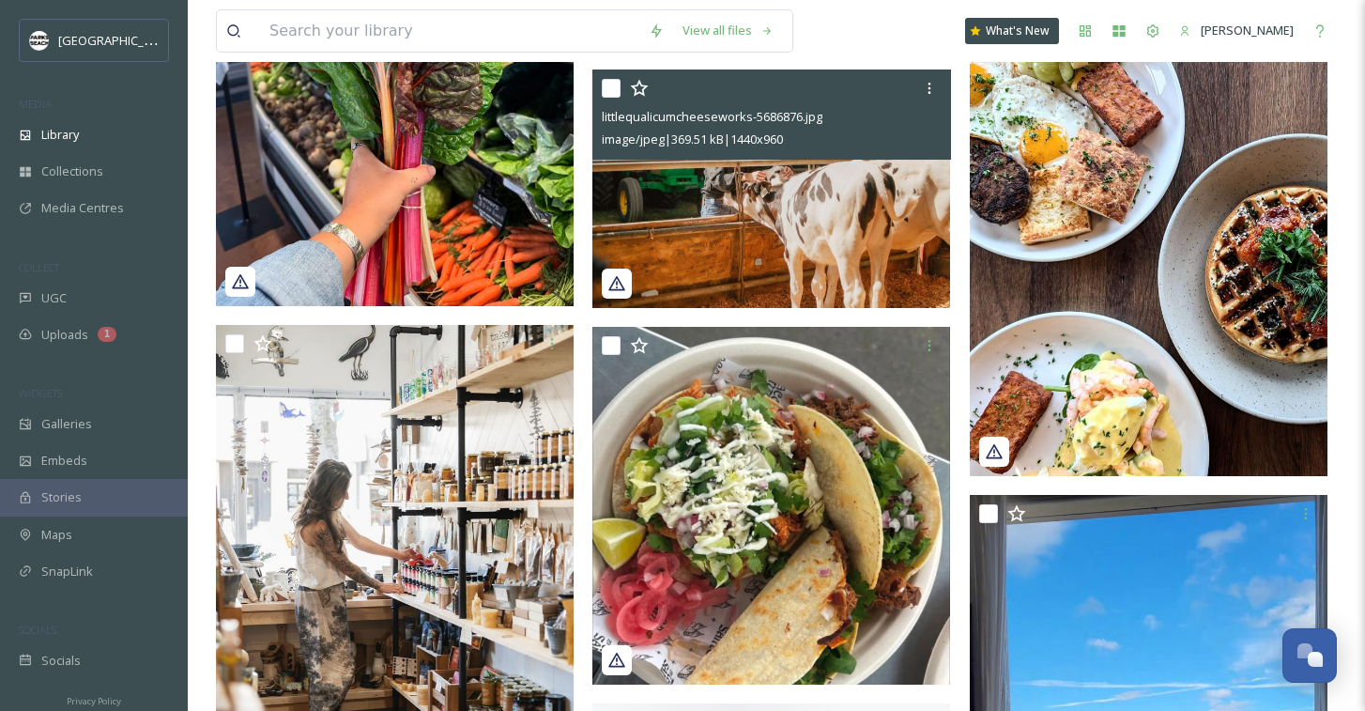
scroll to position [1932, 0]
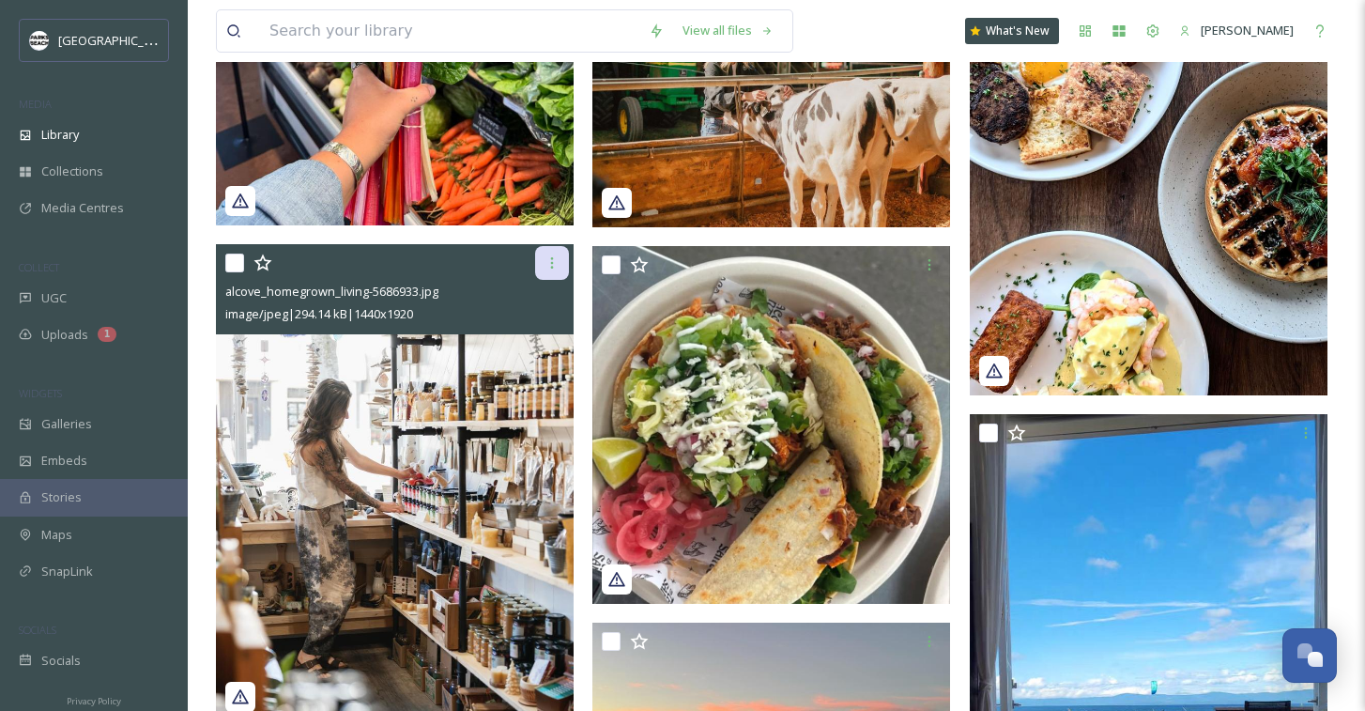
click at [555, 261] on icon at bounding box center [552, 262] width 15 height 15
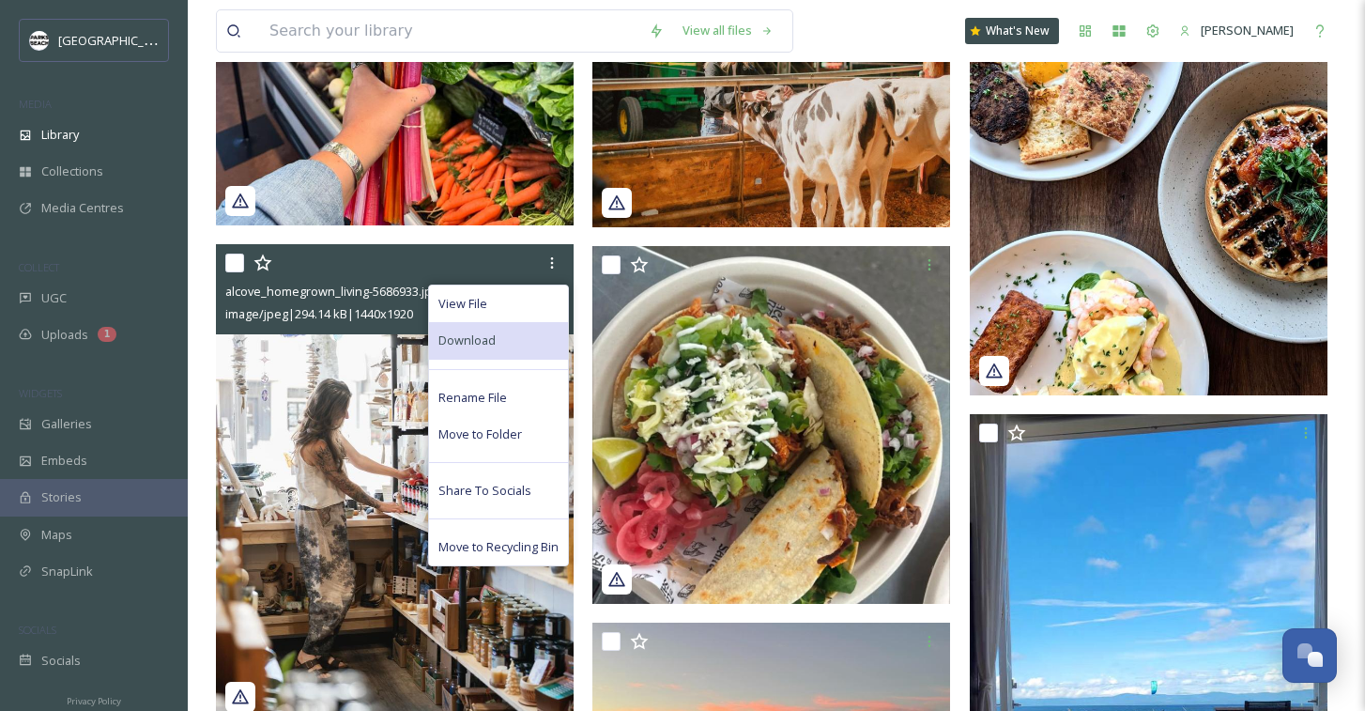
click at [487, 336] on span "Download" at bounding box center [467, 340] width 57 height 18
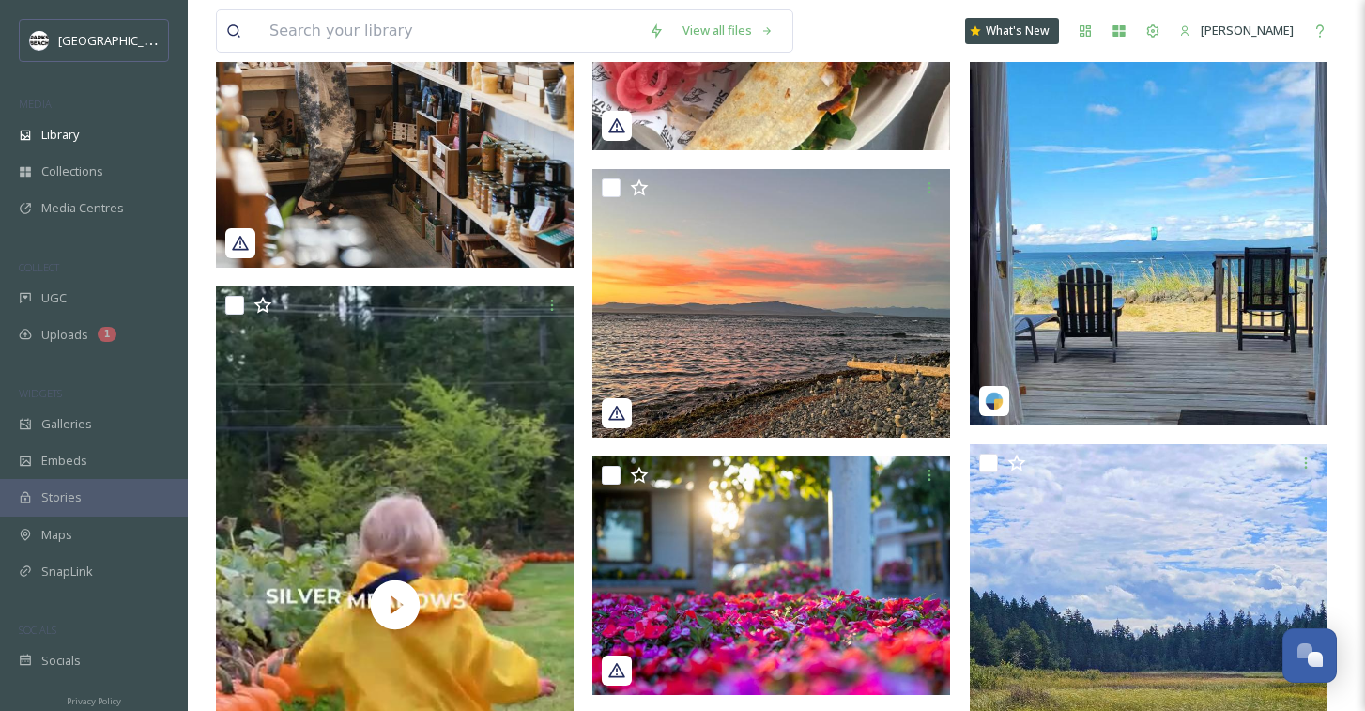
scroll to position [2188, 0]
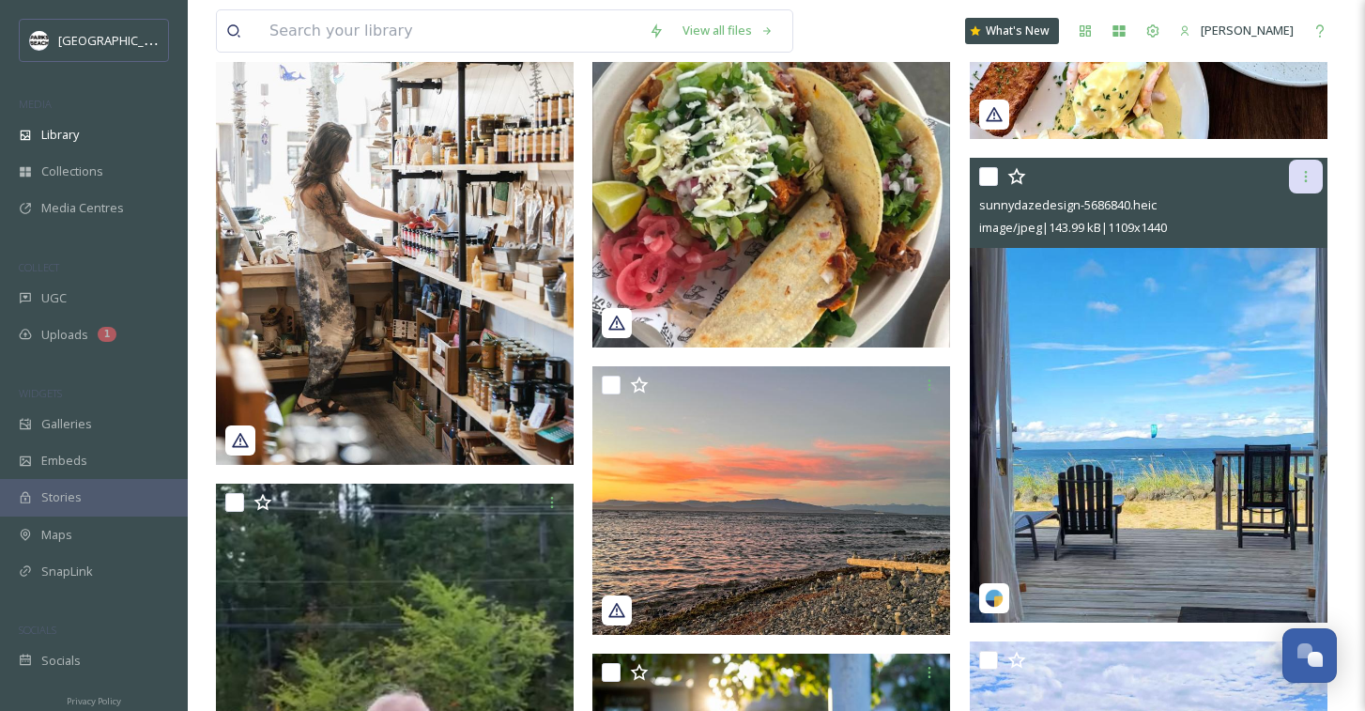
click at [1306, 180] on icon at bounding box center [1306, 176] width 3 height 11
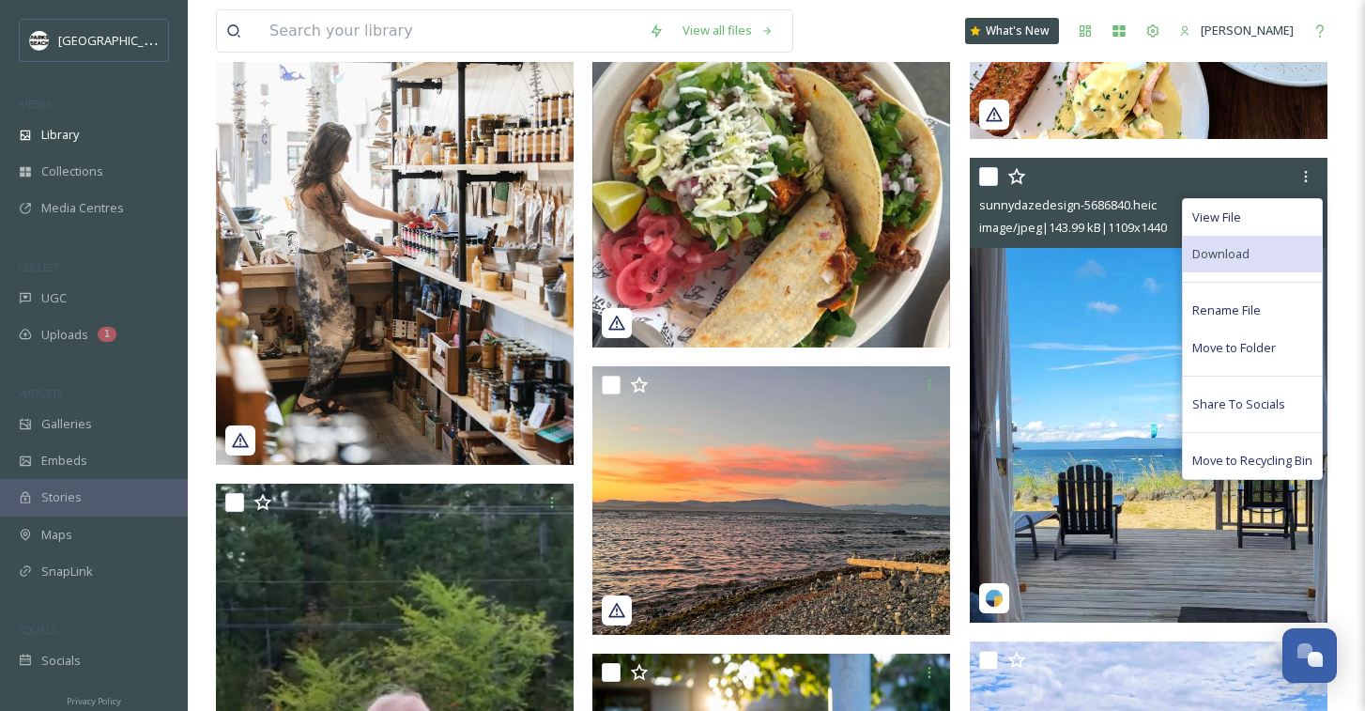
click at [1226, 251] on span "Download" at bounding box center [1221, 254] width 57 height 18
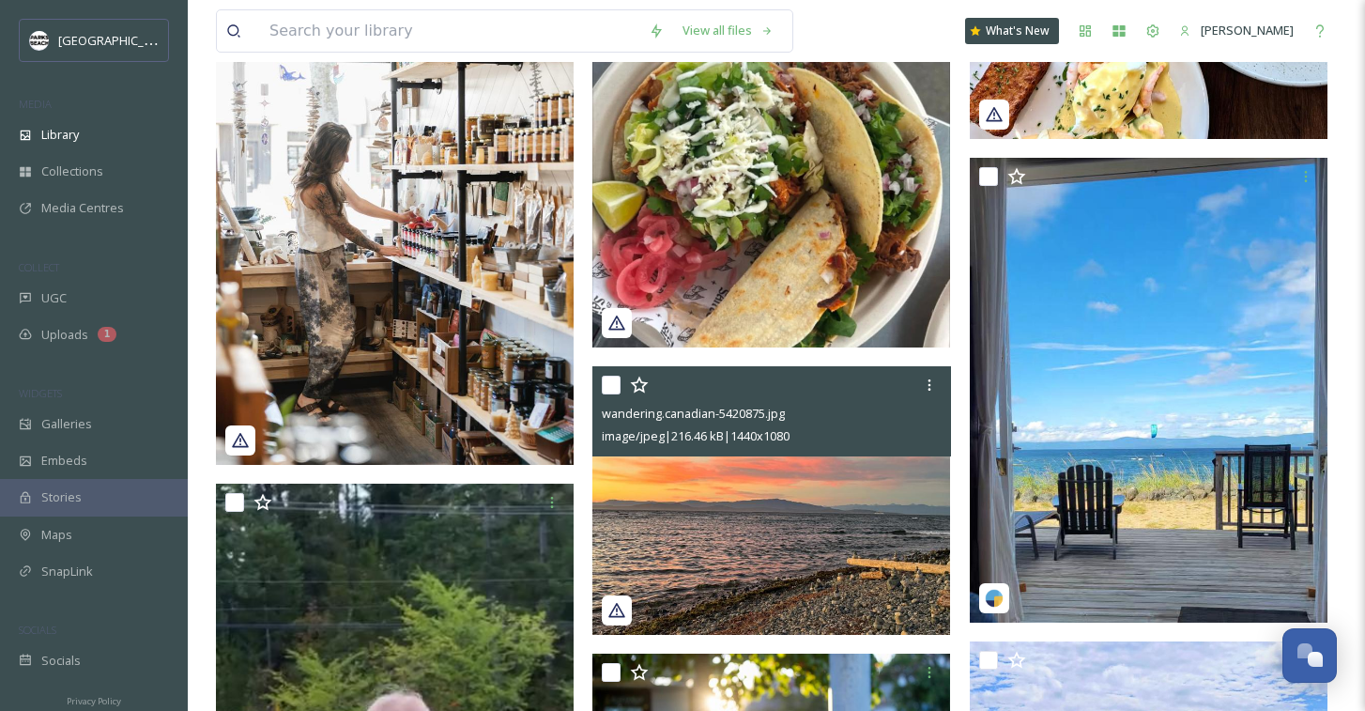
scroll to position [2000, 0]
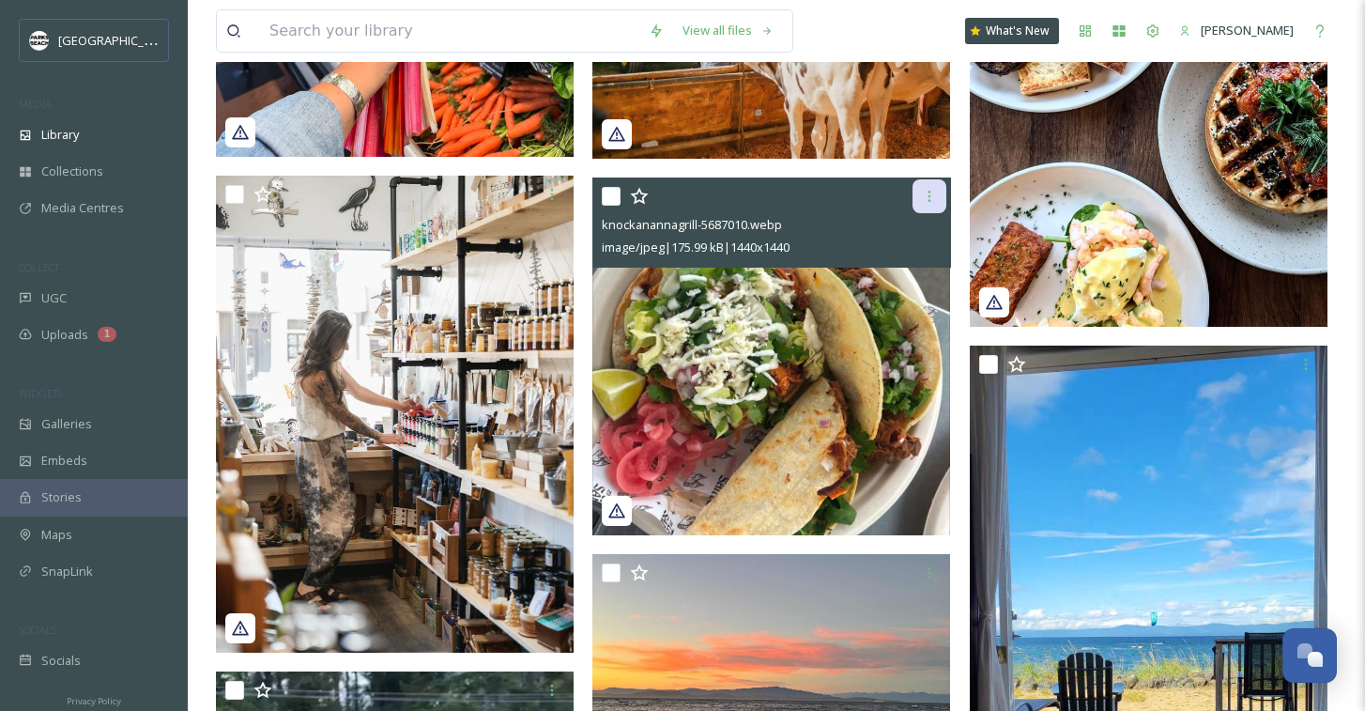
click at [929, 196] on icon at bounding box center [929, 196] width 3 height 11
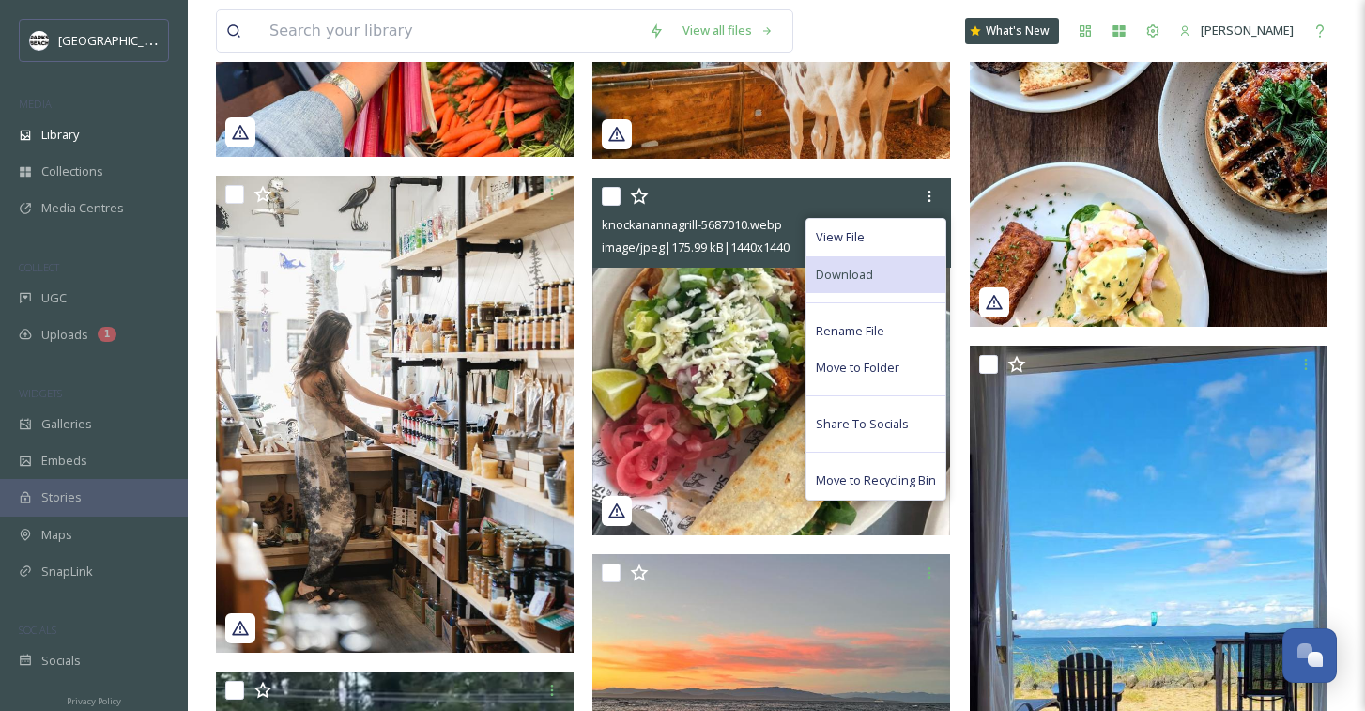
click at [862, 277] on span "Download" at bounding box center [844, 275] width 57 height 18
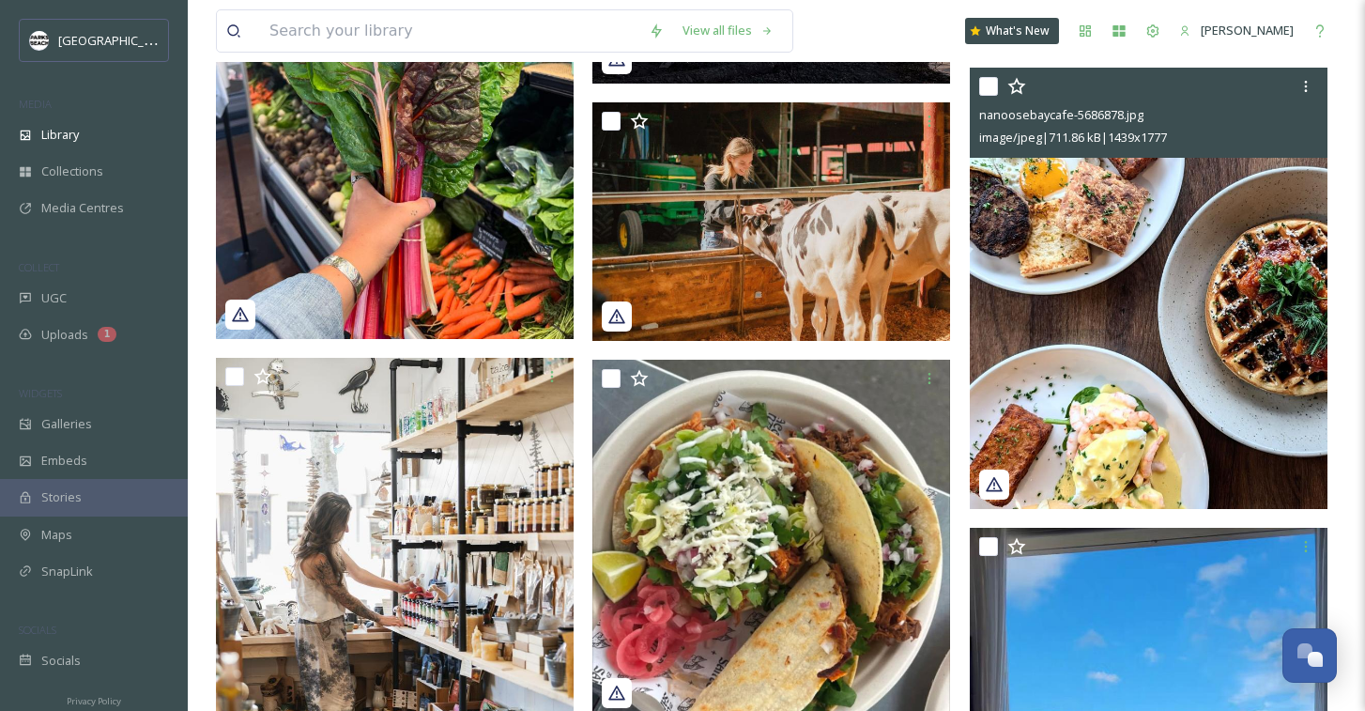
scroll to position [1811, 0]
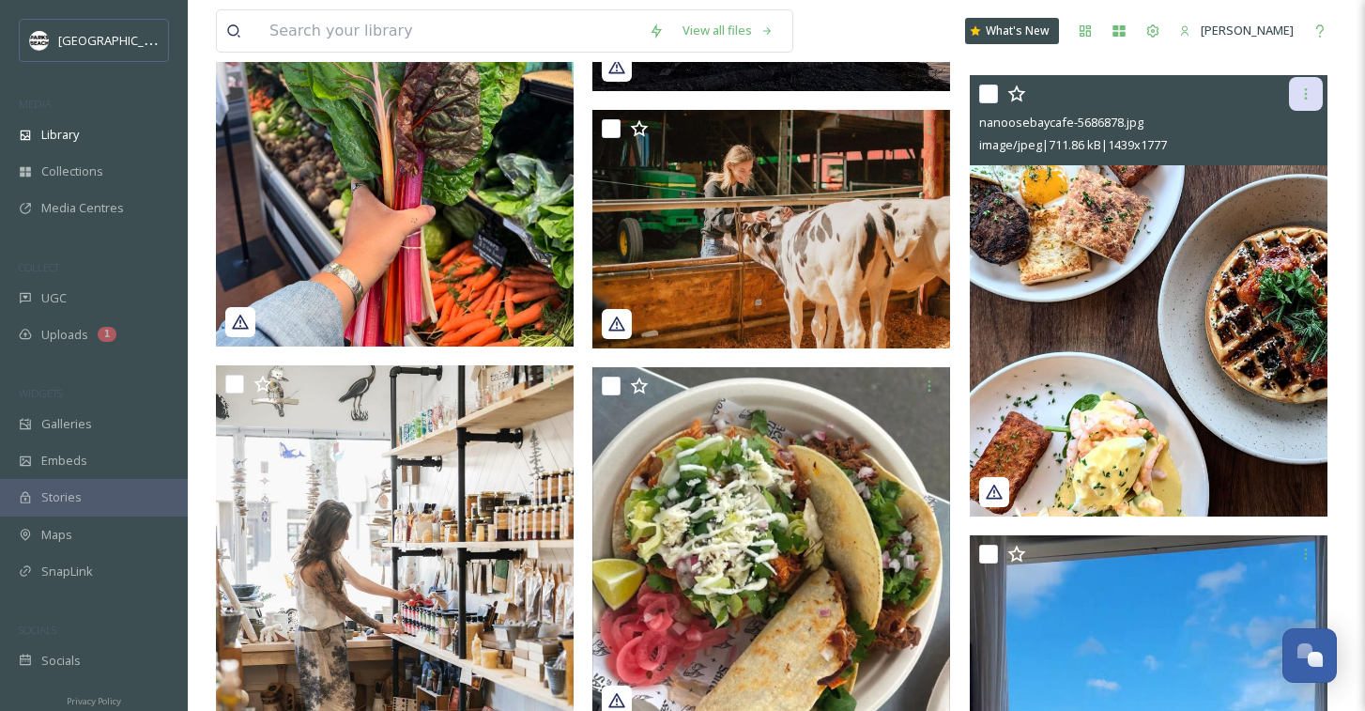
click at [1303, 99] on icon at bounding box center [1306, 93] width 15 height 15
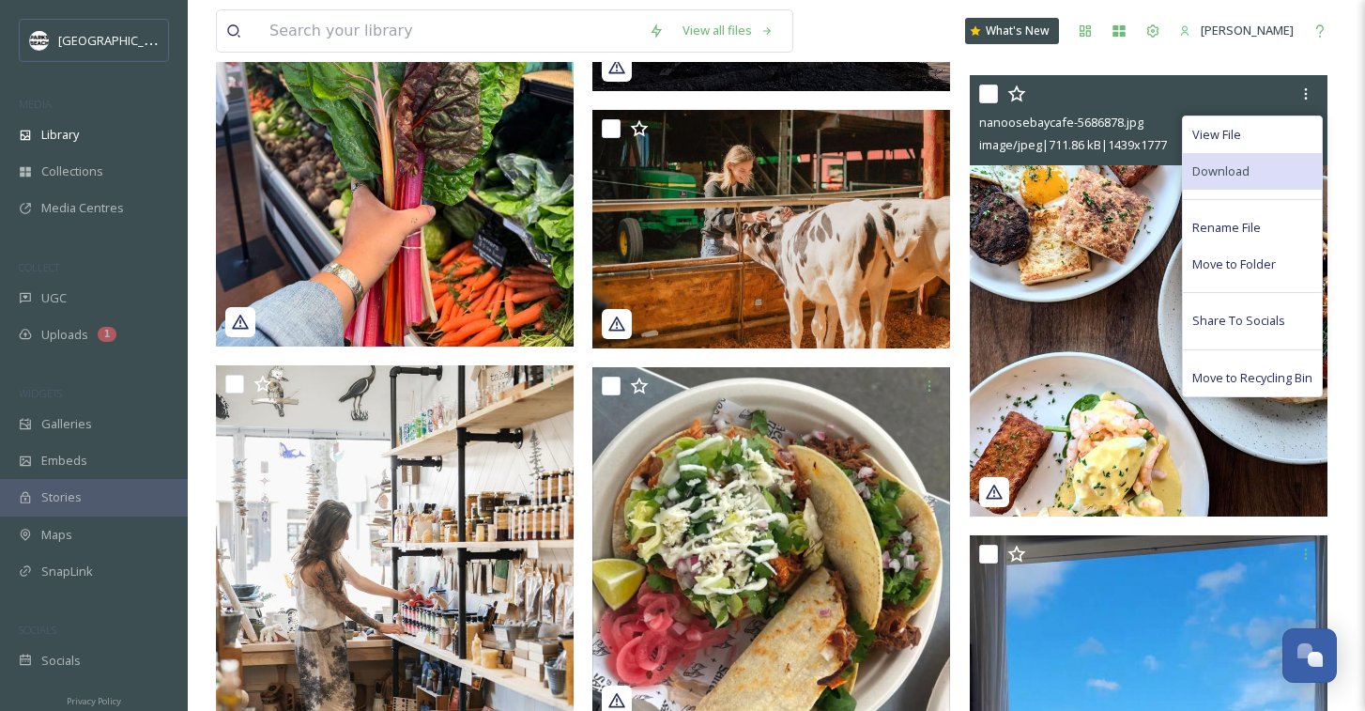
click at [1246, 173] on span "Download" at bounding box center [1221, 171] width 57 height 18
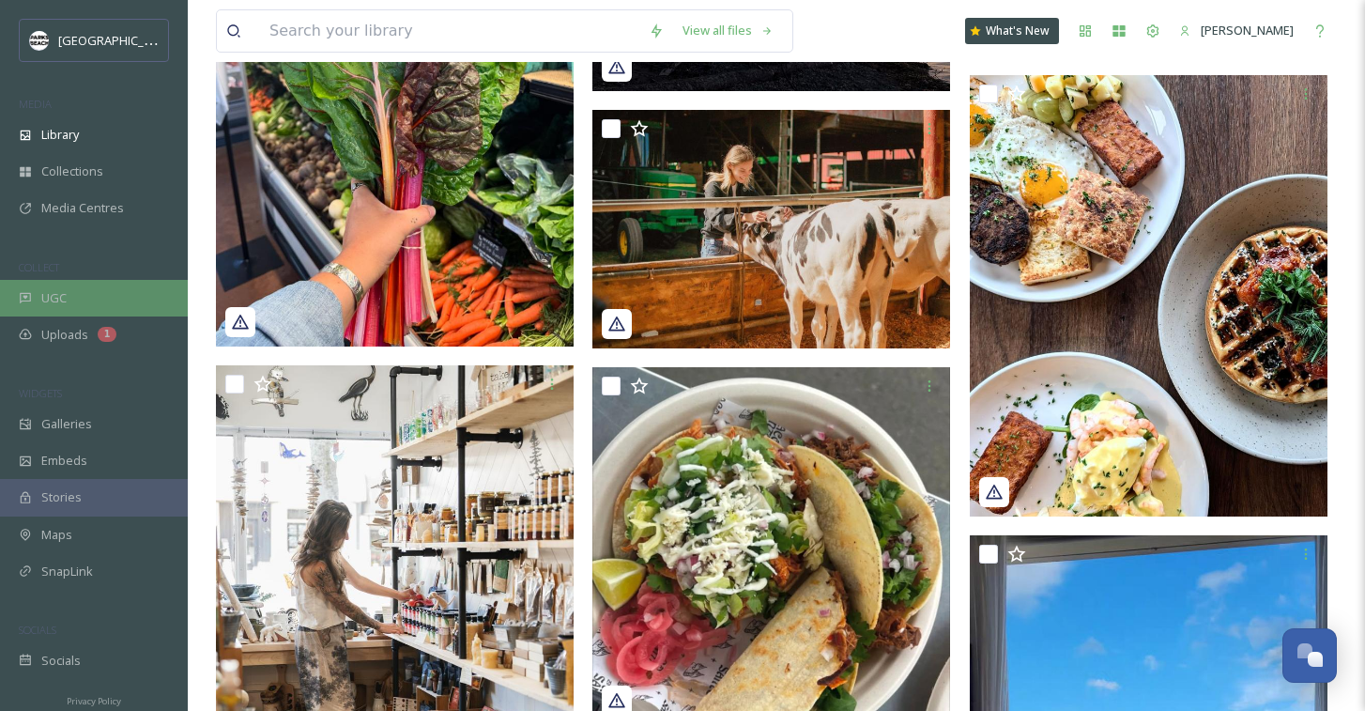
click at [50, 285] on div "UGC" at bounding box center [94, 298] width 188 height 37
